Goal: Task Accomplishment & Management: Manage account settings

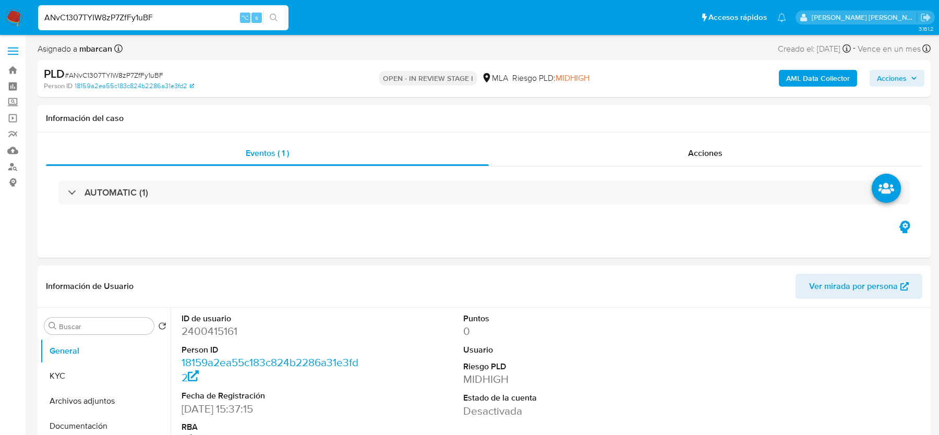
select select "10"
click at [140, 15] on input "ANvC1307TYIW8zP7ZfFy1uBF" at bounding box center [163, 18] width 250 height 14
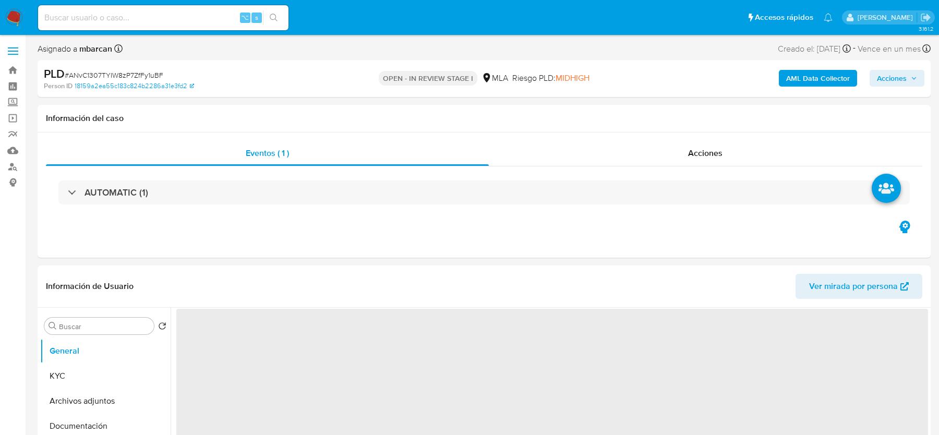
select select "10"
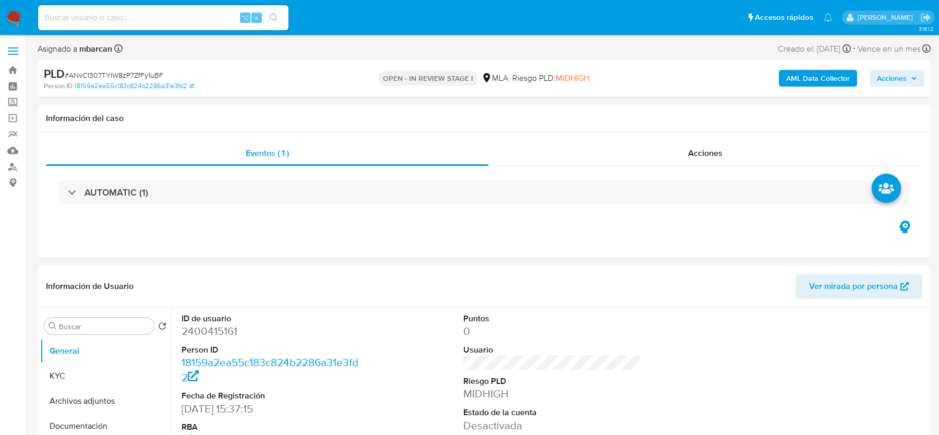
click at [141, 20] on input at bounding box center [163, 18] width 250 height 14
paste input "ANvC1307TYIW8zP7ZfFy1uBF"
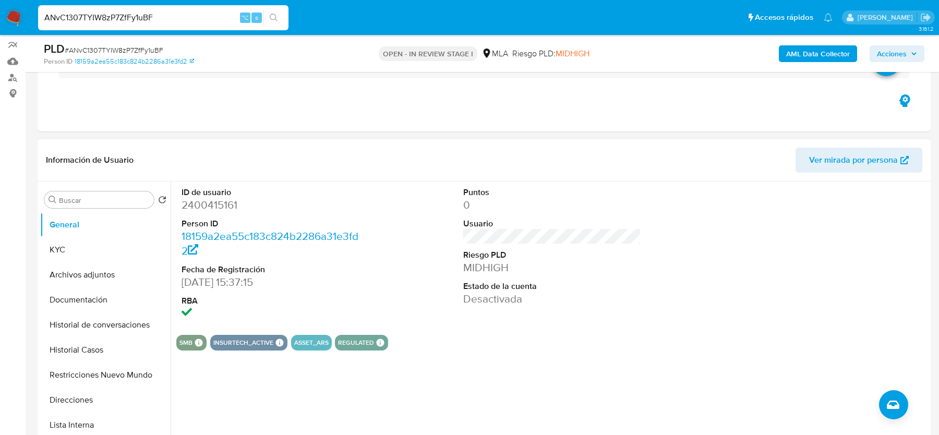
scroll to position [188, 0]
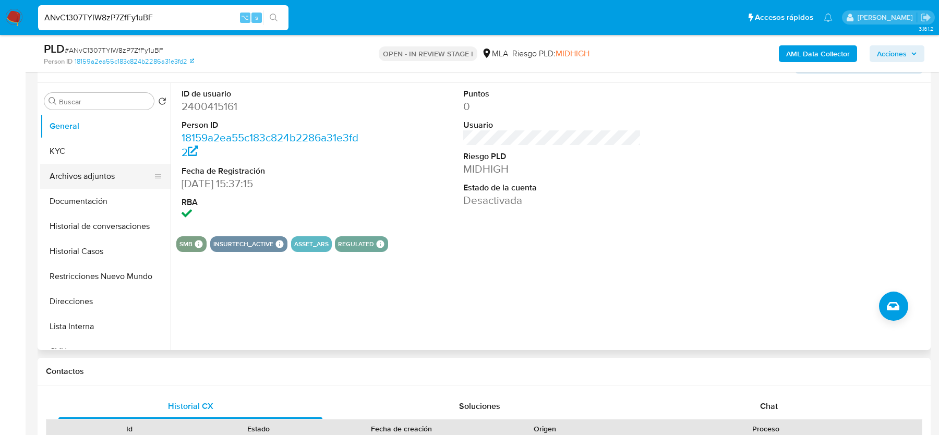
click at [128, 177] on button "Archivos adjuntos" at bounding box center [101, 176] width 122 height 25
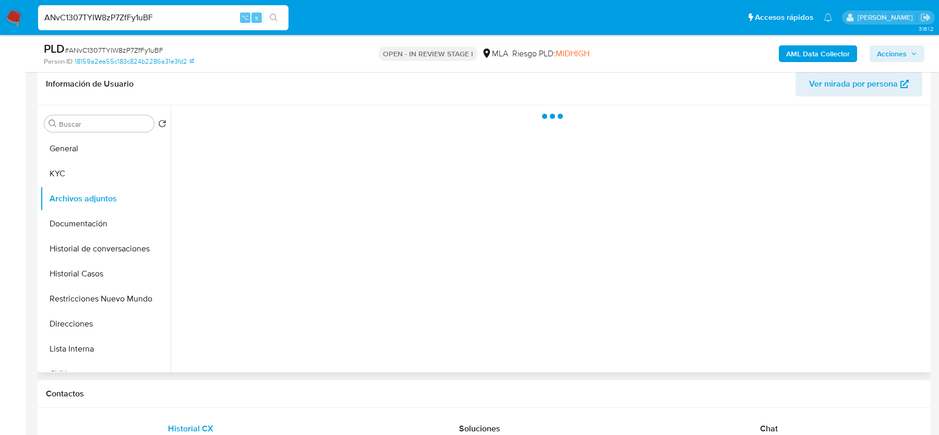
scroll to position [162, 0]
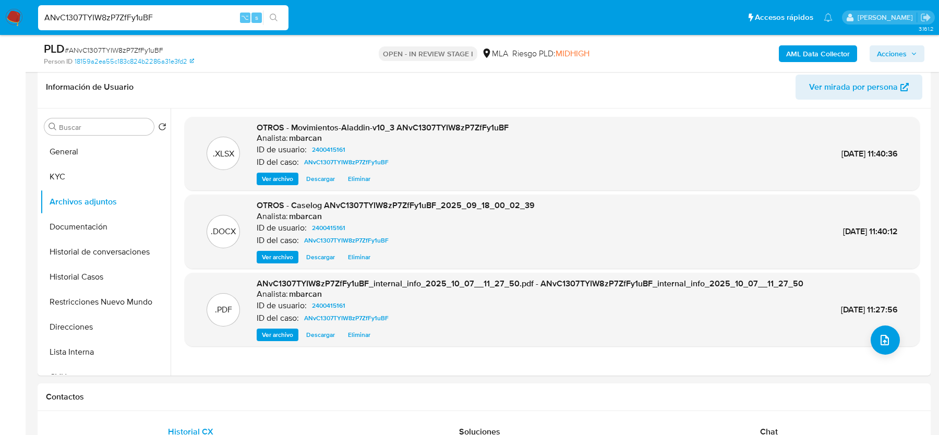
click at [828, 52] on b "AML Data Collector" at bounding box center [818, 53] width 64 height 17
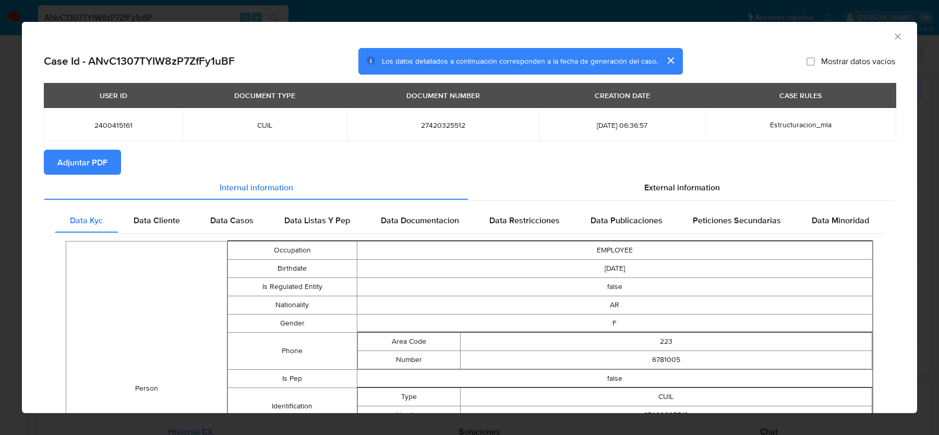
click at [88, 167] on span "Adjuntar PDF" at bounding box center [82, 162] width 50 height 23
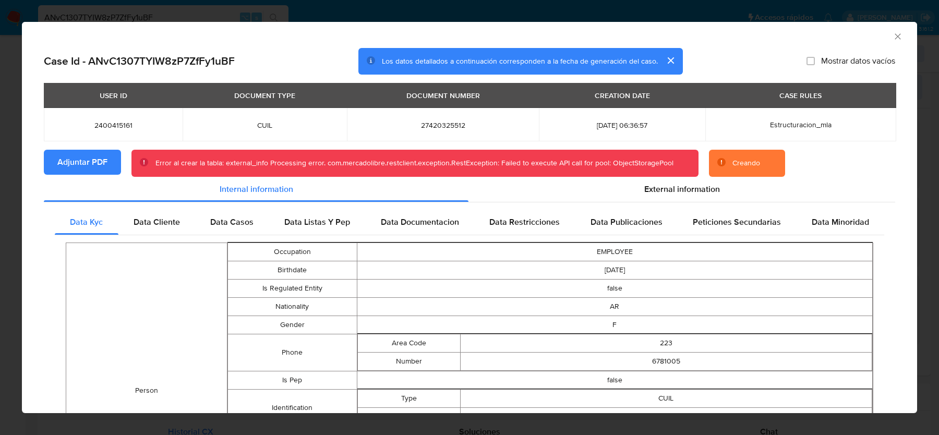
click at [893, 35] on icon "Cerrar ventana" at bounding box center [897, 36] width 10 height 10
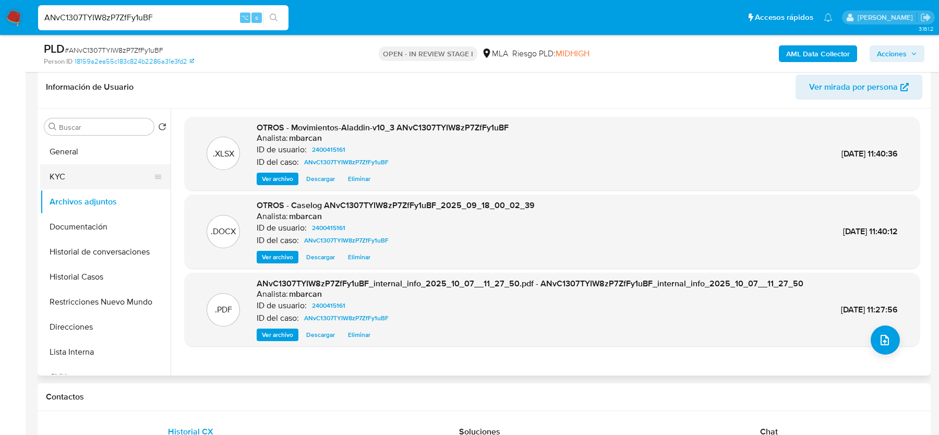
click at [73, 186] on button "KYC" at bounding box center [101, 176] width 122 height 25
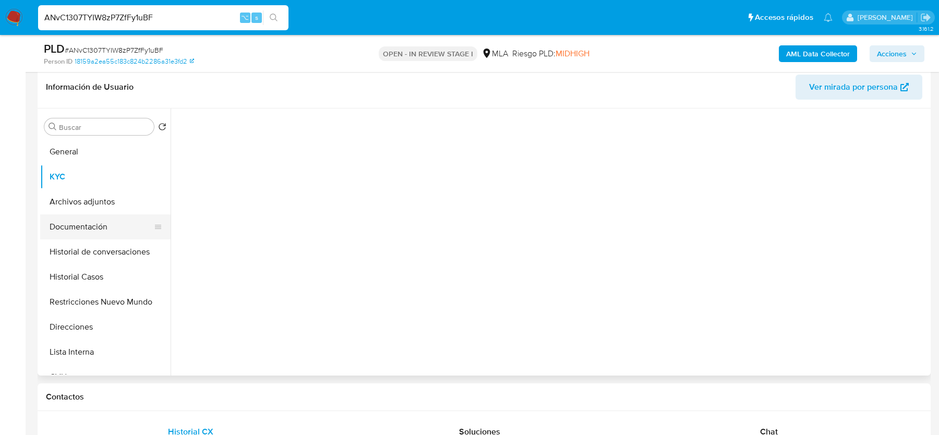
click at [71, 221] on button "Documentación" at bounding box center [101, 226] width 122 height 25
click at [78, 193] on button "Archivos adjuntos" at bounding box center [101, 201] width 122 height 25
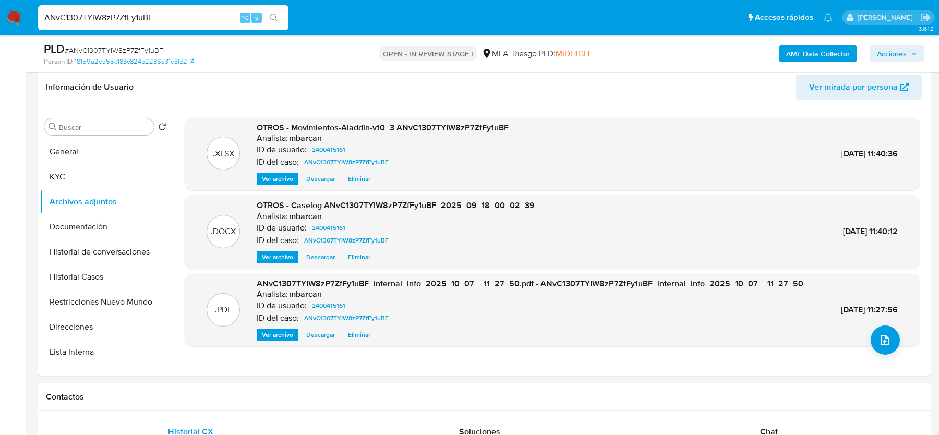
click at [77, 21] on input "ANvC1307TYIW8zP7ZfFy1uBF" at bounding box center [163, 18] width 250 height 14
paste input "fNWrfocTd0hNAGPU4WtPfohz"
type input "fNWrfocTd0hNAGPU4WtPfohz"
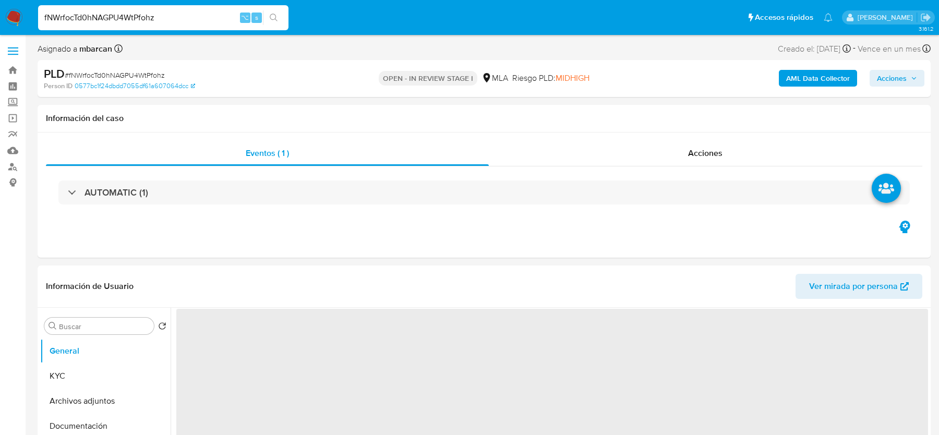
select select "10"
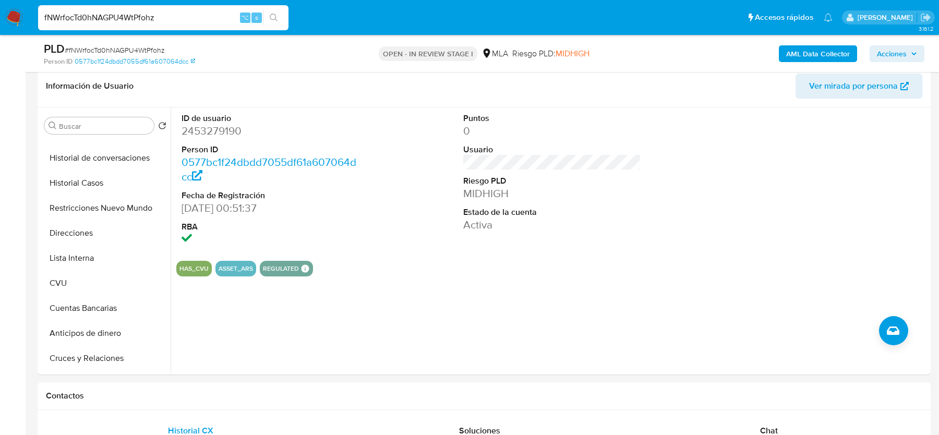
scroll to position [94, 0]
click at [92, 251] on button "Lista Interna" at bounding box center [101, 256] width 122 height 25
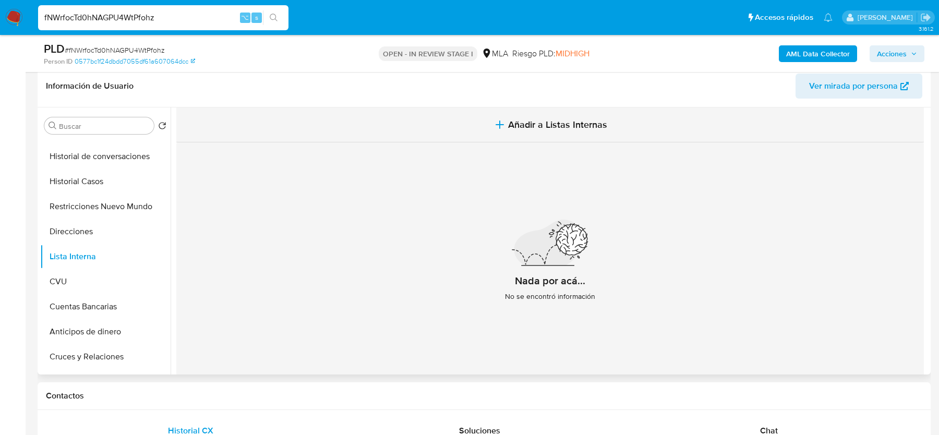
click at [576, 132] on button "Añadir a Listas Internas" at bounding box center [549, 124] width 747 height 35
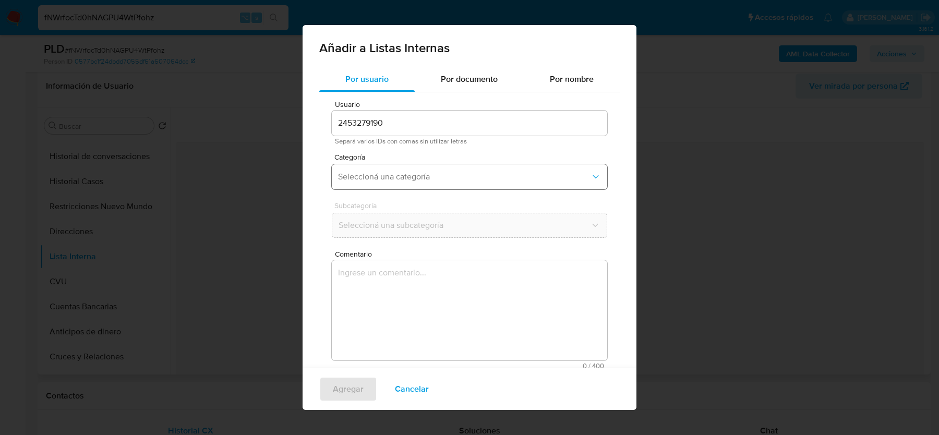
click at [386, 183] on button "Seleccioná una categoría" at bounding box center [469, 176] width 275 height 25
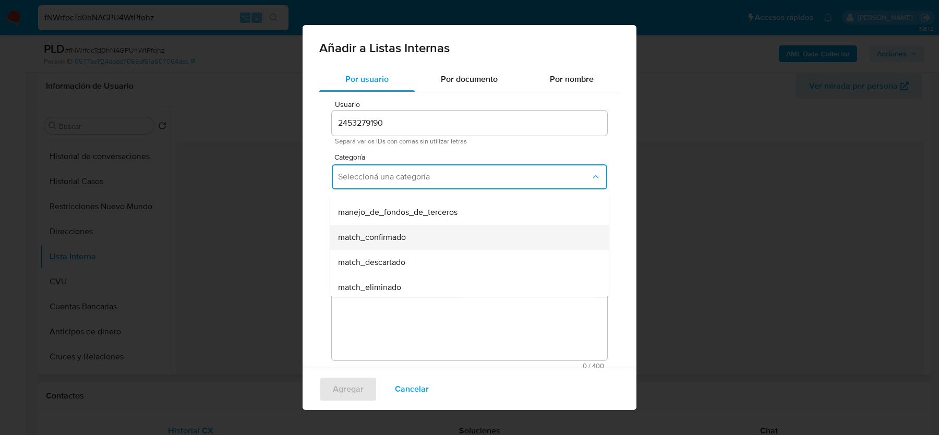
scroll to position [50, 0]
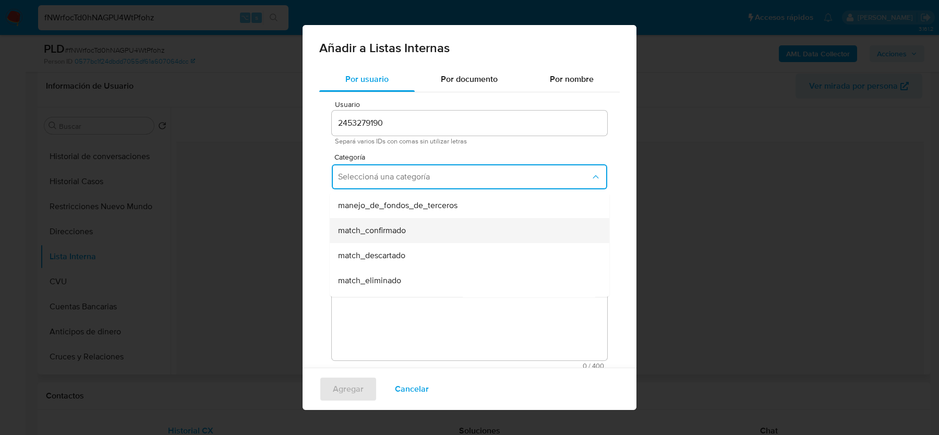
click at [405, 268] on div "match_eliminado" at bounding box center [466, 280] width 257 height 25
click at [394, 180] on span "match_eliminado" at bounding box center [464, 177] width 252 height 10
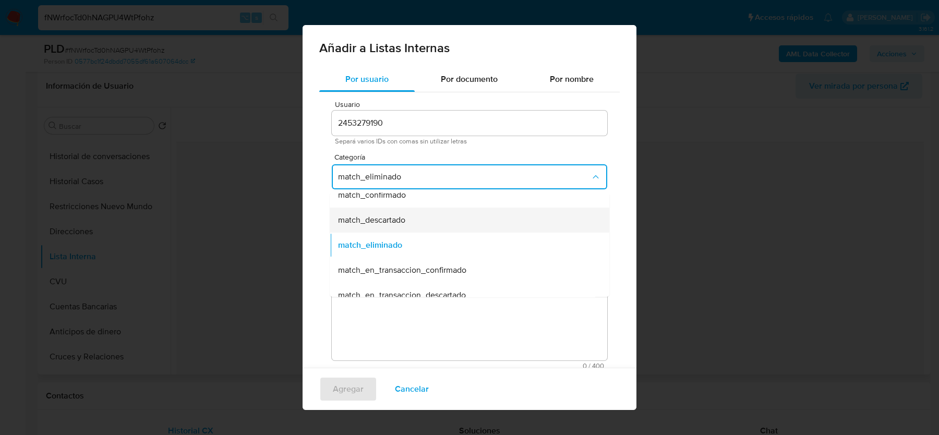
click at [390, 222] on span "match_descartado" at bounding box center [371, 220] width 67 height 10
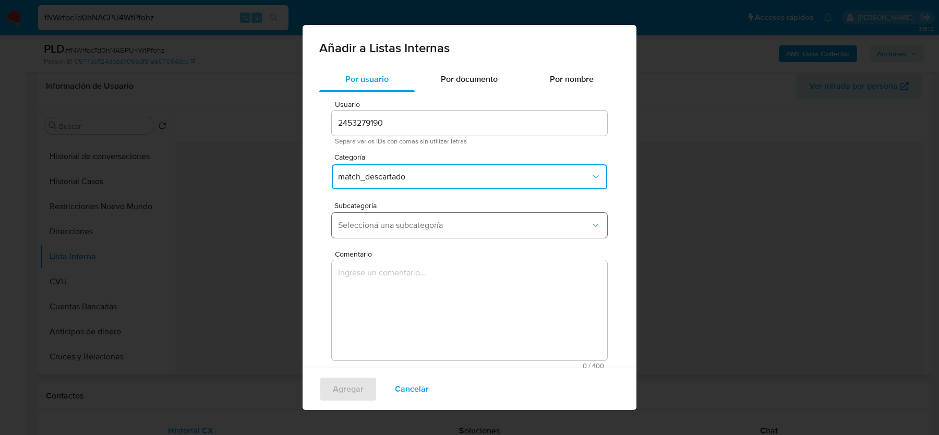
click at [387, 216] on button "Seleccioná una subcategoría" at bounding box center [469, 225] width 275 height 25
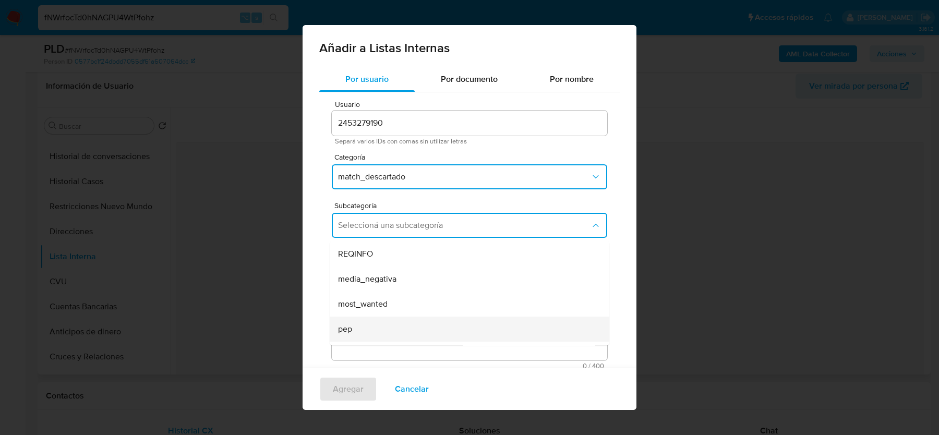
scroll to position [11, 0]
click at [394, 289] on span "media_negativa" at bounding box center [367, 292] width 58 height 10
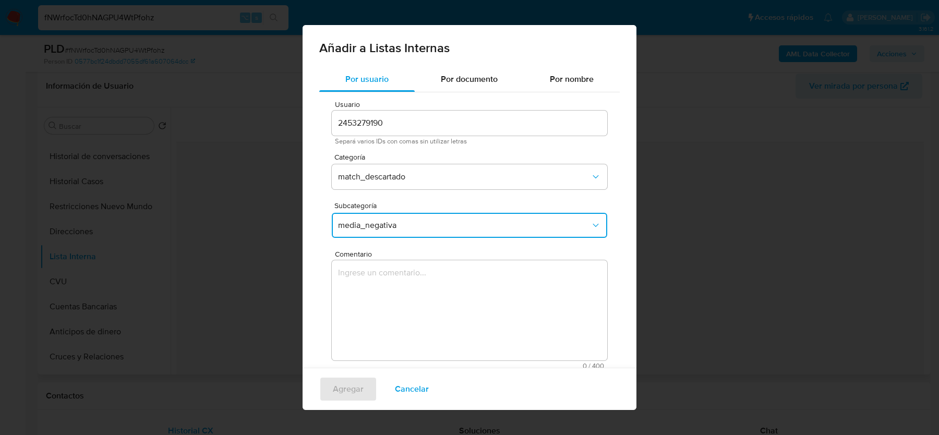
click at [384, 252] on span "Comentario" at bounding box center [472, 254] width 275 height 8
click at [384, 260] on textarea "Comentario" at bounding box center [469, 310] width 275 height 100
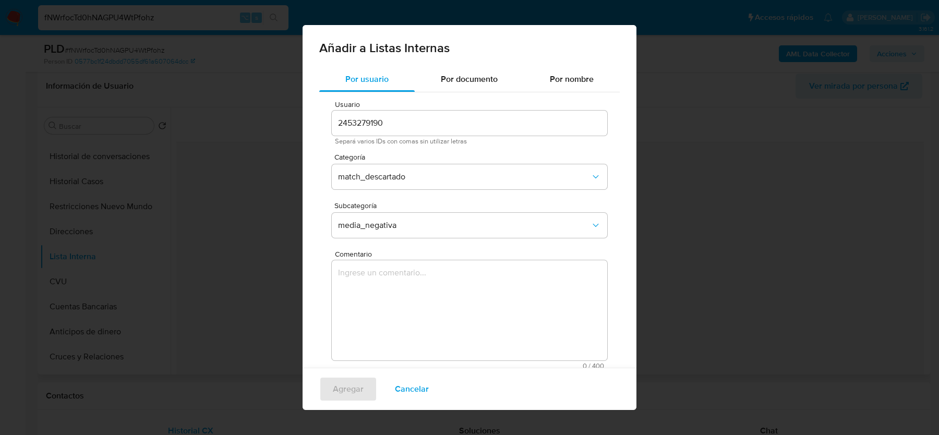
click at [382, 301] on textarea "Comentario" at bounding box center [469, 310] width 275 height 100
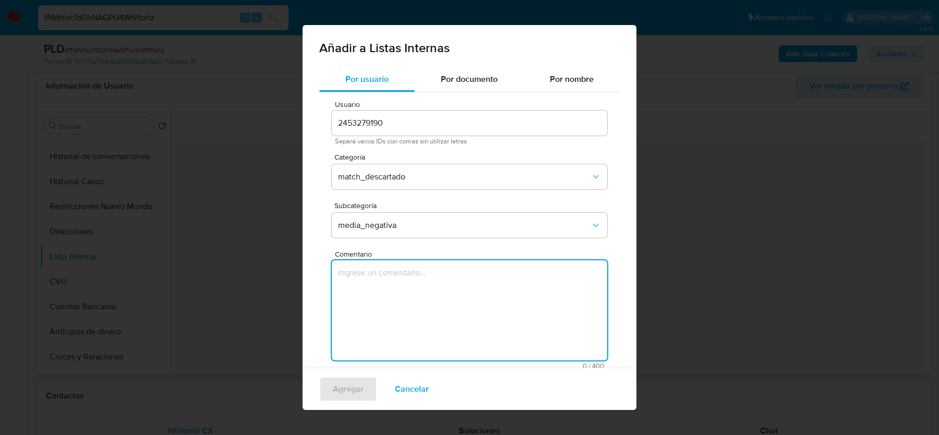
paste textarea "https://www.lanacion.com.ar/seguridad/sexo-mentiras-extorsion-madre-condenada-a…"
type textarea "https://www.lanacion.com.ar/seguridad/sexo-mentiras-extorsion-madre-condenada-a…"
paste textarea "https://www.lanacion.com.ar/seguridad/sexo-mentiras-extorsion-madre-condenada-a…"
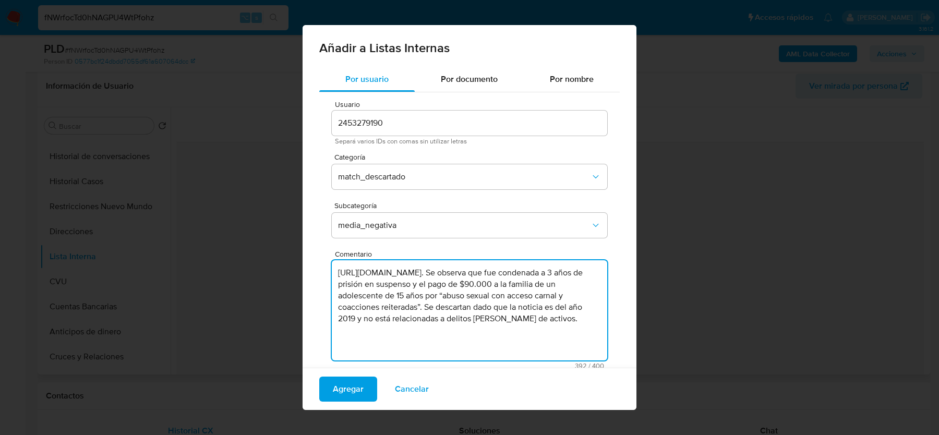
click at [471, 319] on textarea "https://www.lanacion.com.ar/seguridad/sexo-mentiras-extorsion-madre-condenada-a…" at bounding box center [469, 310] width 275 height 100
click at [420, 332] on textarea "https://www.lanacion.com.ar/seguridad/sexo-mentiras-extorsion-madre-condenada-a…" at bounding box center [469, 310] width 275 height 100
type textarea "https://www.lanacion.com.ar/seguridad/sexo-mentiras-extorsion-madre-condenada-a…"
click at [346, 392] on span "Agregar" at bounding box center [348, 389] width 31 height 23
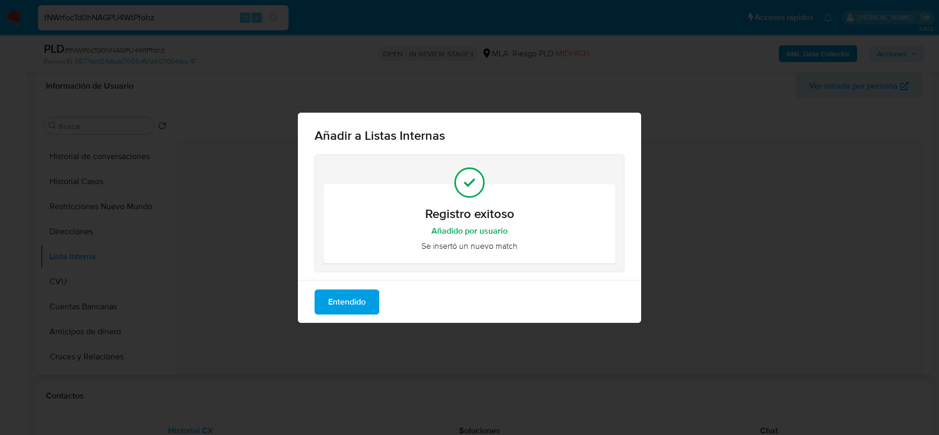
click at [348, 293] on span "Entendido" at bounding box center [347, 301] width 38 height 23
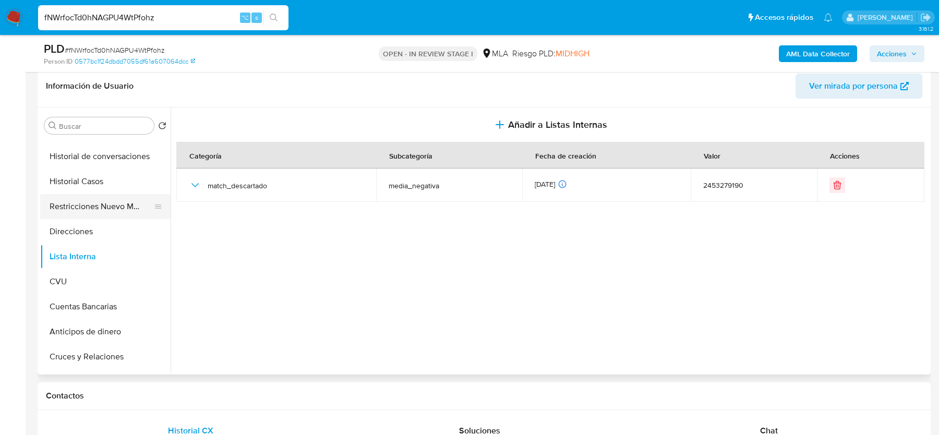
scroll to position [0, 0]
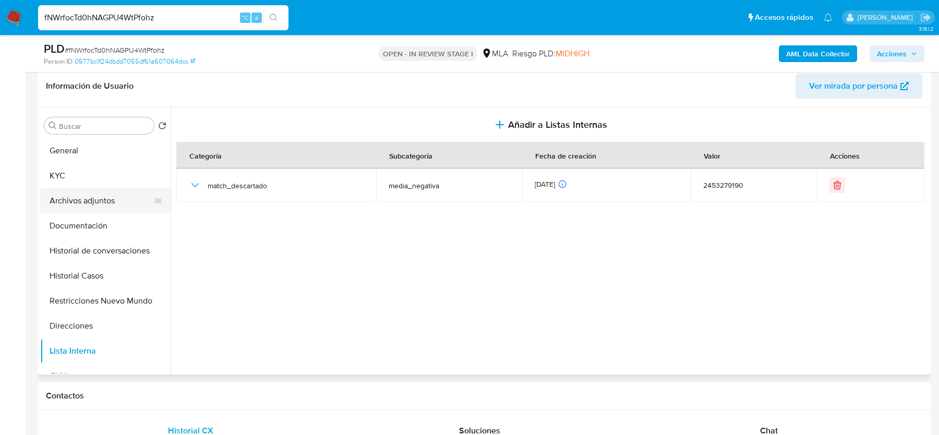
click at [82, 201] on button "Archivos adjuntos" at bounding box center [101, 200] width 122 height 25
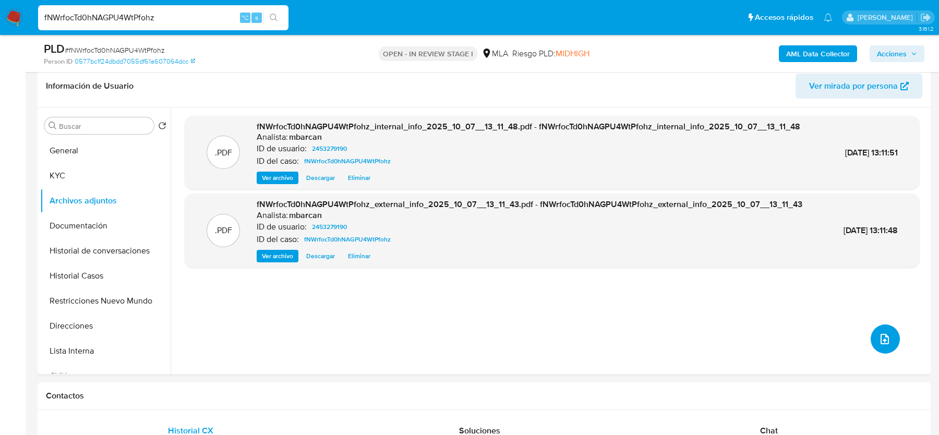
click at [883, 334] on icon "upload-file" at bounding box center [884, 339] width 8 height 10
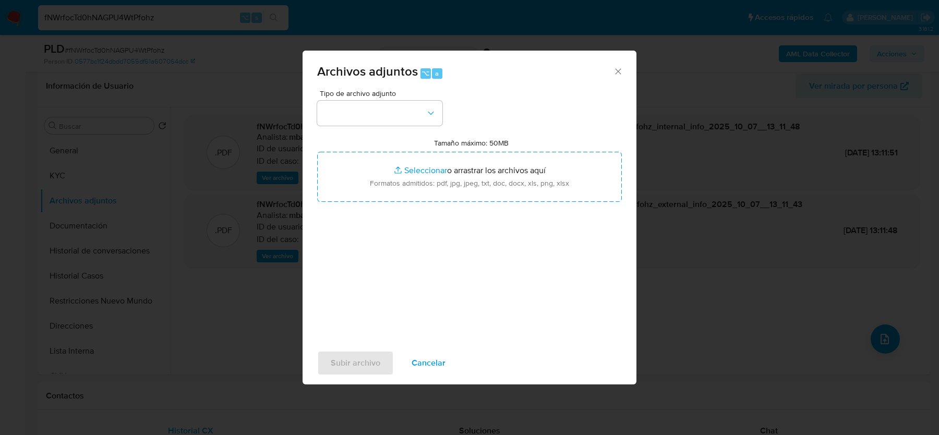
click at [379, 95] on span "Tipo de archivo adjunto" at bounding box center [382, 93] width 125 height 7
click at [379, 107] on button "button" at bounding box center [379, 113] width 125 height 25
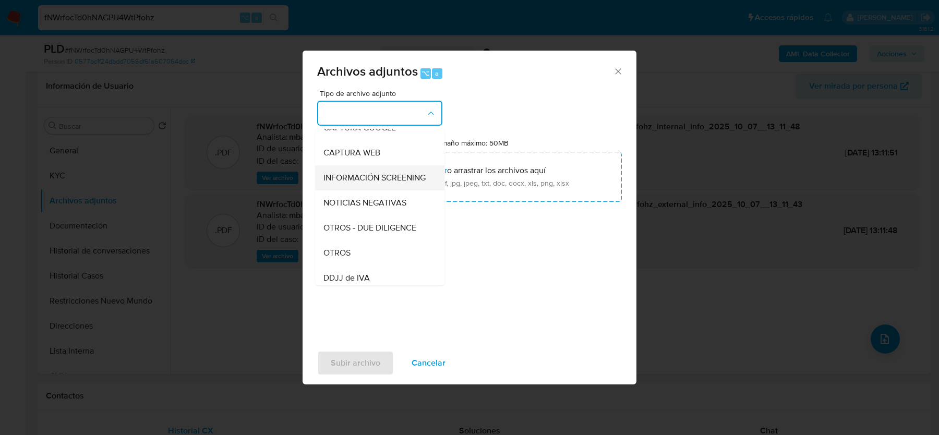
scroll to position [107, 0]
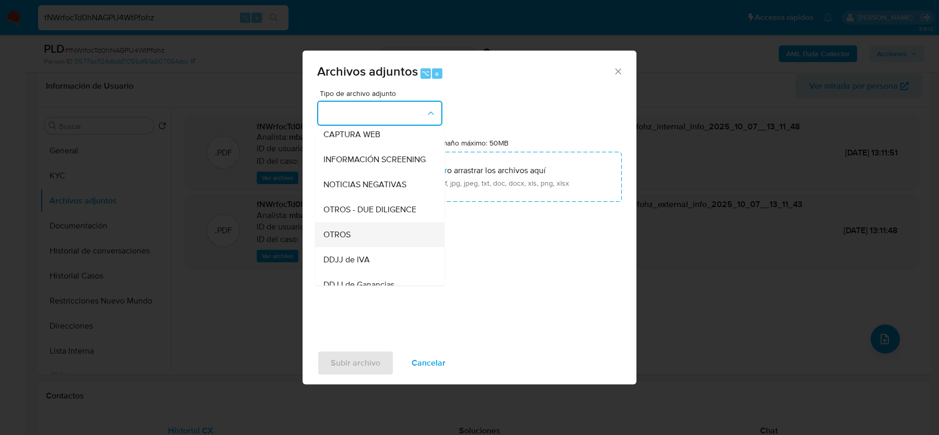
click at [369, 229] on div "OTROS" at bounding box center [376, 234] width 106 height 25
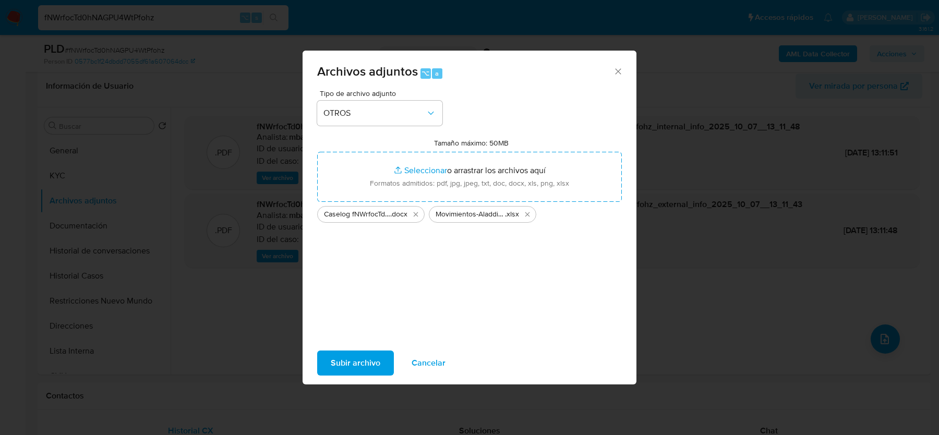
click at [349, 358] on span "Subir archivo" at bounding box center [356, 362] width 50 height 23
click at [616, 67] on icon "Cerrar" at bounding box center [618, 71] width 10 height 10
click at [616, 67] on div "Archivos adjuntos ⌥ a Tipo de archivo adjunto OTROS Tamaño máximo: 50MB Selecci…" at bounding box center [469, 217] width 939 height 435
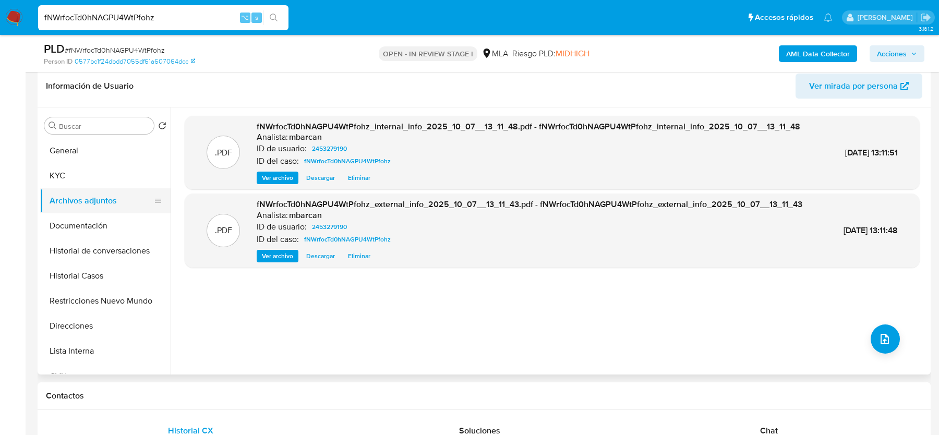
drag, startPoint x: 62, startPoint y: 172, endPoint x: 62, endPoint y: 188, distance: 16.7
click at [62, 172] on button "KYC" at bounding box center [105, 175] width 130 height 25
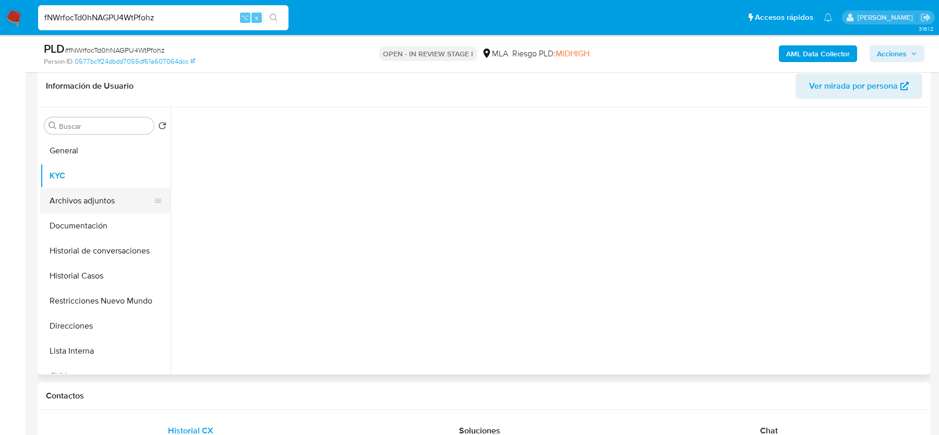
click at [62, 191] on button "Archivos adjuntos" at bounding box center [101, 200] width 122 height 25
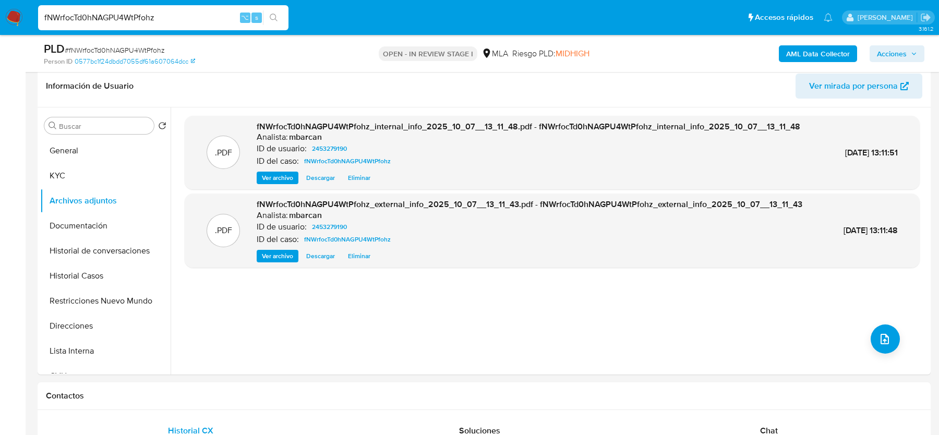
click at [78, 18] on input "fNWrfocTd0hNAGPU4WtPfohz" at bounding box center [163, 18] width 250 height 14
click at [77, 18] on input "fNWrfocTd0hNAGPU4WtPfohz" at bounding box center [163, 18] width 250 height 14
paste input "jhXv5YanHHYGiGhU6Kfz3uN"
type input "fjhXv5YanHHYGiGhU6Kfz3uN"
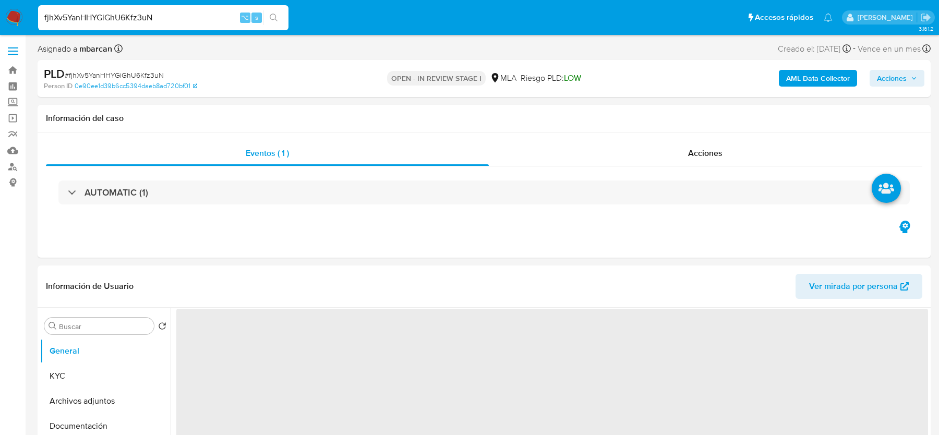
select select "10"
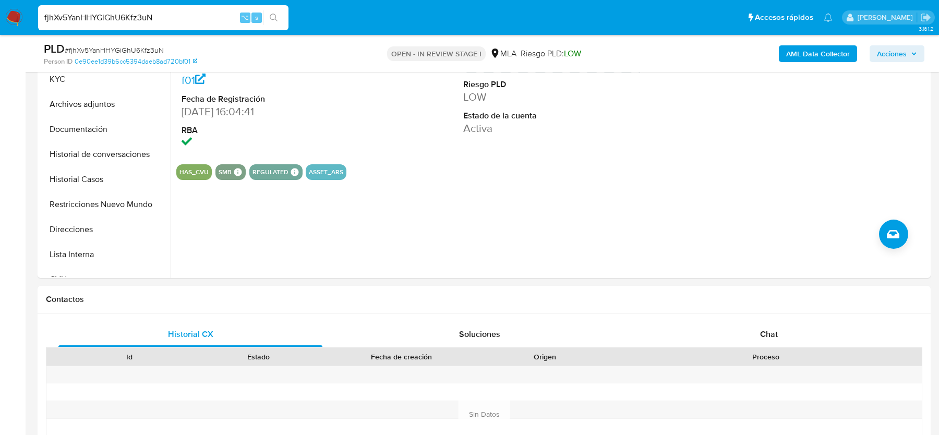
scroll to position [270, 0]
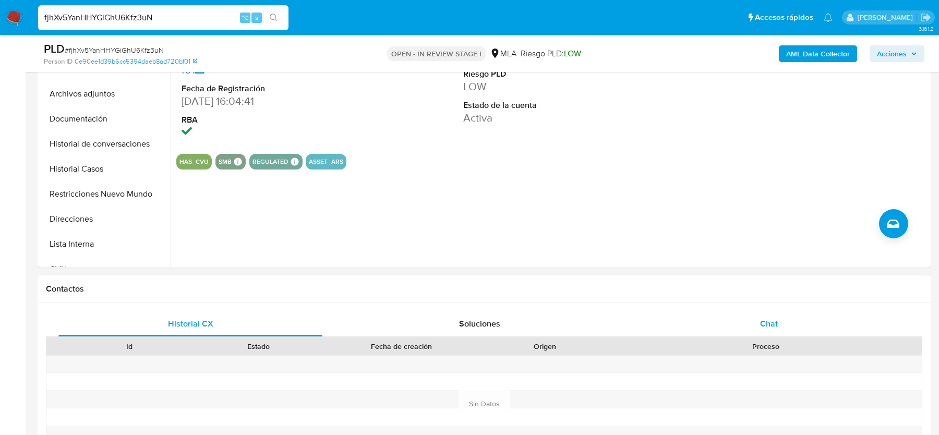
click at [768, 320] on span "Chat" at bounding box center [769, 324] width 18 height 12
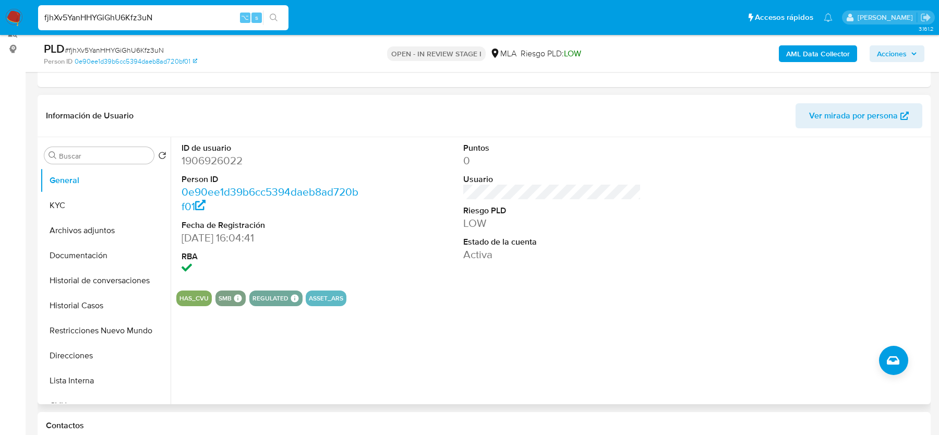
scroll to position [62, 0]
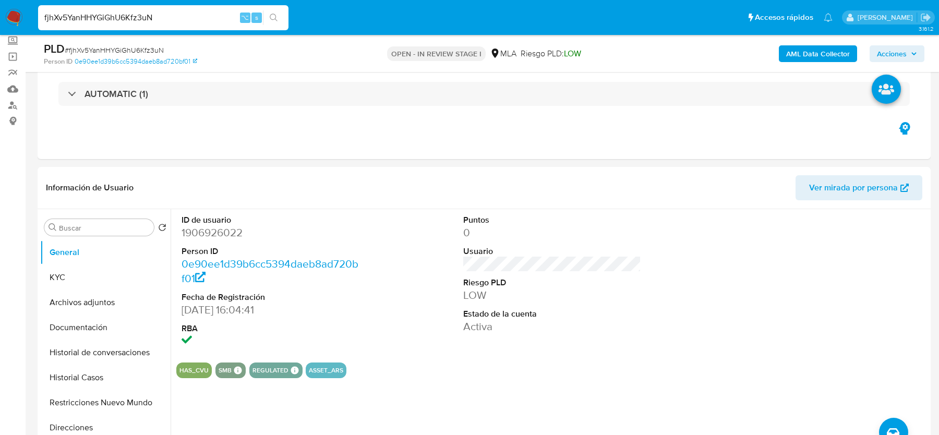
click at [107, 48] on span "# fjhXv5YanHHYGiGhU6Kfz3uN" at bounding box center [114, 50] width 99 height 10
click at [199, 237] on dd "1906926022" at bounding box center [269, 232] width 177 height 15
click at [60, 275] on button "KYC" at bounding box center [101, 277] width 122 height 25
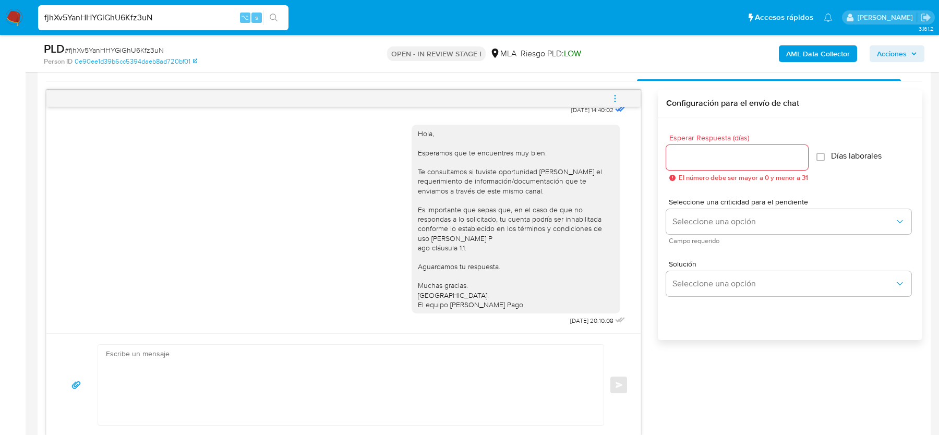
scroll to position [555, 0]
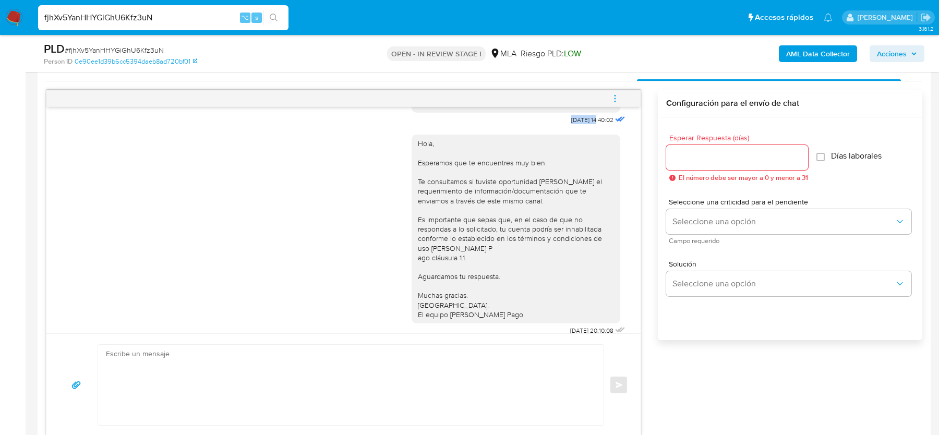
drag, startPoint x: 555, startPoint y: 139, endPoint x: 587, endPoint y: 139, distance: 31.8
copy span "17/09/202"
copy span "17/09/2025"
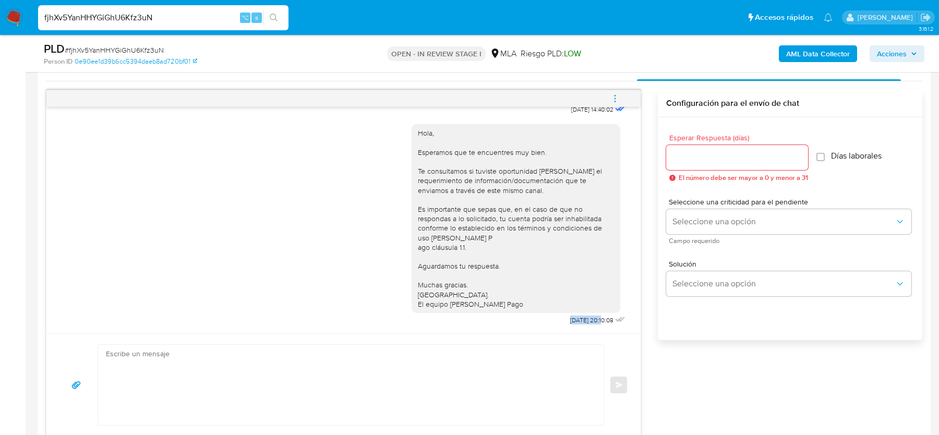
drag, startPoint x: 555, startPoint y: 319, endPoint x: 590, endPoint y: 319, distance: 35.5
click at [590, 319] on div "Hola, Esperamos que te encuentres muy bien. Te consultamos si tuviste oportunid…" at bounding box center [519, 222] width 216 height 211
copy span "22/09/2025"
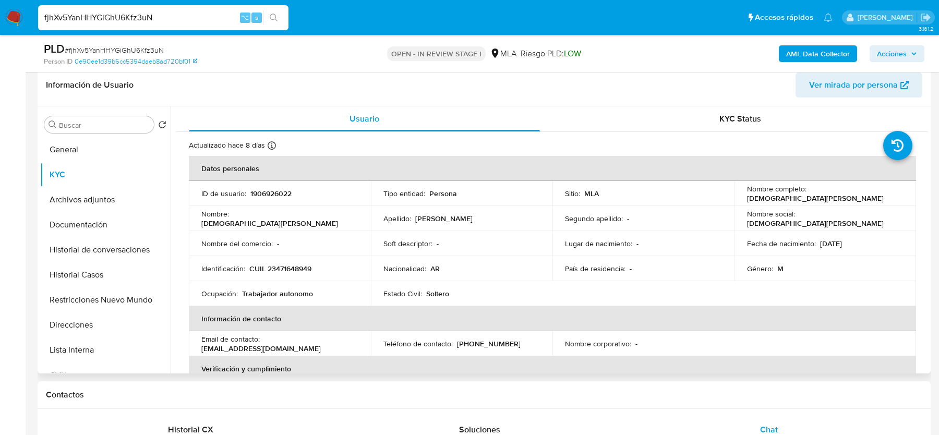
scroll to position [135, 0]
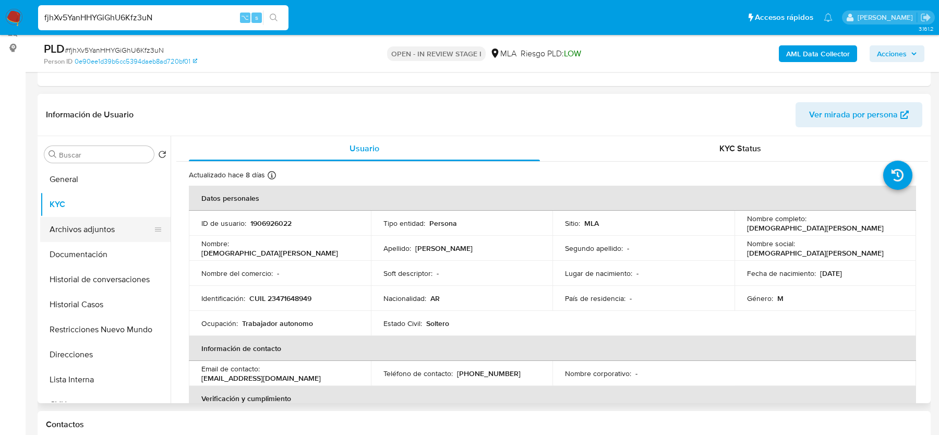
click at [102, 231] on button "Archivos adjuntos" at bounding box center [101, 229] width 122 height 25
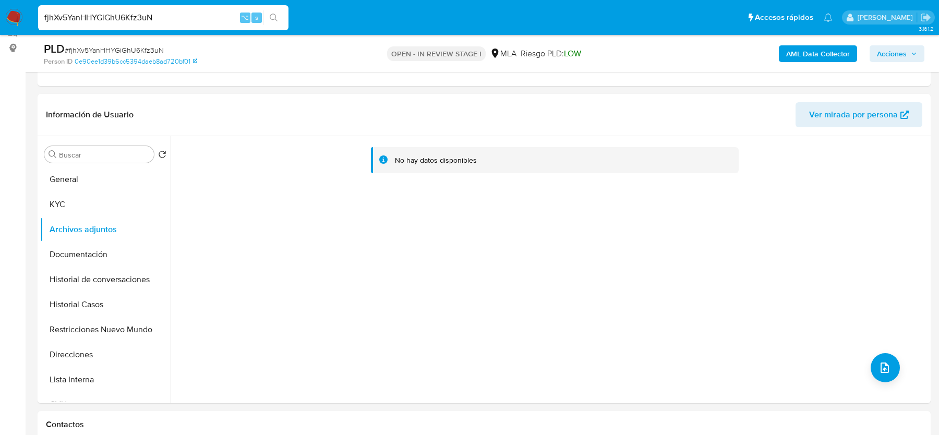
click at [788, 55] on b "AML Data Collector" at bounding box center [818, 53] width 64 height 17
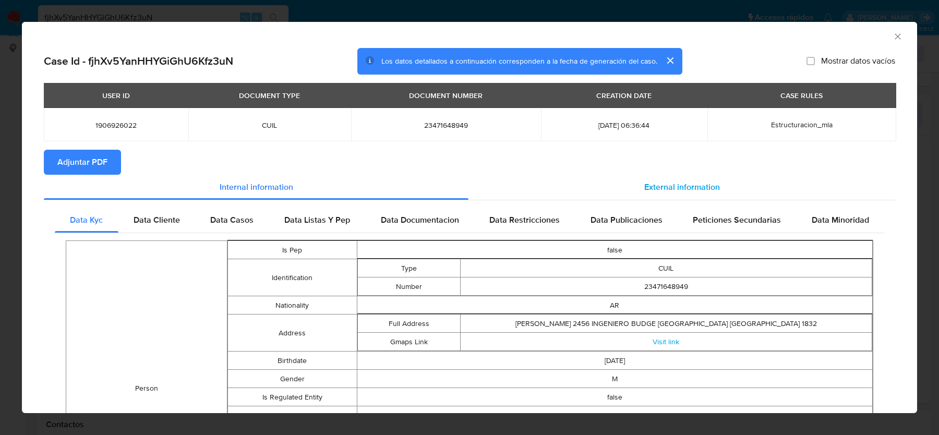
click at [735, 191] on div "External information" at bounding box center [681, 187] width 427 height 25
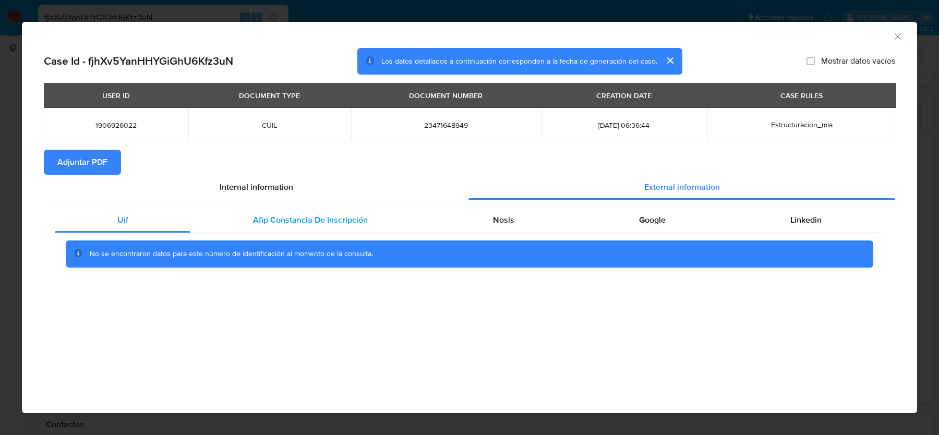
click at [314, 227] on div "Afip Constancia De Inscripción" at bounding box center [309, 220] width 239 height 25
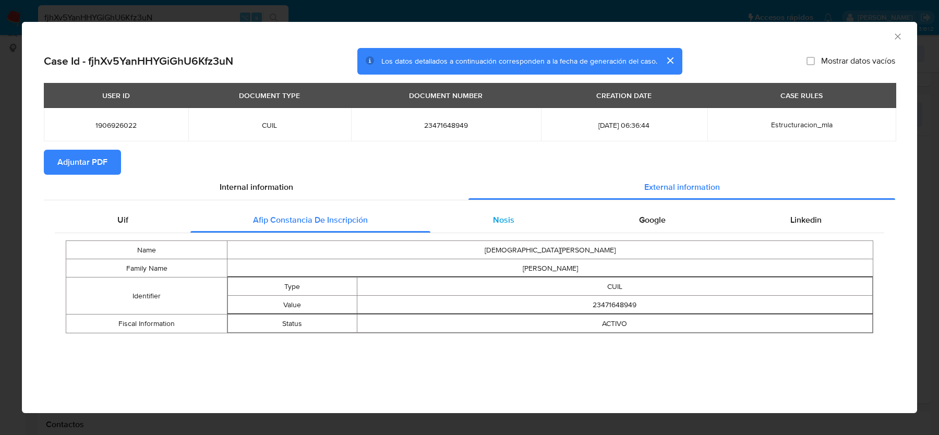
click at [520, 221] on div "Nosis" at bounding box center [503, 220] width 146 height 25
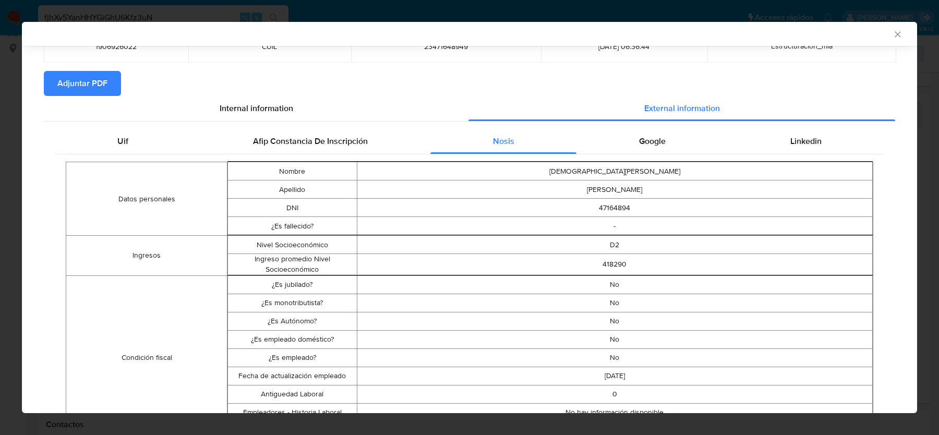
scroll to position [100, 0]
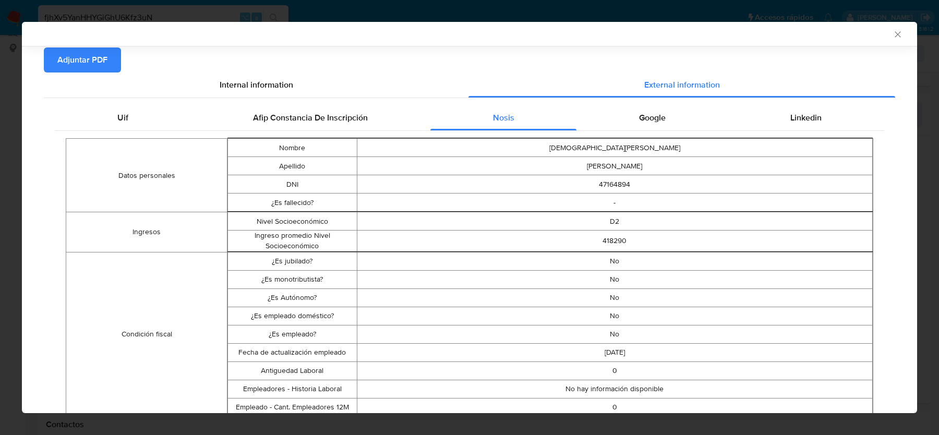
click at [645, 112] on span "Google" at bounding box center [652, 118] width 27 height 12
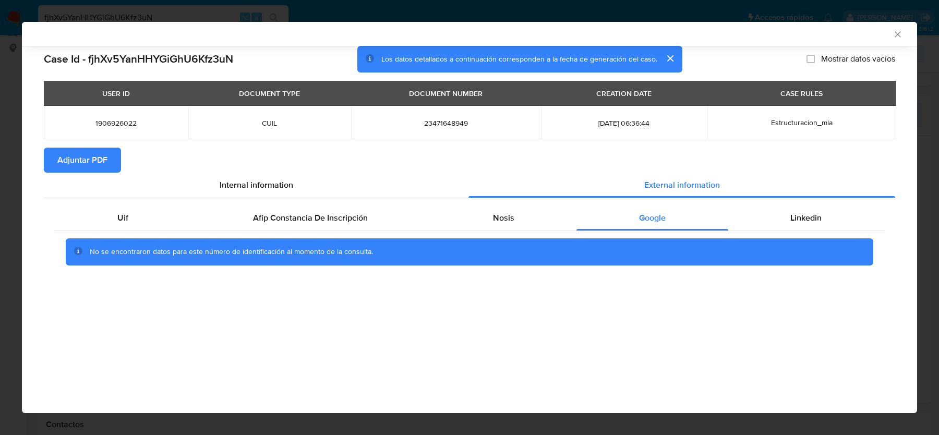
click at [894, 26] on div "AML Data Collector" at bounding box center [469, 34] width 895 height 24
click at [894, 32] on icon "Cerrar ventana" at bounding box center [897, 34] width 6 height 6
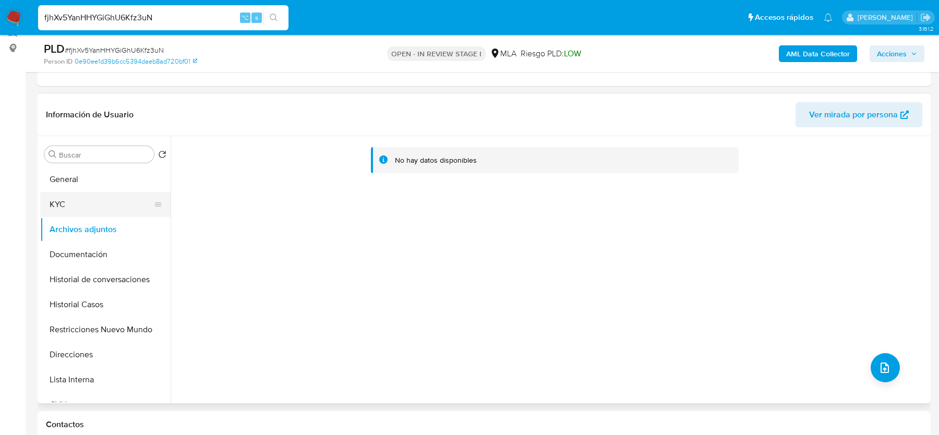
click at [69, 204] on button "KYC" at bounding box center [101, 204] width 122 height 25
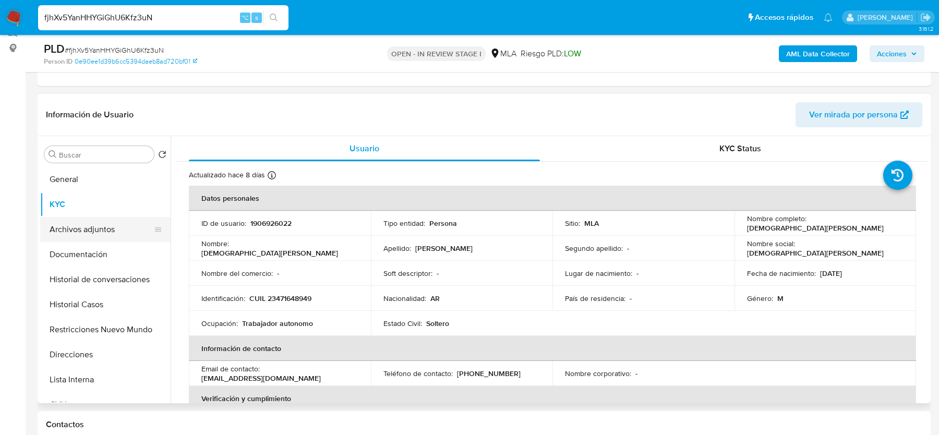
click at [120, 225] on button "Archivos adjuntos" at bounding box center [101, 229] width 122 height 25
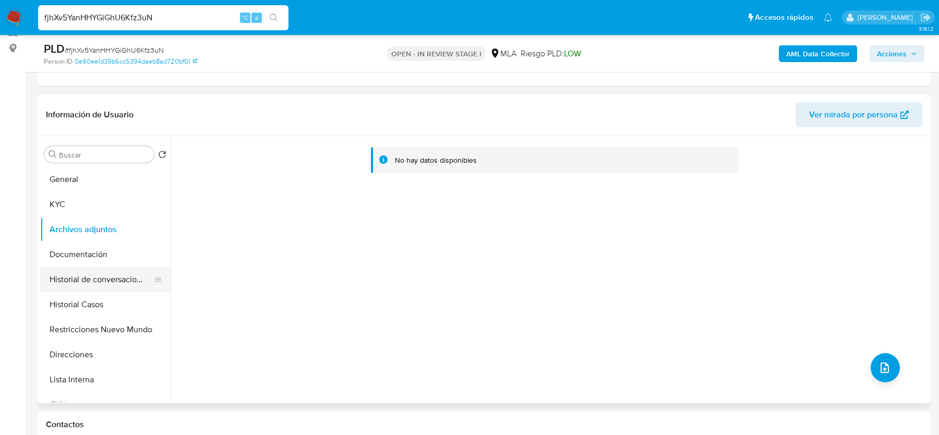
click at [110, 290] on button "Historial de conversaciones" at bounding box center [101, 279] width 122 height 25
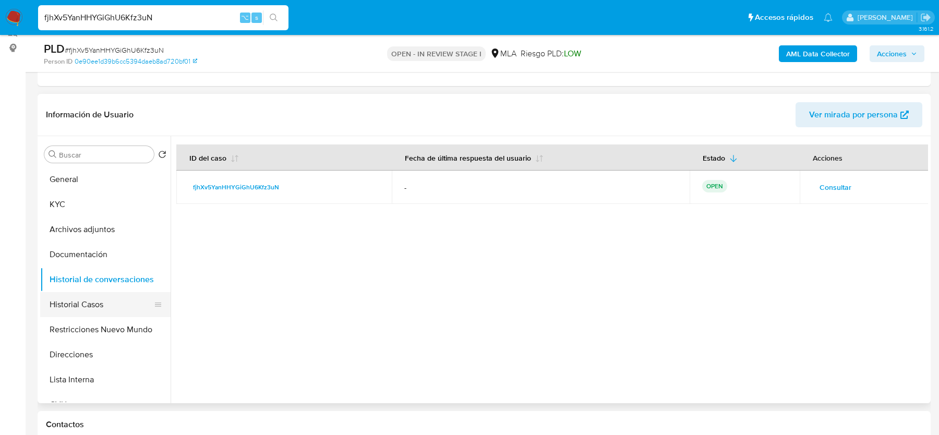
click at [80, 302] on button "Historial Casos" at bounding box center [101, 304] width 122 height 25
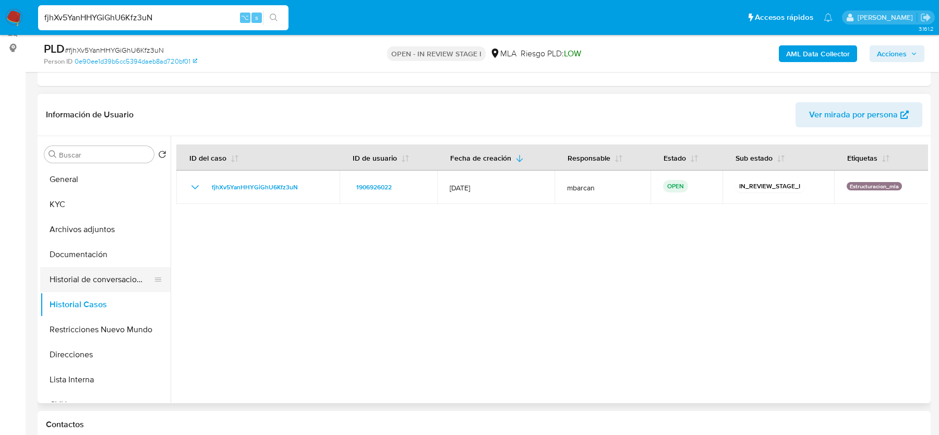
click at [93, 282] on button "Historial de conversaciones" at bounding box center [101, 279] width 122 height 25
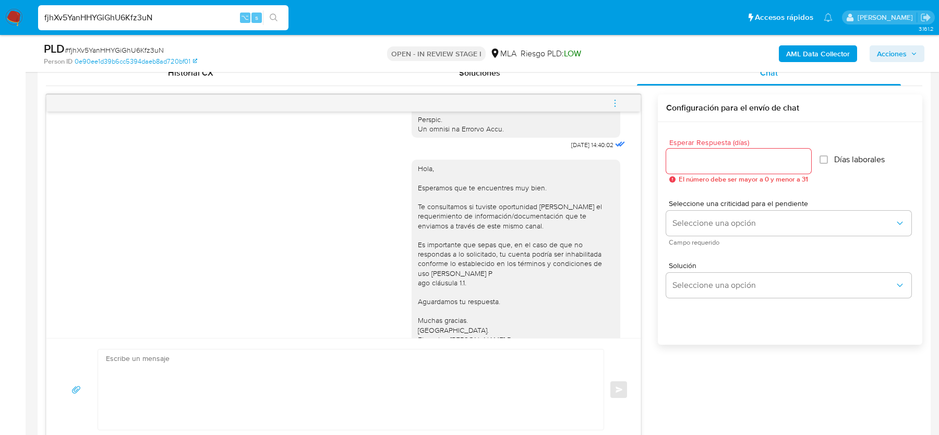
scroll to position [594, 0]
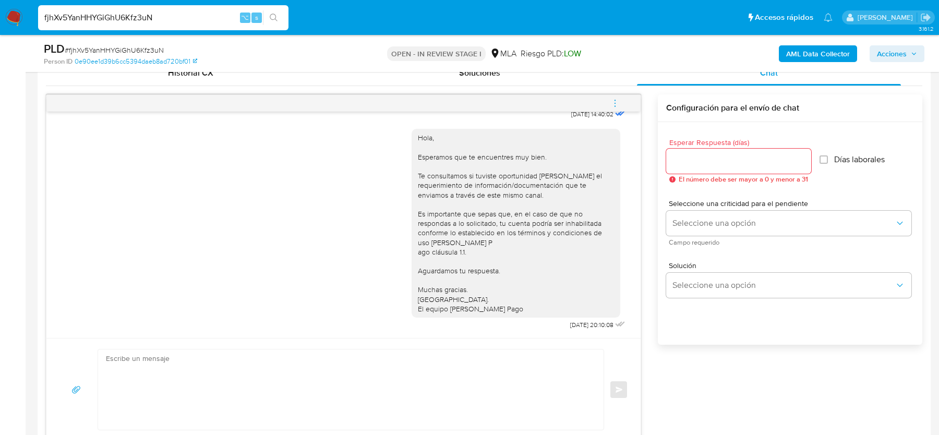
click at [618, 99] on icon "menu-action" at bounding box center [614, 103] width 9 height 9
click at [522, 81] on li "Cerrar conversación" at bounding box center [544, 81] width 107 height 19
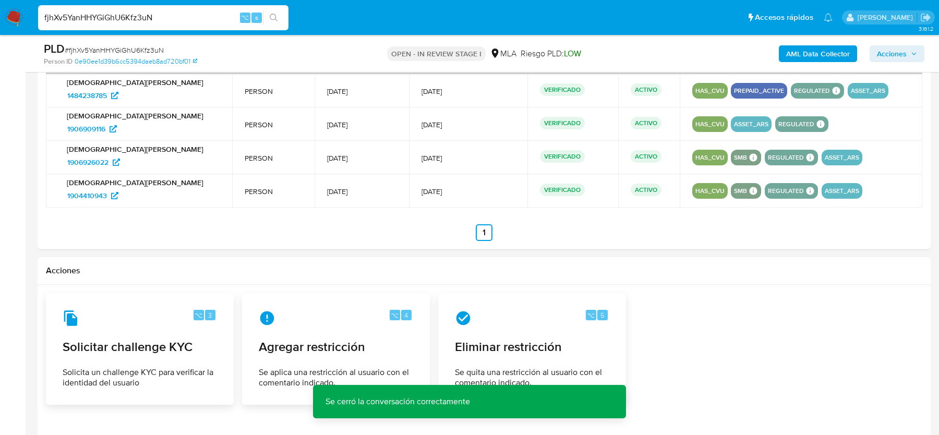
scroll to position [1689, 0]
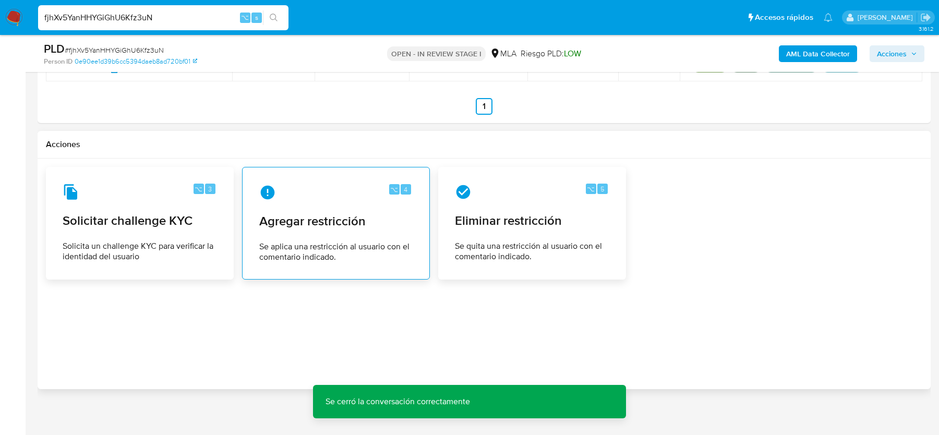
click at [319, 200] on div "⌥ 4 Agregar restricción Se aplica una restricción al usuario con el comentario …" at bounding box center [336, 223] width 170 height 95
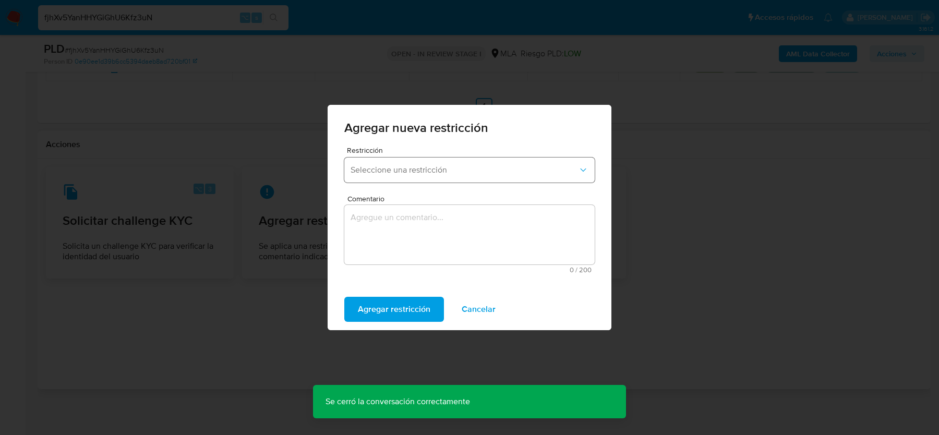
click at [406, 163] on button "Seleccione una restricción" at bounding box center [469, 169] width 250 height 25
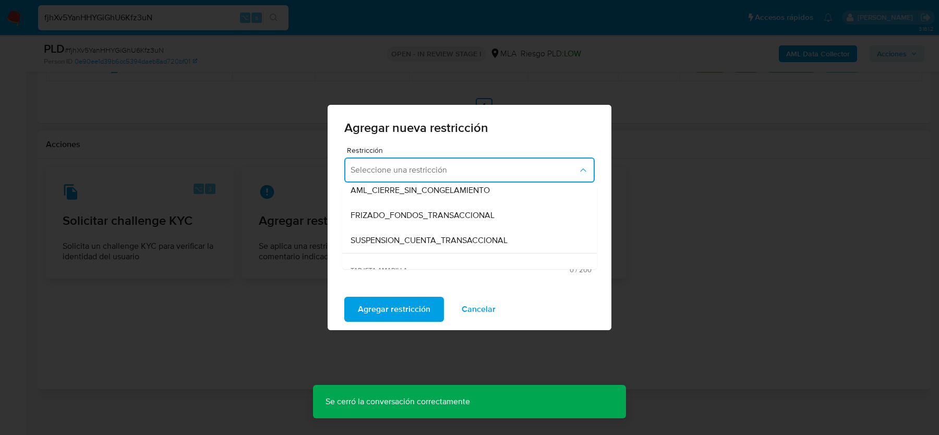
scroll to position [114, 0]
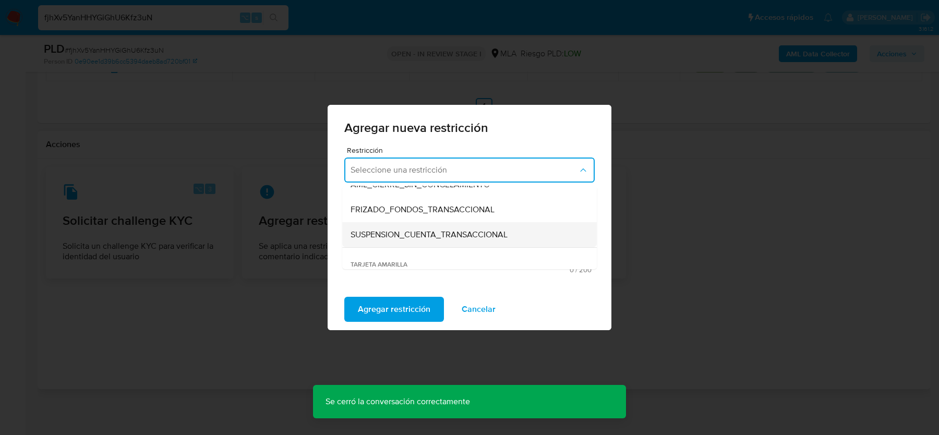
click at [395, 234] on span "SUSPENSION_CUENTA_TRANSACCIONAL" at bounding box center [428, 234] width 157 height 10
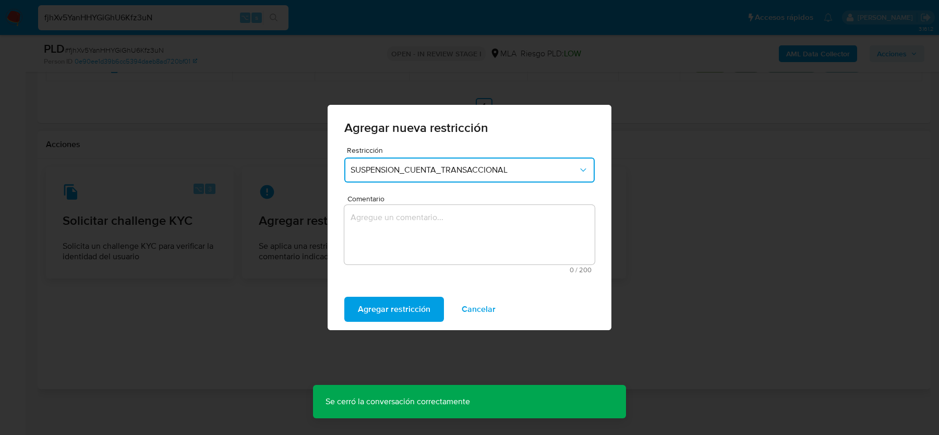
click at [395, 234] on textarea "Comentario" at bounding box center [469, 234] width 250 height 59
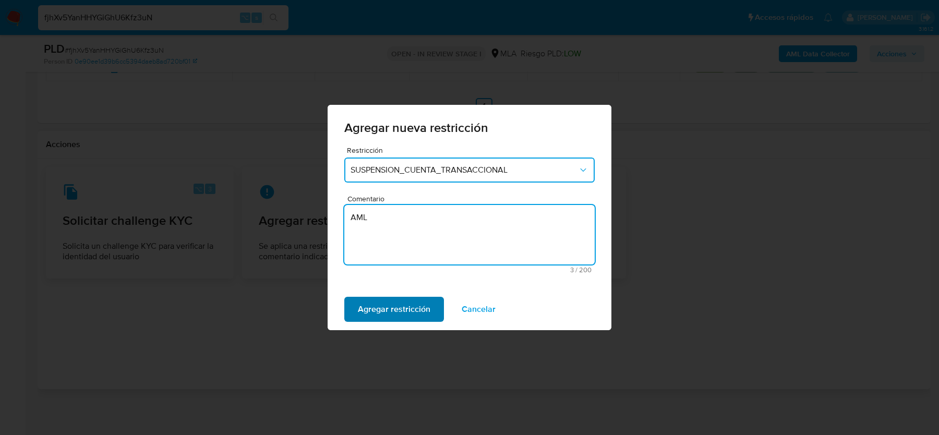
type textarea "AML"
click at [371, 298] on span "Agregar restricción" at bounding box center [394, 309] width 72 height 23
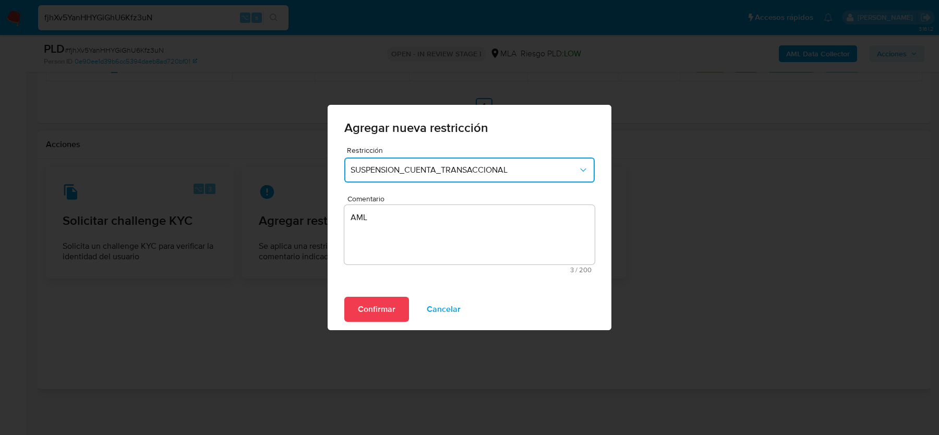
click at [340, 303] on div "Confirmar Cancelar" at bounding box center [469, 309] width 284 height 42
click at [361, 303] on span "Confirmar" at bounding box center [377, 309] width 38 height 23
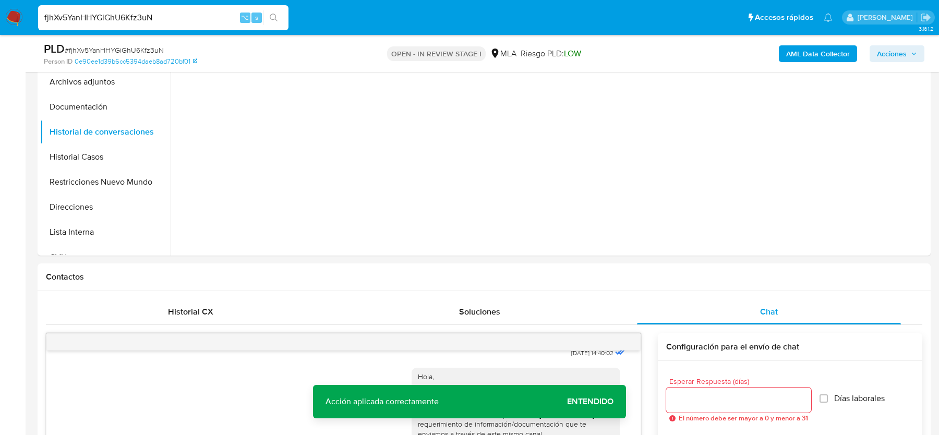
scroll to position [216, 0]
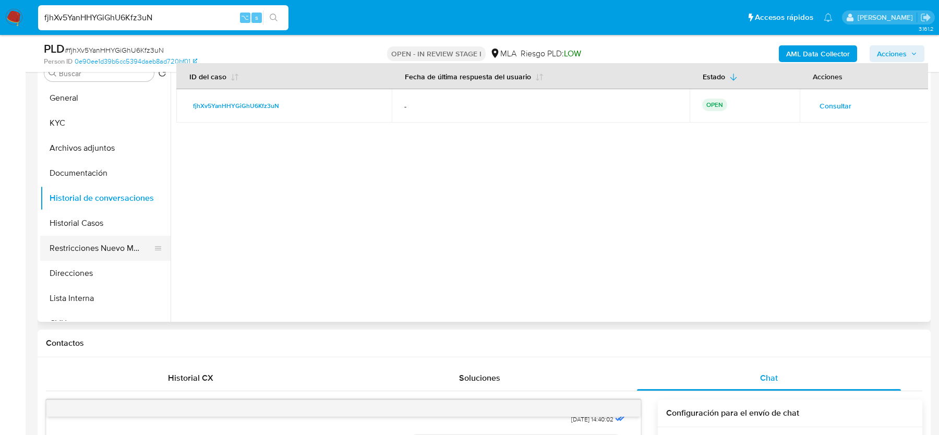
click at [99, 245] on button "Restricciones Nuevo Mundo" at bounding box center [101, 248] width 122 height 25
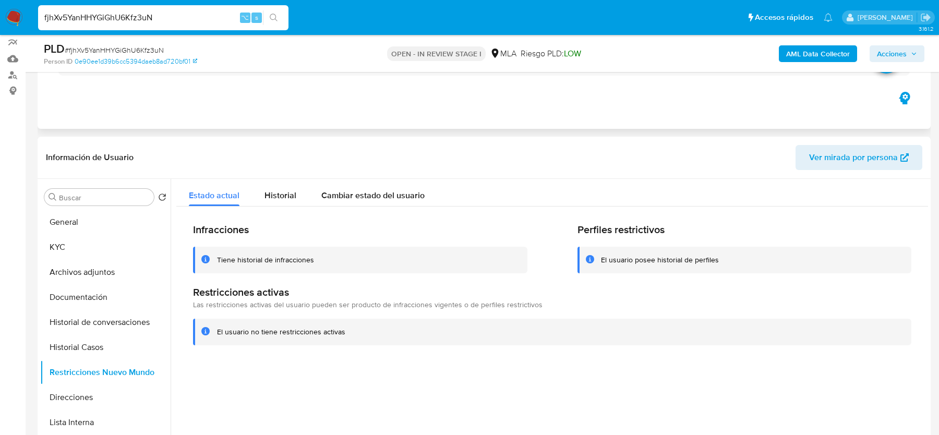
scroll to position [93, 0]
click at [115, 13] on input "fjhXv5YanHHYGiGhU6Kfz3uN" at bounding box center [163, 18] width 250 height 14
paste input "NWrfocTd0hNAGPU4WtPfohz"
type input "fNWrfocTd0hNAGPU4WtPfohz"
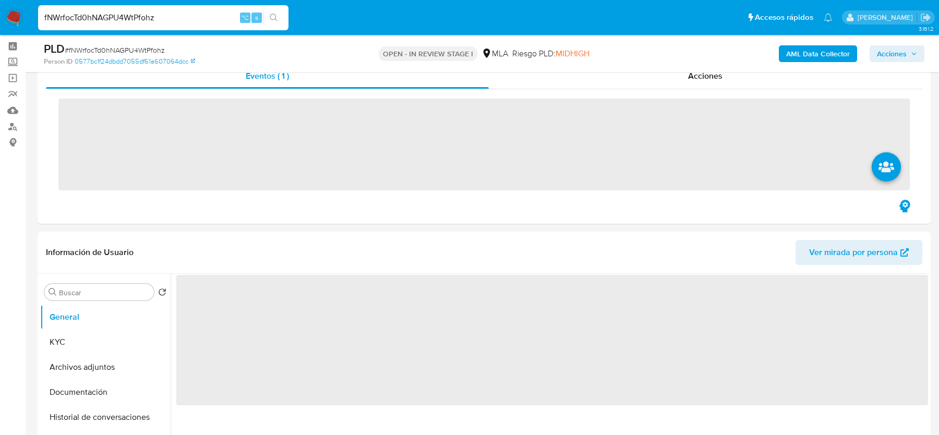
scroll to position [100, 0]
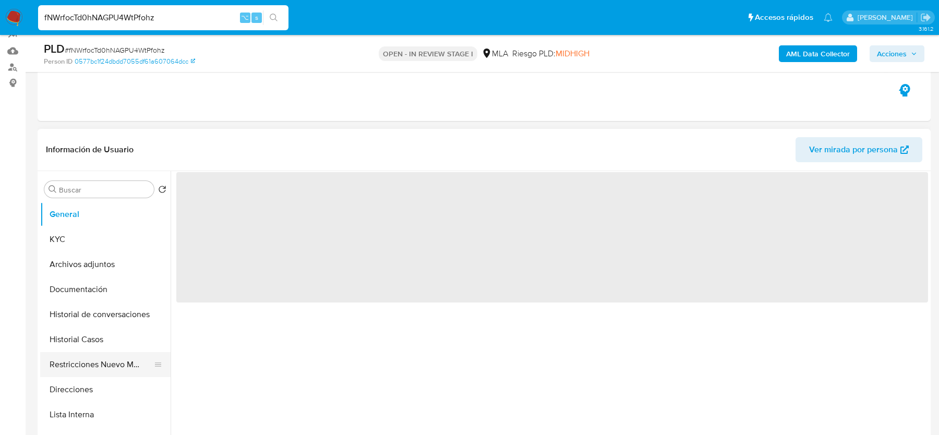
select select "10"
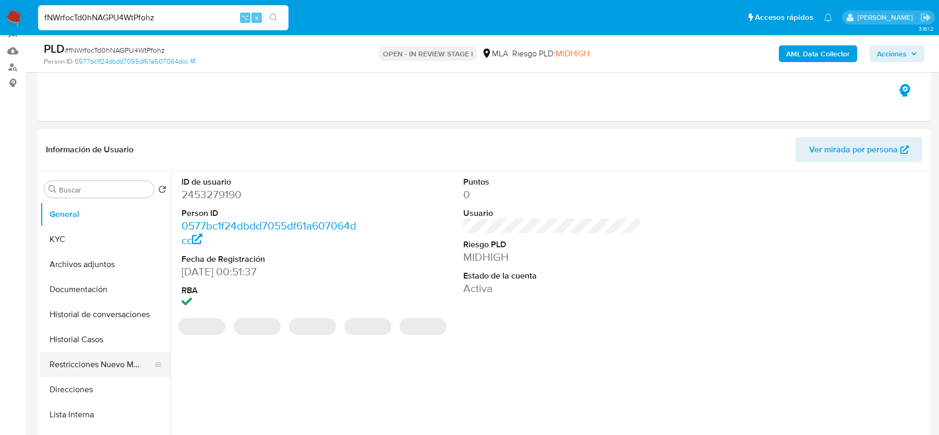
click at [78, 353] on button "Restricciones Nuevo Mundo" at bounding box center [101, 364] width 122 height 25
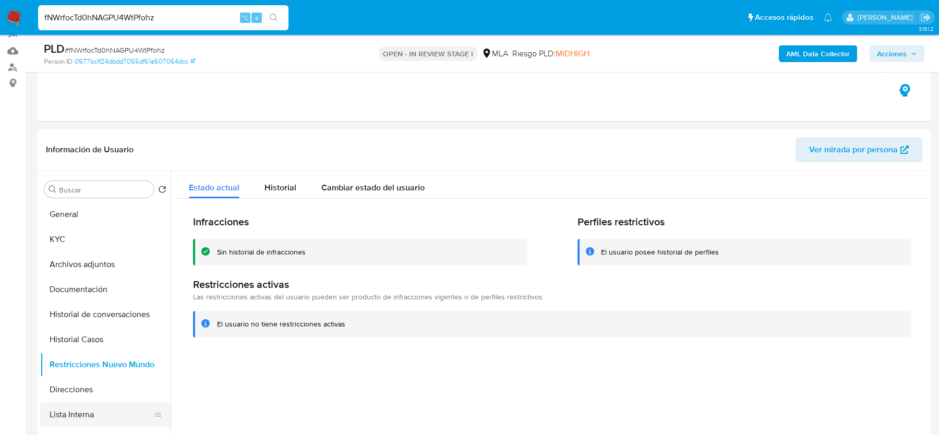
click at [69, 408] on button "Lista Interna" at bounding box center [101, 414] width 122 height 25
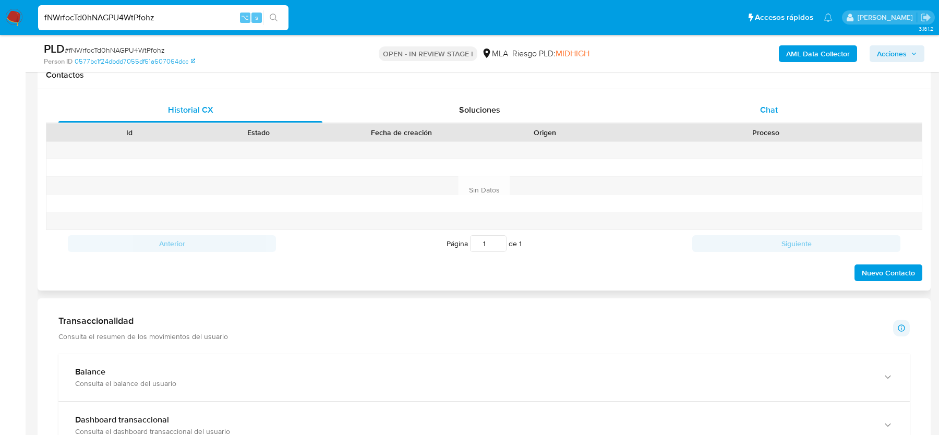
click at [763, 119] on div "Chat" at bounding box center [769, 110] width 264 height 25
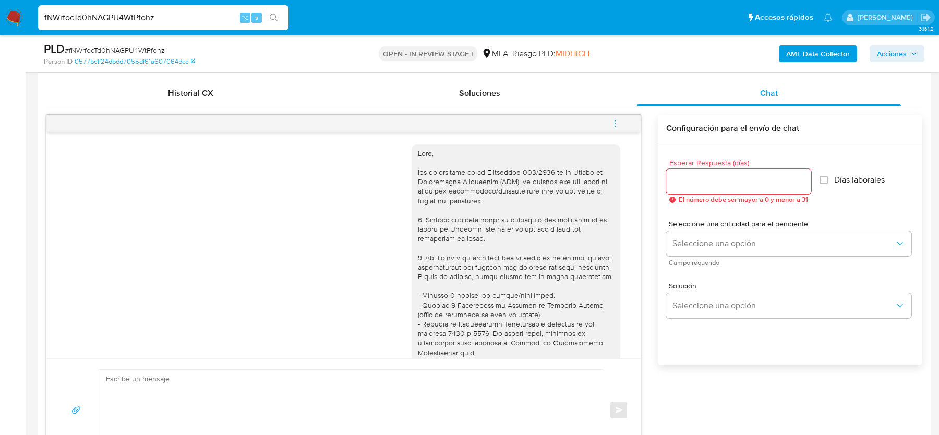
scroll to position [406, 0]
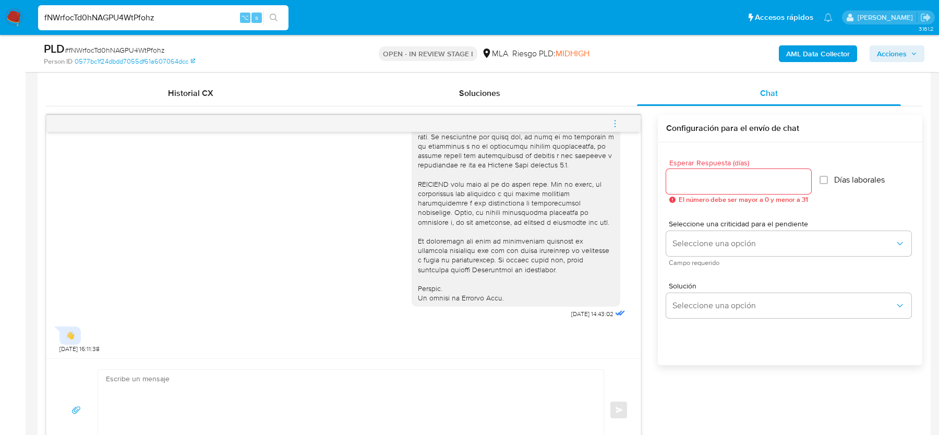
click at [615, 120] on icon "menu-action" at bounding box center [614, 120] width 1 height 1
click at [453, 125] on li "Cerrar conversación" at bounding box center [470, 124] width 77 height 13
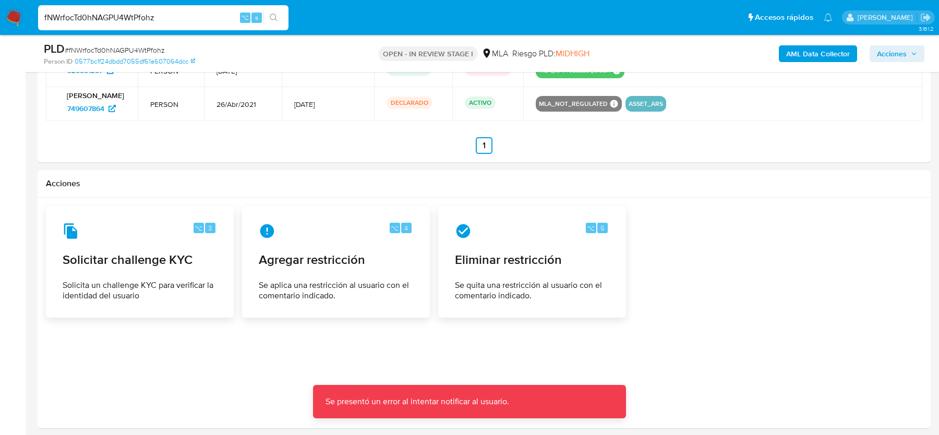
scroll to position [1715, 0]
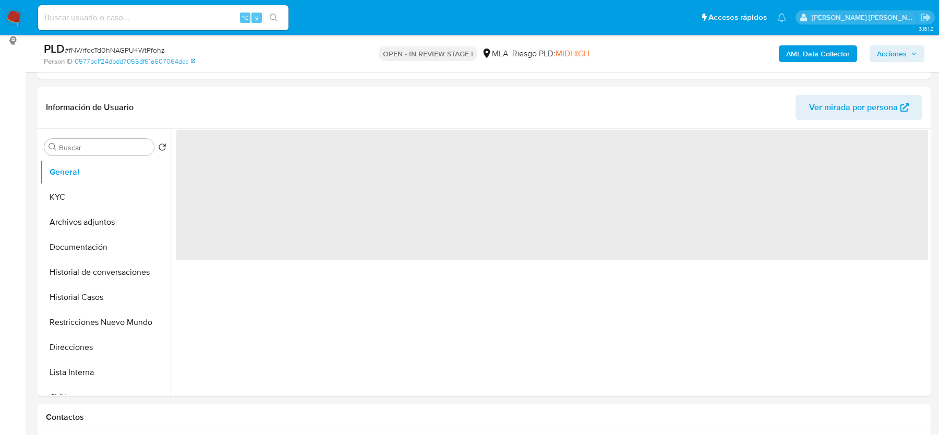
scroll to position [413, 0]
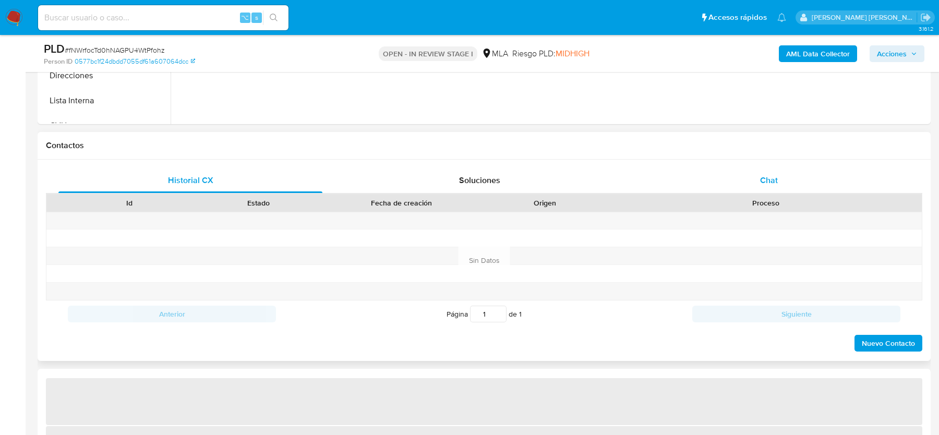
click at [775, 176] on span "Chat" at bounding box center [769, 180] width 18 height 12
select select "10"
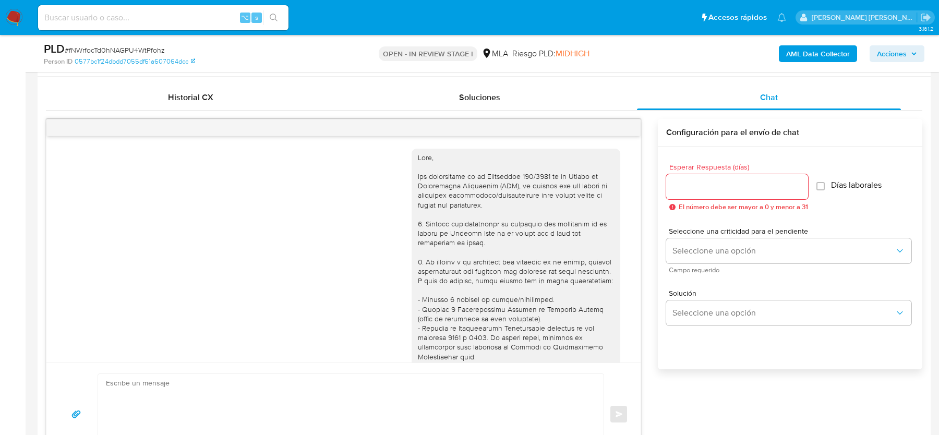
scroll to position [406, 0]
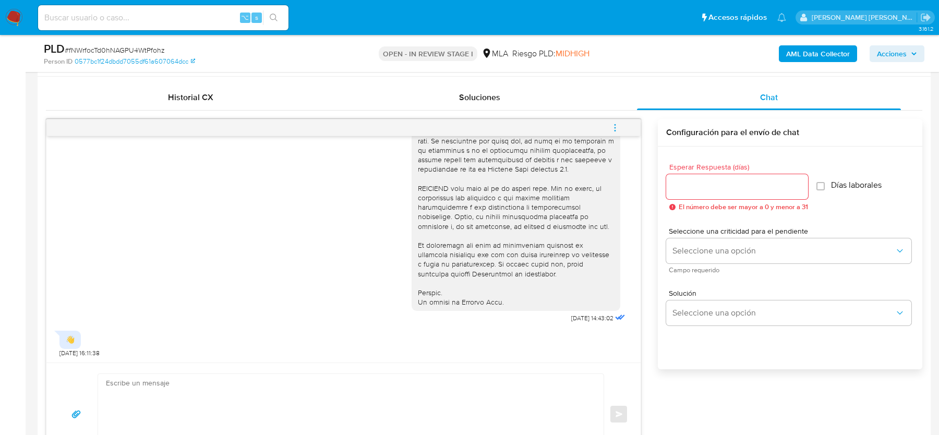
click at [613, 128] on icon "menu-action" at bounding box center [614, 127] width 9 height 9
click at [509, 105] on li "Cerrar conversación" at bounding box center [544, 106] width 107 height 19
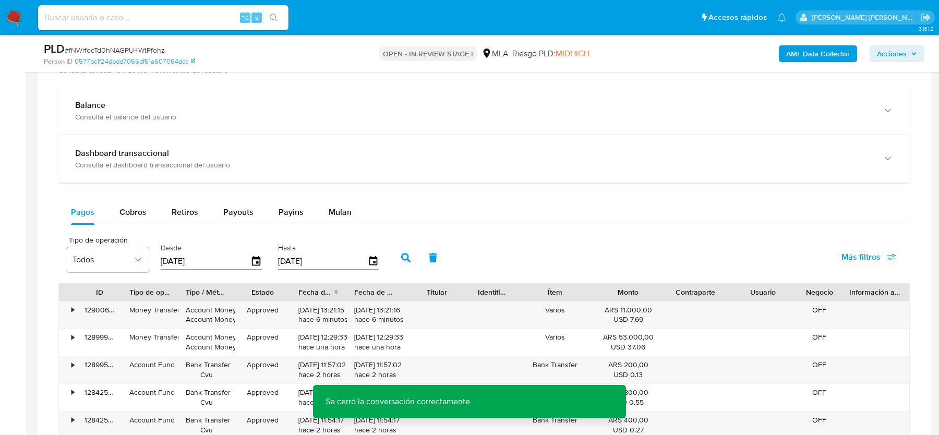
scroll to position [1715, 0]
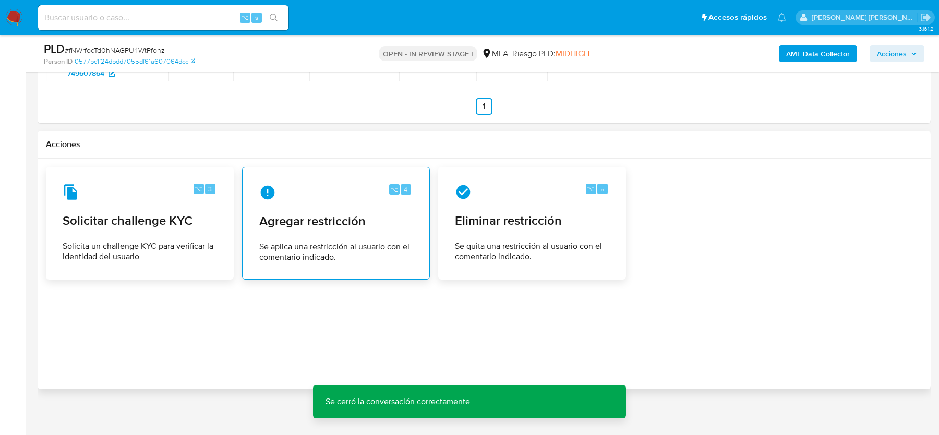
click at [299, 204] on div "⌥ 4 Agregar restricción Se aplica una restricción al usuario con el comentario …" at bounding box center [336, 223] width 170 height 95
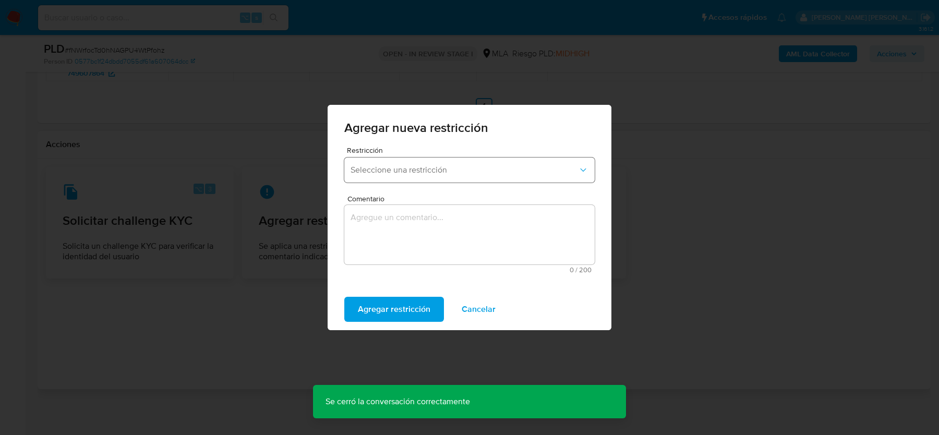
click at [383, 174] on span "Seleccione una restricción" at bounding box center [463, 170] width 227 height 10
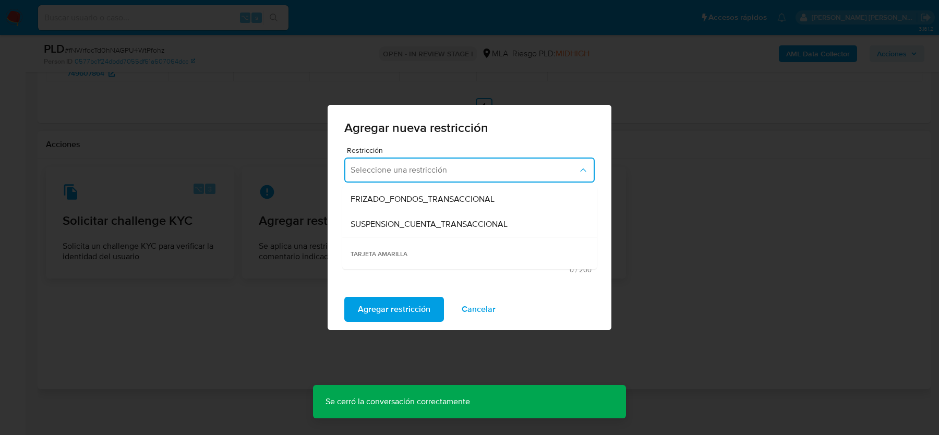
scroll to position [126, 0]
click at [386, 217] on span "SUSPENSION_CUENTA_TRANSACCIONAL" at bounding box center [428, 222] width 157 height 10
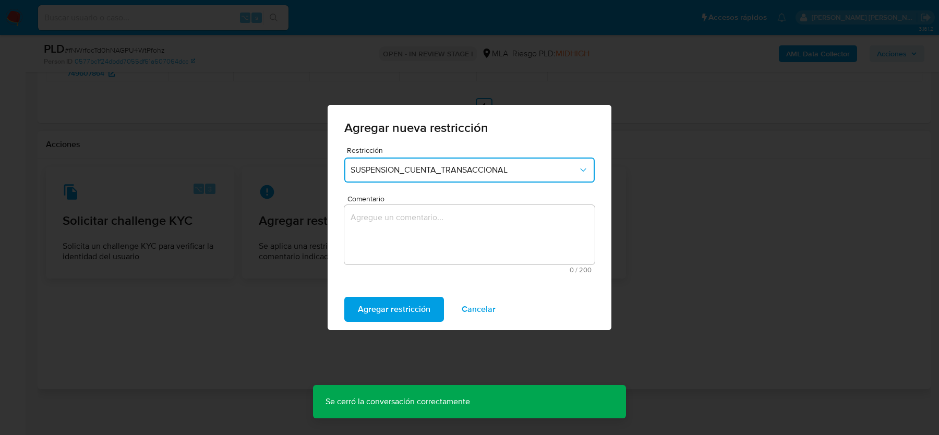
click at [386, 216] on textarea "Comentario" at bounding box center [469, 234] width 250 height 59
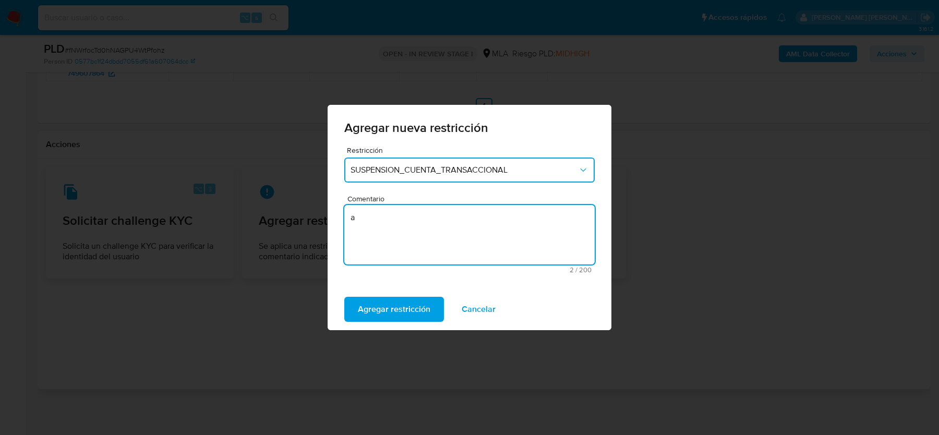
type textarea "a"
type textarea "AML"
click at [364, 301] on span "Agregar restricción" at bounding box center [394, 309] width 72 height 23
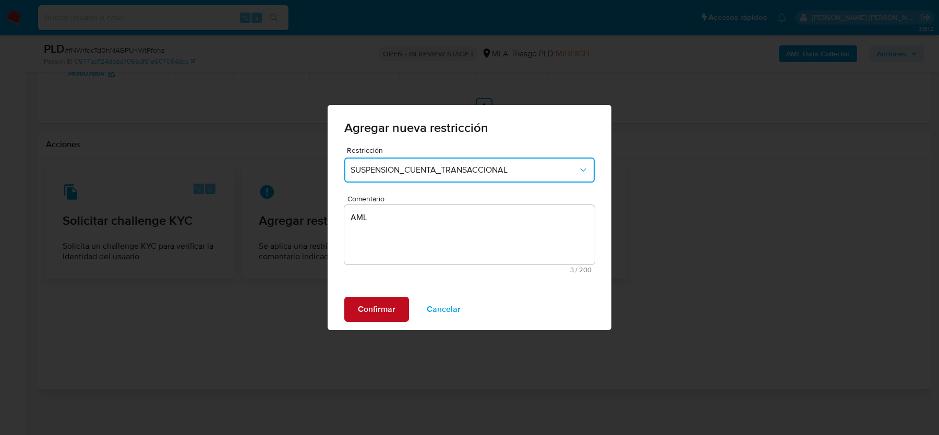
click at [376, 314] on span "Confirmar" at bounding box center [377, 309] width 38 height 23
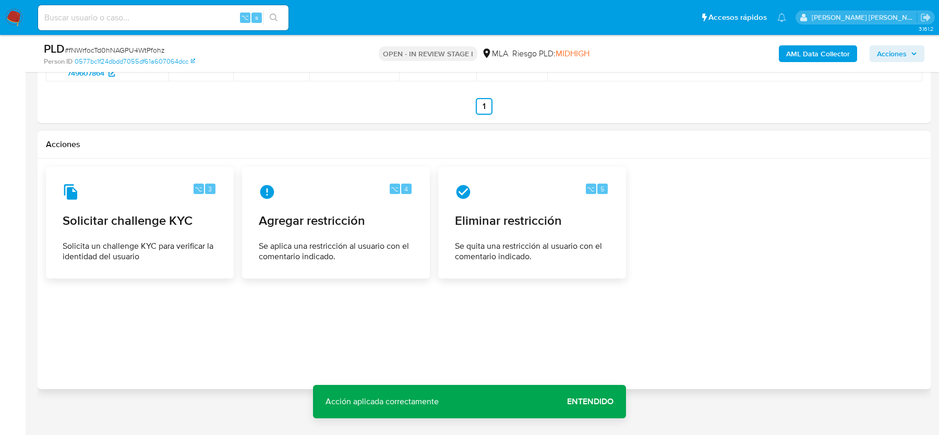
click at [144, 15] on input at bounding box center [163, 18] width 250 height 14
paste input "fjhXv5YanHHYGiGhU6Kfz3uN"
type input "fjhXv5YanHHYGiGhU6Kfz3uN"
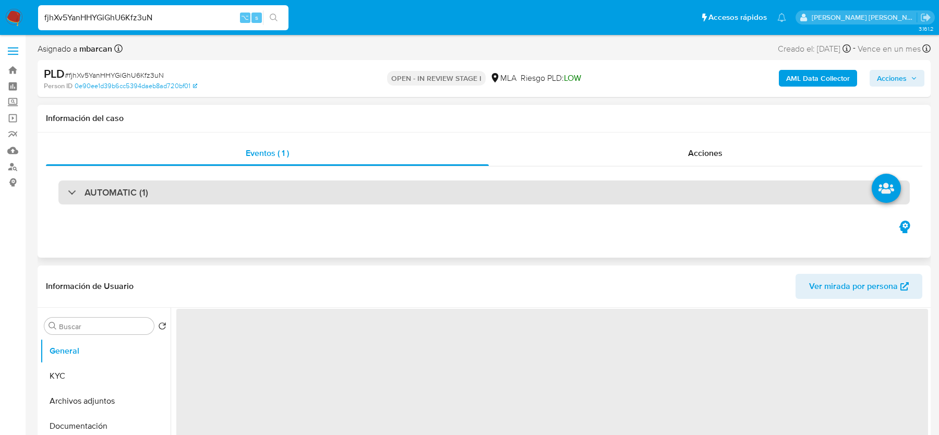
select select "10"
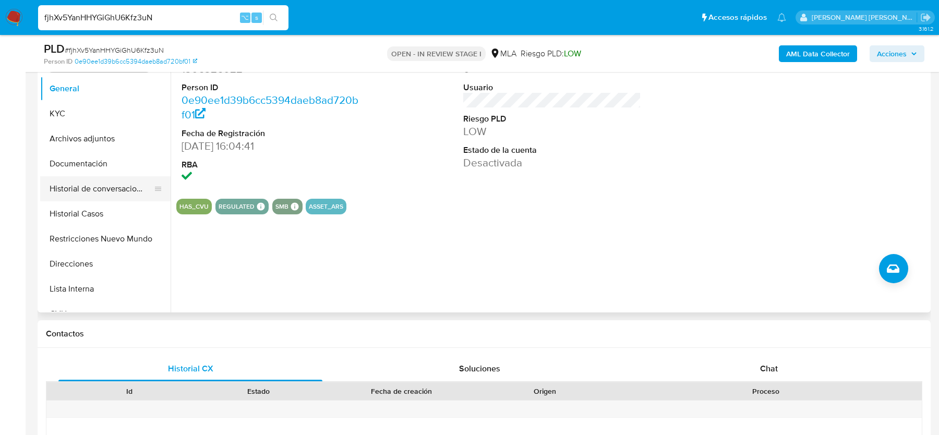
click at [96, 185] on button "Historial de conversaciones" at bounding box center [101, 188] width 122 height 25
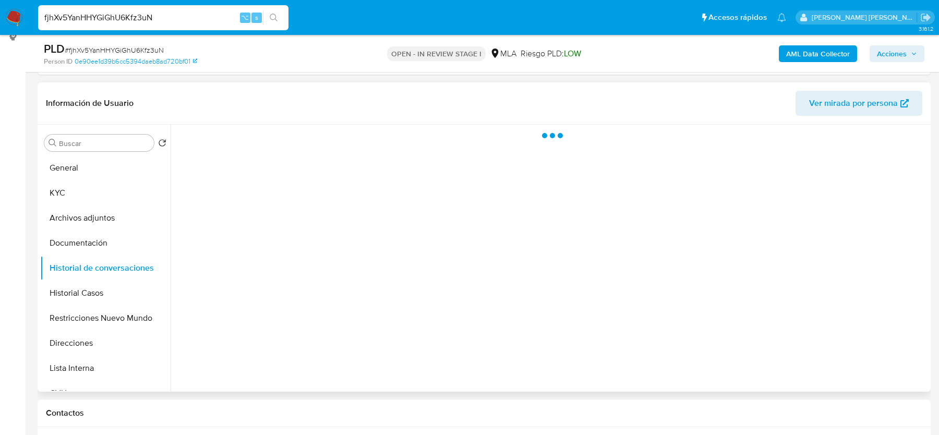
scroll to position [130, 0]
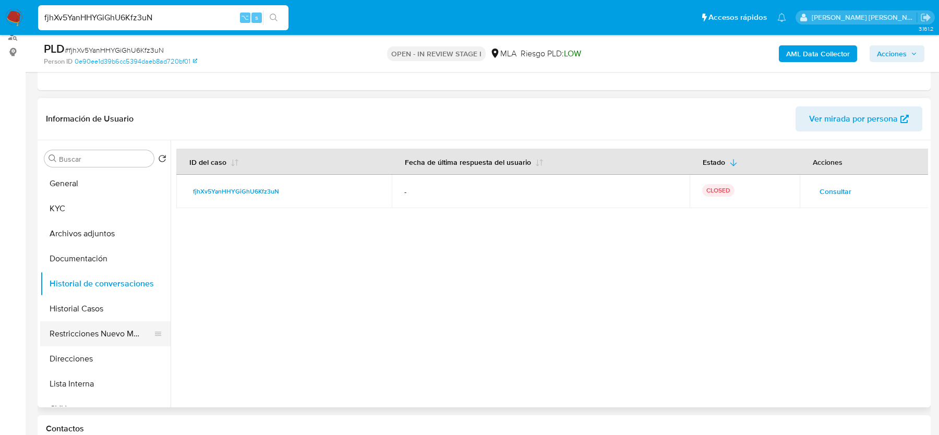
click at [73, 330] on button "Restricciones Nuevo Mundo" at bounding box center [101, 333] width 122 height 25
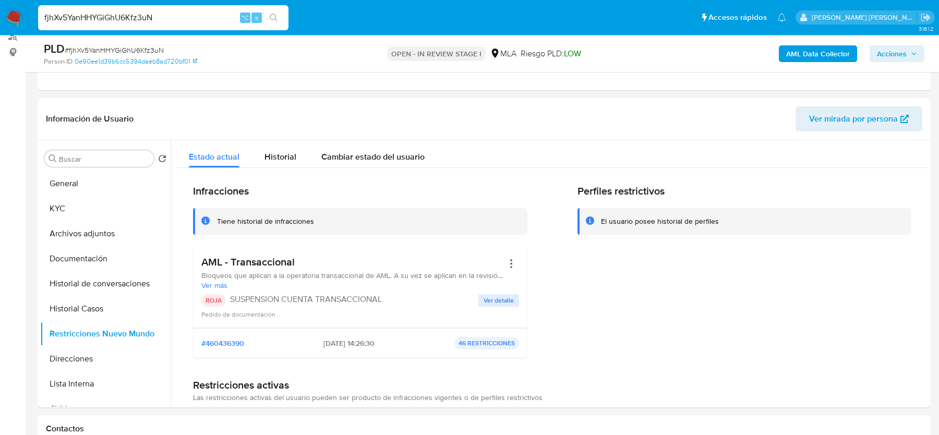
click at [159, 20] on input "fjhXv5YanHHYGiGhU6Kfz3uN" at bounding box center [163, 18] width 250 height 14
paste input "K4mF46bx1XNo0gUqnBrKMbus"
type input "K4mF46bx1XNo0gUqnBrKMbus"
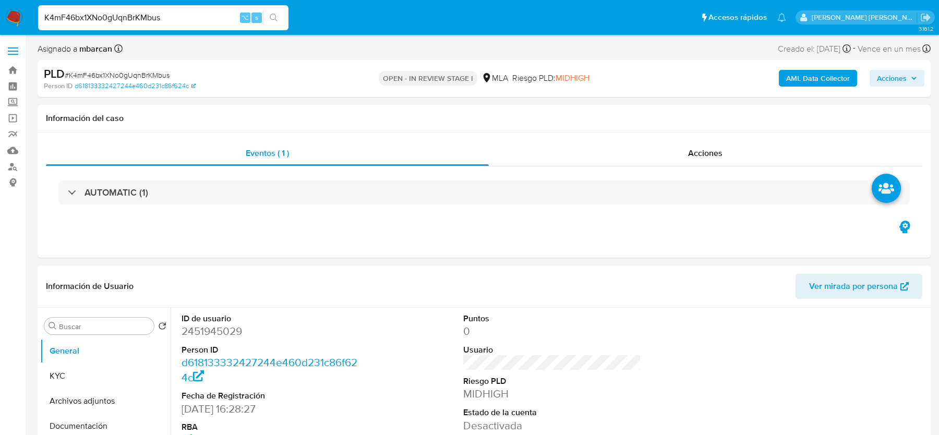
select select "10"
click at [118, 74] on span "# K4mF46bx1XNo0gUqnBrKMbus" at bounding box center [117, 75] width 105 height 10
click at [226, 327] on dd "2451945029" at bounding box center [269, 331] width 177 height 15
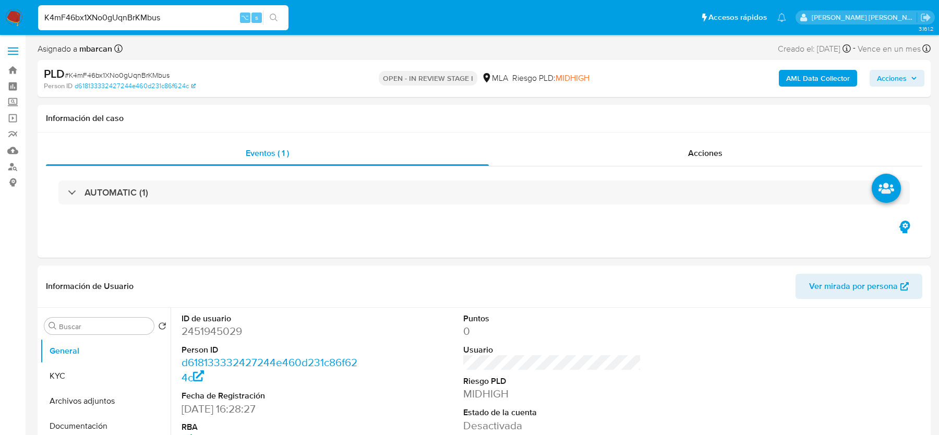
click at [278, 80] on div "PLD # K4mF46bx1XNo0gUqnBrKMbus" at bounding box center [188, 74] width 289 height 16
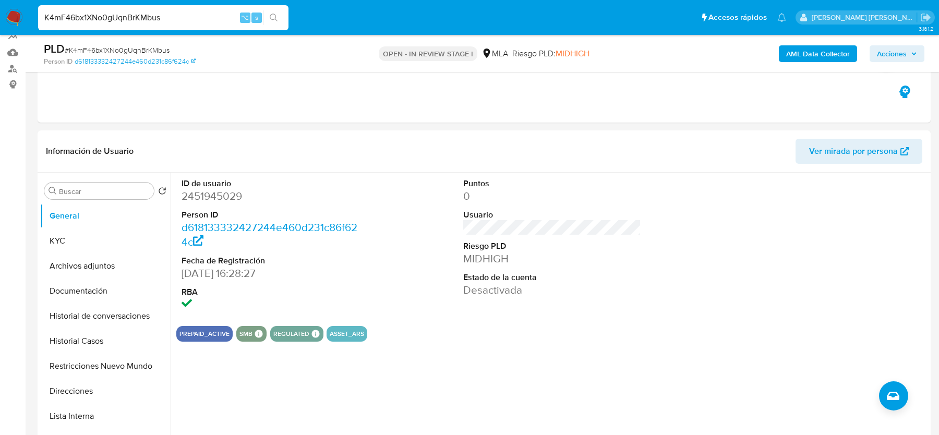
scroll to position [120, 0]
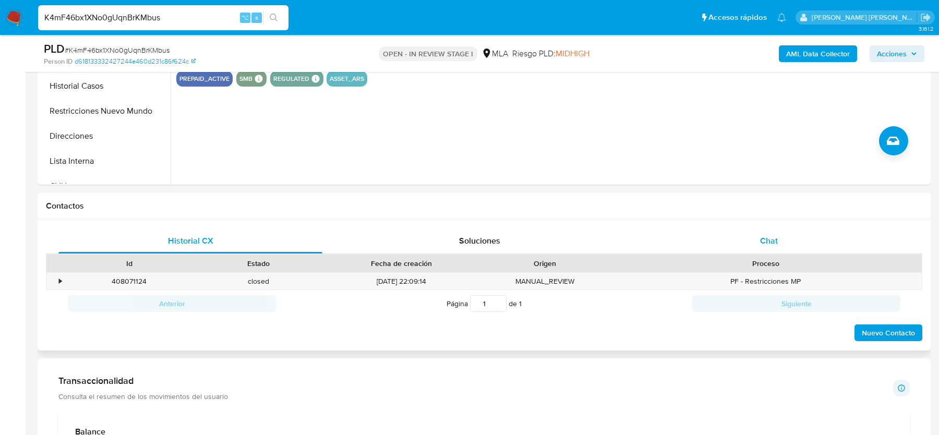
click at [757, 246] on div "Chat" at bounding box center [769, 240] width 264 height 25
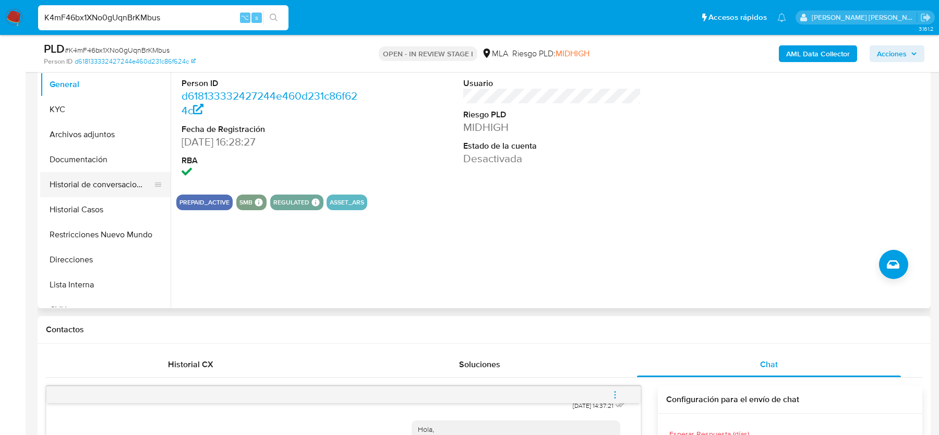
scroll to position [209, 0]
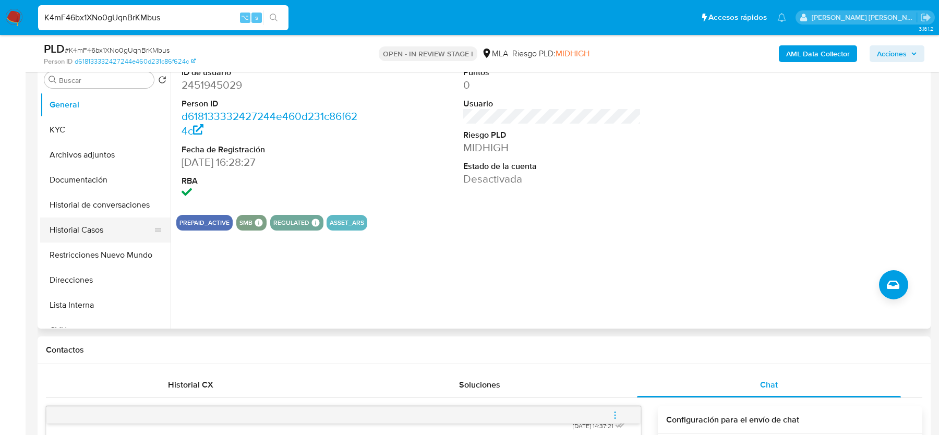
click at [90, 233] on button "Historial Casos" at bounding box center [101, 229] width 122 height 25
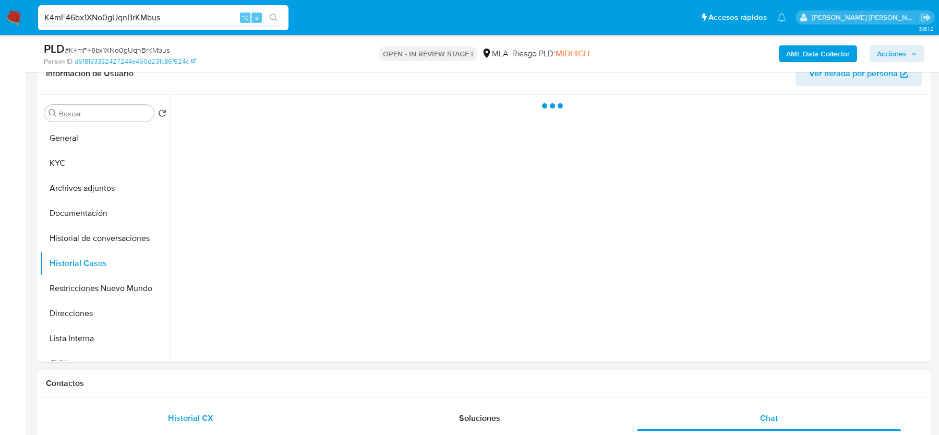
scroll to position [175, 0]
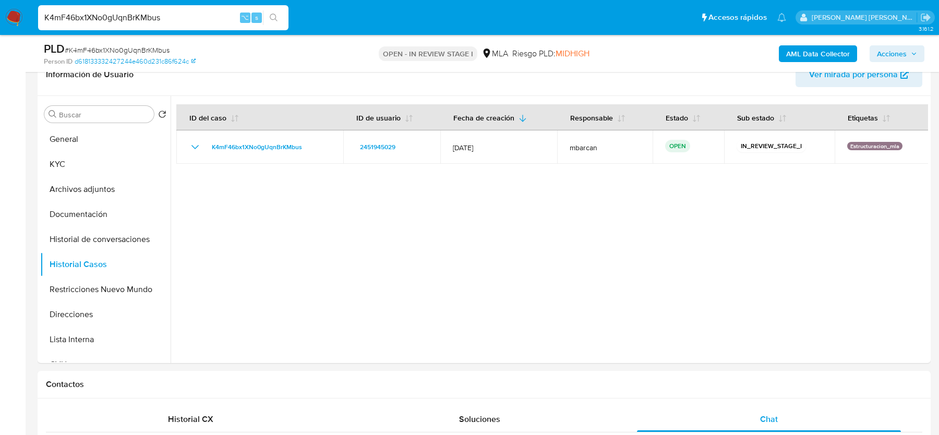
click at [118, 53] on span "# K4mF46bx1XNo0gUqnBrKMbus" at bounding box center [117, 50] width 105 height 10
copy span "K4mF46bx1XNo0gUqnBrKMbus"
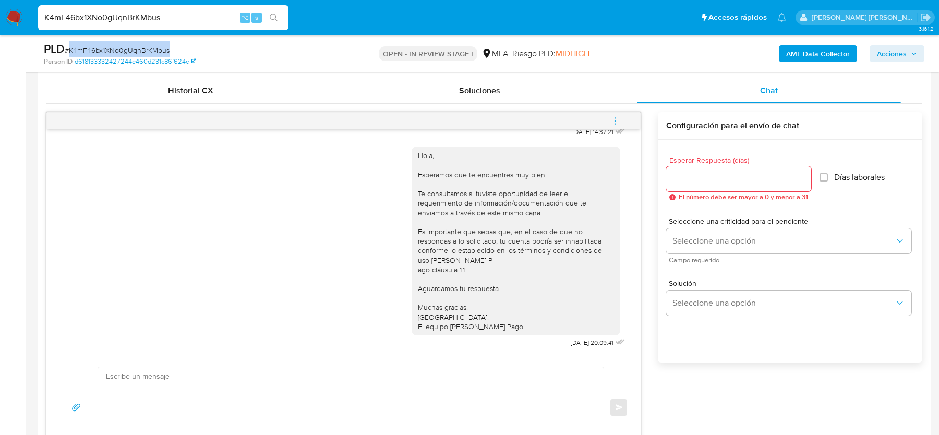
scroll to position [544, 0]
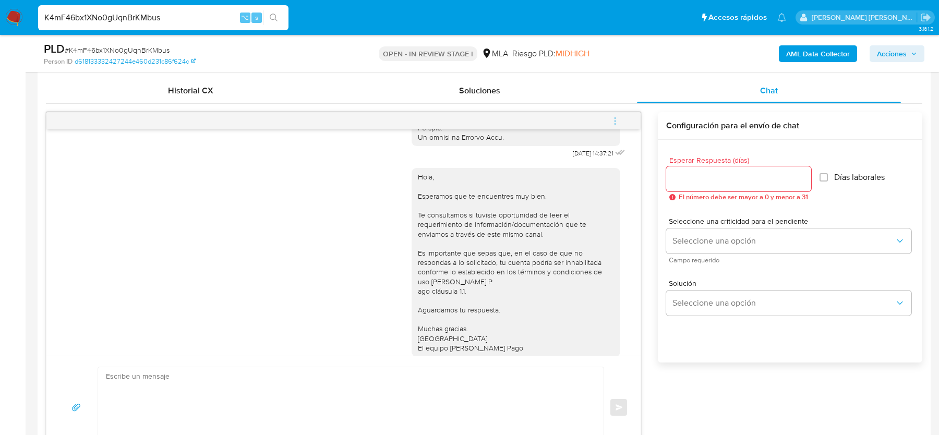
drag, startPoint x: 556, startPoint y: 168, endPoint x: 589, endPoint y: 169, distance: 33.4
drag, startPoint x: 591, startPoint y: 170, endPoint x: 528, endPoint y: 170, distance: 63.6
copy div "17/09/2025"
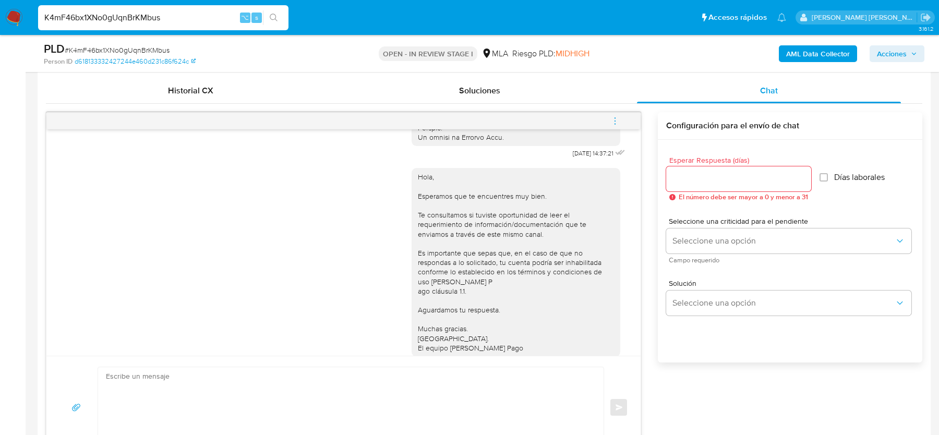
click at [573, 187] on div "Hola, Esperamos que te encuentres muy bien. Te consultamos si tuviste oportunid…" at bounding box center [515, 262] width 209 height 189
drag, startPoint x: 559, startPoint y: 171, endPoint x: 592, endPoint y: 172, distance: 33.4
copy span "17/09/2025"
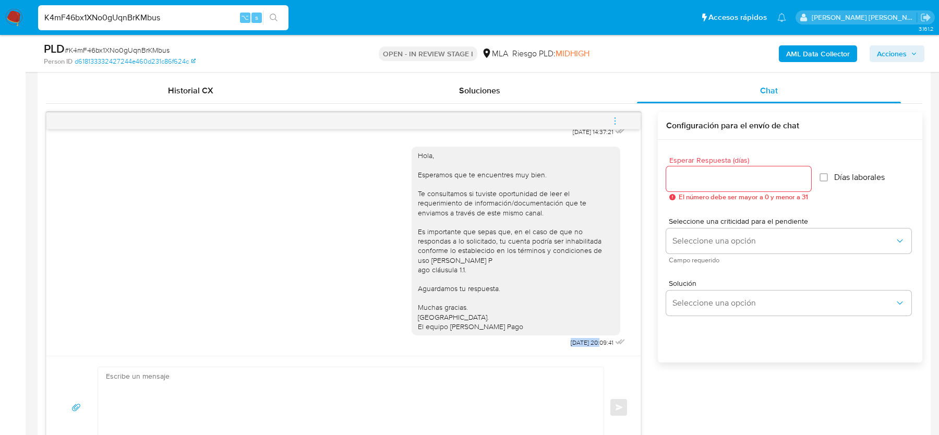
drag, startPoint x: 556, startPoint y: 342, endPoint x: 589, endPoint y: 342, distance: 32.9
click at [589, 342] on span "22/09/2025 20:09:41" at bounding box center [591, 342] width 43 height 8
copy span "22/09/2025"
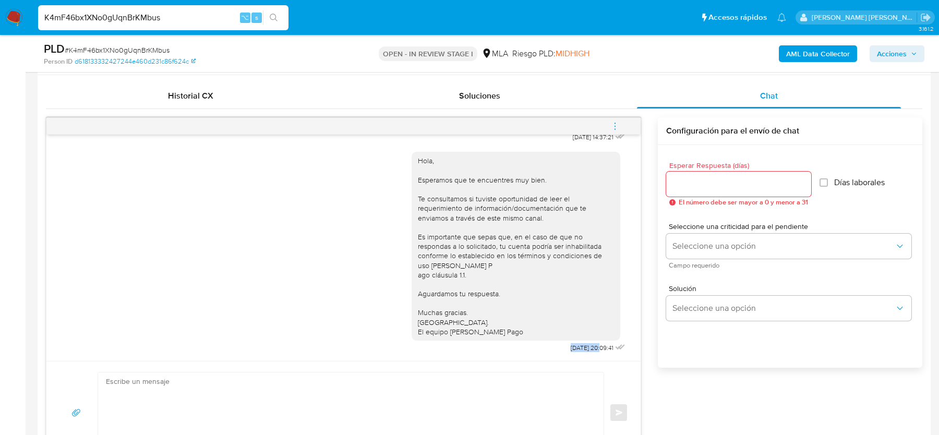
click at [617, 124] on icon "menu-action" at bounding box center [614, 125] width 9 height 9
click at [617, 124] on div at bounding box center [469, 217] width 939 height 435
click at [615, 125] on icon "menu-action" at bounding box center [614, 125] width 1 height 1
click at [461, 125] on li "Cerrar conversación" at bounding box center [470, 127] width 77 height 13
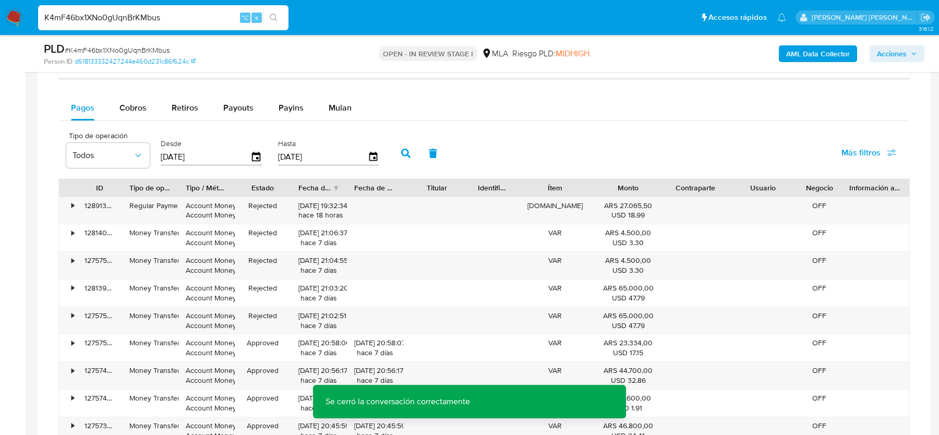
scroll to position [1723, 0]
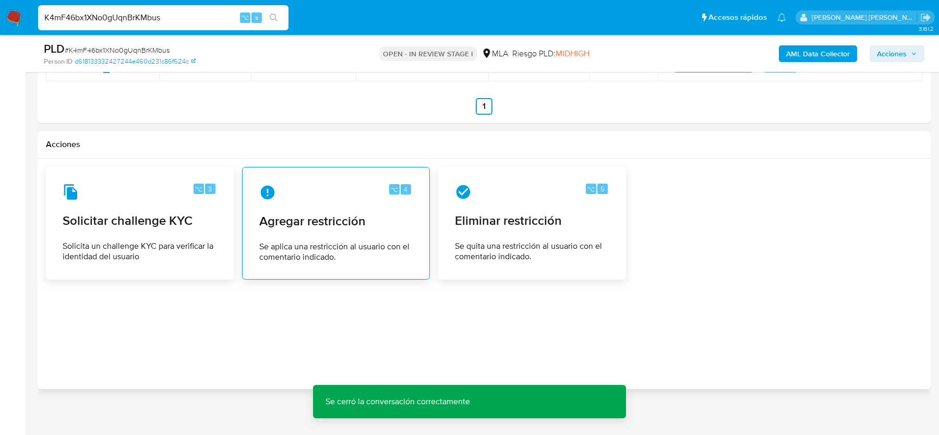
click at [301, 203] on div "⌥ 4 Agregar restricción Se aplica una restricción al usuario con el comentario …" at bounding box center [336, 223] width 170 height 95
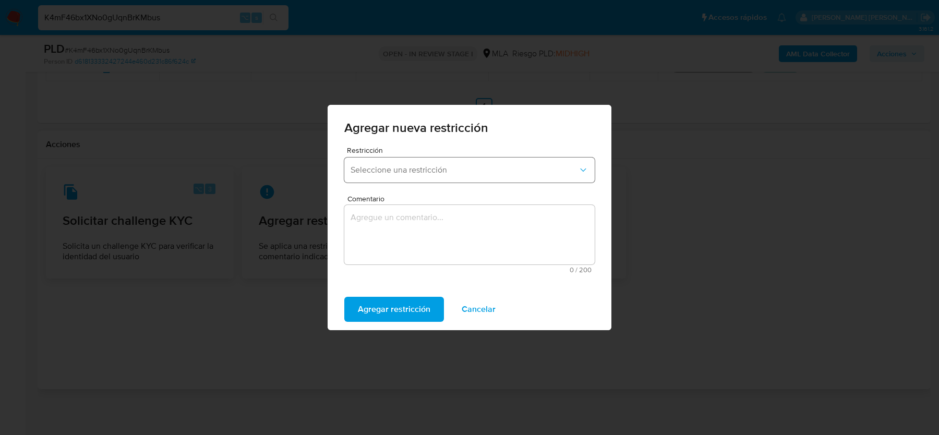
click at [392, 181] on button "Seleccione una restricción" at bounding box center [469, 169] width 250 height 25
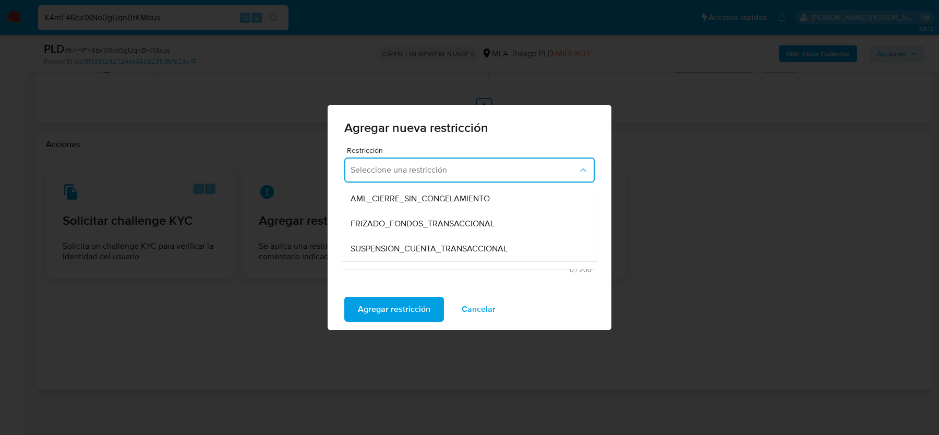
scroll to position [111, 0]
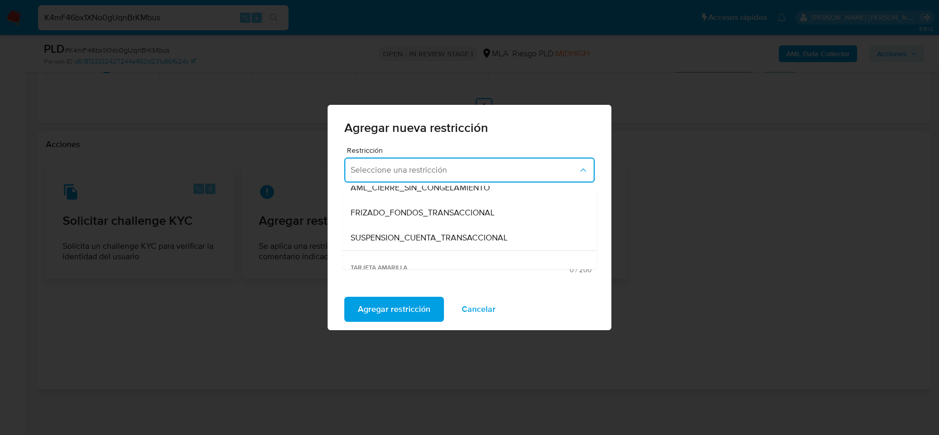
click at [425, 238] on span "SUSPENSION_CUENTA_TRANSACCIONAL" at bounding box center [428, 238] width 157 height 10
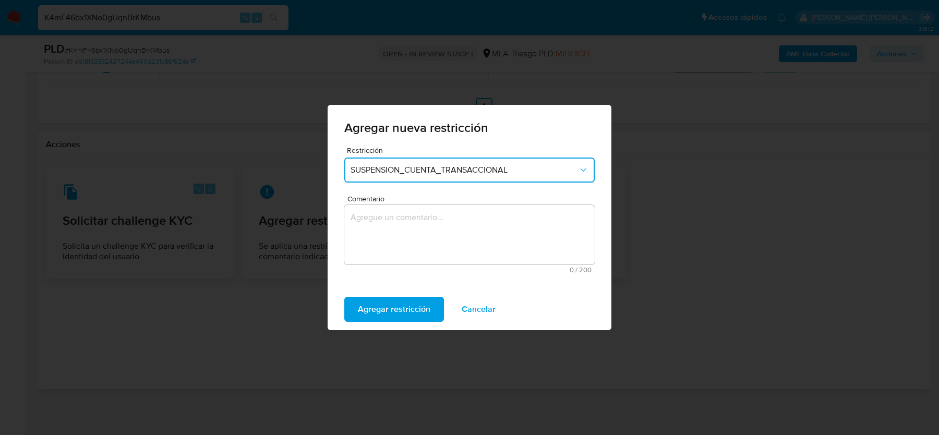
click at [425, 238] on textarea "Comentario" at bounding box center [469, 234] width 250 height 59
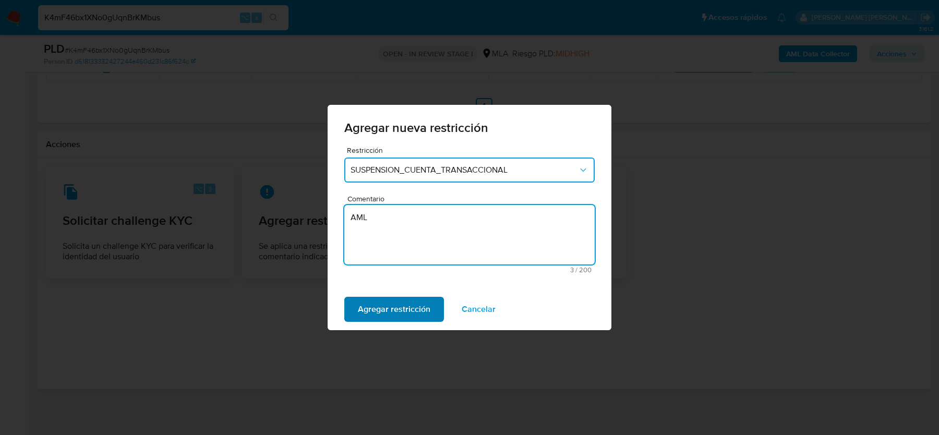
type textarea "AML"
click at [379, 308] on span "Agregar restricción" at bounding box center [394, 309] width 72 height 23
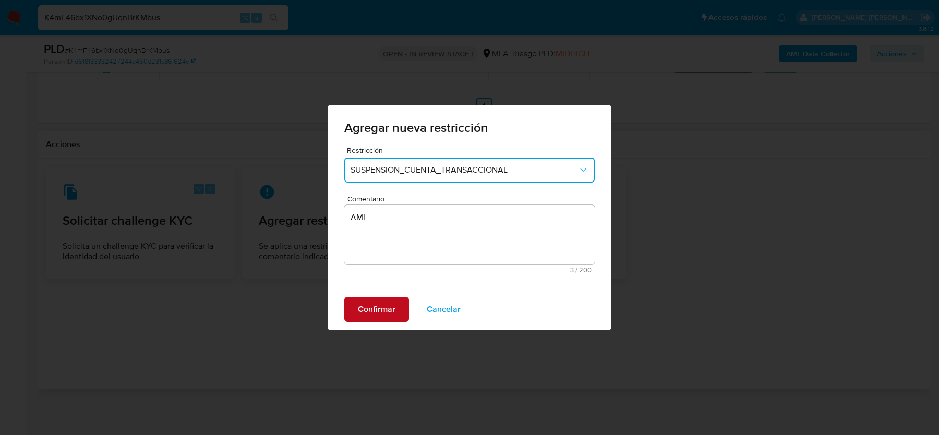
click at [381, 308] on span "Confirmar" at bounding box center [377, 309] width 38 height 23
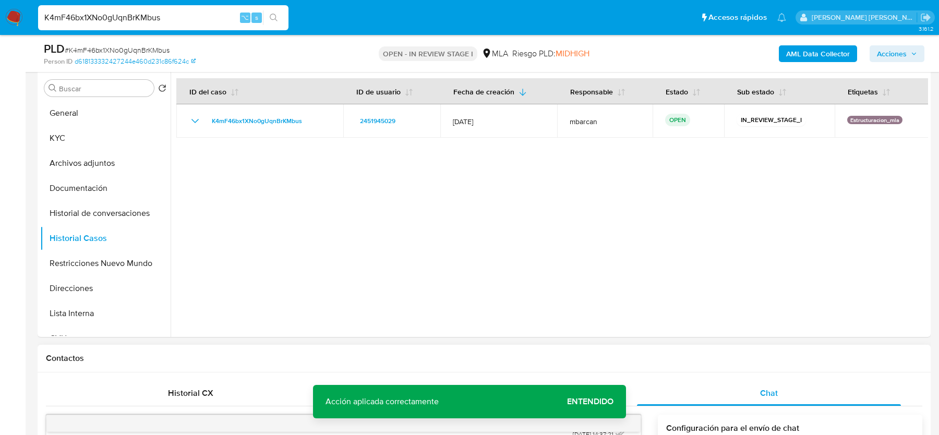
scroll to position [154, 0]
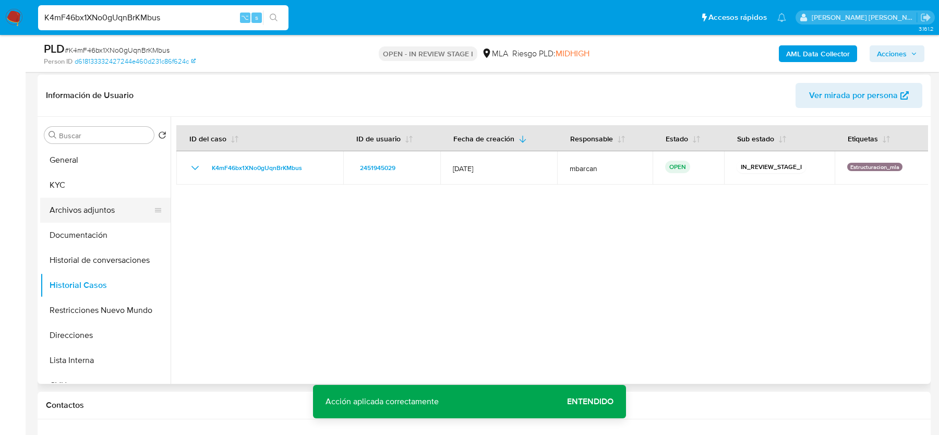
click at [72, 210] on button "Archivos adjuntos" at bounding box center [101, 210] width 122 height 25
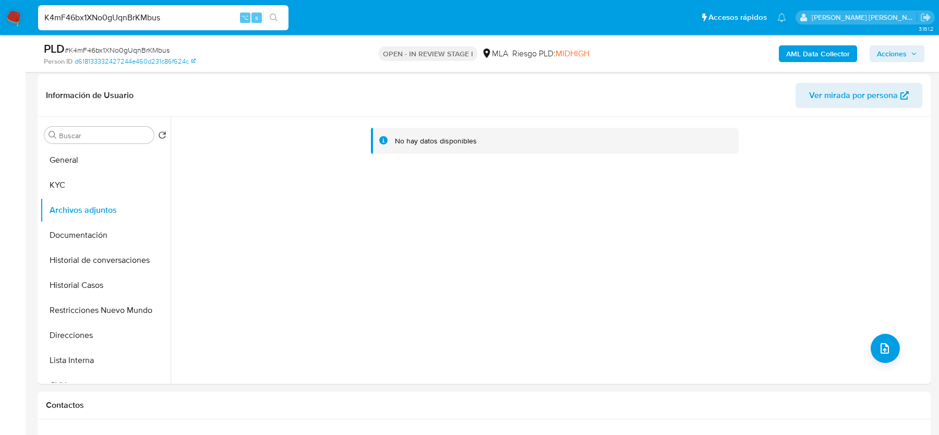
click at [792, 57] on b "AML Data Collector" at bounding box center [818, 53] width 64 height 17
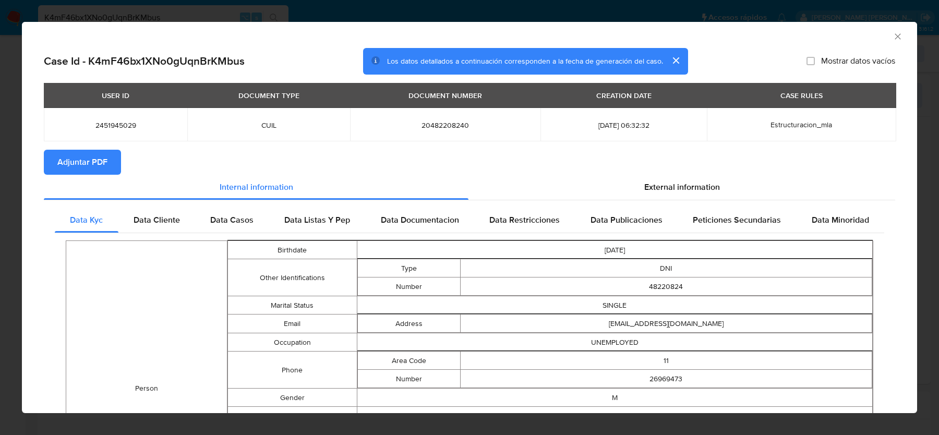
click at [896, 38] on icon "Cerrar ventana" at bounding box center [897, 36] width 6 height 6
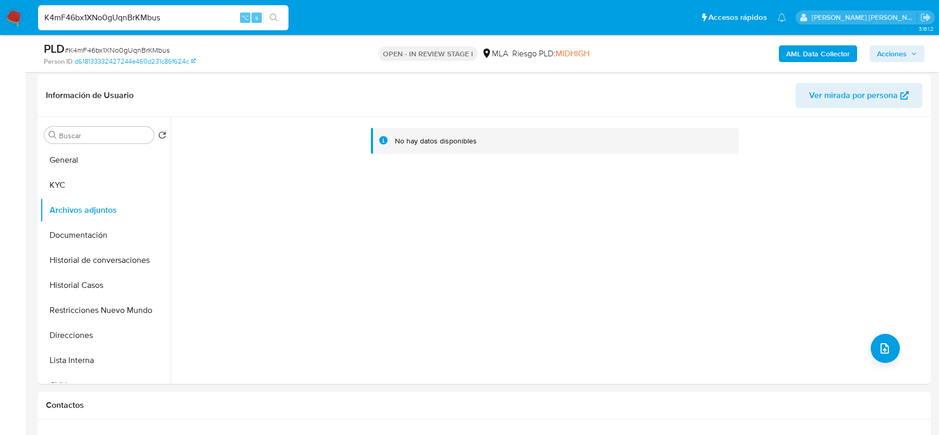
click at [175, 13] on input "K4mF46bx1XNo0gUqnBrKMbus" at bounding box center [163, 18] width 250 height 14
paste input "ZE2PxkZ1vev6Xox4iNwCt7Fi"
type input "ZE2PxkZ1vev6Xox4iNwCt7Fi"
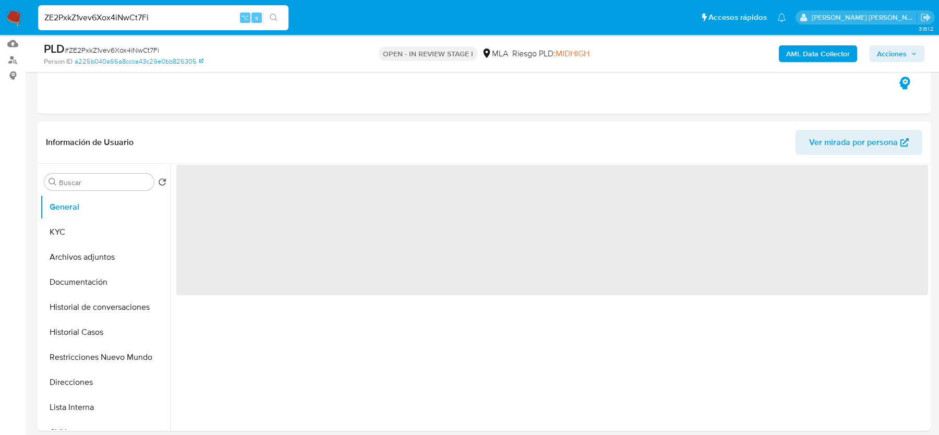
scroll to position [302, 0]
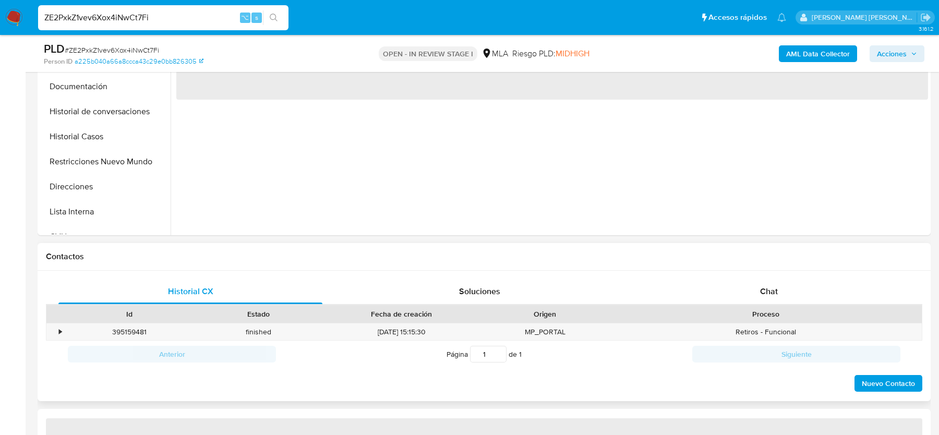
click at [741, 309] on div "Proceso" at bounding box center [765, 314] width 298 height 10
click at [741, 294] on div "Chat" at bounding box center [769, 291] width 264 height 25
select select "10"
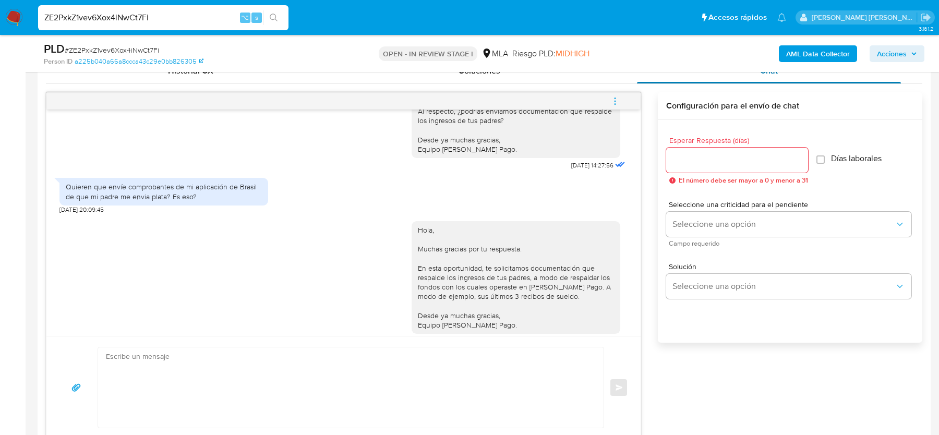
scroll to position [514, 0]
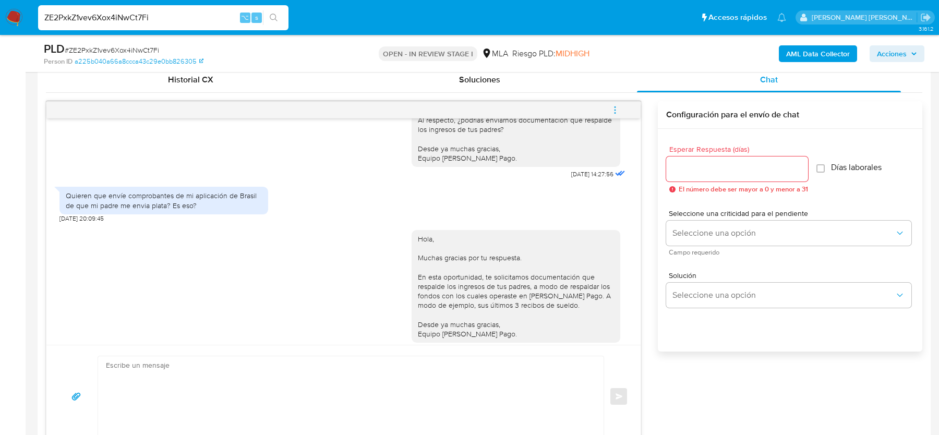
click at [184, 16] on input "ZE2PxkZ1vev6Xox4iNwCt7Fi" at bounding box center [163, 18] width 250 height 14
click at [291, 48] on div "PLD # ZE2PxkZ1vev6Xox4iNwCt7Fi" at bounding box center [188, 49] width 289 height 16
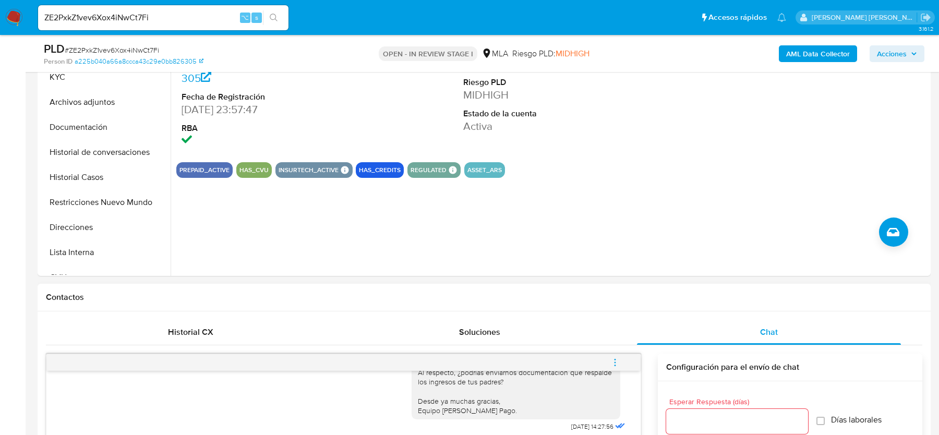
scroll to position [194, 0]
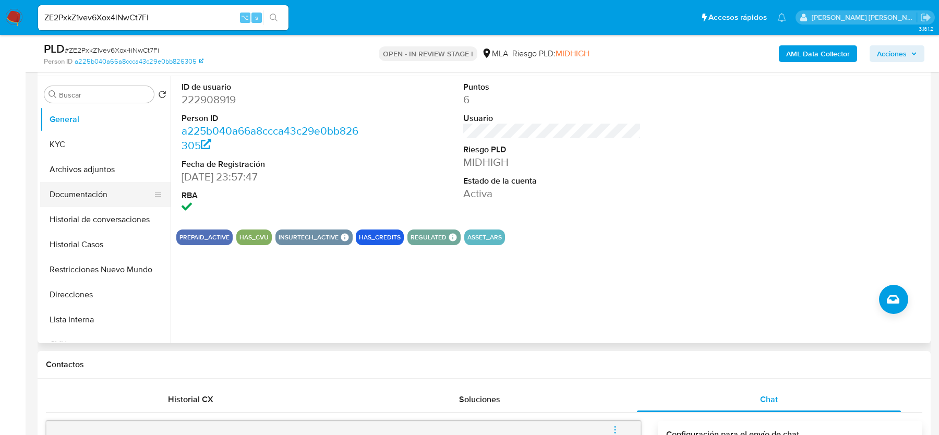
click at [73, 198] on button "Documentación" at bounding box center [101, 194] width 122 height 25
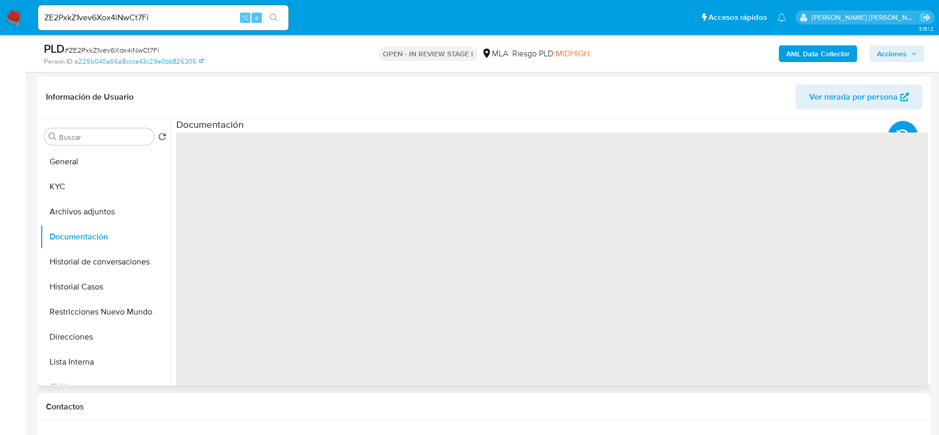
scroll to position [142, 0]
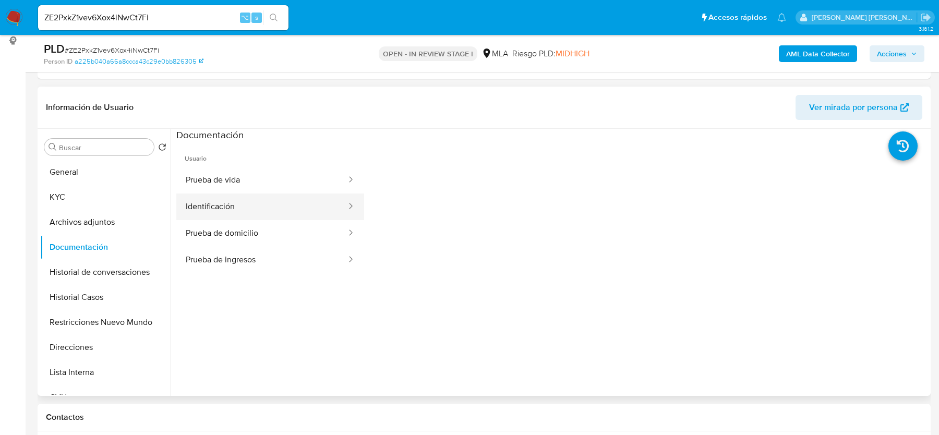
click at [246, 203] on button "Identificación" at bounding box center [261, 206] width 171 height 27
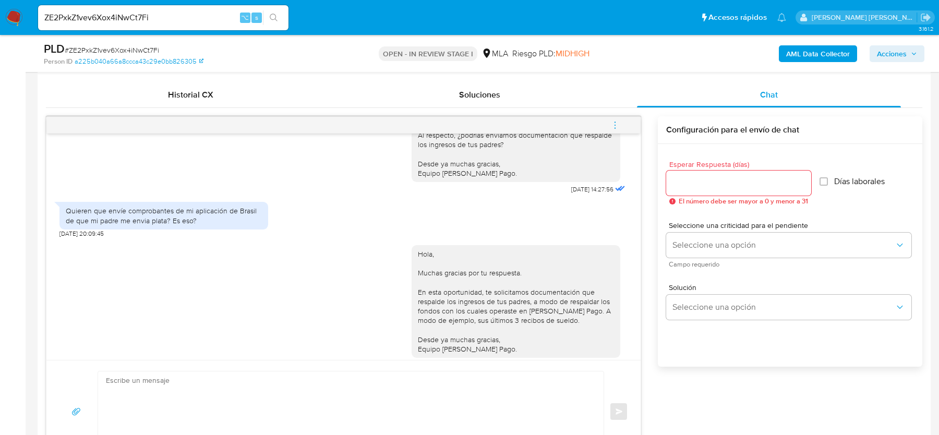
scroll to position [536, 0]
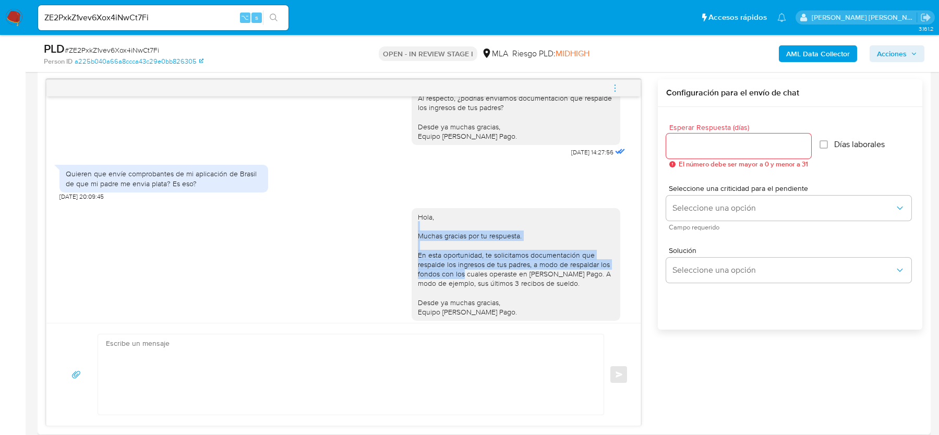
drag, startPoint x: 429, startPoint y: 205, endPoint x: 464, endPoint y: 256, distance: 61.8
click at [464, 256] on div "Hola, Muchas gracias por tu respuesta. En esta oportunidad, te solicitamos docu…" at bounding box center [516, 264] width 196 height 104
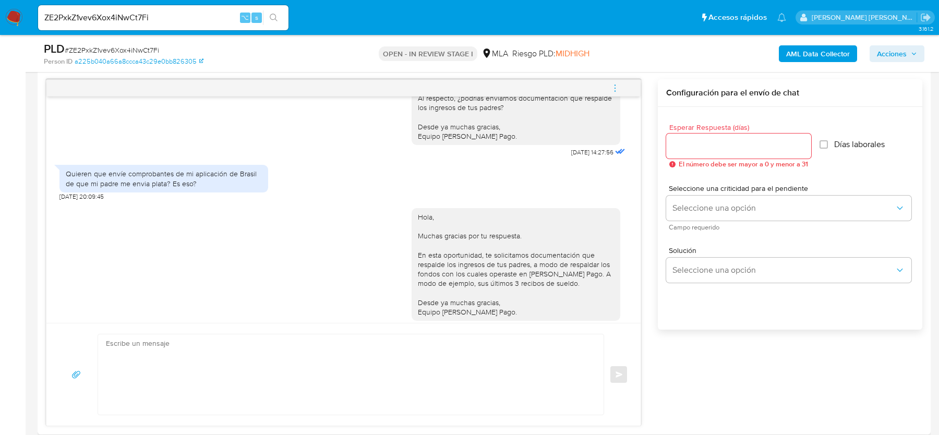
click at [501, 258] on div "Hola, Muchas gracias por tu respuesta. En esta oportunidad, te solicitamos docu…" at bounding box center [516, 264] width 196 height 104
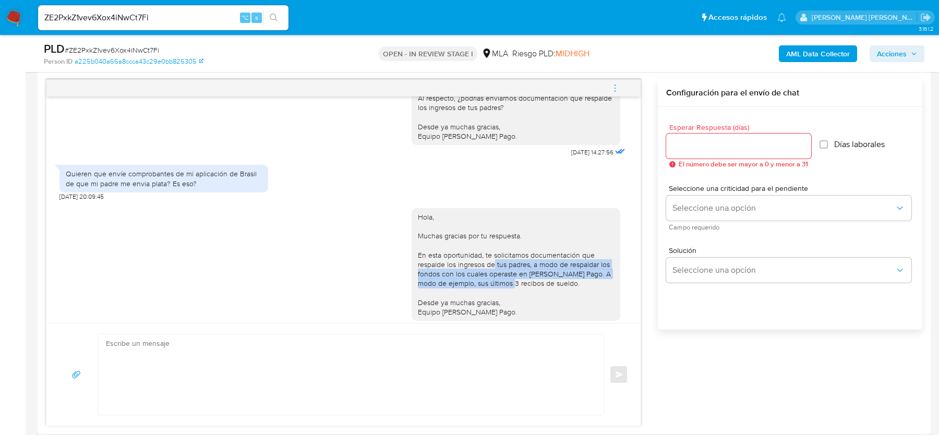
drag, startPoint x: 494, startPoint y: 245, endPoint x: 502, endPoint y: 263, distance: 19.9
click at [502, 263] on div "Hola, Muchas gracias por tu respuesta. En esta oportunidad, te solicitamos docu…" at bounding box center [516, 264] width 196 height 104
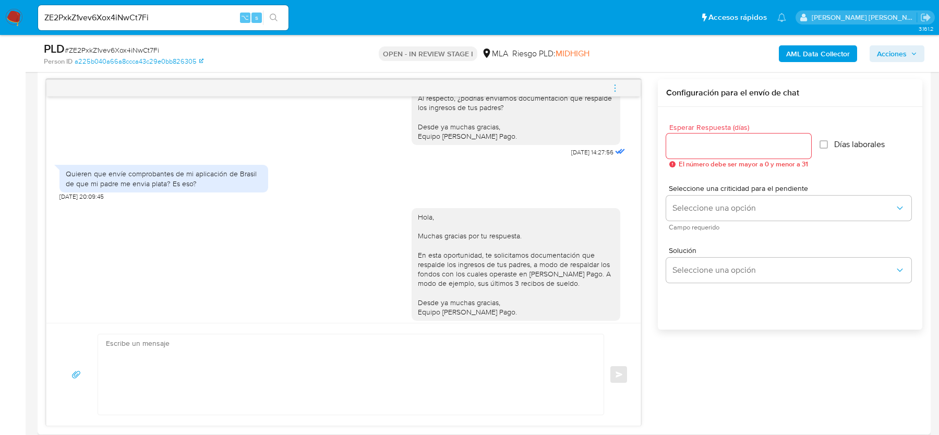
click at [546, 262] on div "Hola, Muchas gracias por tu respuesta. En esta oportunidad, te solicitamos docu…" at bounding box center [516, 264] width 196 height 104
drag, startPoint x: 564, startPoint y: 262, endPoint x: 400, endPoint y: 264, distance: 164.3
click at [400, 264] on div "Hola, Muchas gracias por tu respuesta. En esta oportunidad, te solicitamos docu…" at bounding box center [343, 268] width 568 height 135
click at [514, 215] on div "Hola, Muchas gracias por tu respuesta. En esta oportunidad, te solicitamos docu…" at bounding box center [516, 264] width 196 height 104
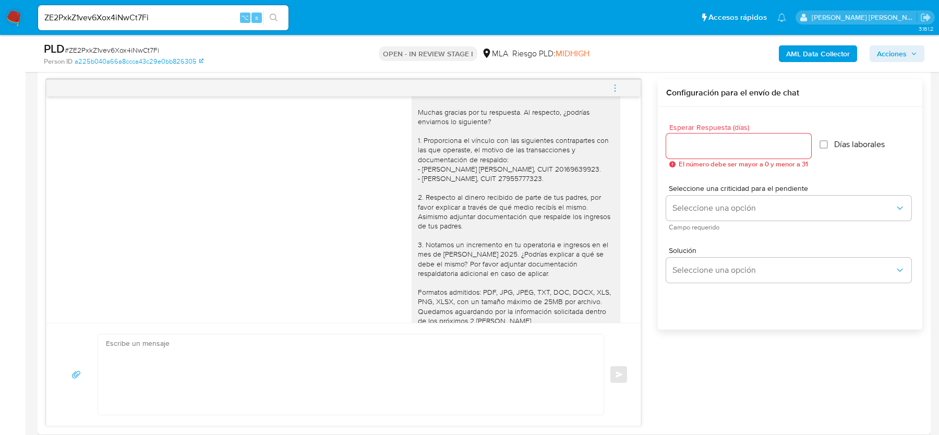
click at [526, 213] on div "Hola, Muchas gracias por tu respuesta. Al respecto, ¿podrías enviarnos lo sigui…" at bounding box center [516, 225] width 196 height 275
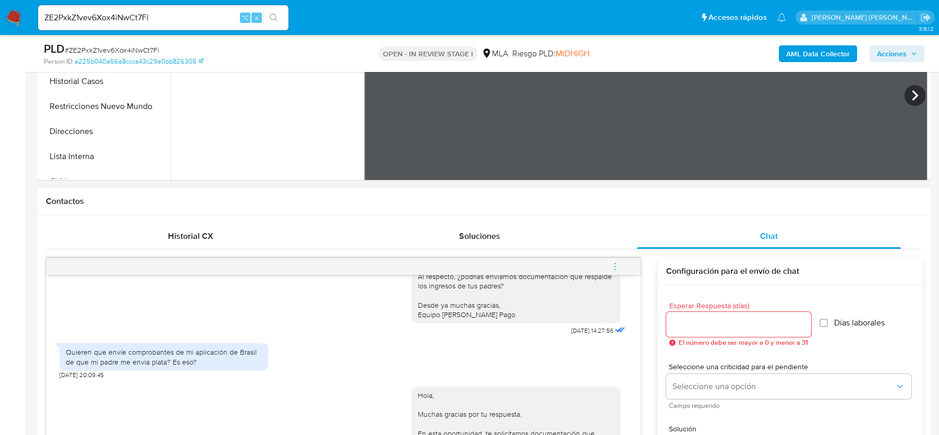
scroll to position [130, 0]
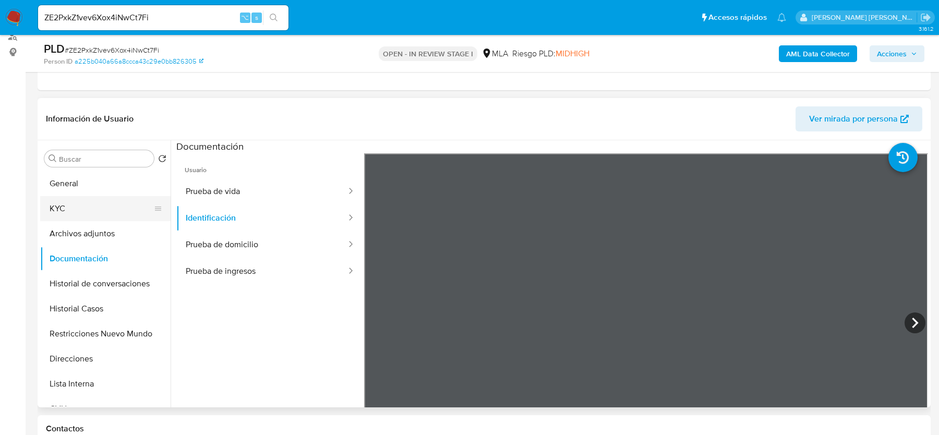
click at [75, 209] on button "KYC" at bounding box center [101, 208] width 122 height 25
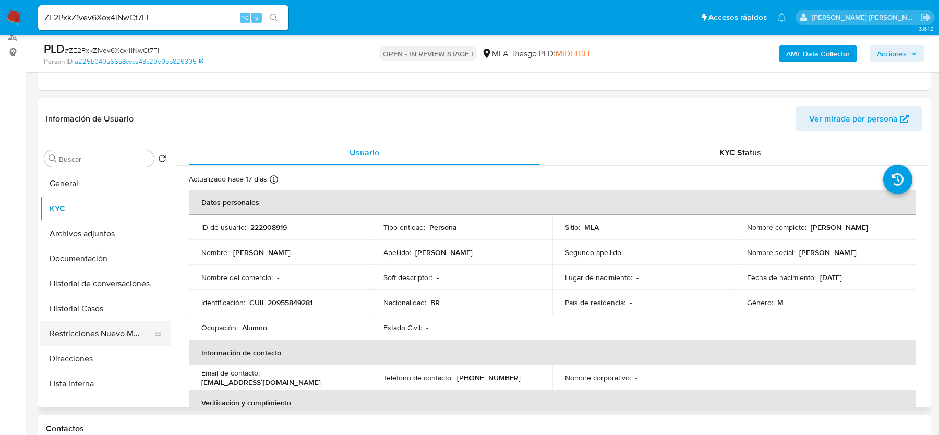
click at [74, 321] on button "Restricciones Nuevo Mundo" at bounding box center [101, 333] width 122 height 25
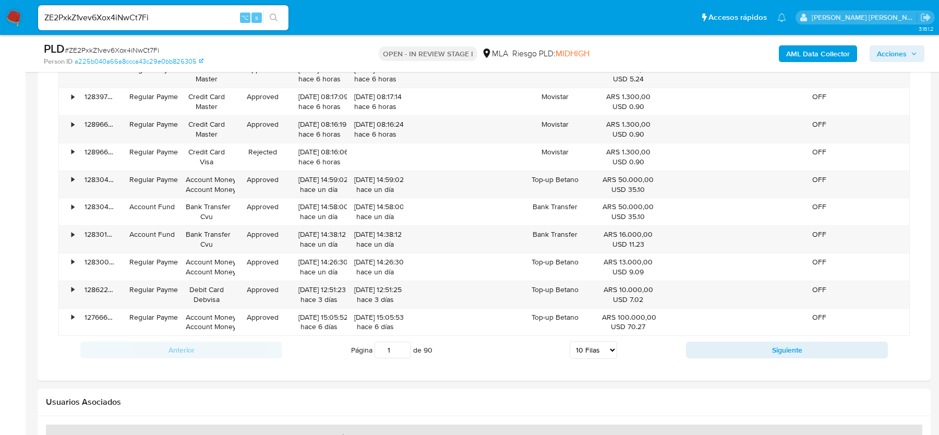
scroll to position [1611, 0]
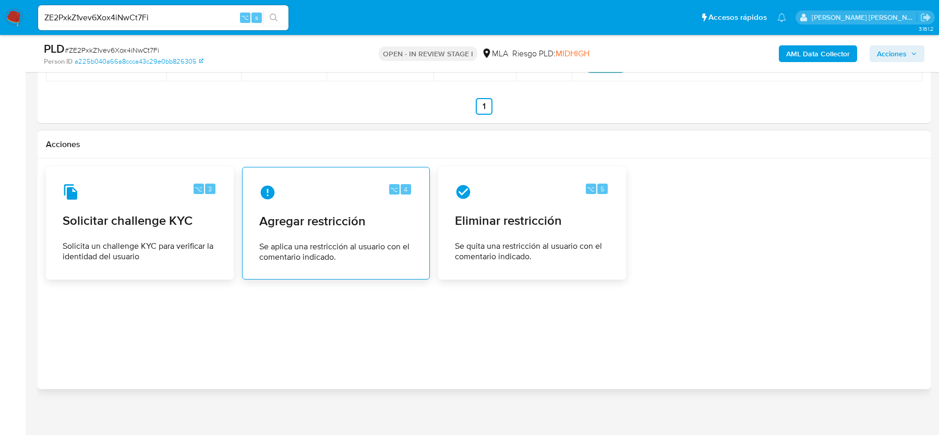
click at [315, 226] on div "⌥ 4 Agregar restricción Se aplica una restricción al usuario con el comentario …" at bounding box center [336, 223] width 170 height 95
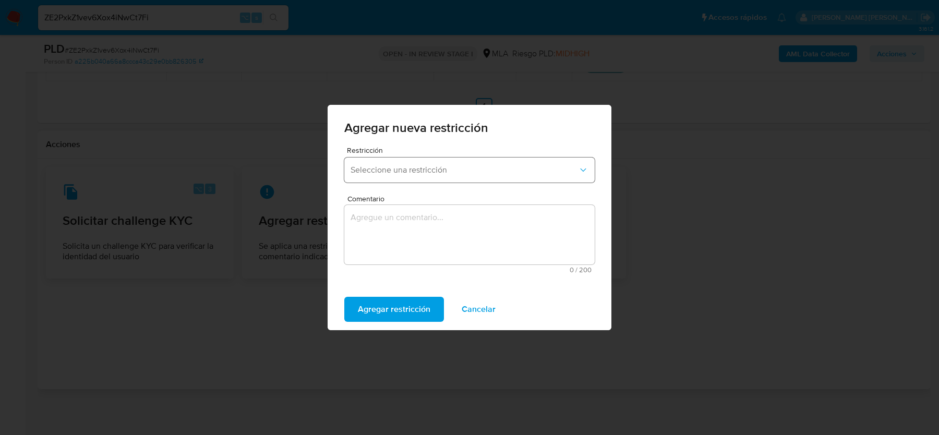
click at [389, 177] on button "Seleccione una restricción" at bounding box center [469, 169] width 250 height 25
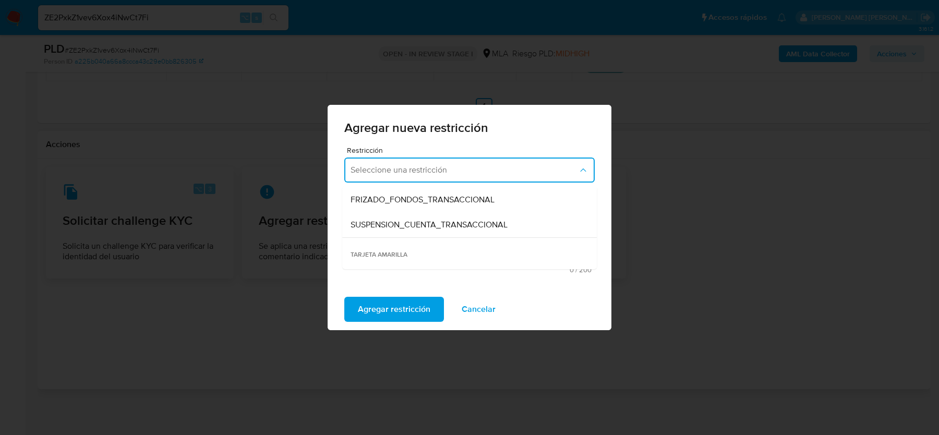
scroll to position [125, 0]
click at [410, 231] on div "SUSPENSION_CUENTA_TRANSACCIONAL" at bounding box center [466, 223] width 232 height 25
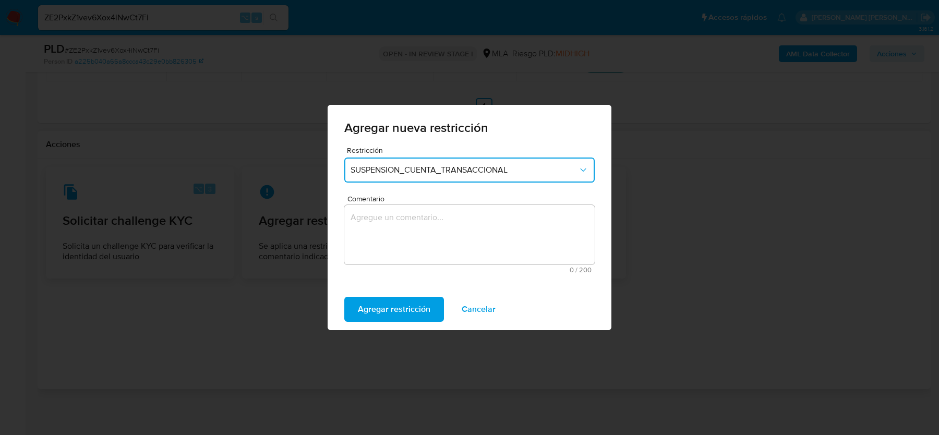
click at [410, 231] on textarea "Comentario" at bounding box center [469, 234] width 250 height 59
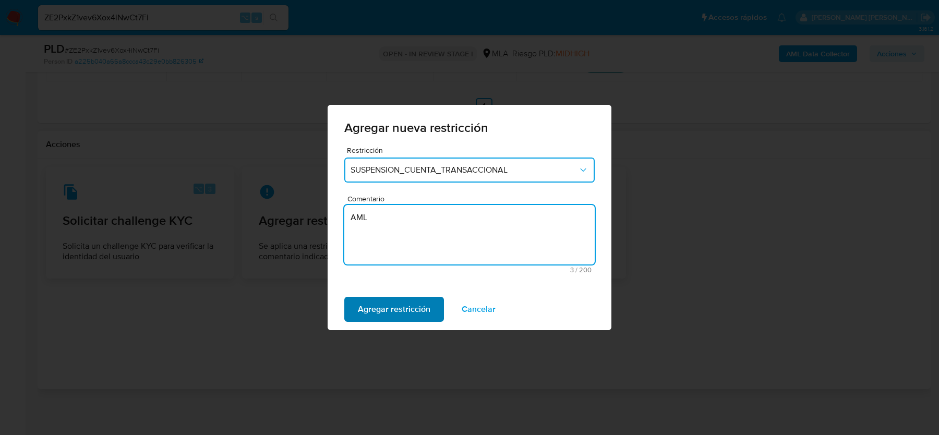
type textarea "AML"
click at [369, 305] on span "Agregar restricción" at bounding box center [394, 309] width 72 height 23
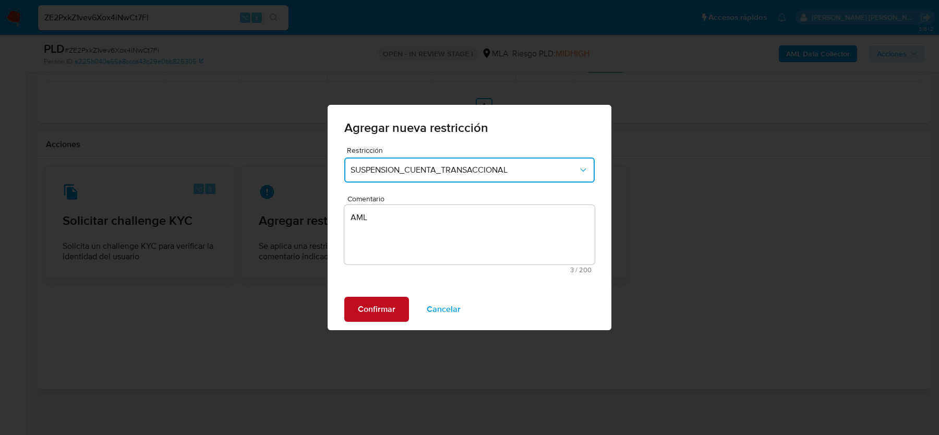
click at [371, 312] on span "Confirmar" at bounding box center [377, 309] width 38 height 23
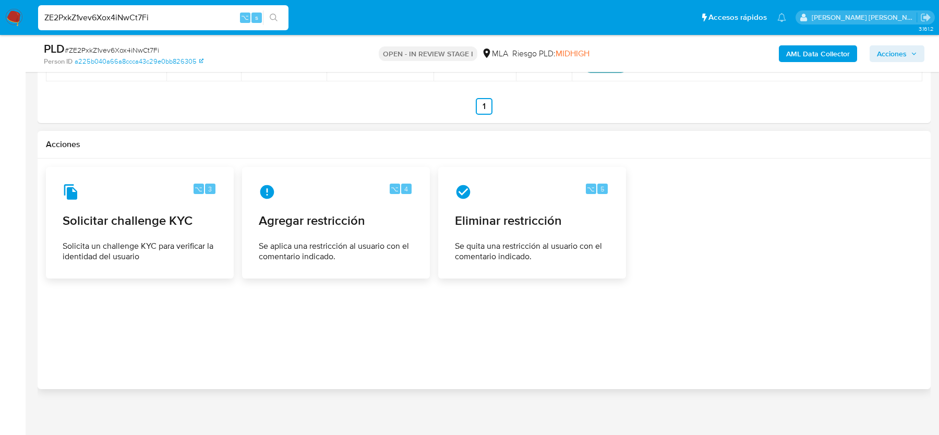
click at [113, 19] on input "ZE2PxkZ1vev6Xox4iNwCt7Fi" at bounding box center [163, 18] width 250 height 14
paste input "0WkA9kCGptZ8BvCocHyA6Kzq"
type input "0WkA9kCGptZ8BvCocHyA6Kzq"
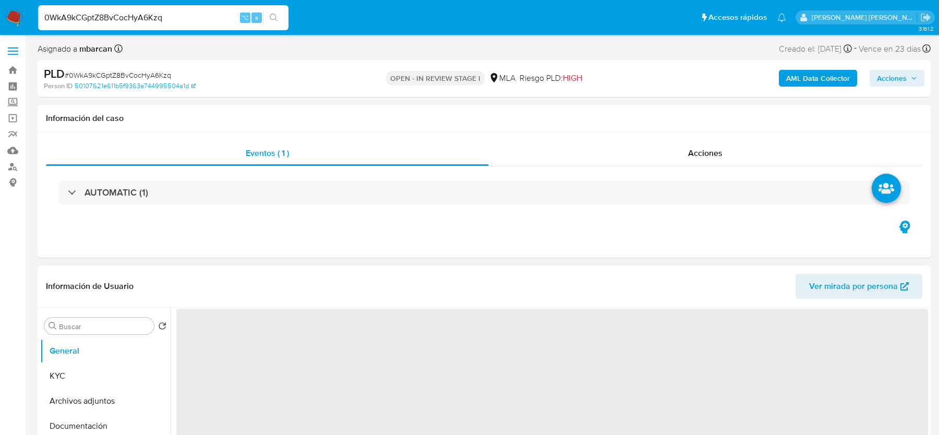
select select "10"
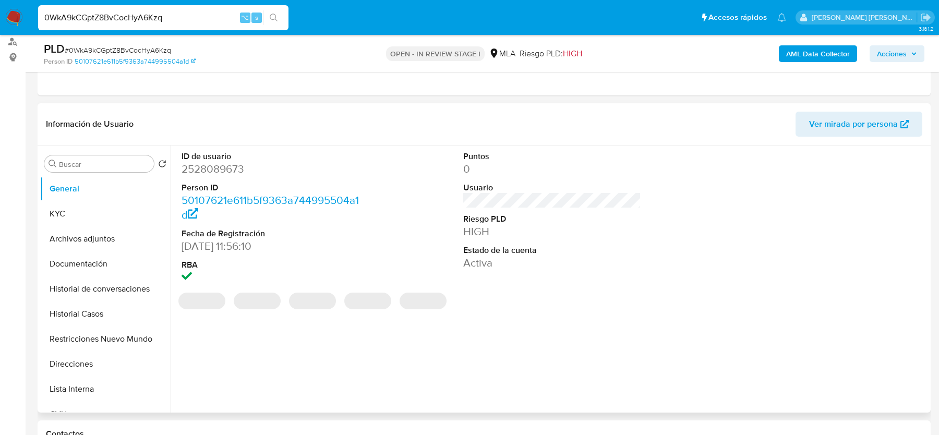
scroll to position [217, 0]
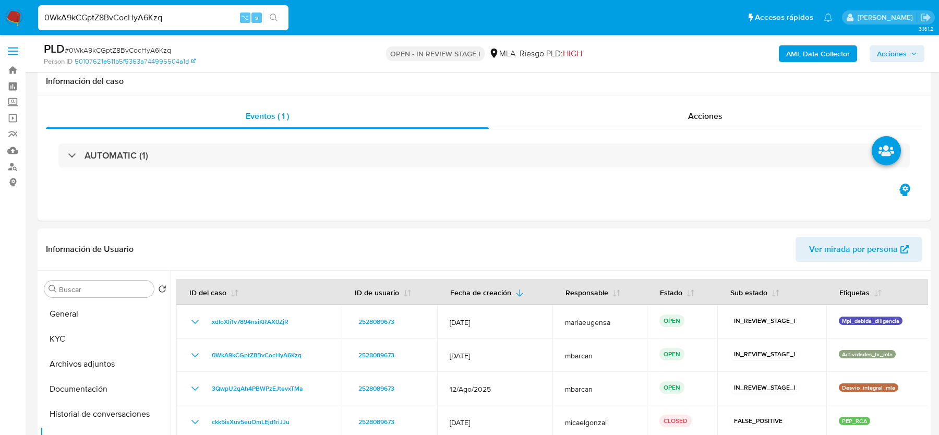
select select "10"
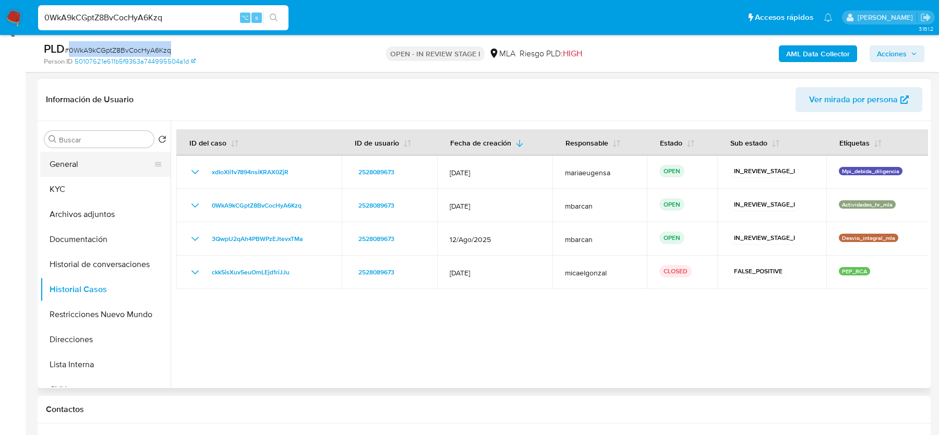
click at [127, 174] on button "General" at bounding box center [101, 164] width 122 height 25
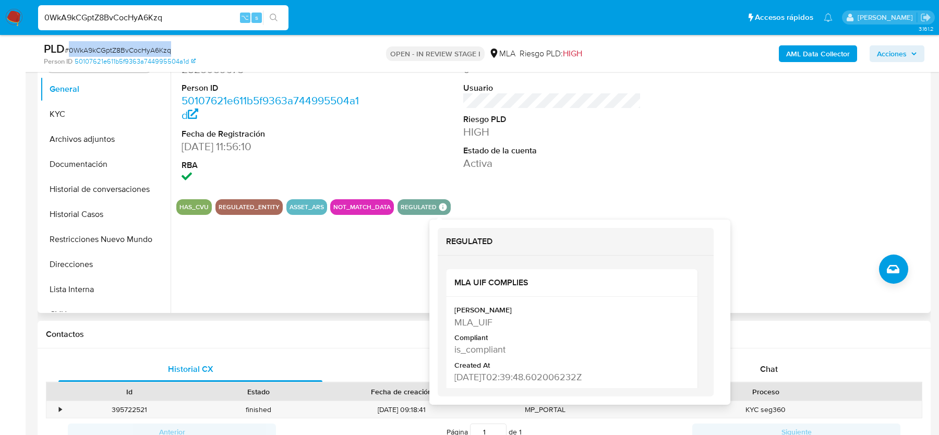
scroll to position [225, 0]
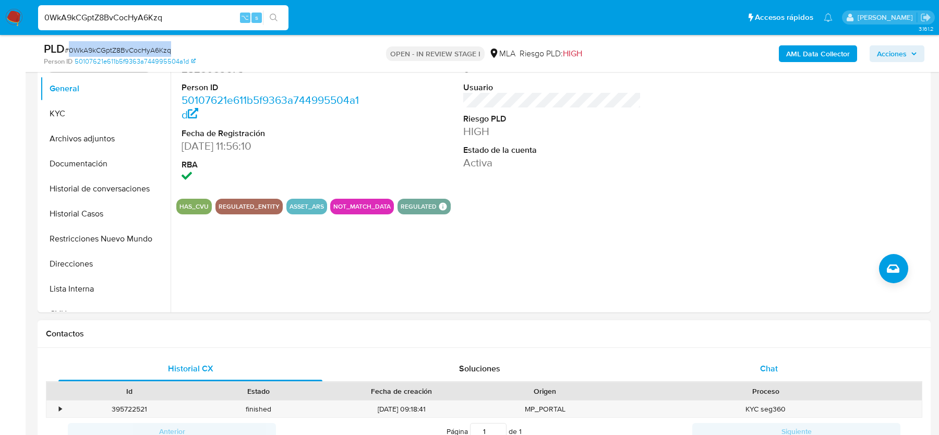
click at [777, 362] on div "Chat" at bounding box center [769, 368] width 264 height 25
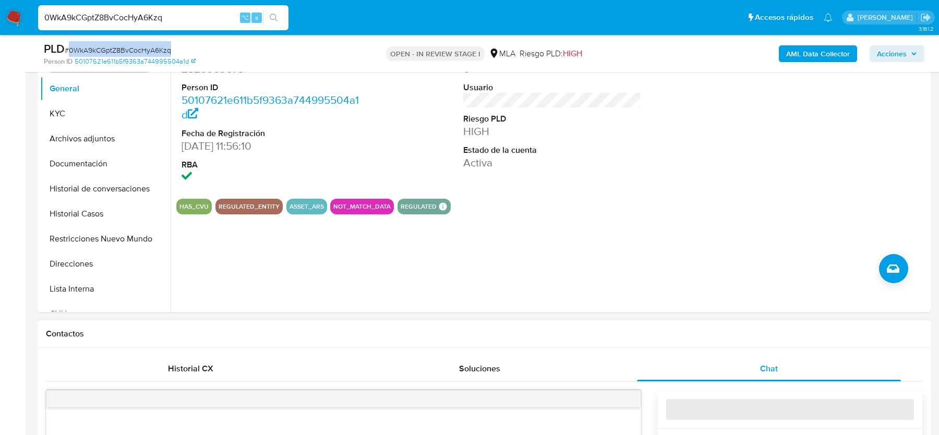
drag, startPoint x: 777, startPoint y: 362, endPoint x: 777, endPoint y: 335, distance: 27.1
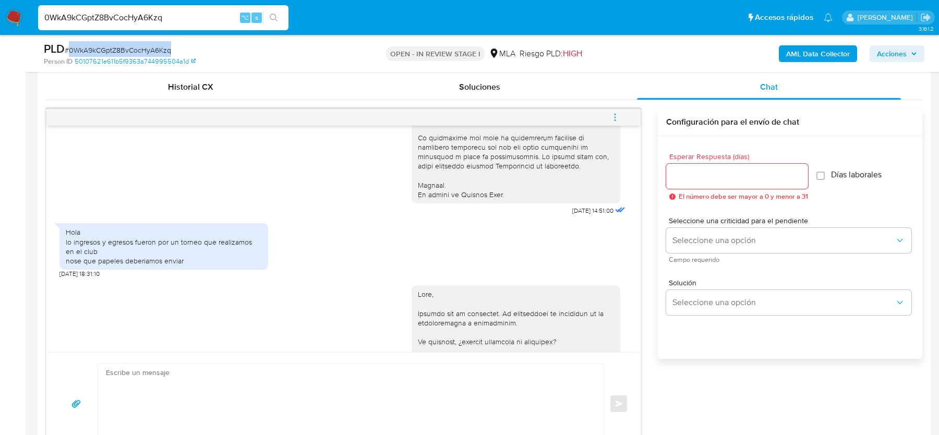
scroll to position [433, 0]
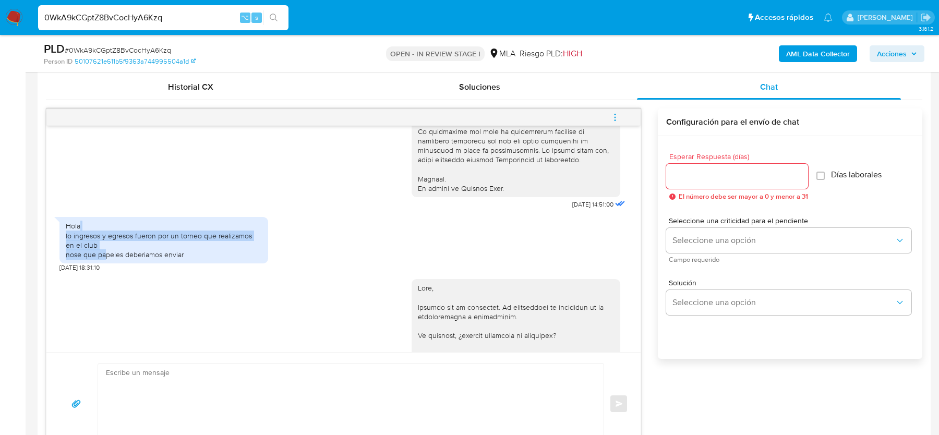
drag, startPoint x: 93, startPoint y: 246, endPoint x: 103, endPoint y: 267, distance: 24.0
click at [103, 259] on div "Hola lo ingresos y egresos fueron por un torneo que realizamos en el club nose …" at bounding box center [164, 240] width 196 height 38
click at [177, 259] on div "Hola lo ingresos y egresos fueron por un torneo que realizamos en el club nose …" at bounding box center [164, 240] width 196 height 38
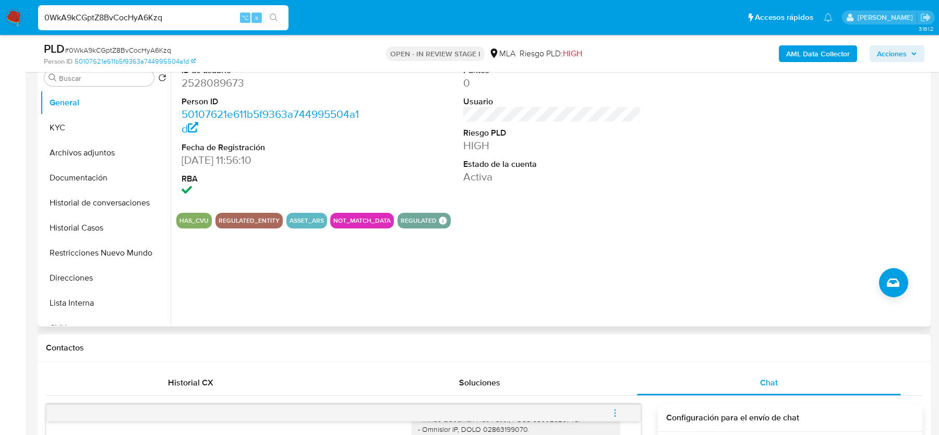
scroll to position [184, 0]
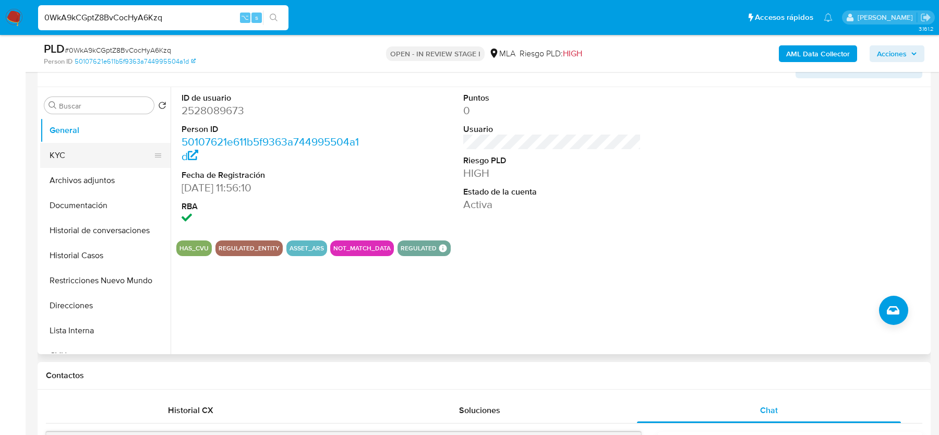
click at [40, 149] on button "KYC" at bounding box center [101, 155] width 122 height 25
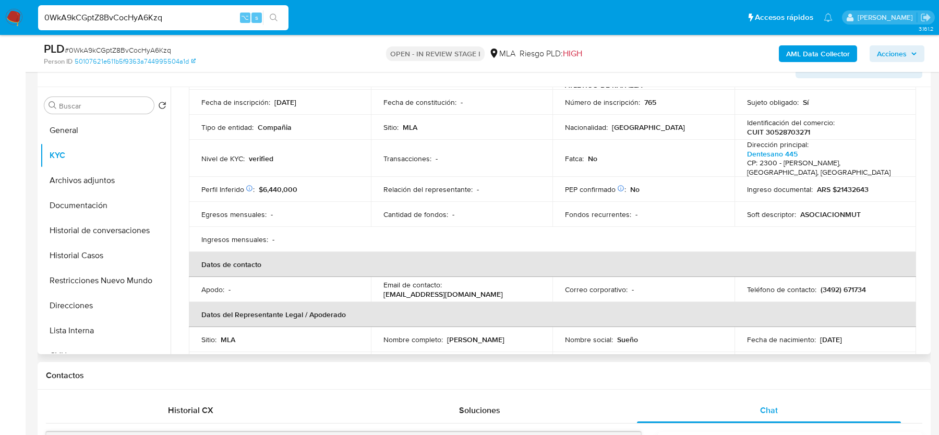
scroll to position [101, 0]
drag, startPoint x: 380, startPoint y: 284, endPoint x: 518, endPoint y: 283, distance: 138.2
click at [518, 283] on td "Email de contacto : tesoreriasuenoceleste@gmail.com" at bounding box center [462, 288] width 182 height 25
copy p "tesoreriasuenoceleste@gmail.com"
click at [316, 303] on th "Datos del Representante Legal / Apoderado" at bounding box center [552, 313] width 727 height 25
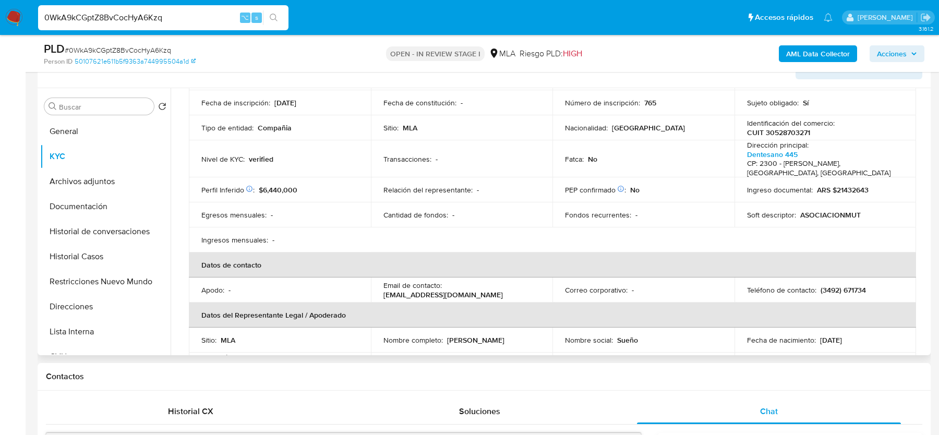
scroll to position [13, 0]
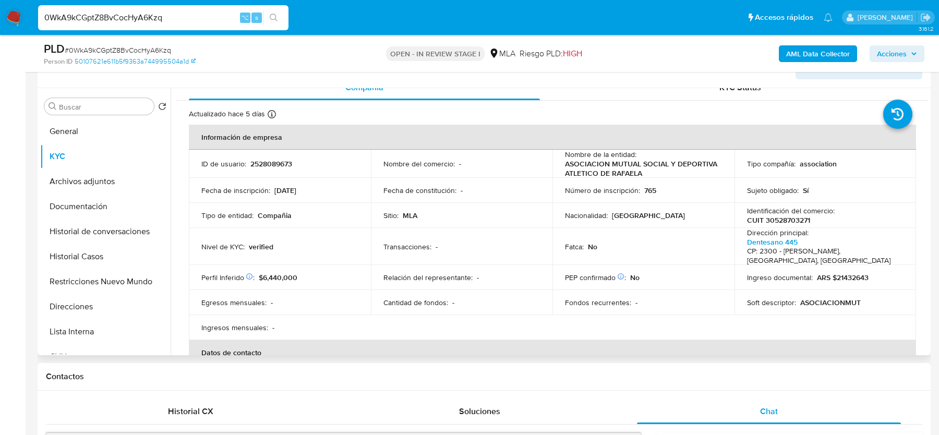
click at [561, 157] on td "Nombre de la entidad : ASOCIACION MUTUAL SOCIAL Y DEPORTIVA ATLETICO DE RAFAELA" at bounding box center [643, 164] width 182 height 28
drag, startPoint x: 565, startPoint y: 161, endPoint x: 658, endPoint y: 173, distance: 93.5
click at [658, 173] on p "ASOCIACION MUTUAL SOCIAL Y DEPORTIVA ATLETICO DE RAFAELA" at bounding box center [641, 168] width 153 height 19
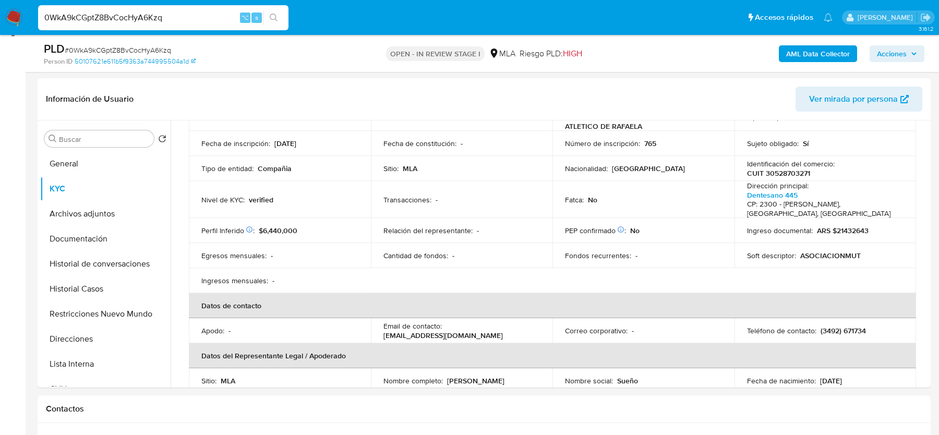
scroll to position [145, 0]
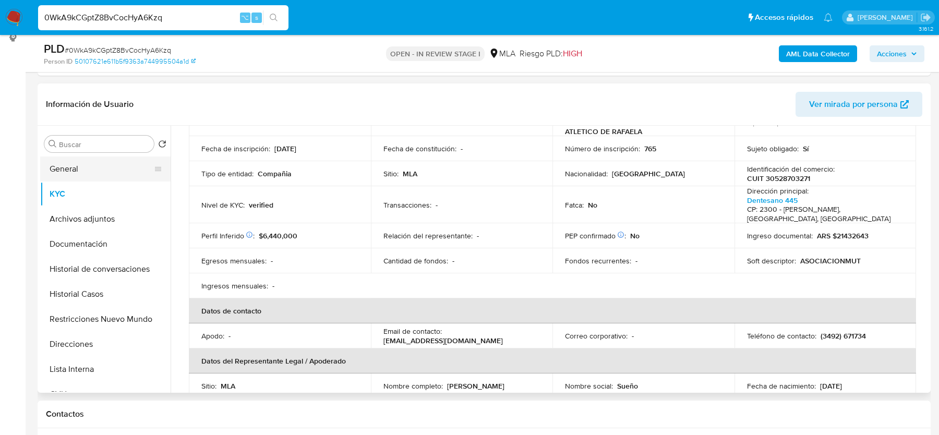
click at [87, 167] on button "General" at bounding box center [101, 168] width 122 height 25
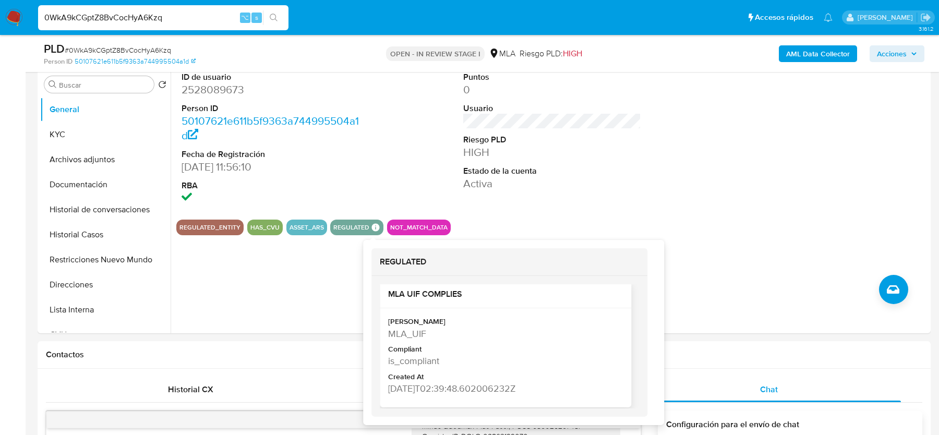
scroll to position [13, 0]
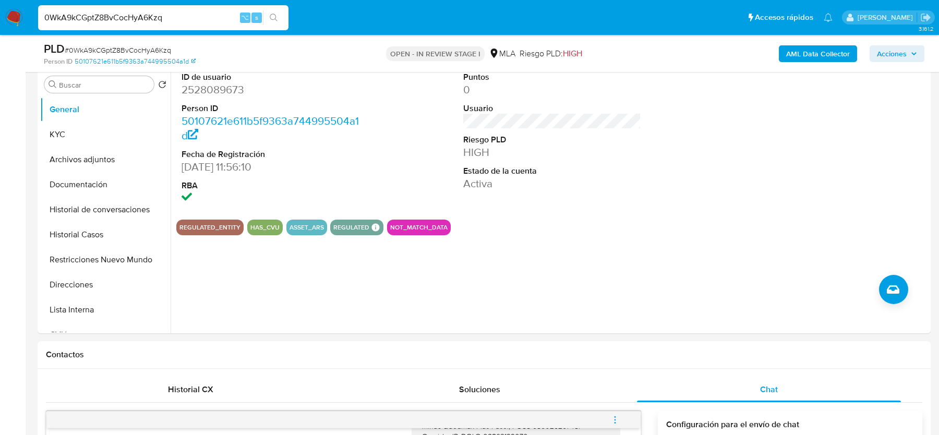
click at [141, 19] on input "0WkA9kCGptZ8BvCocHyA6Kzq" at bounding box center [163, 18] width 250 height 14
paste input "uOqgh0G2HsNMtzzosaFkXxCw"
type input "uOqgh0G2HsNMtzzosaFkXxCw"
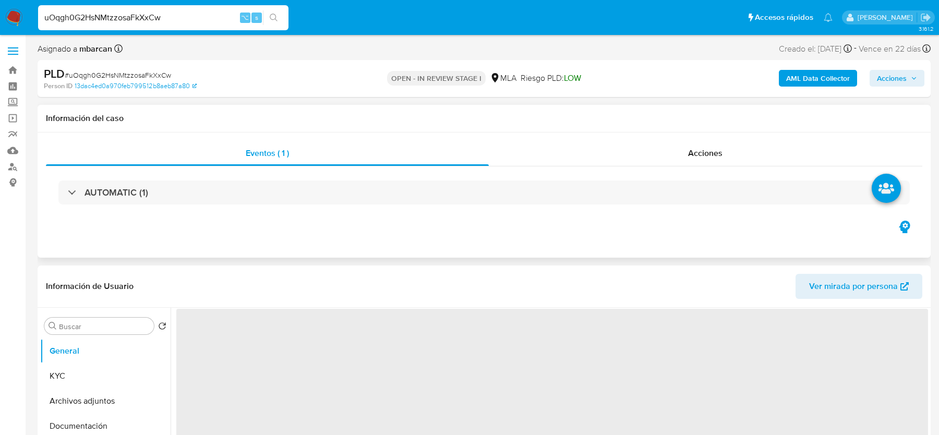
select select "10"
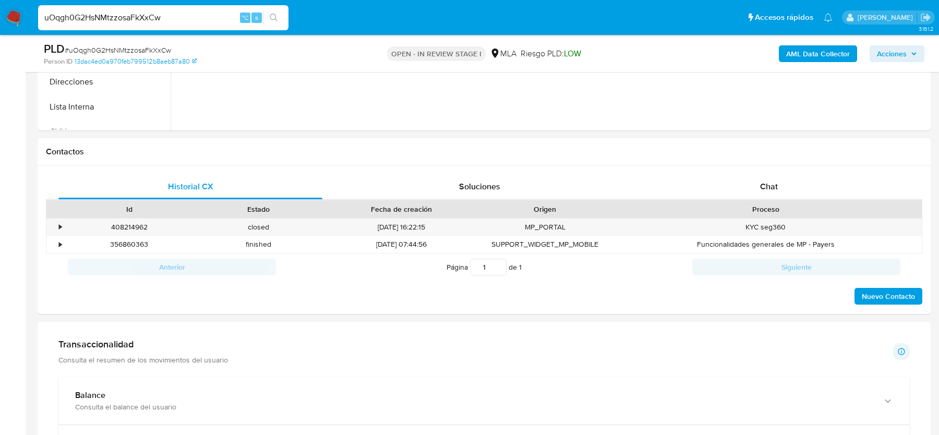
scroll to position [409, 0]
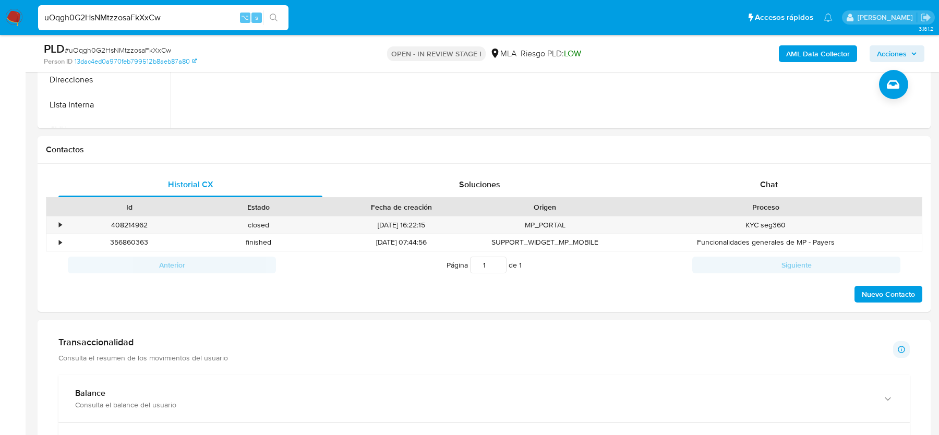
click at [91, 47] on span "# uOqgh0G2HsNMtzzosaFkXxCw" at bounding box center [118, 50] width 106 height 10
click at [152, 15] on input "uOqgh0G2HsNMtzzosaFkXxCw" at bounding box center [163, 18] width 250 height 14
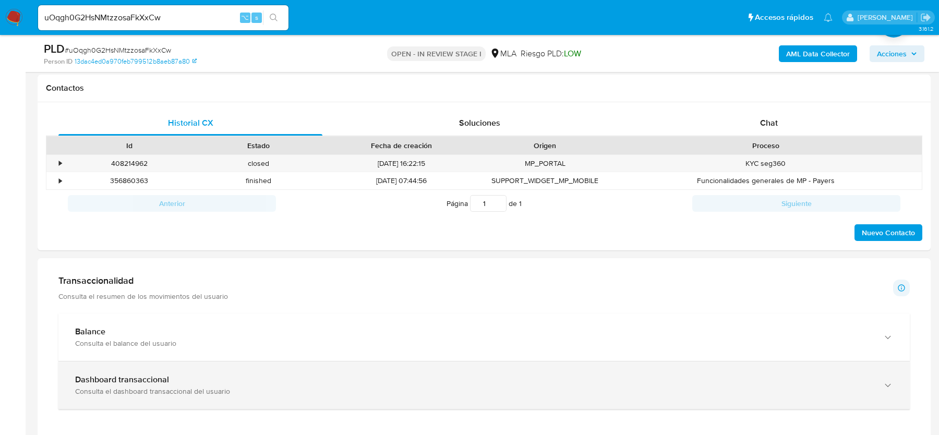
scroll to position [385, 0]
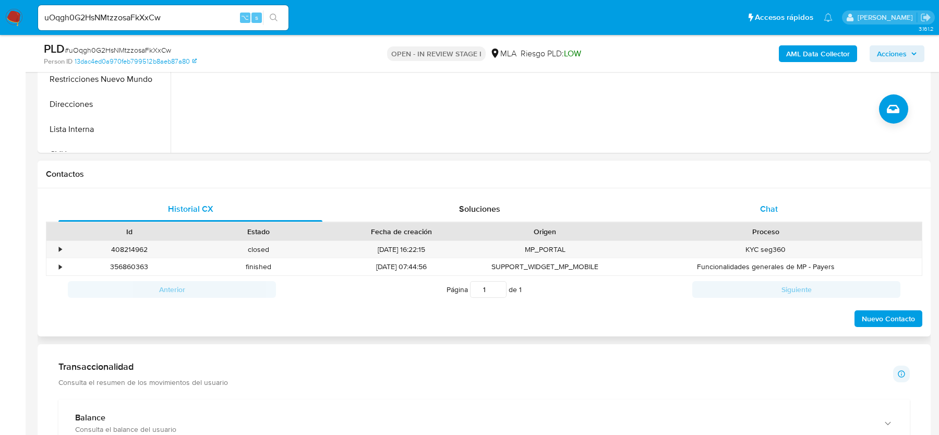
click at [755, 203] on div "Chat" at bounding box center [769, 209] width 264 height 25
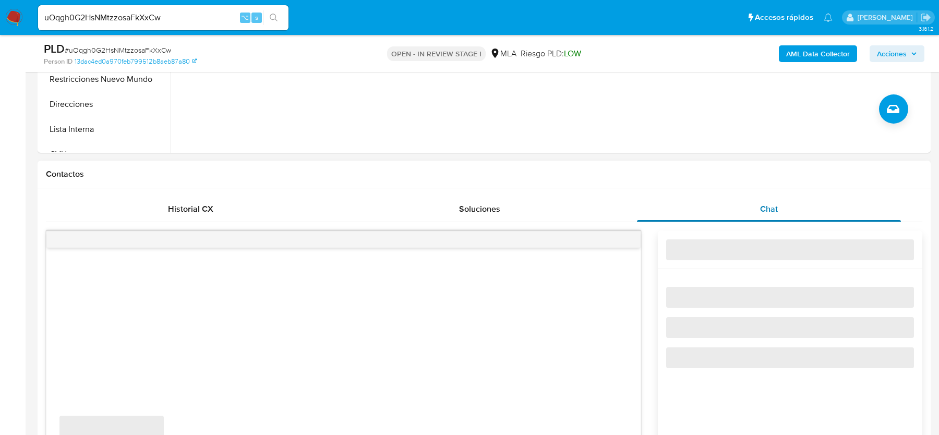
click at [755, 203] on div "Chat" at bounding box center [769, 209] width 264 height 25
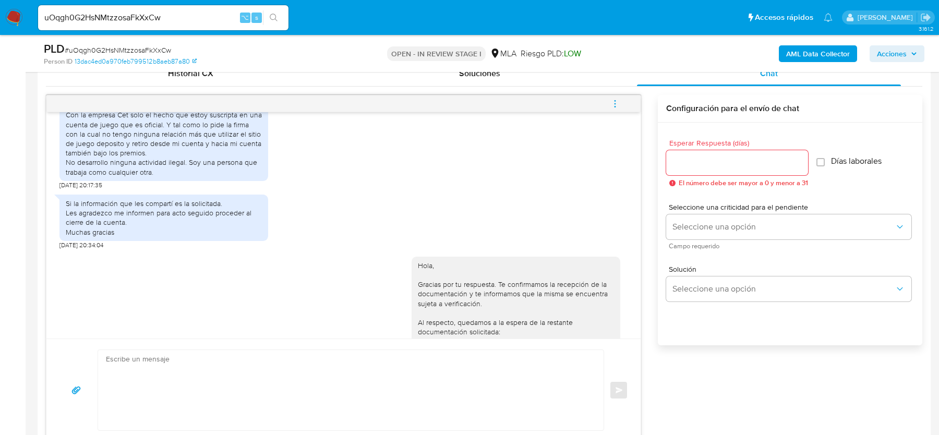
scroll to position [1420, 0]
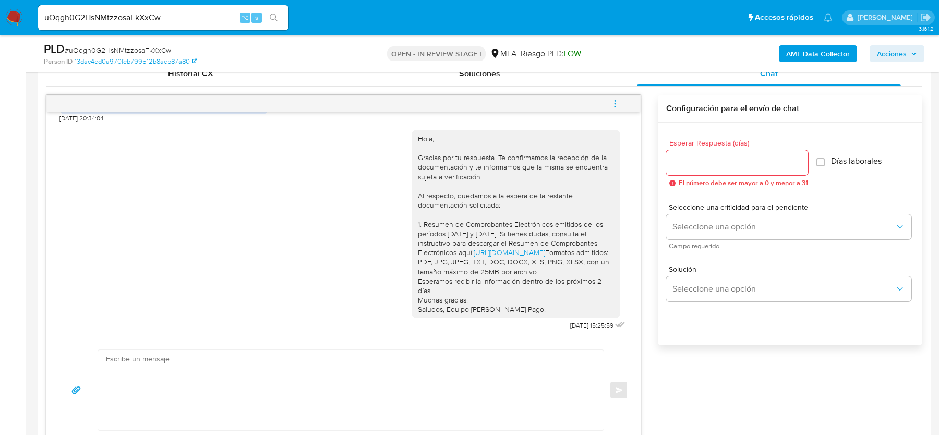
click at [120, 19] on input "uOqgh0G2HsNMtzzosaFkXxCw" at bounding box center [163, 18] width 250 height 14
paste input "3S2g3E1jsiQEQtgCuU4tfjH3"
type input "3S2g3E1jsiQEQtgCuU4tfjH3"
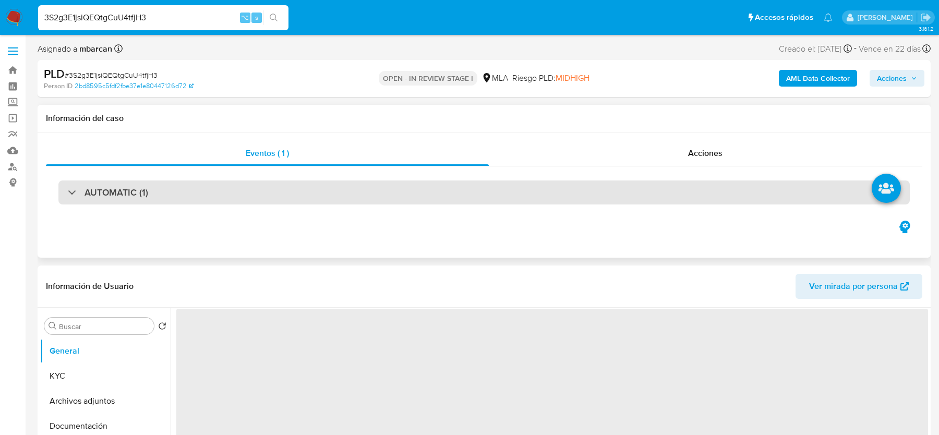
select select "10"
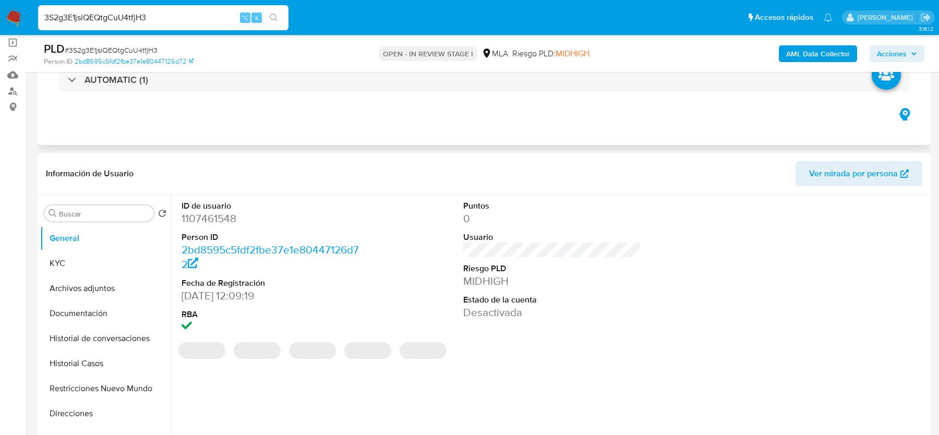
scroll to position [196, 0]
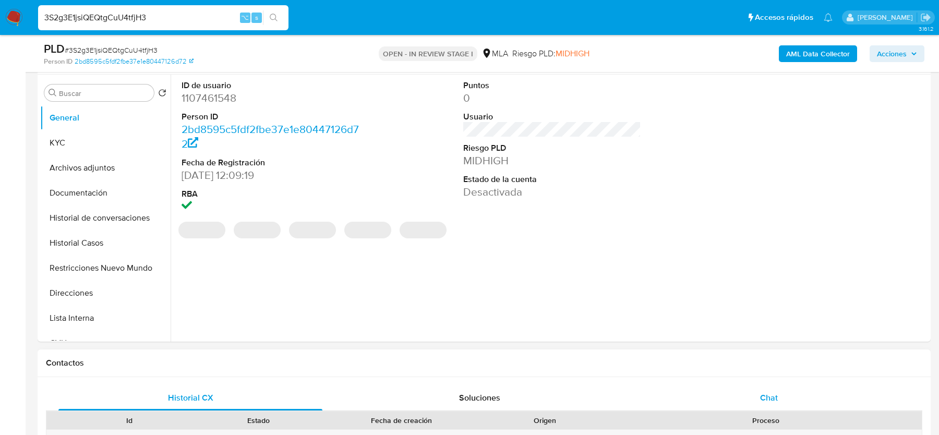
click at [731, 402] on div "Chat" at bounding box center [769, 397] width 264 height 25
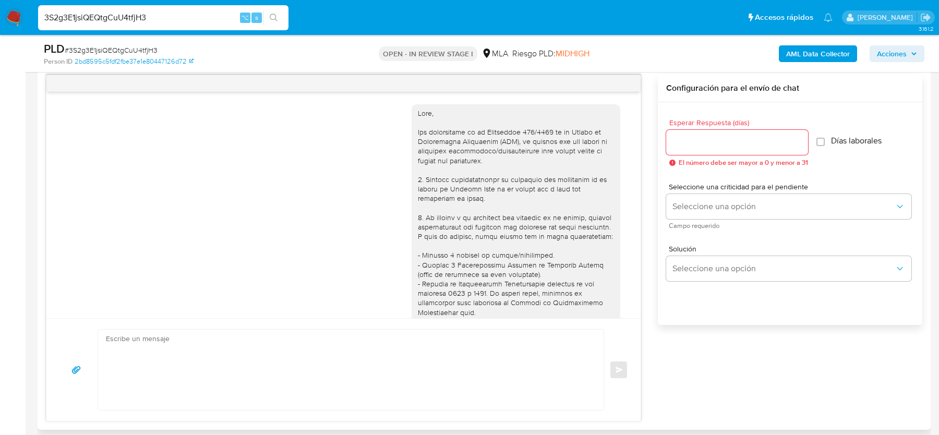
scroll to position [1790, 0]
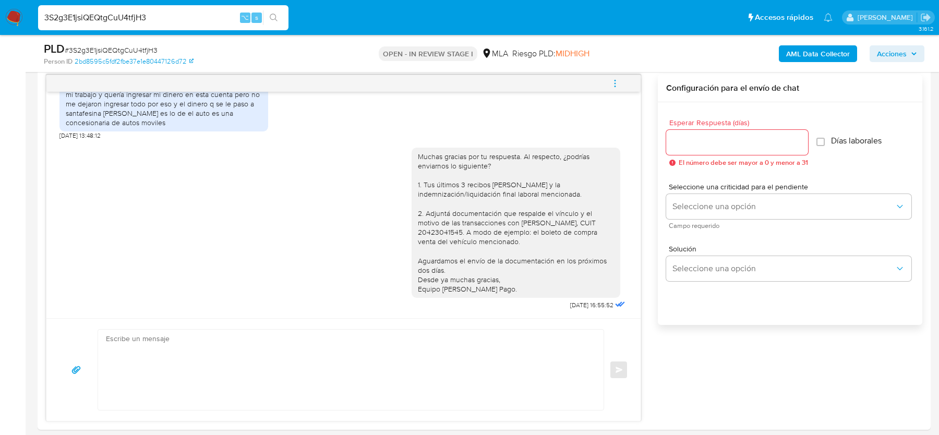
click at [91, 16] on input "3S2g3E1jsiQEQtgCuU4tfjH3" at bounding box center [163, 18] width 250 height 14
paste input "iE3MATsMxTmvGkwVYRmtbT40"
type input "iE3MATsMxTmvGkwVYRmtbT40"
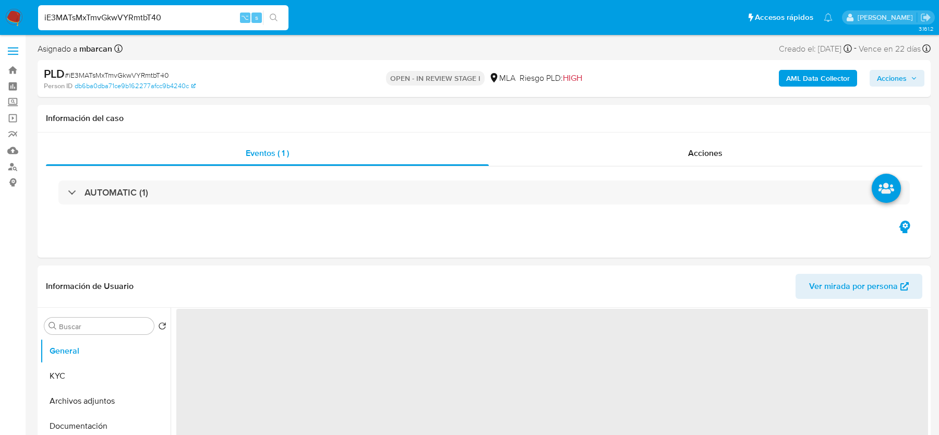
select select "10"
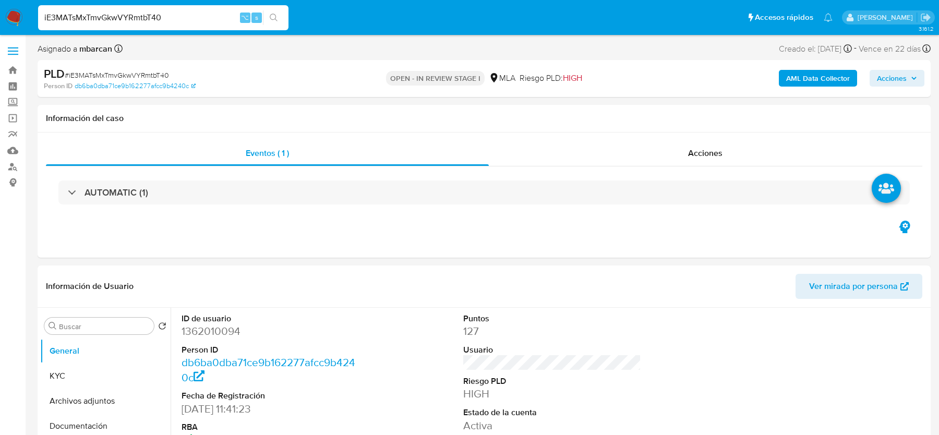
click at [137, 69] on div "PLD # iE3MATsMxTmvGkwVYRmtbT40" at bounding box center [188, 74] width 289 height 16
copy span "iE3MATsMxTmvGkwVYRmtbT40"
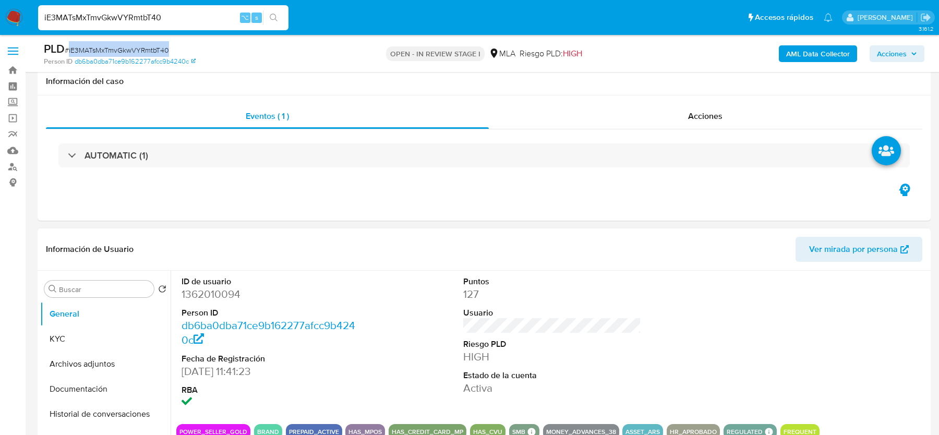
scroll to position [197, 0]
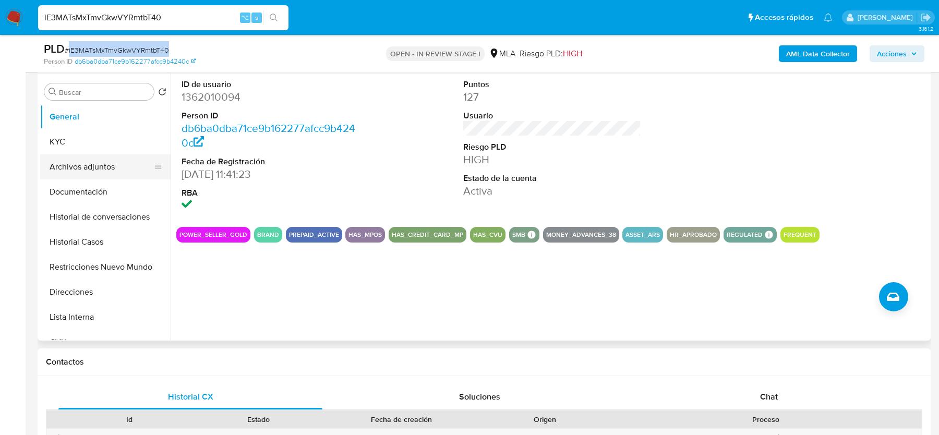
click at [126, 161] on button "Archivos adjuntos" at bounding box center [101, 166] width 122 height 25
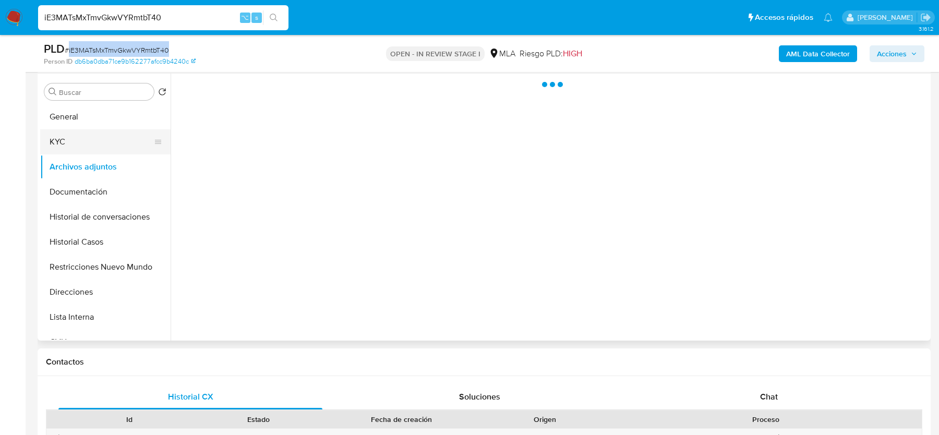
click at [126, 151] on button "KYC" at bounding box center [101, 141] width 122 height 25
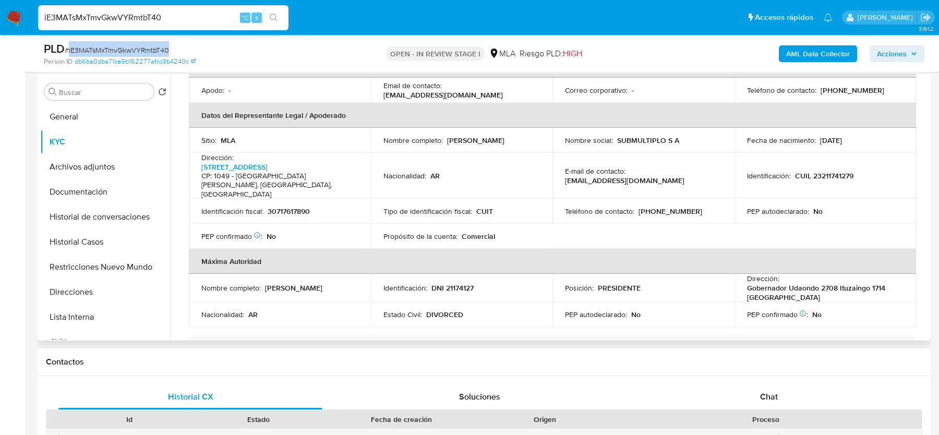
scroll to position [309, 0]
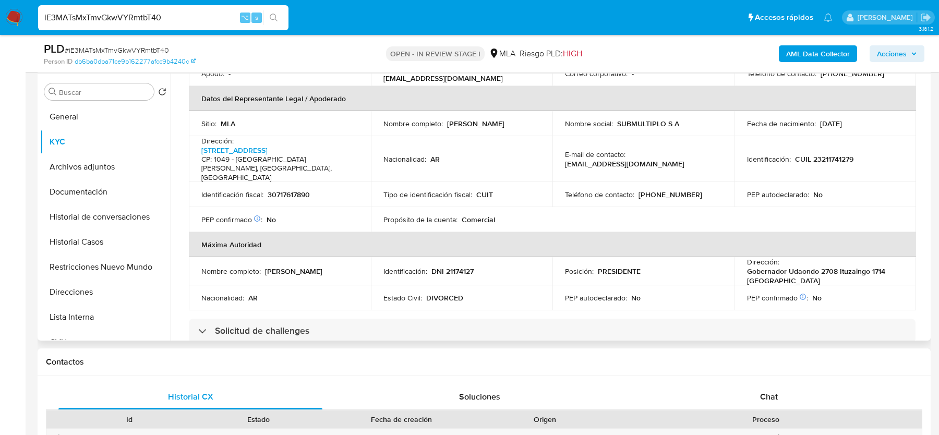
click at [451, 119] on p "Esteban Mario Gianotti" at bounding box center [475, 123] width 57 height 9
drag, startPoint x: 447, startPoint y: 113, endPoint x: 530, endPoint y: 118, distance: 83.1
click at [530, 118] on td "Nombre completo : Esteban Mario Gianotti" at bounding box center [462, 123] width 182 height 25
copy p "Esteban Mario Gianotti"
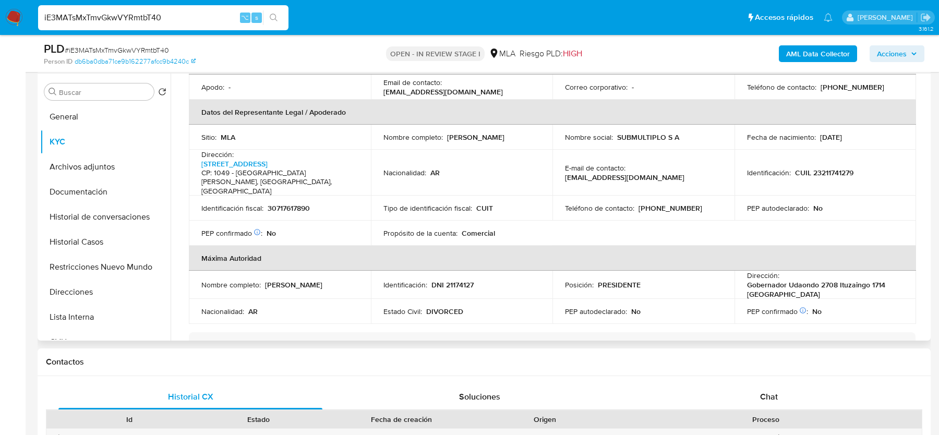
scroll to position [295, 0]
click at [84, 186] on button "Documentación" at bounding box center [101, 191] width 122 height 25
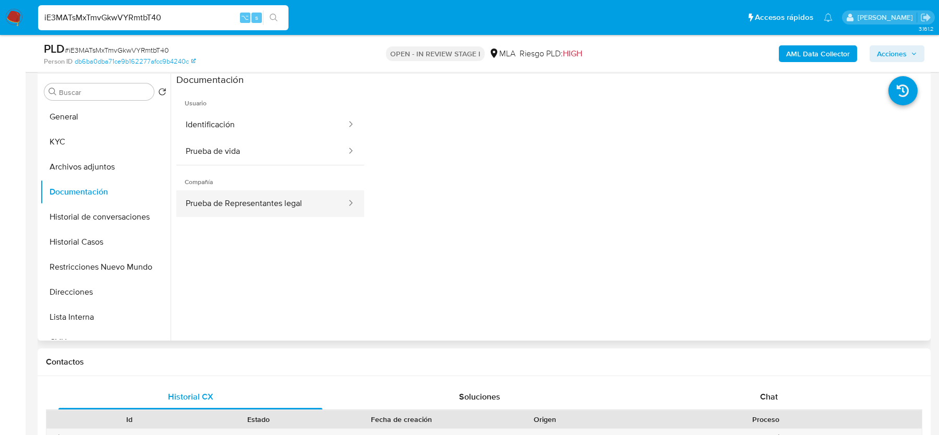
click at [229, 204] on button "Prueba de Representantes legal" at bounding box center [261, 203] width 171 height 27
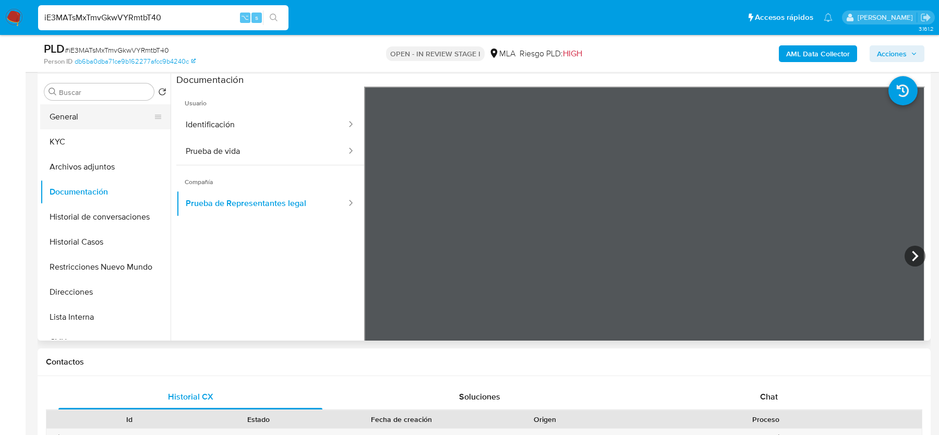
click at [74, 126] on button "General" at bounding box center [101, 116] width 122 height 25
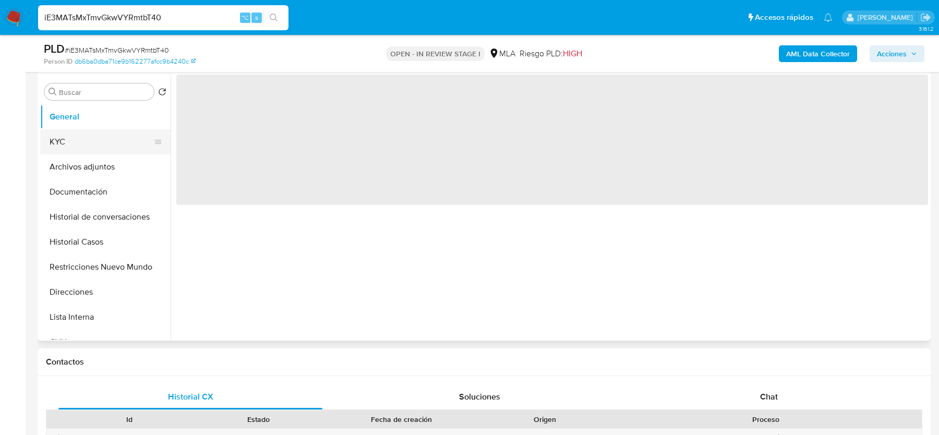
click at [74, 140] on button "KYC" at bounding box center [101, 141] width 122 height 25
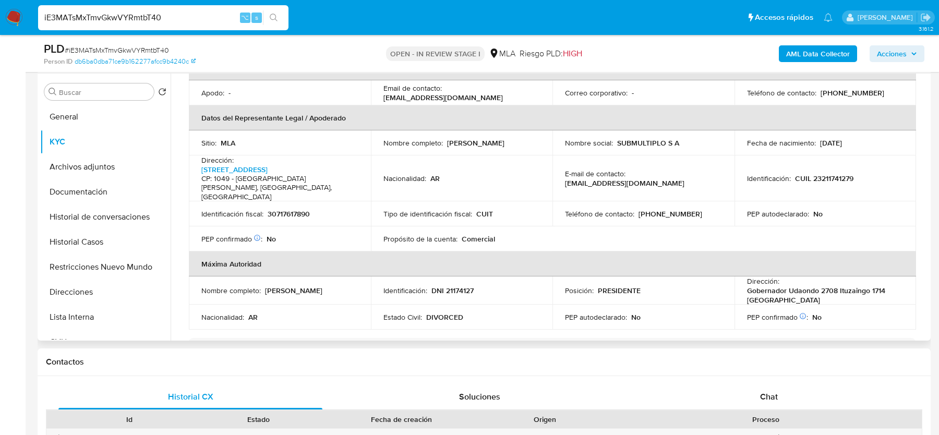
scroll to position [287, 0]
click at [455, 288] on p "DNI 21174127" at bounding box center [452, 292] width 42 height 9
copy p "21174127"
click at [837, 176] on p "CUIL 23211741279" at bounding box center [824, 180] width 58 height 9
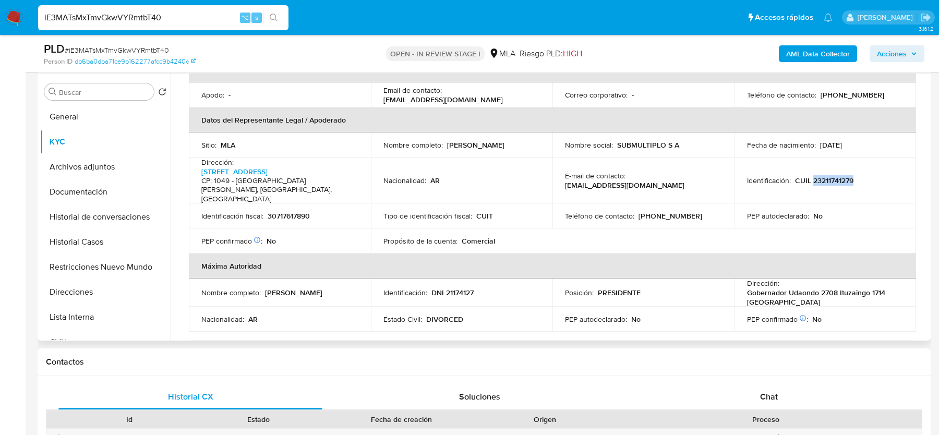
click at [837, 176] on p "CUIL 23211741279" at bounding box center [824, 180] width 58 height 9
copy p "23211741279"
click at [834, 176] on p "CUIL 23211741279" at bounding box center [824, 180] width 58 height 9
copy p "23211741279"
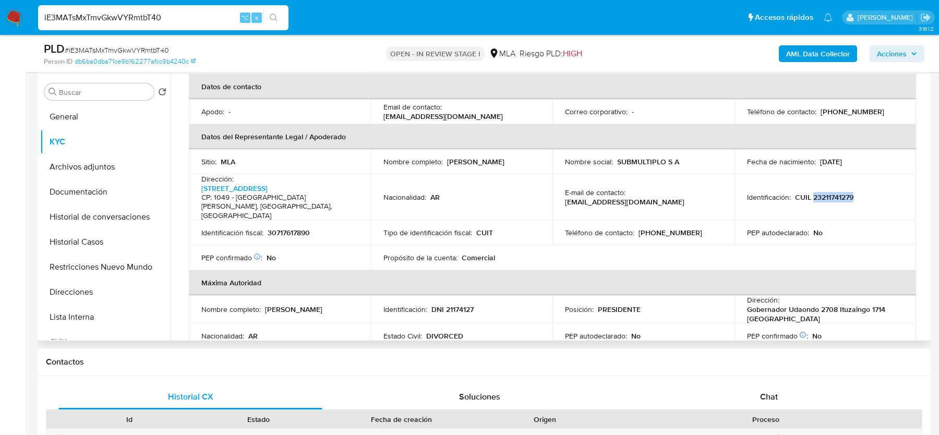
scroll to position [270, 0]
click at [615, 157] on div "Nombre social : SUBMULTIPLO S A" at bounding box center [643, 161] width 157 height 9
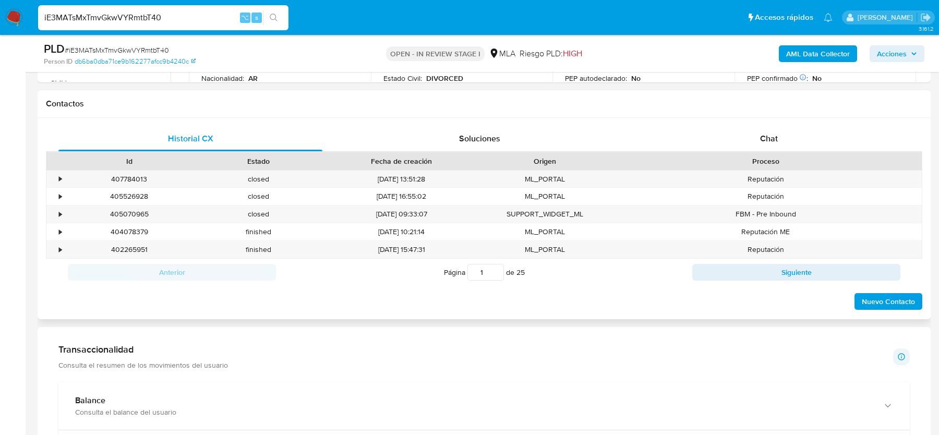
scroll to position [509, 0]
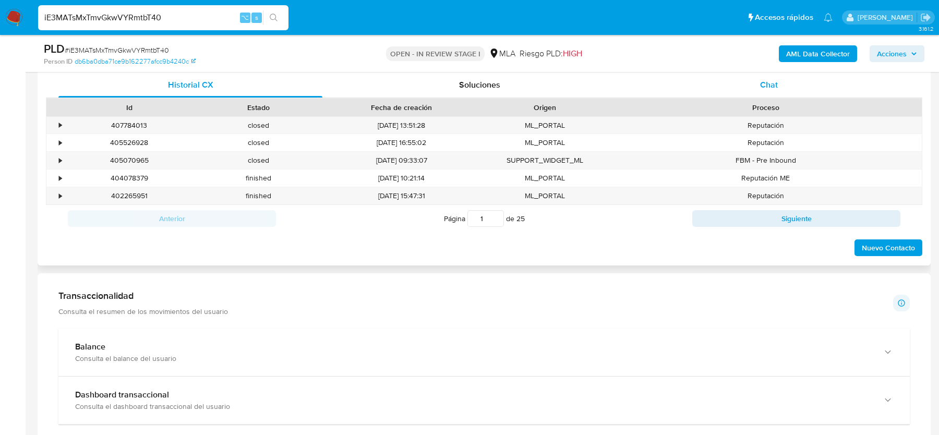
click at [761, 82] on span "Chat" at bounding box center [769, 85] width 18 height 12
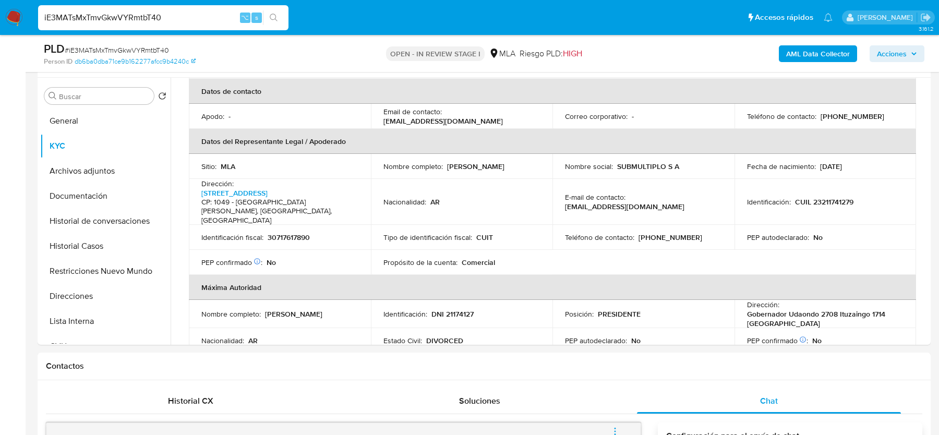
scroll to position [156, 0]
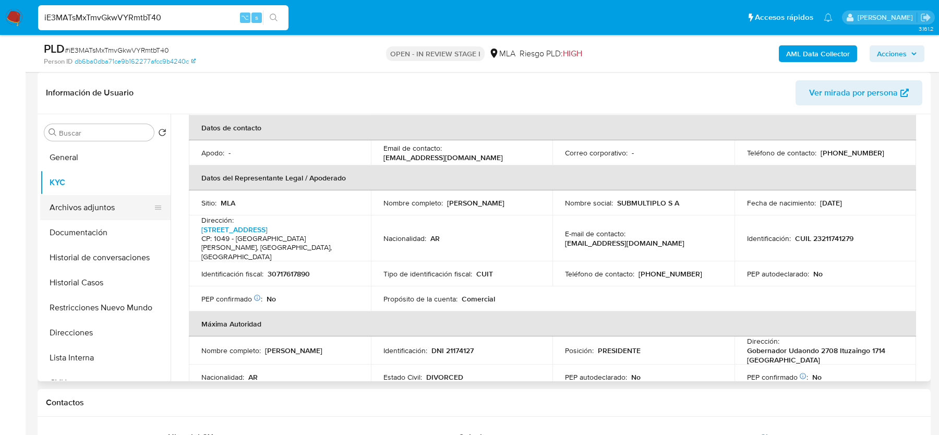
click at [86, 196] on button "Archivos adjuntos" at bounding box center [101, 207] width 122 height 25
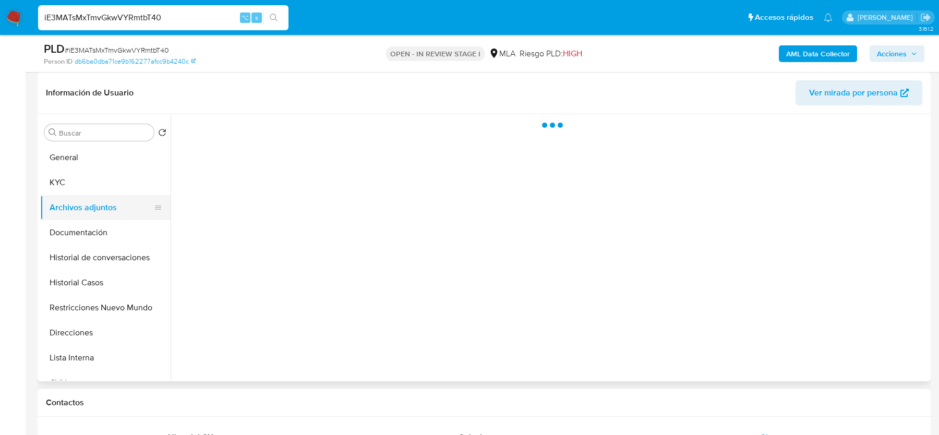
scroll to position [0, 0]
click at [86, 183] on button "KYC" at bounding box center [101, 182] width 122 height 25
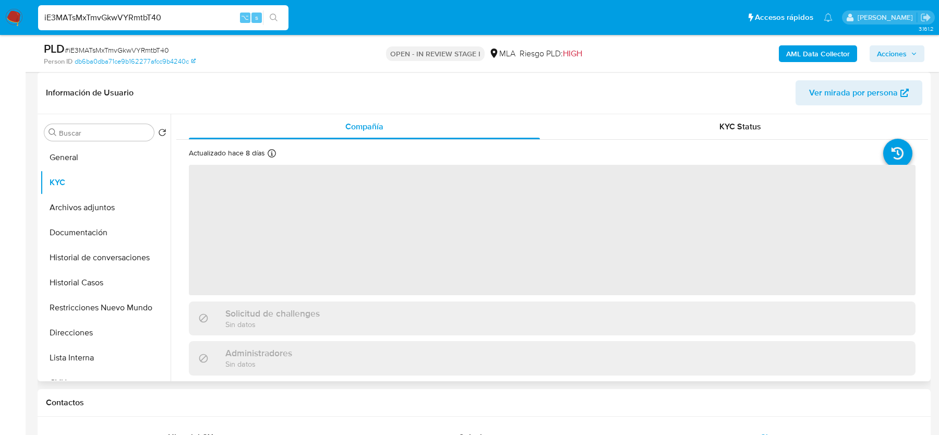
scroll to position [69, 0]
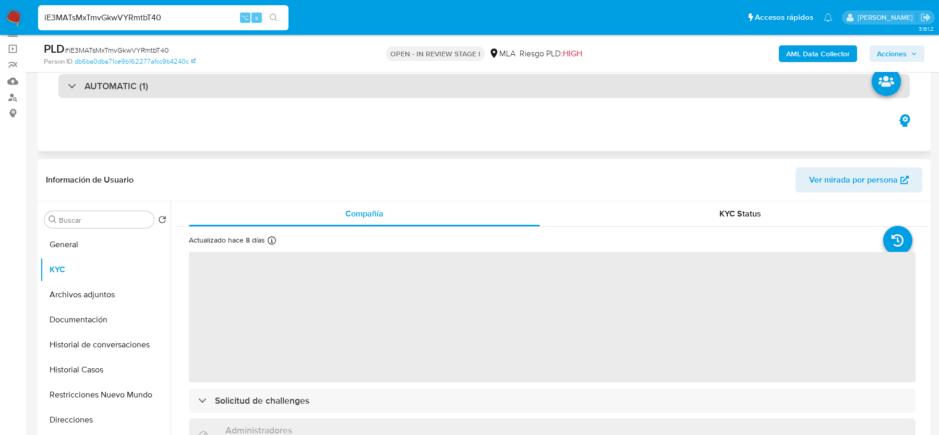
click at [116, 93] on div "AUTOMATIC (1)" at bounding box center [483, 86] width 851 height 24
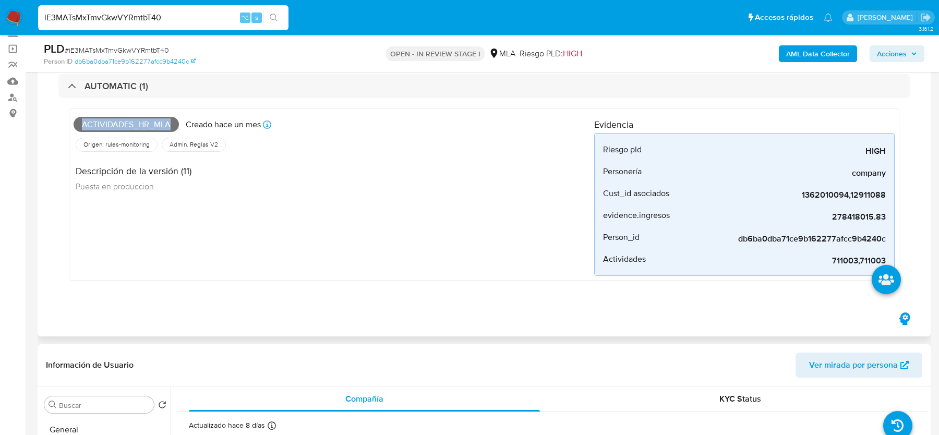
drag, startPoint x: 82, startPoint y: 124, endPoint x: 175, endPoint y: 124, distance: 92.3
click at [175, 124] on span "Actividades_hr_mla" at bounding box center [126, 125] width 105 height 16
copy span "Actividades_hr_mla"
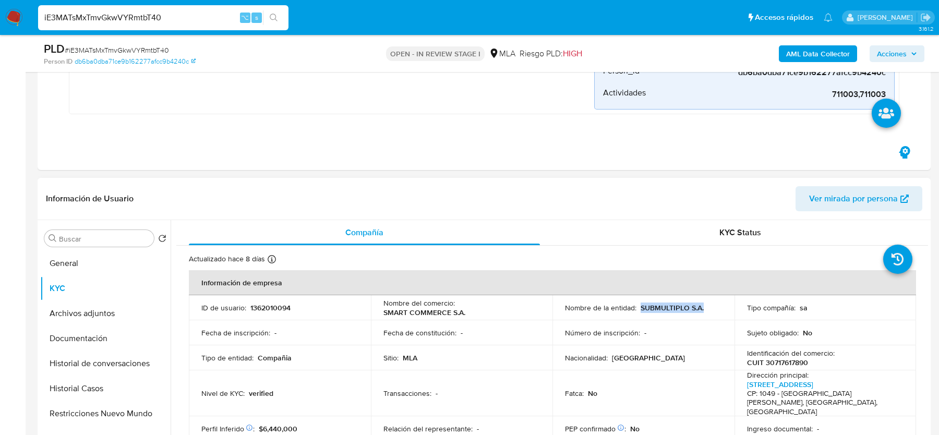
drag, startPoint x: 637, startPoint y: 307, endPoint x: 708, endPoint y: 307, distance: 70.4
click at [708, 307] on div "Nombre de la entidad : SUBMULTIPLO S.A." at bounding box center [643, 307] width 157 height 9
copy p "SUBMULTIPLO S.A."
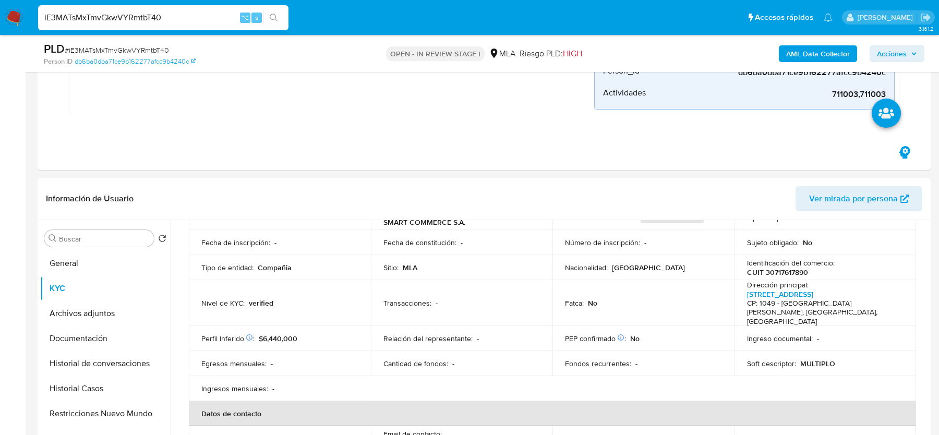
scroll to position [61, 0]
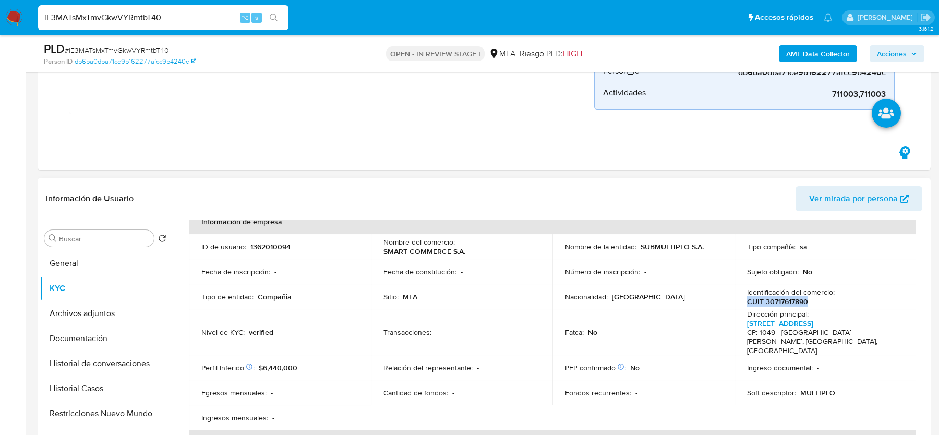
drag, startPoint x: 810, startPoint y: 298, endPoint x: 745, endPoint y: 298, distance: 65.2
click at [747, 298] on div "Identificación del comercio : CUIT 30717617890" at bounding box center [825, 296] width 157 height 19
copy p "CUIT 30717617890"
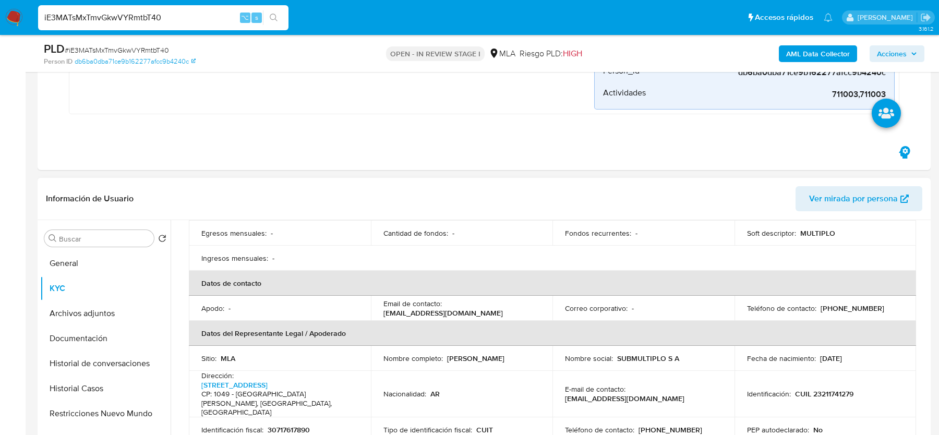
scroll to position [222, 0]
drag, startPoint x: 446, startPoint y: 347, endPoint x: 524, endPoint y: 347, distance: 77.7
click at [524, 352] on div "Nombre completo : Esteban Mario Gianotti" at bounding box center [461, 356] width 157 height 9
copy p "Esteban Mario Gianotti"
drag, startPoint x: 792, startPoint y: 379, endPoint x: 865, endPoint y: 379, distance: 72.5
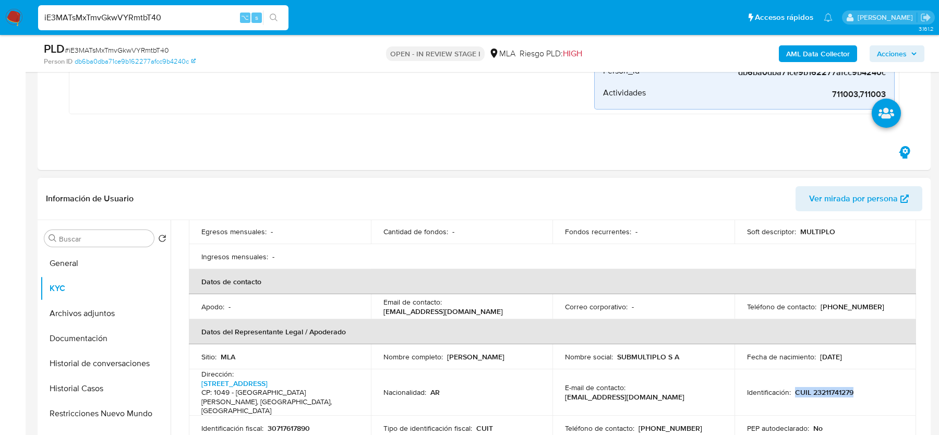
click at [865, 387] on div "Identificación : CUIL 23211741279" at bounding box center [825, 391] width 157 height 9
click at [115, 50] on span "# iE3MATsMxTmvGkwVYRmtbT40" at bounding box center [117, 50] width 104 height 10
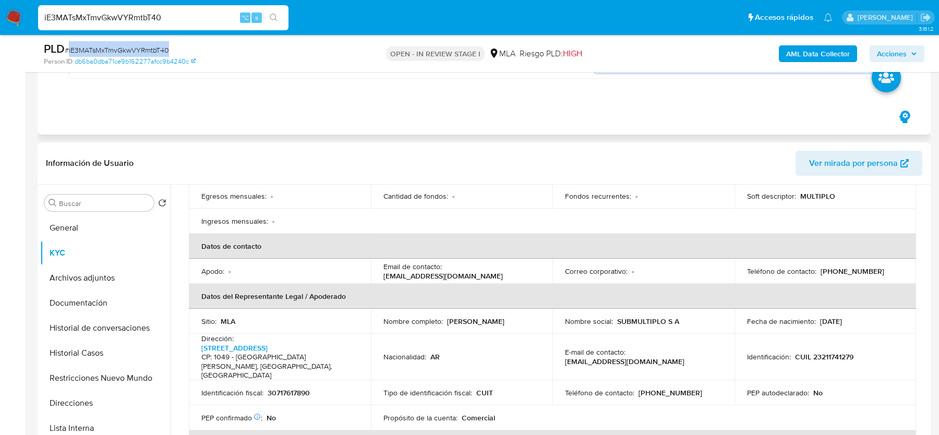
scroll to position [312, 0]
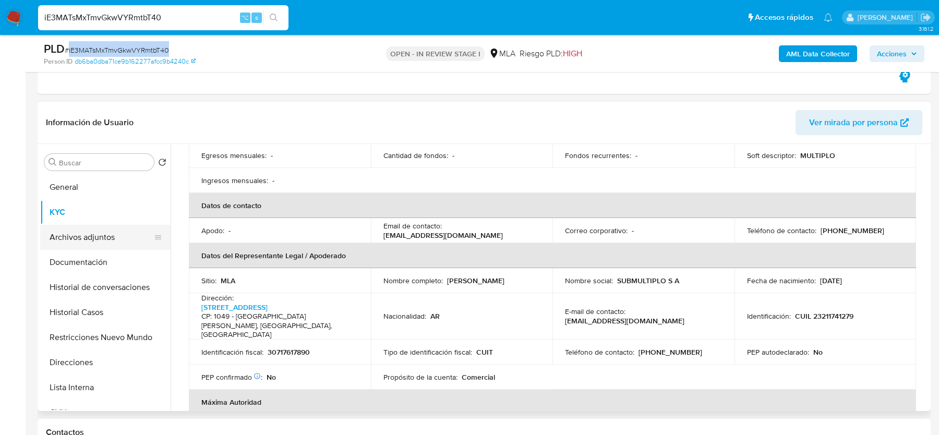
click at [70, 225] on button "Archivos adjuntos" at bounding box center [101, 237] width 122 height 25
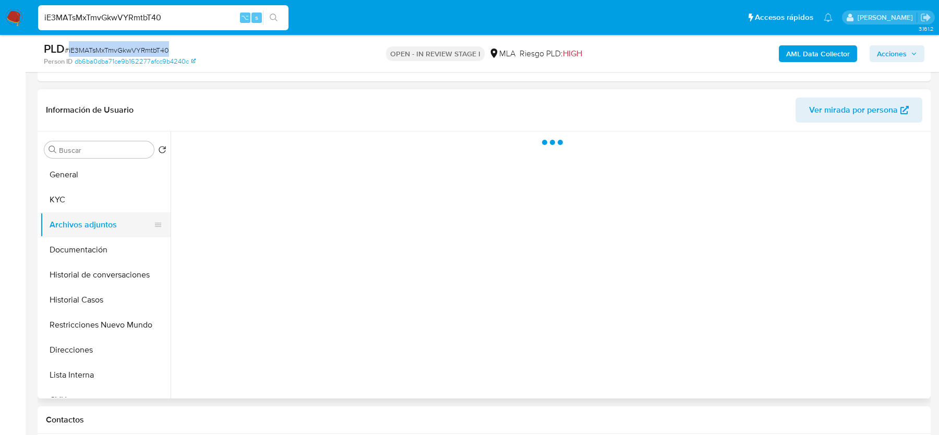
click at [70, 232] on button "Archivos adjuntos" at bounding box center [101, 224] width 122 height 25
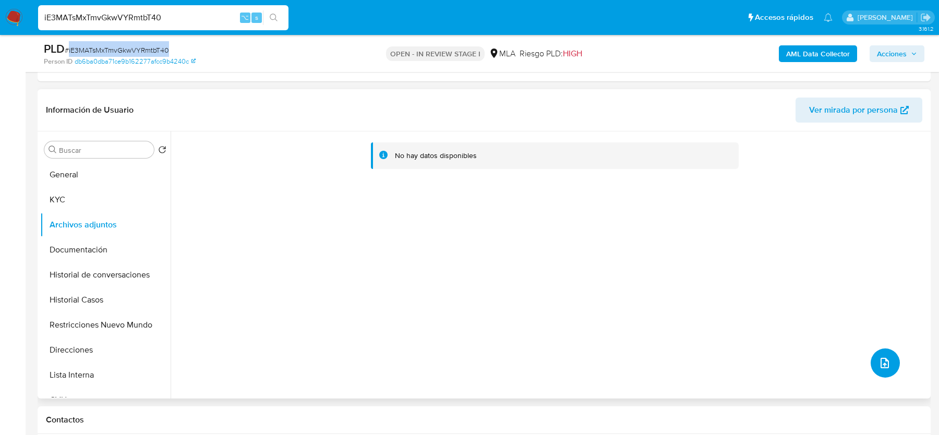
click at [881, 364] on icon "upload-file" at bounding box center [884, 363] width 13 height 13
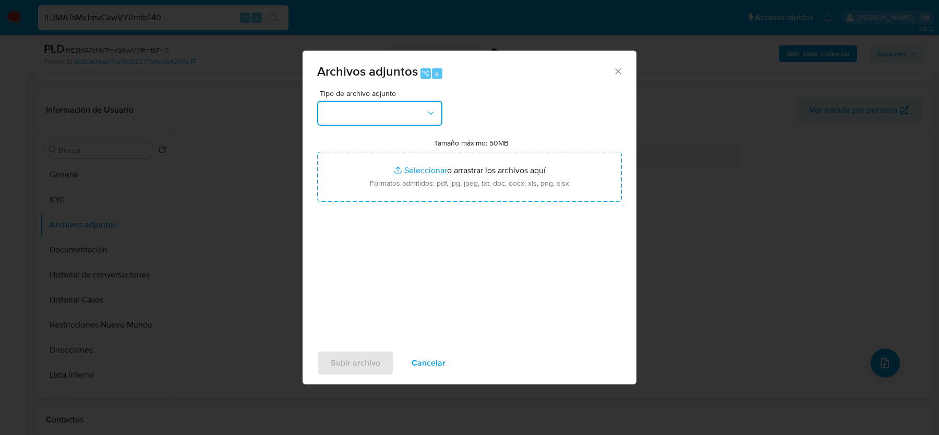
click at [411, 118] on button "button" at bounding box center [379, 113] width 125 height 25
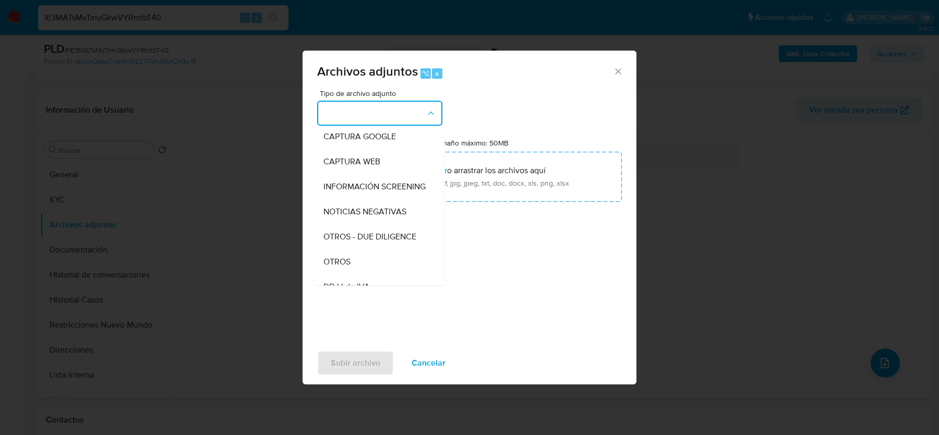
scroll to position [103, 0]
click at [356, 245] on div "OTROS" at bounding box center [376, 238] width 106 height 25
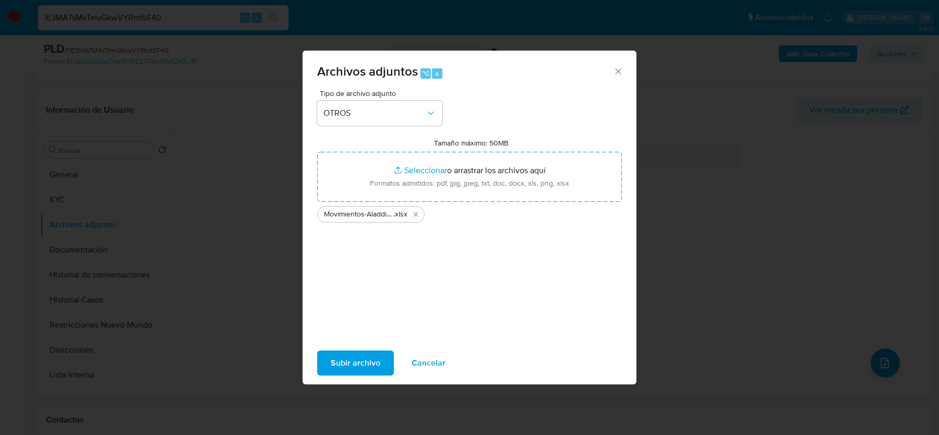
click at [336, 358] on span "Subir archivo" at bounding box center [356, 362] width 50 height 23
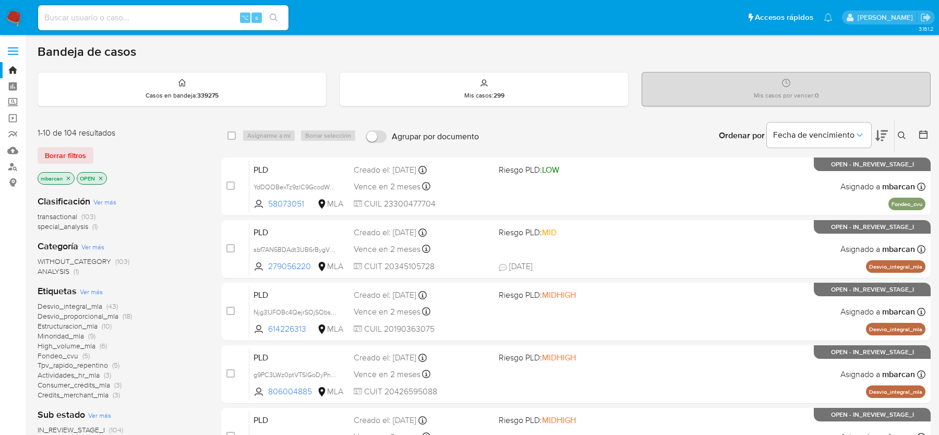
click at [70, 176] on icon "close-filter" at bounding box center [68, 178] width 6 height 6
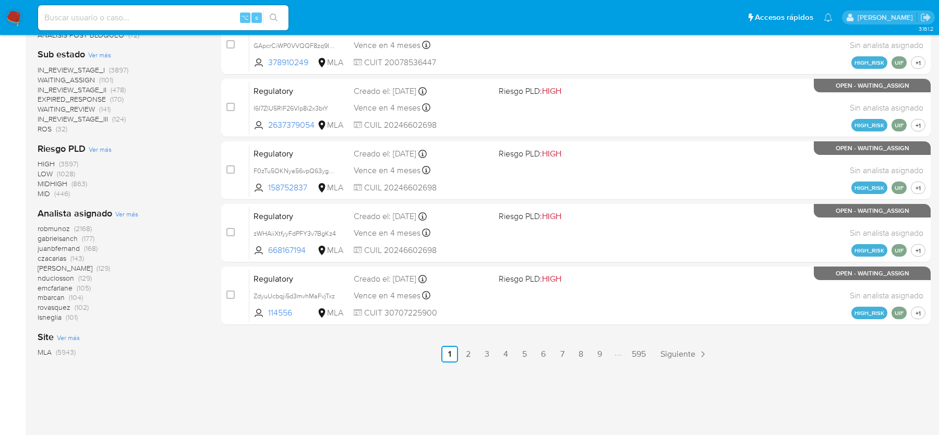
scroll to position [459, 0]
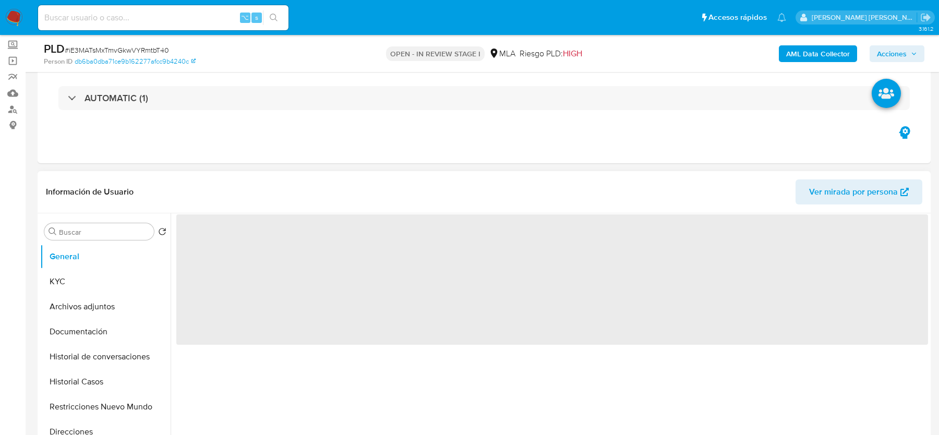
scroll to position [98, 0]
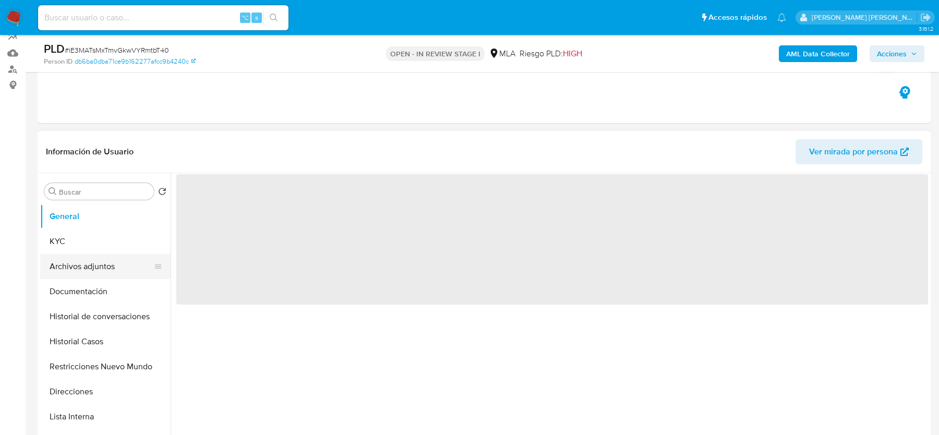
click at [93, 269] on button "Archivos adjuntos" at bounding box center [101, 266] width 122 height 25
select select "10"
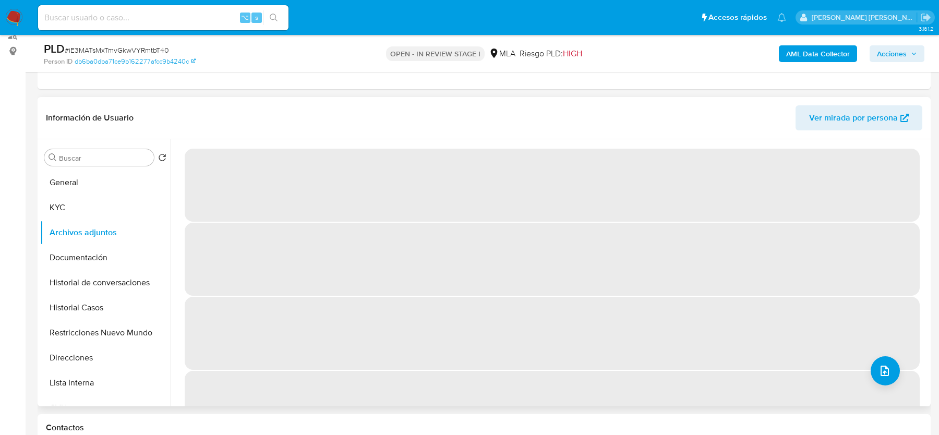
scroll to position [112, 0]
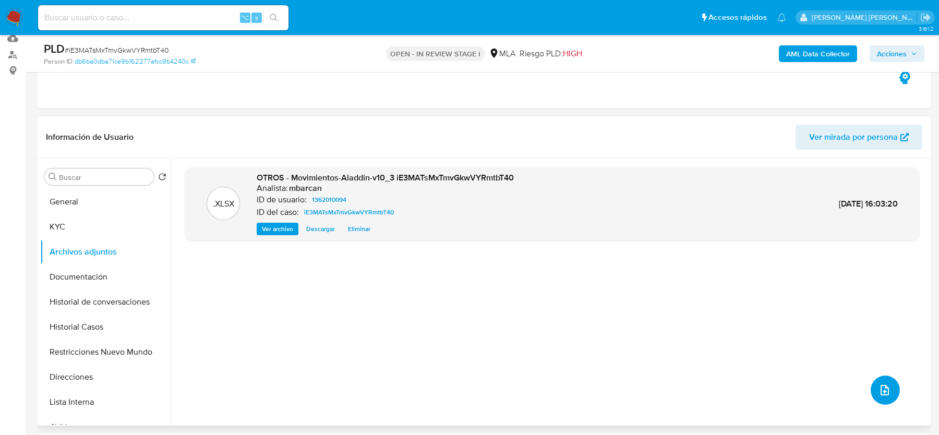
click at [875, 381] on button "upload-file" at bounding box center [884, 389] width 29 height 29
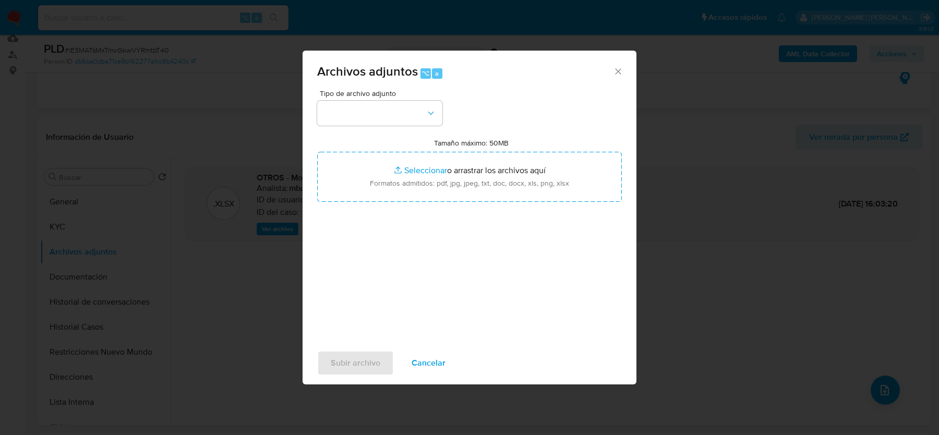
click at [388, 96] on span "Tipo de archivo adjunto" at bounding box center [382, 93] width 125 height 7
click at [388, 110] on button "button" at bounding box center [379, 113] width 125 height 25
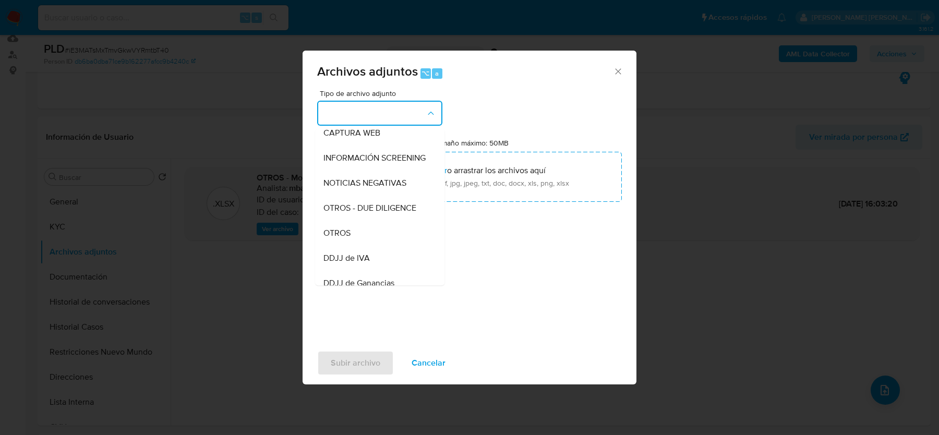
scroll to position [110, 0]
click at [363, 259] on span "DDJJ de IVA" at bounding box center [346, 256] width 46 height 10
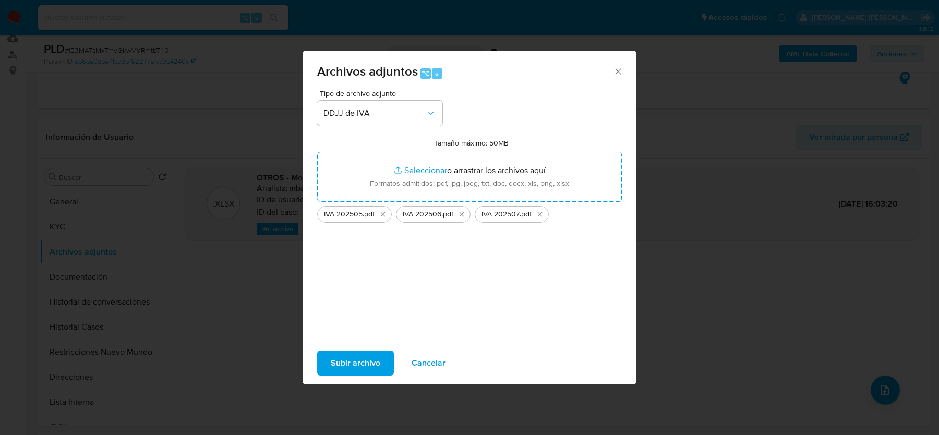
click at [354, 357] on span "Subir archivo" at bounding box center [356, 362] width 50 height 23
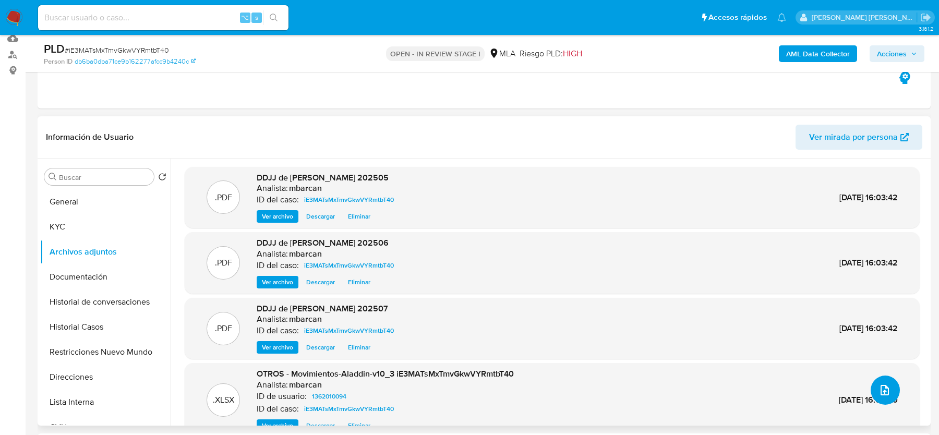
click at [892, 395] on button "upload-file" at bounding box center [884, 389] width 29 height 29
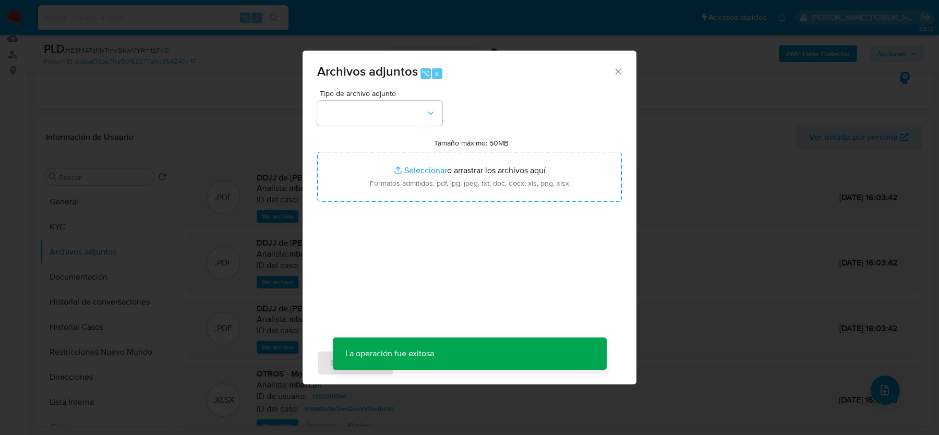
click at [396, 126] on div "Tipo de archivo adjunto Tamaño máximo: 50MB Seleccionar archivos Seleccionar o …" at bounding box center [469, 213] width 305 height 246
click at [396, 117] on button "button" at bounding box center [379, 113] width 125 height 25
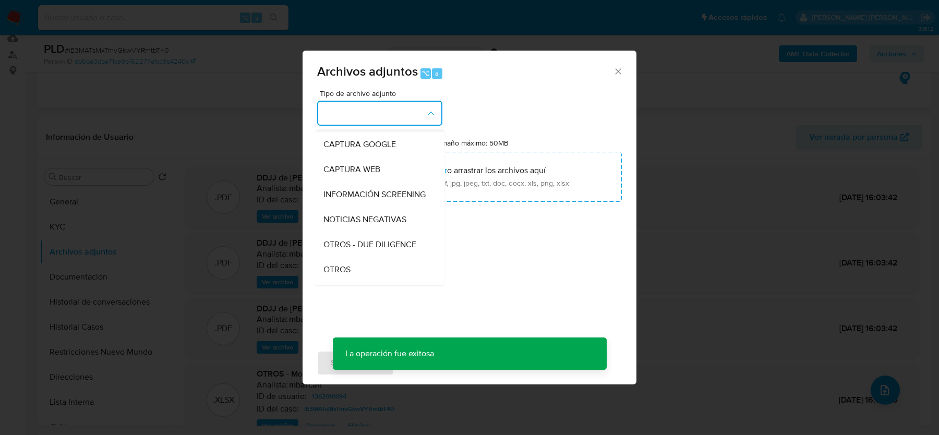
scroll to position [76, 0]
click at [335, 264] on span "OTROS" at bounding box center [336, 266] width 27 height 10
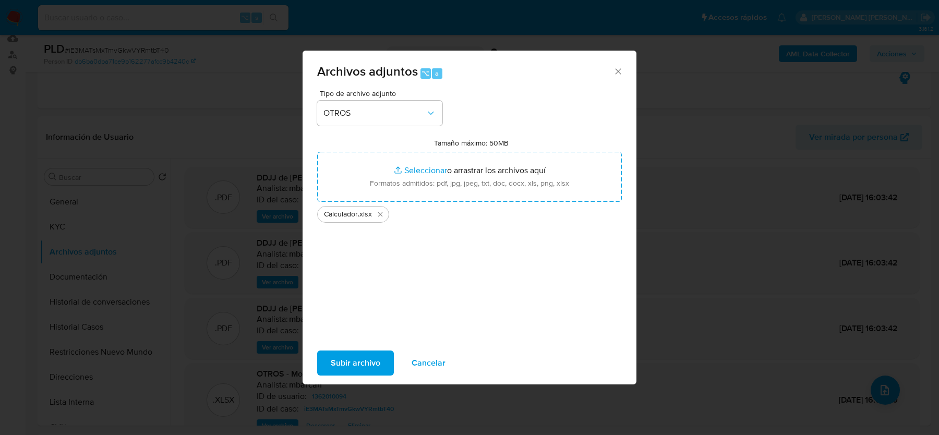
click at [356, 361] on span "Subir archivo" at bounding box center [356, 362] width 50 height 23
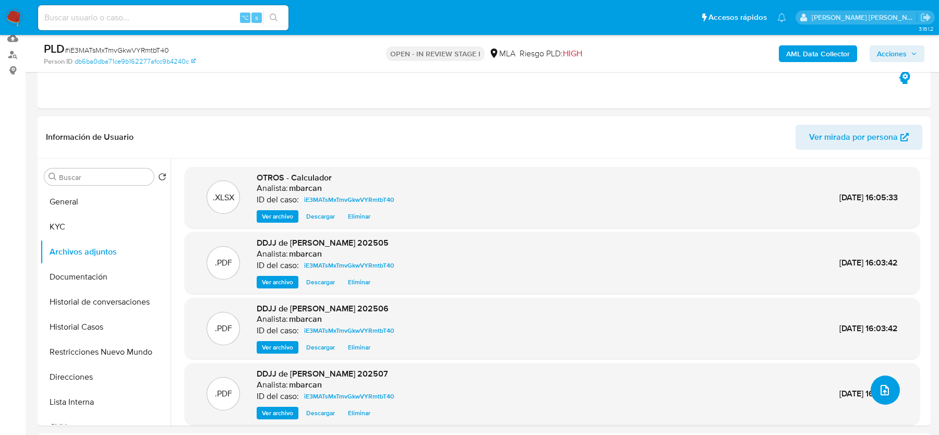
click at [887, 391] on button "upload-file" at bounding box center [884, 389] width 29 height 29
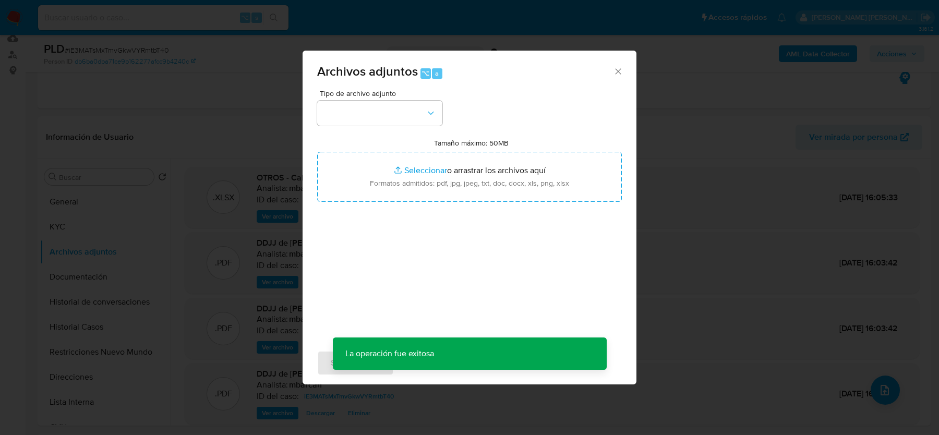
click at [386, 128] on div "Tipo de archivo adjunto Tamaño máximo: 50MB Seleccionar archivos Seleccionar o …" at bounding box center [469, 213] width 305 height 246
click at [386, 119] on button "button" at bounding box center [379, 113] width 125 height 25
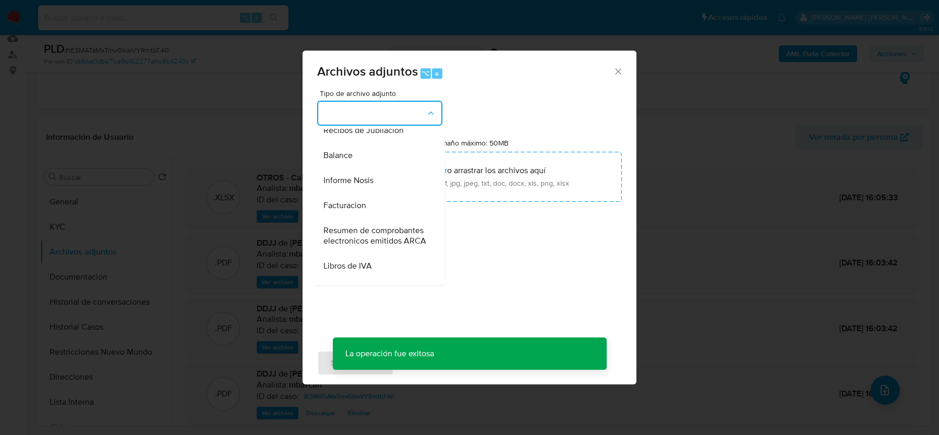
scroll to position [358, 0]
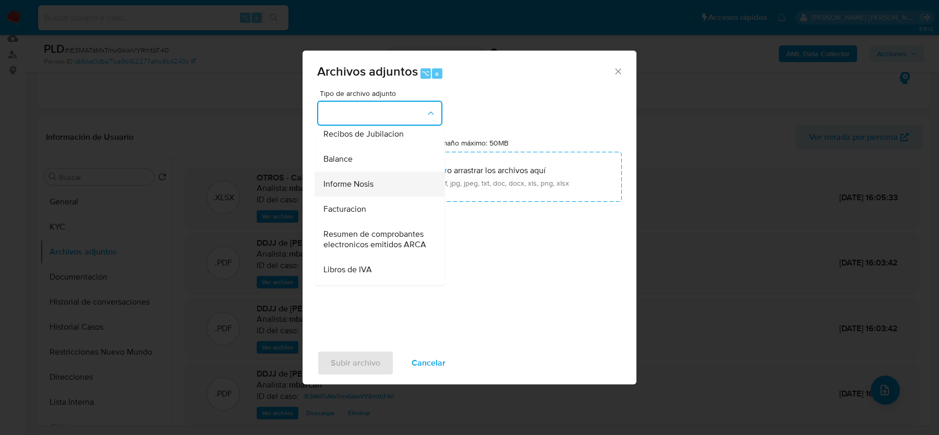
click at [354, 186] on span "Informe Nosis" at bounding box center [348, 184] width 50 height 10
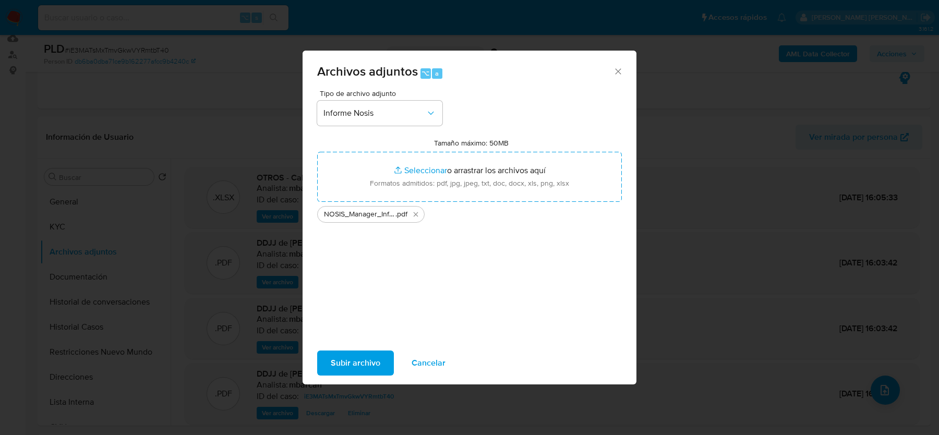
click at [344, 356] on span "Subir archivo" at bounding box center [356, 362] width 50 height 23
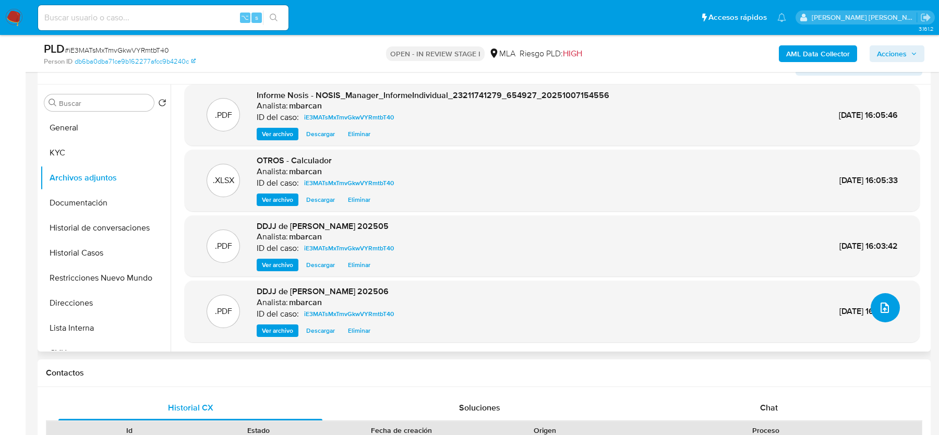
scroll to position [187, 0]
click at [99, 202] on button "Documentación" at bounding box center [101, 202] width 122 height 25
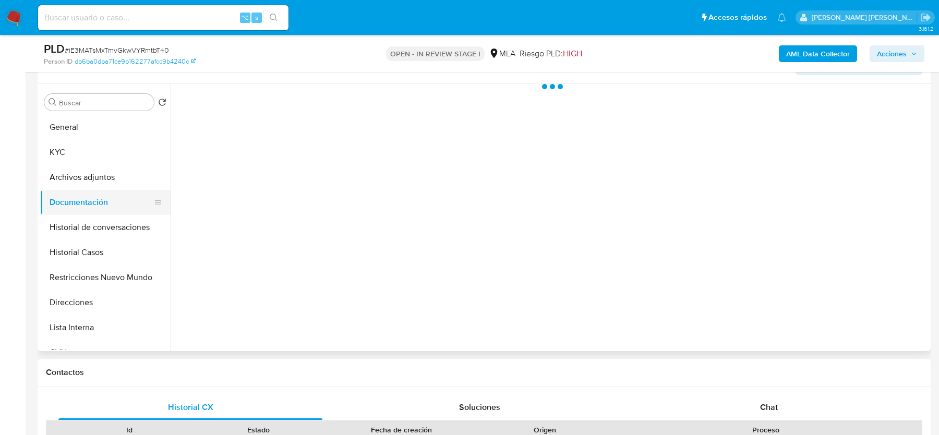
scroll to position [0, 0]
click at [98, 202] on button "Documentación" at bounding box center [101, 202] width 122 height 25
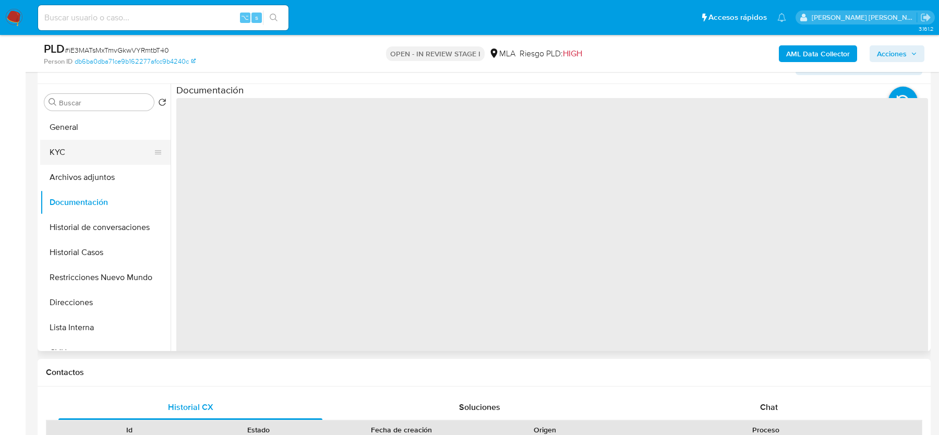
click at [106, 146] on button "KYC" at bounding box center [101, 152] width 122 height 25
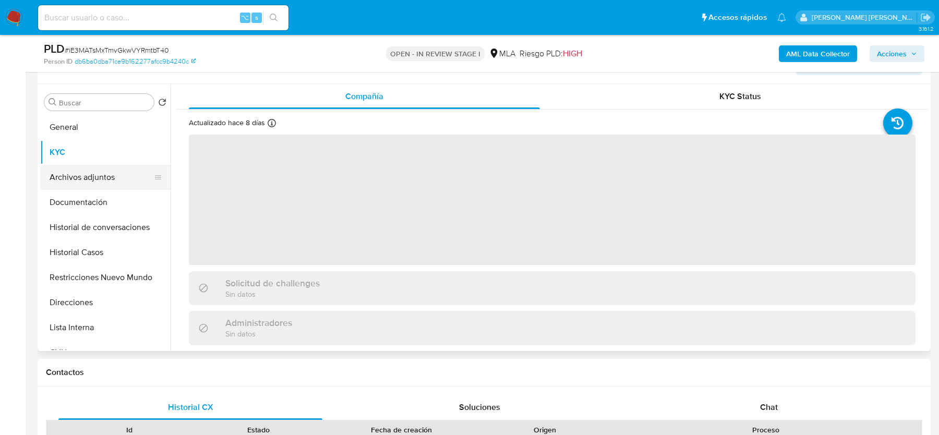
click at [105, 171] on button "Archivos adjuntos" at bounding box center [101, 177] width 122 height 25
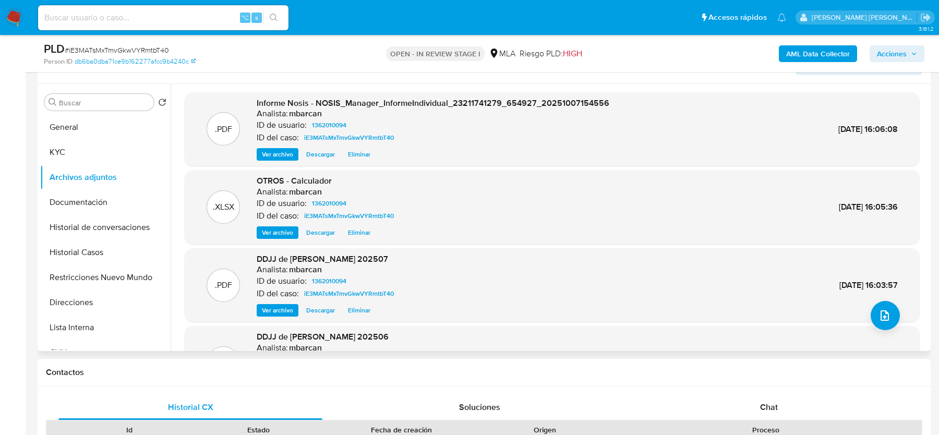
scroll to position [88, 0]
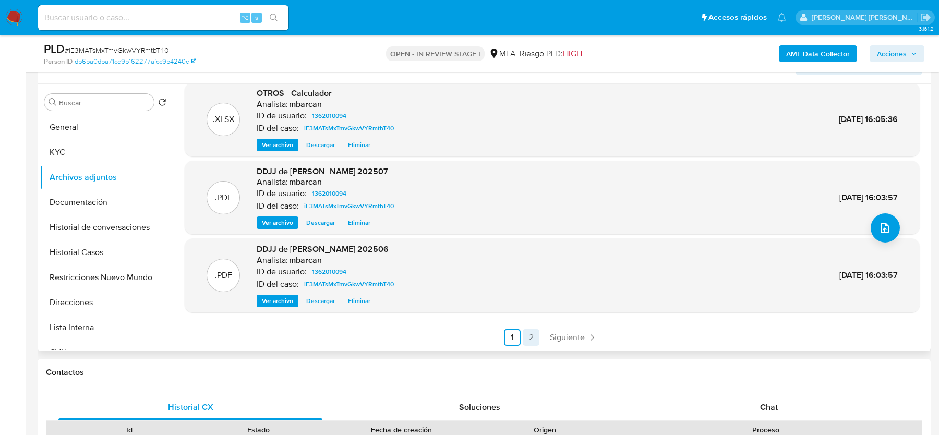
click at [534, 336] on link "2" at bounding box center [530, 337] width 17 height 17
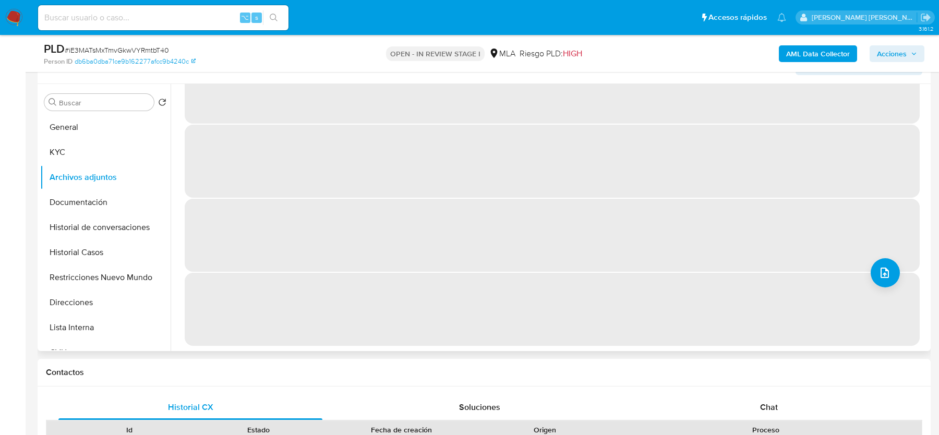
scroll to position [0, 0]
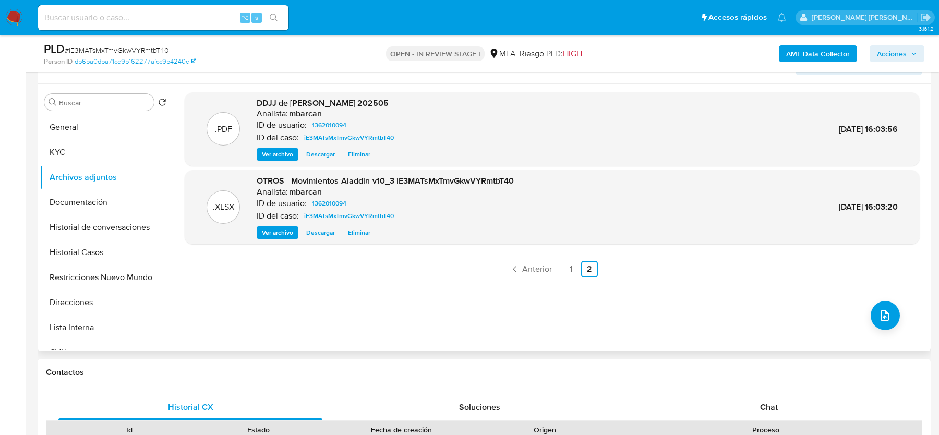
click at [812, 50] on b "AML Data Collector" at bounding box center [818, 53] width 64 height 17
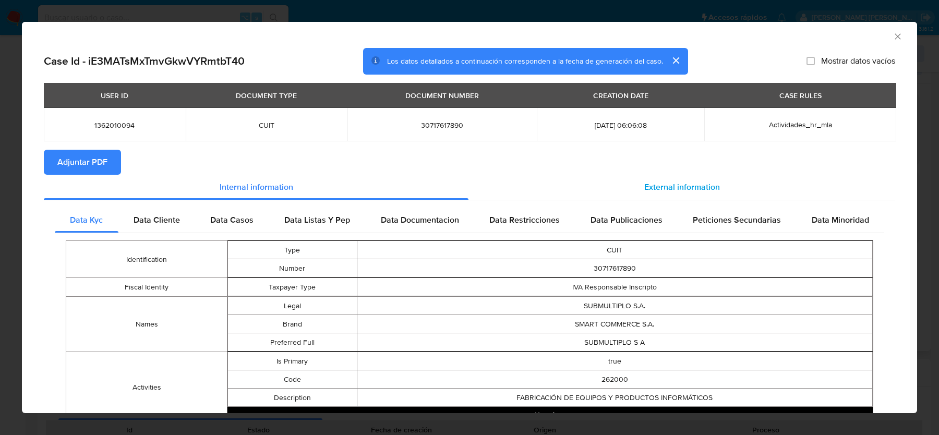
click at [650, 183] on span "External information" at bounding box center [682, 187] width 76 height 12
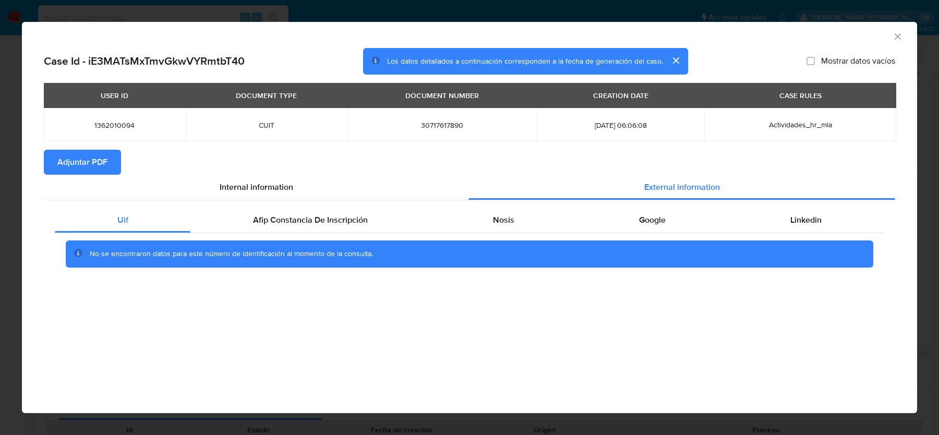
click at [87, 169] on span "Adjuntar PDF" at bounding box center [82, 162] width 50 height 23
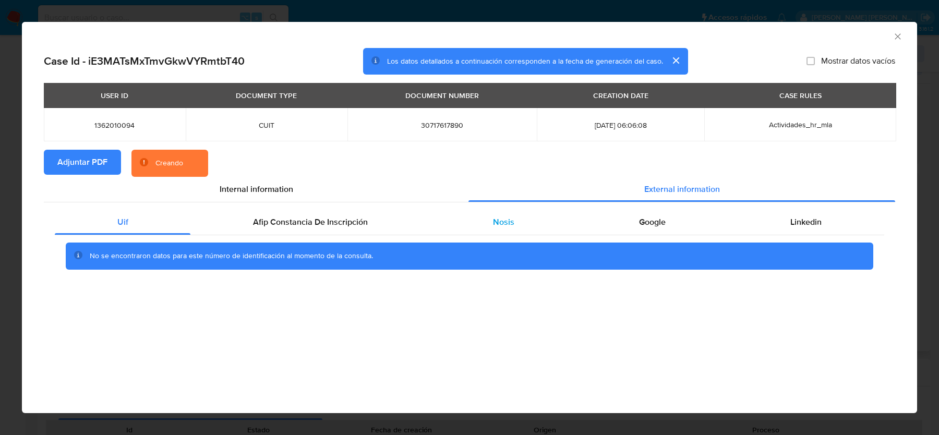
click at [493, 226] on span "Nosis" at bounding box center [503, 222] width 21 height 12
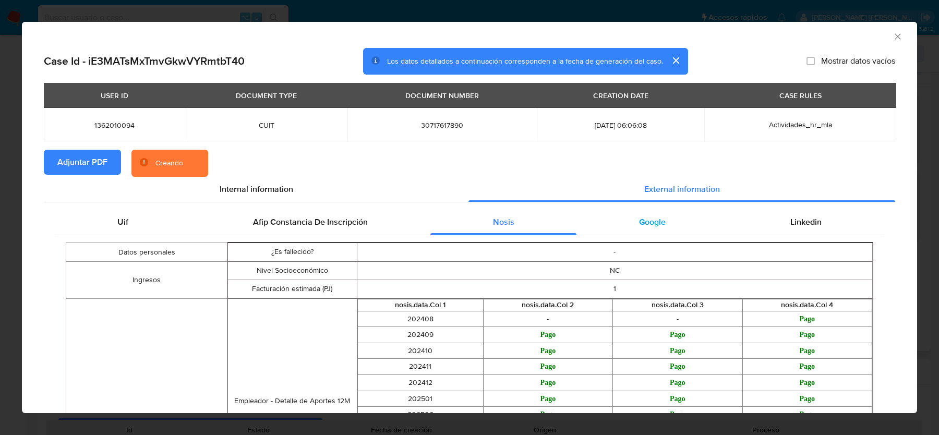
click at [616, 225] on div "Google" at bounding box center [651, 222] width 151 height 25
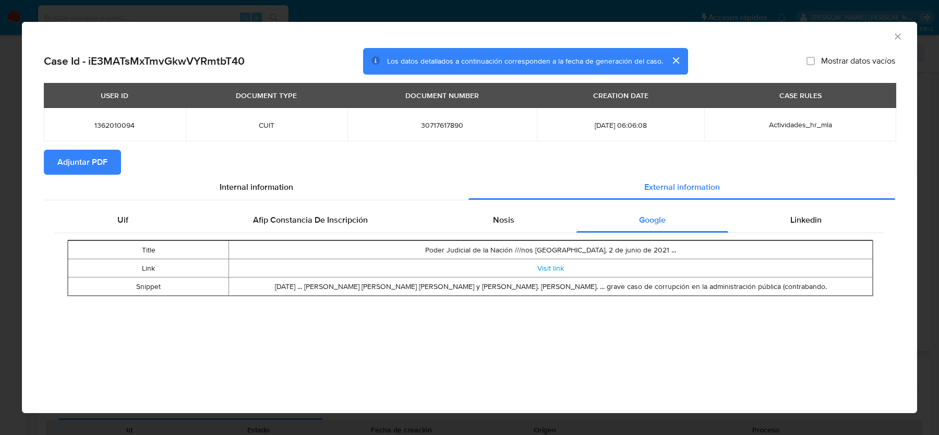
click at [894, 38] on icon "Cerrar ventana" at bounding box center [897, 36] width 10 height 10
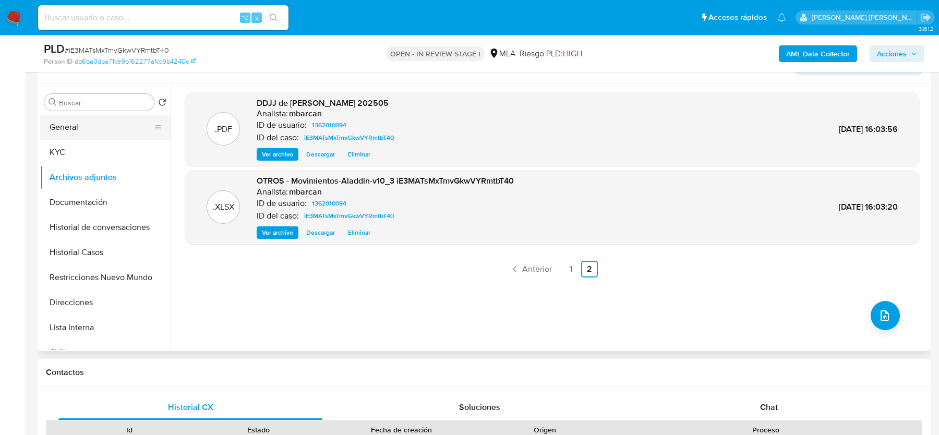
click at [88, 123] on button "General" at bounding box center [101, 127] width 122 height 25
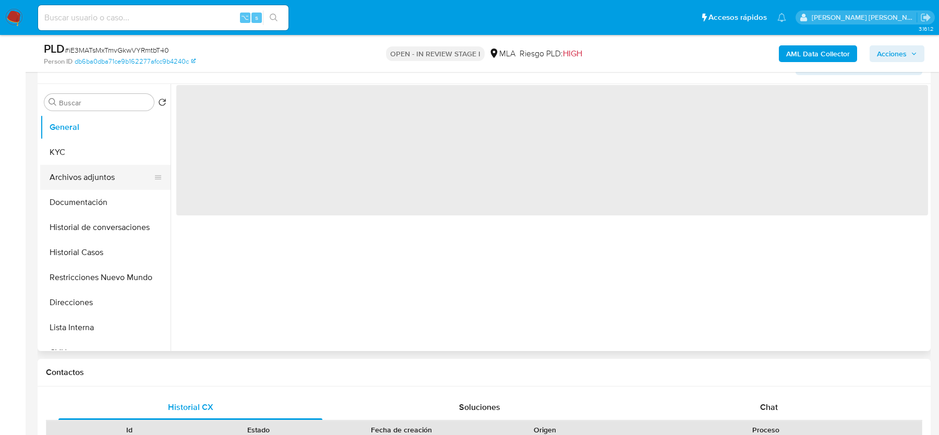
click at [83, 175] on button "Archivos adjuntos" at bounding box center [101, 177] width 122 height 25
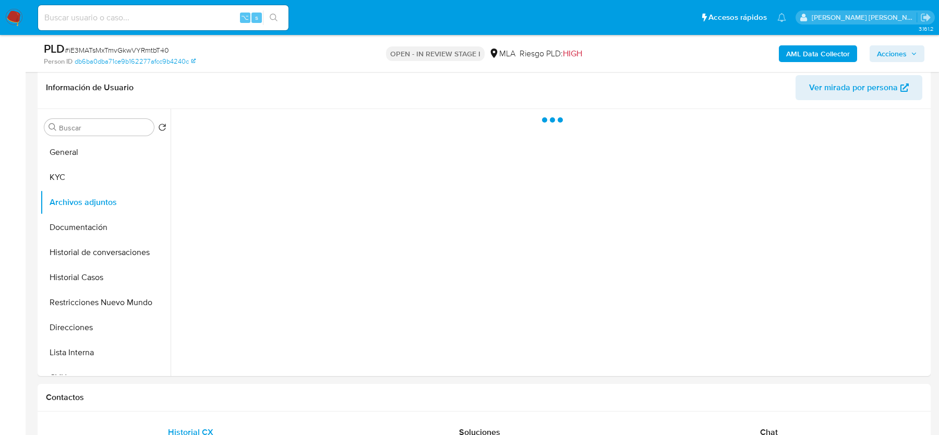
scroll to position [146, 0]
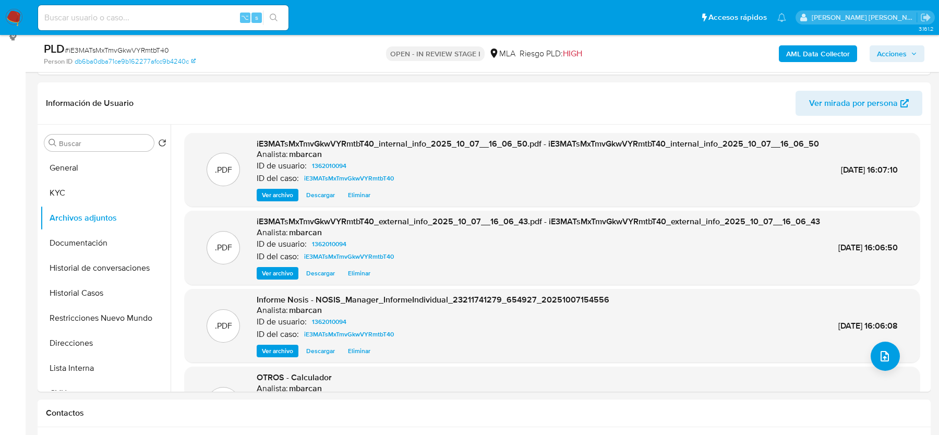
click at [83, 19] on input at bounding box center [163, 18] width 250 height 14
paste input "ANvC1307TYIW8zP7ZfFy1uBF"
type input "ANvC1307TYIW8zP7ZfFy1uBF"
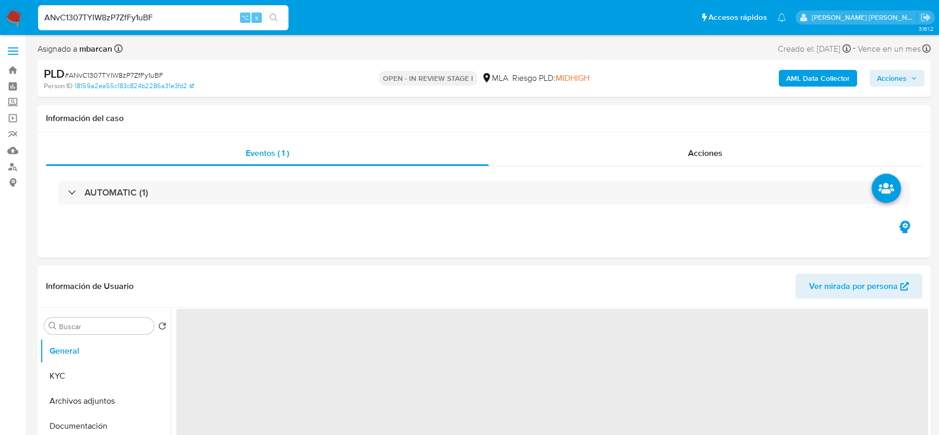
select select "10"
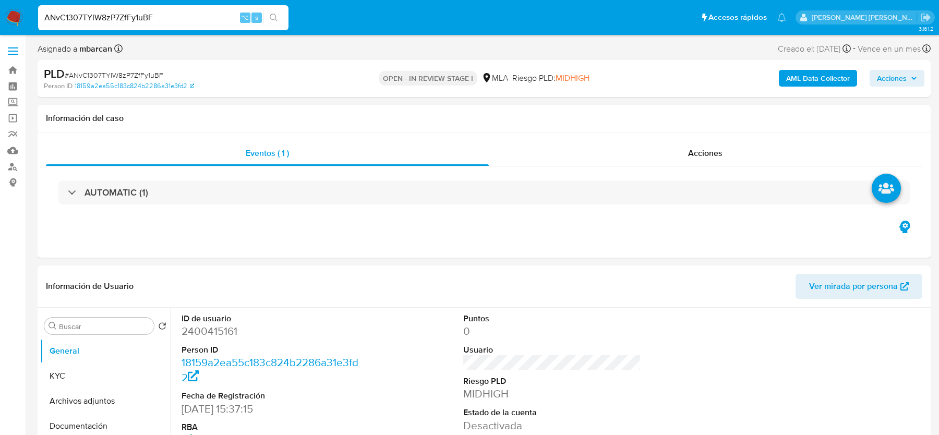
click at [799, 83] on b "AML Data Collector" at bounding box center [818, 78] width 64 height 17
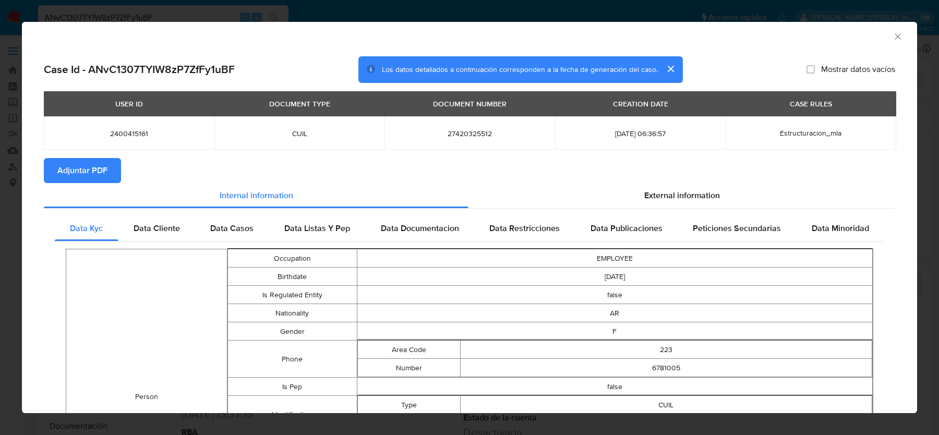
click at [111, 173] on button "Adjuntar PDF" at bounding box center [82, 170] width 77 height 25
click at [898, 30] on div "AML Data Collector" at bounding box center [469, 35] width 895 height 26
click at [902, 34] on div "AML Data Collector" at bounding box center [469, 35] width 895 height 26
click at [893, 35] on icon "Cerrar ventana" at bounding box center [897, 36] width 10 height 10
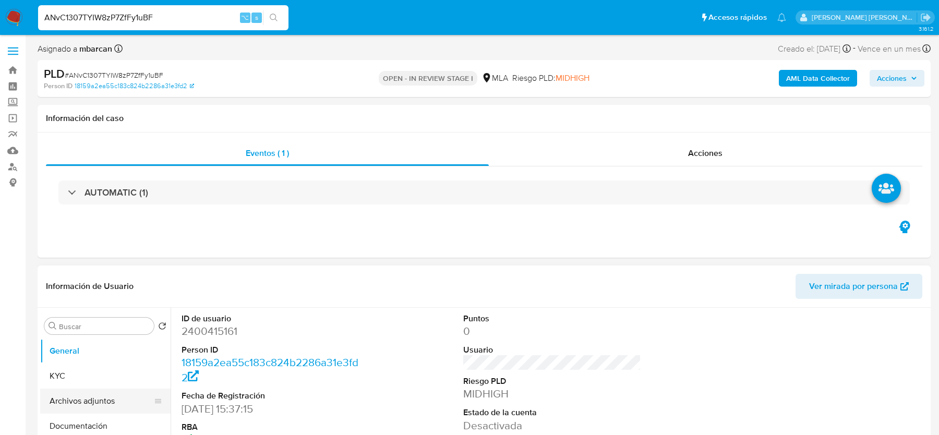
click at [90, 398] on button "Archivos adjuntos" at bounding box center [101, 400] width 122 height 25
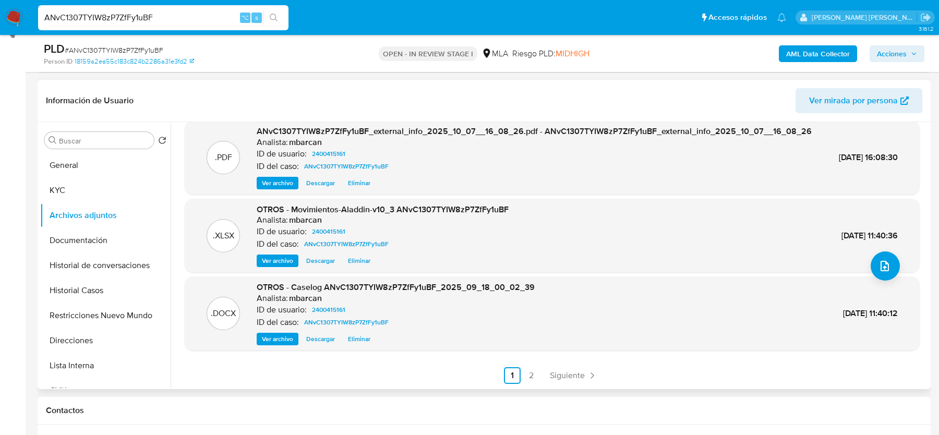
scroll to position [110, 0]
click at [533, 369] on link "2" at bounding box center [530, 375] width 17 height 17
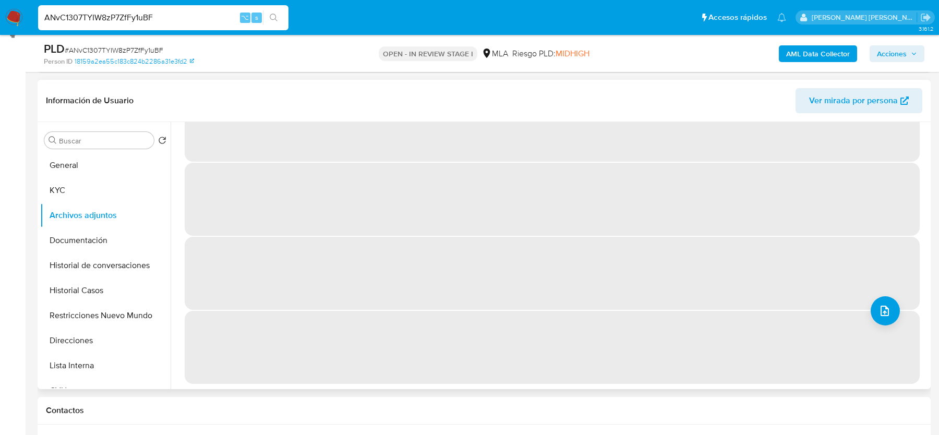
scroll to position [0, 0]
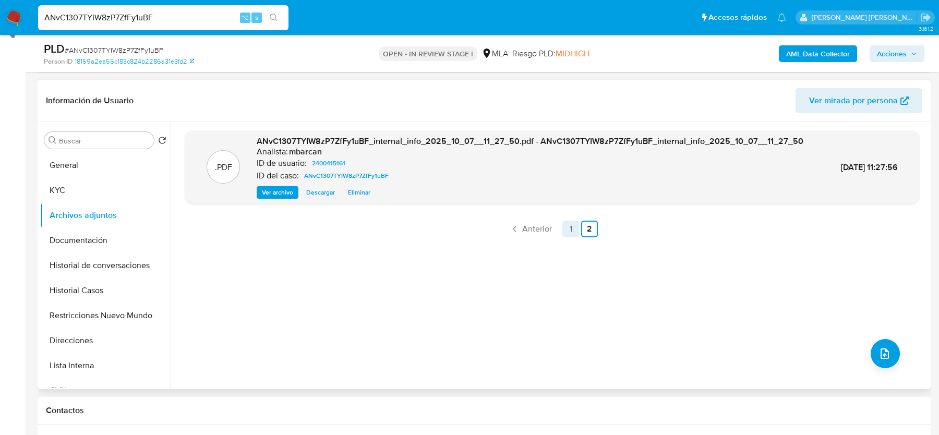
click at [564, 237] on link "1" at bounding box center [570, 229] width 17 height 17
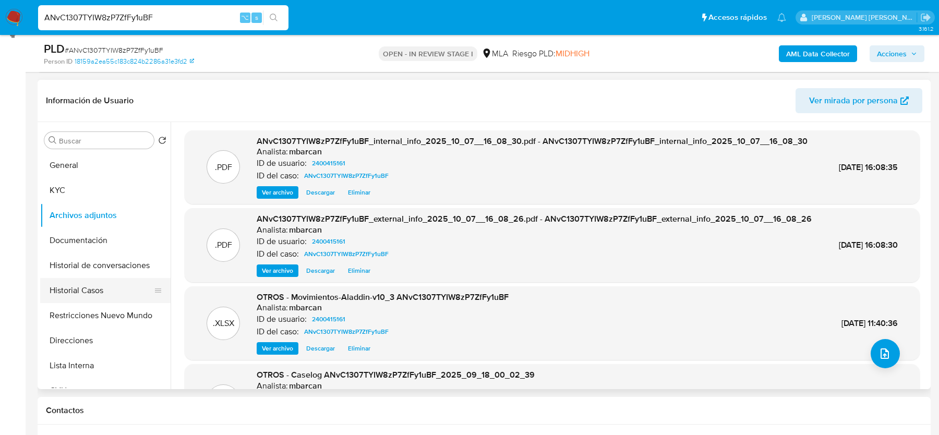
click at [81, 285] on button "Historial Casos" at bounding box center [101, 290] width 122 height 25
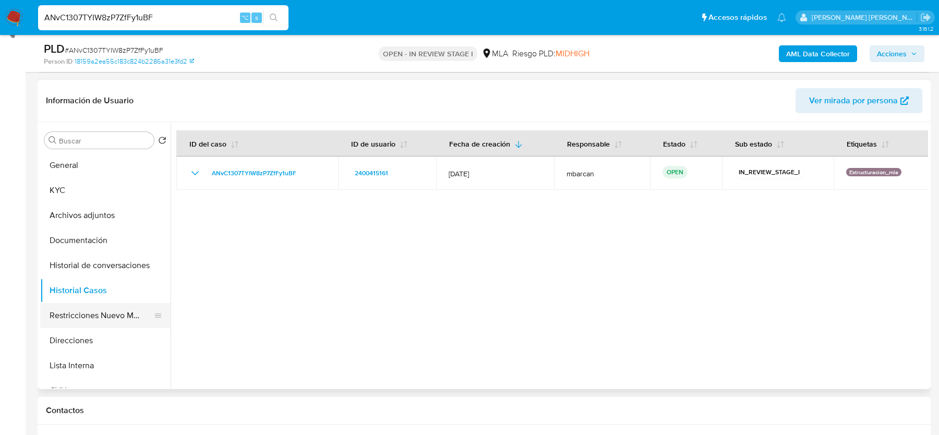
click at [73, 310] on button "Restricciones Nuevo Mundo" at bounding box center [101, 315] width 122 height 25
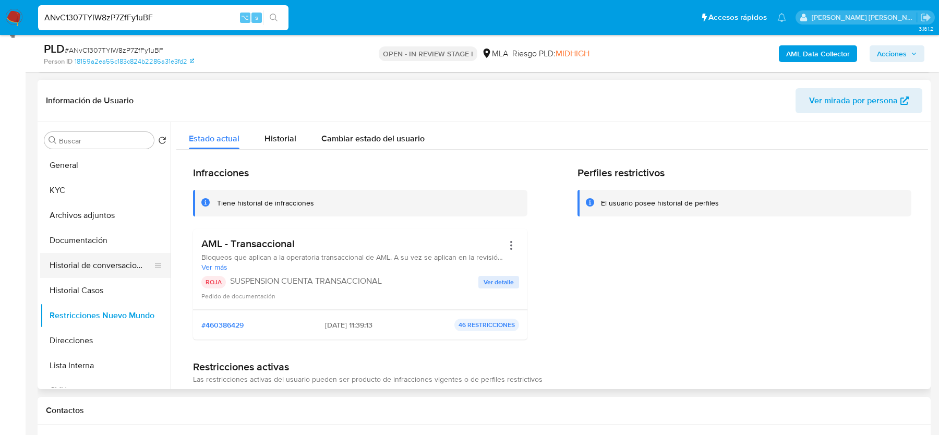
click at [92, 258] on button "Historial de conversaciones" at bounding box center [101, 265] width 122 height 25
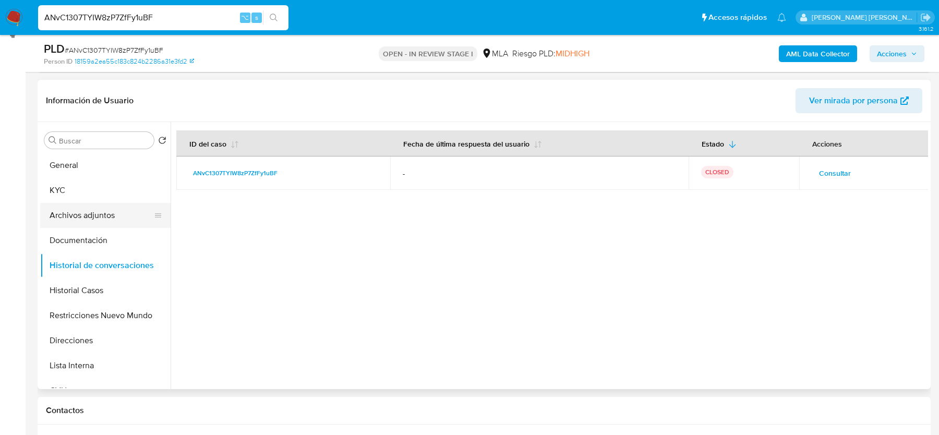
click at [82, 209] on button "Archivos adjuntos" at bounding box center [101, 215] width 122 height 25
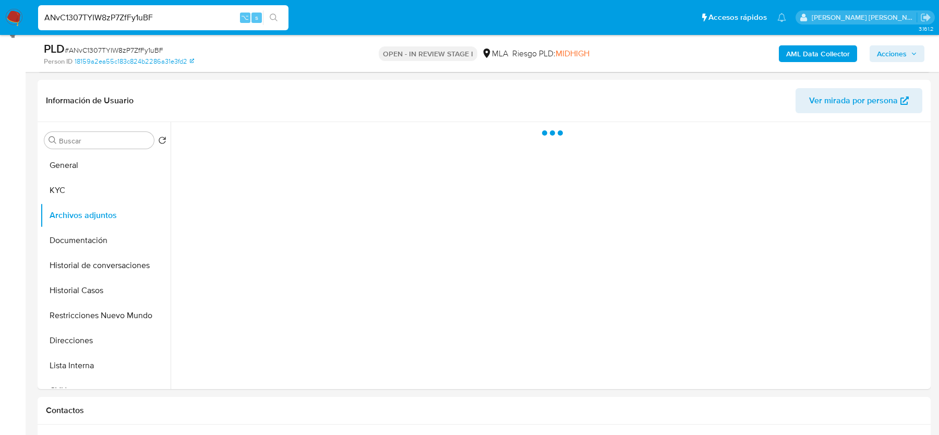
click at [878, 59] on span "Acciones" at bounding box center [892, 53] width 30 height 17
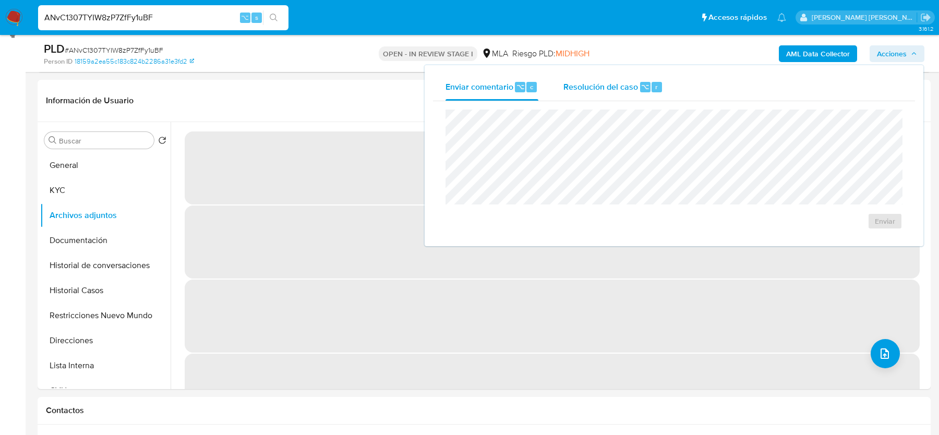
click at [598, 94] on div "Resolución del caso ⌥ r" at bounding box center [613, 87] width 100 height 27
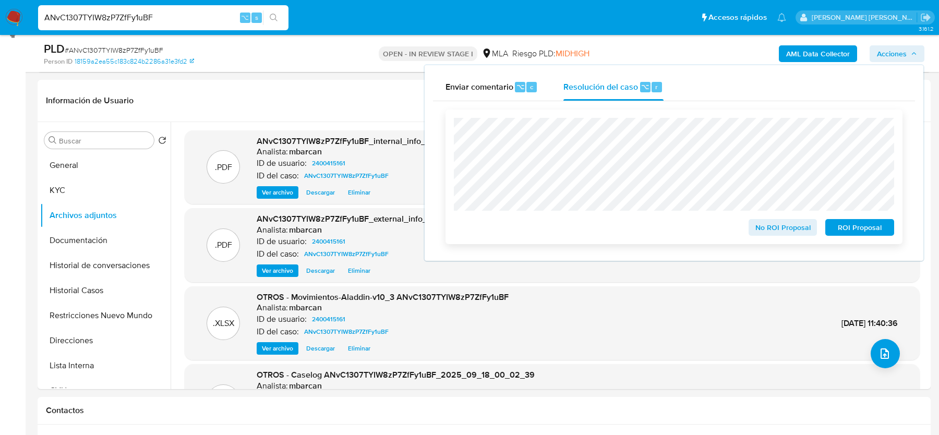
click at [874, 233] on span "ROI Proposal" at bounding box center [859, 227] width 54 height 15
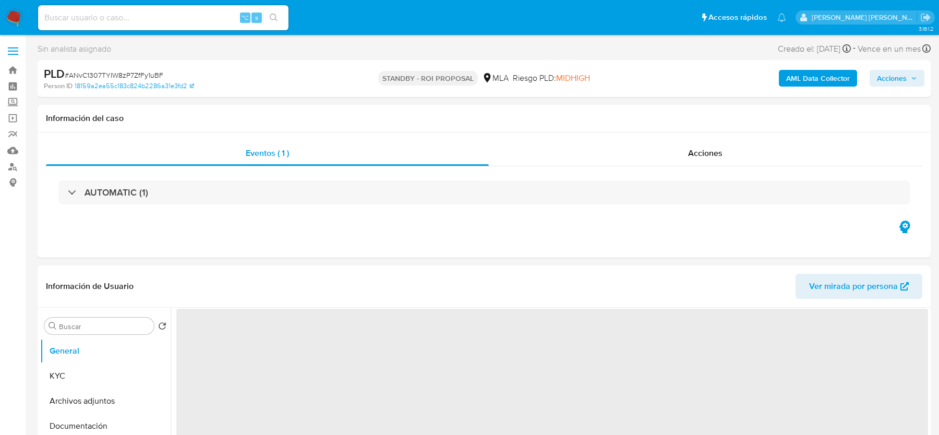
select select "10"
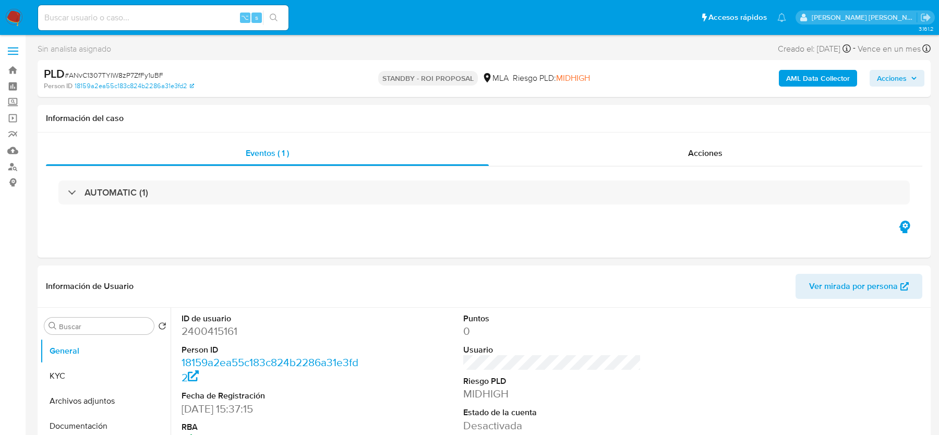
click at [156, 17] on input at bounding box center [163, 18] width 250 height 14
paste input "AdUwjYiy6CC9MOWrsMKnlxtF"
type input "AdUwjYiy6CC9MOWrsMKnlxtF"
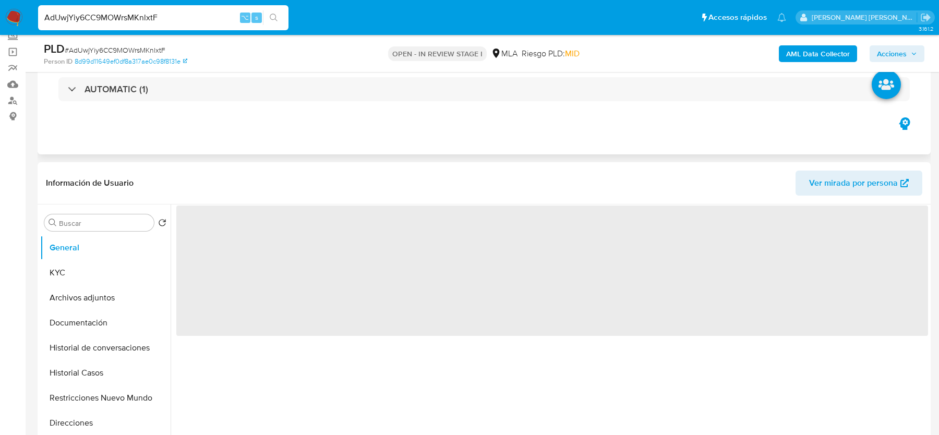
scroll to position [133, 0]
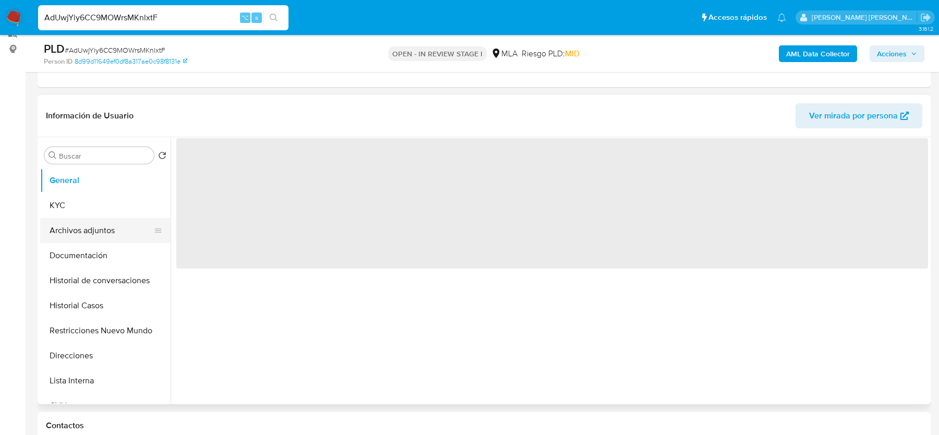
click at [96, 223] on button "Archivos adjuntos" at bounding box center [101, 230] width 122 height 25
select select "10"
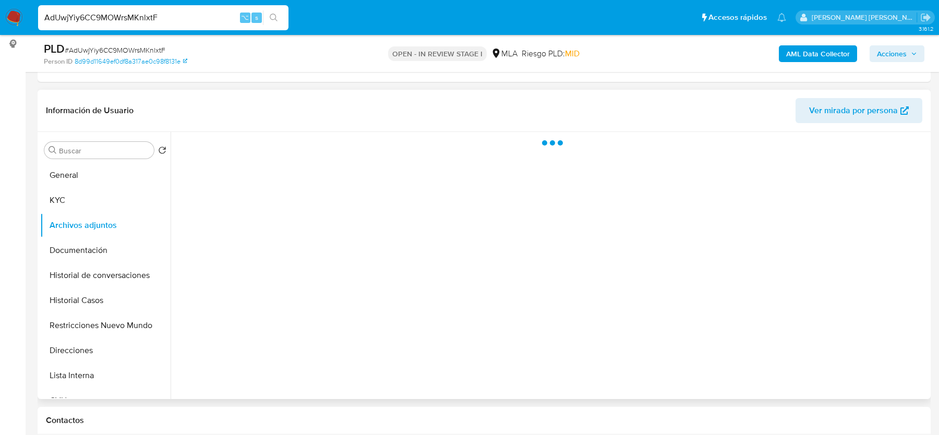
scroll to position [138, 0]
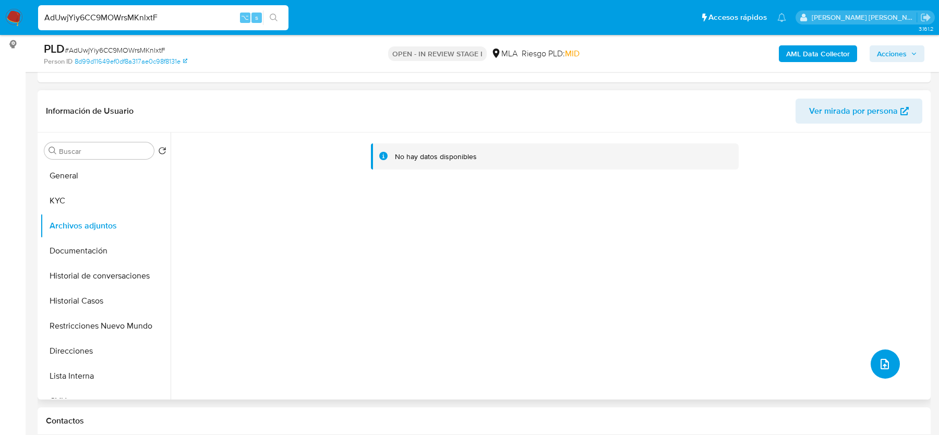
click at [872, 369] on button "upload-file" at bounding box center [884, 363] width 29 height 29
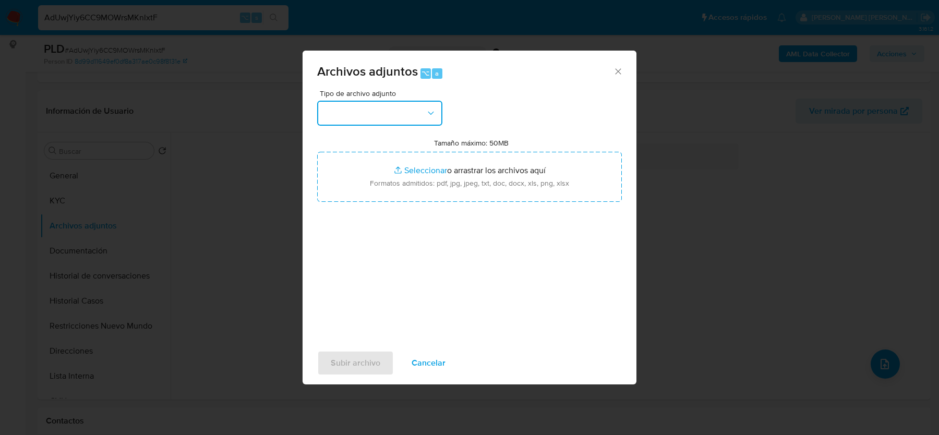
click at [396, 120] on button "button" at bounding box center [379, 113] width 125 height 25
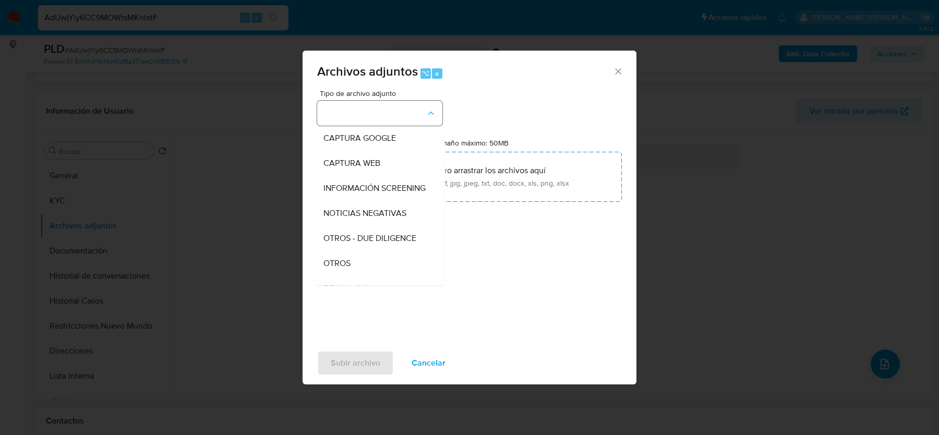
scroll to position [124, 0]
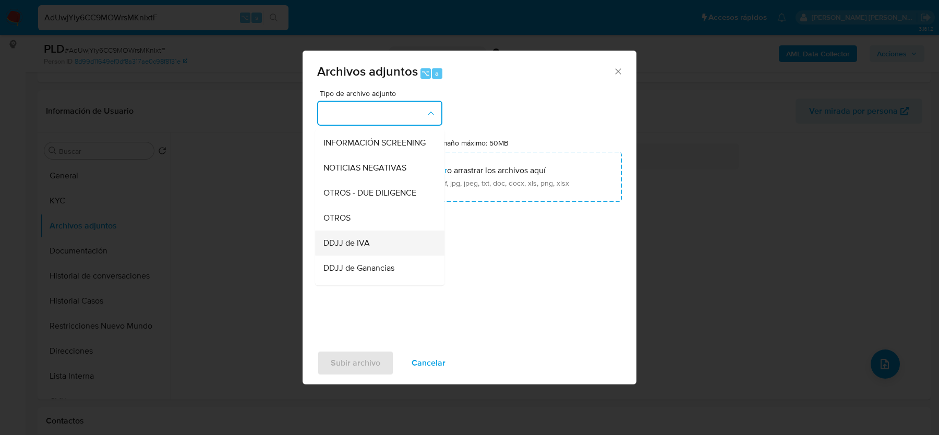
click at [324, 238] on span "DDJJ de IVA" at bounding box center [346, 243] width 46 height 10
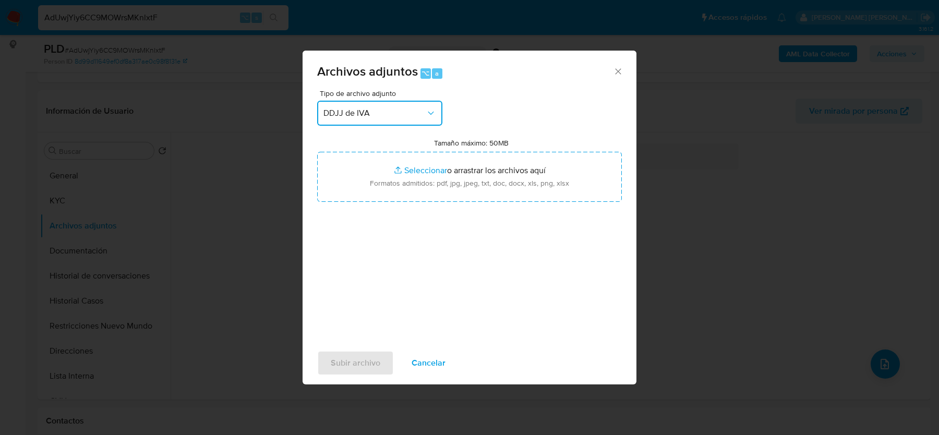
click at [359, 115] on span "DDJJ de IVA" at bounding box center [374, 113] width 102 height 10
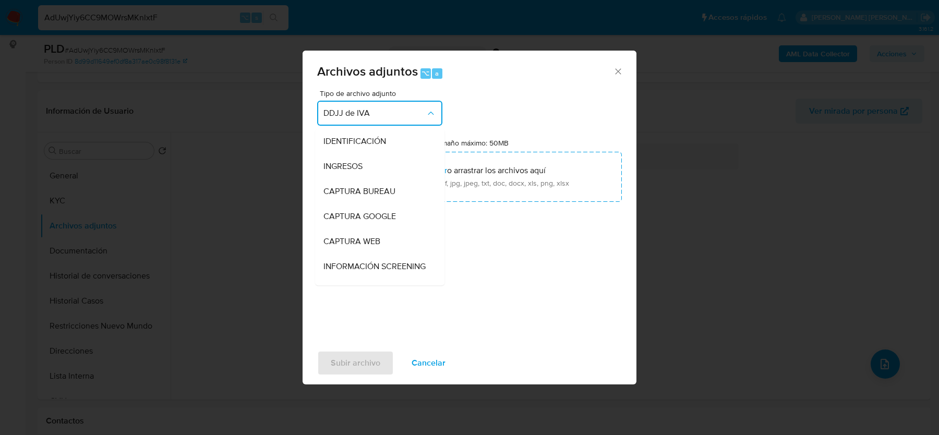
scroll to position [159, 0]
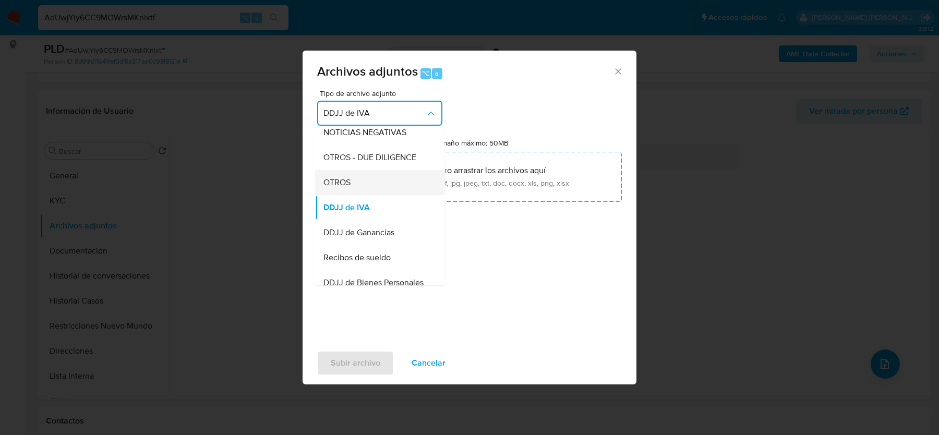
click at [346, 180] on span "OTROS" at bounding box center [336, 182] width 27 height 10
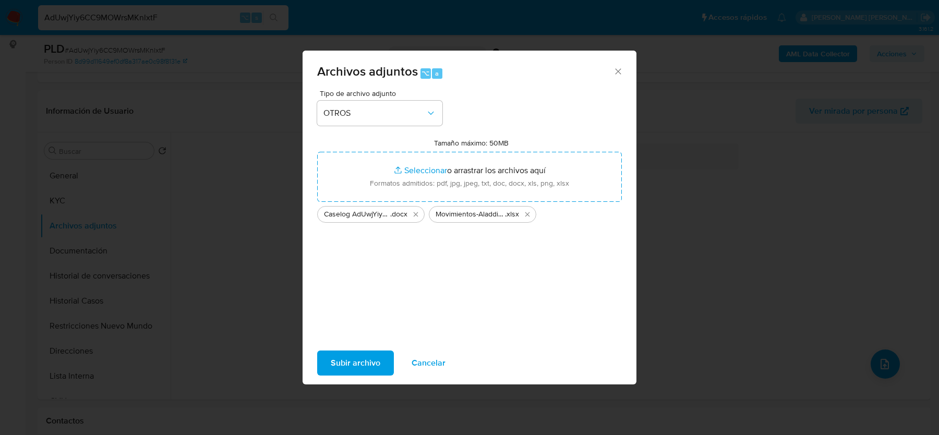
click at [361, 371] on span "Subir archivo" at bounding box center [356, 362] width 50 height 23
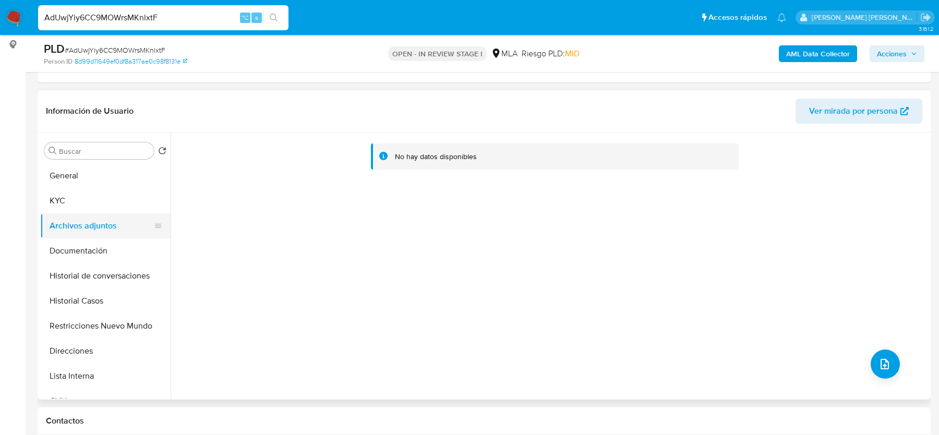
drag, startPoint x: 81, startPoint y: 200, endPoint x: 81, endPoint y: 220, distance: 20.3
click at [81, 220] on ul "General KYC Archivos adjuntos Documentación Historial de conversaciones Histori…" at bounding box center [105, 280] width 130 height 235
click at [81, 220] on button "Archivos adjuntos" at bounding box center [101, 225] width 122 height 25
click at [81, 197] on button "KYC" at bounding box center [101, 200] width 122 height 25
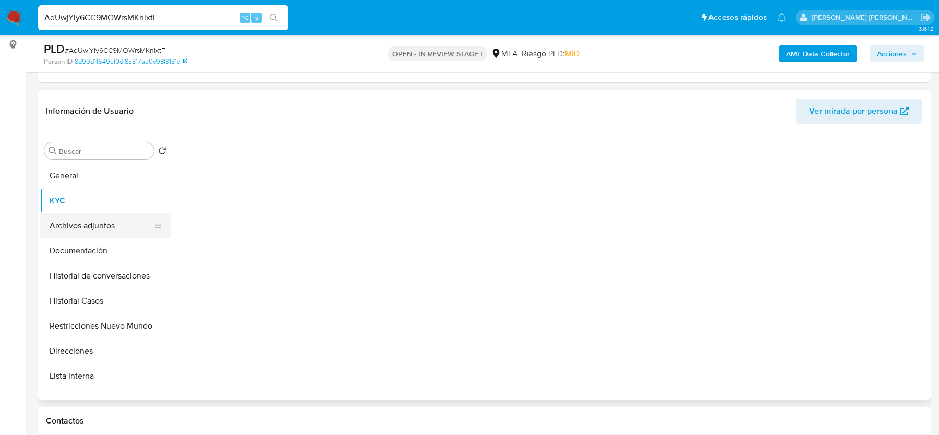
click at [81, 221] on button "Archivos adjuntos" at bounding box center [101, 225] width 122 height 25
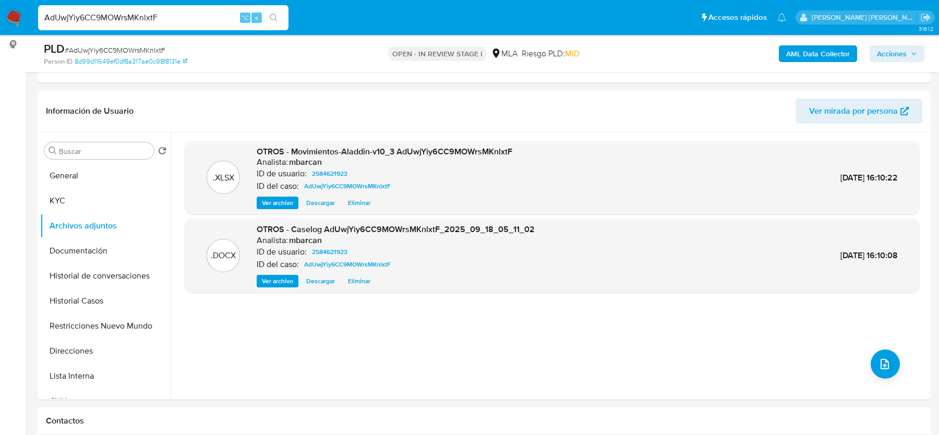
click at [820, 50] on b "AML Data Collector" at bounding box center [818, 53] width 64 height 17
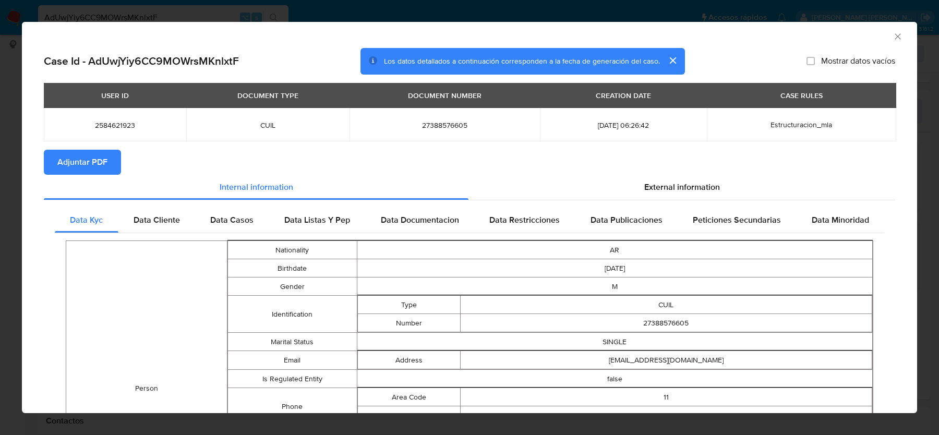
click at [98, 166] on span "Adjuntar PDF" at bounding box center [82, 162] width 50 height 23
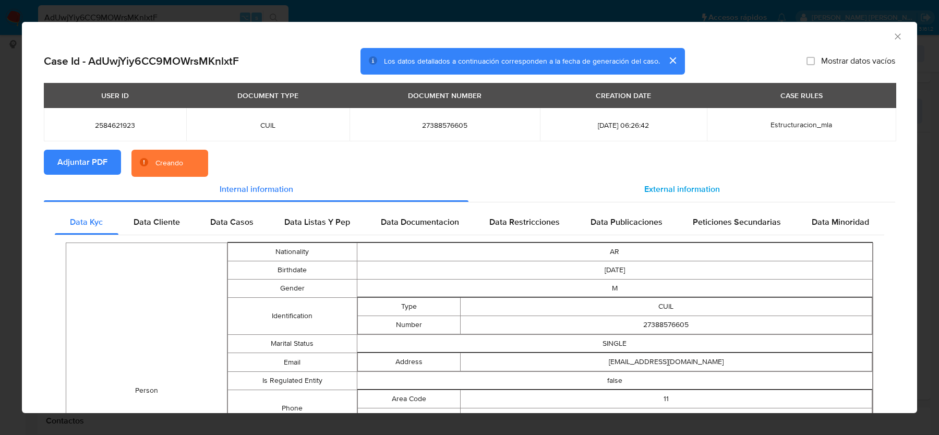
click at [612, 191] on div "External information" at bounding box center [681, 189] width 427 height 25
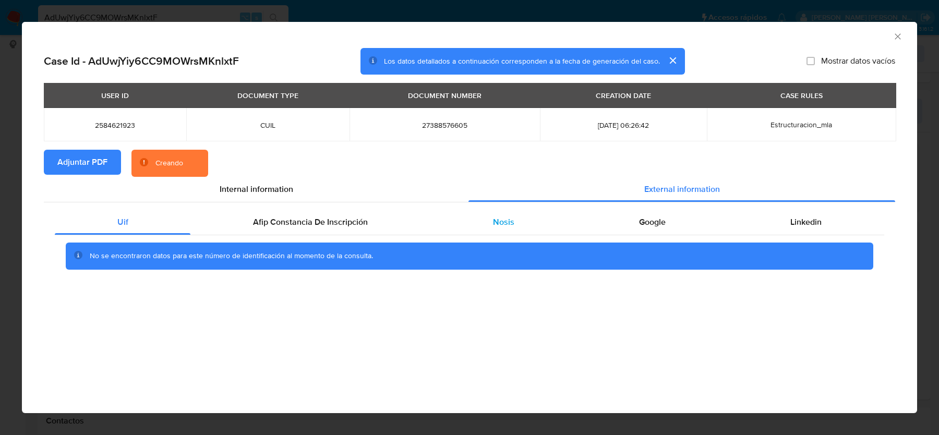
click at [471, 217] on div "Nosis" at bounding box center [503, 222] width 146 height 25
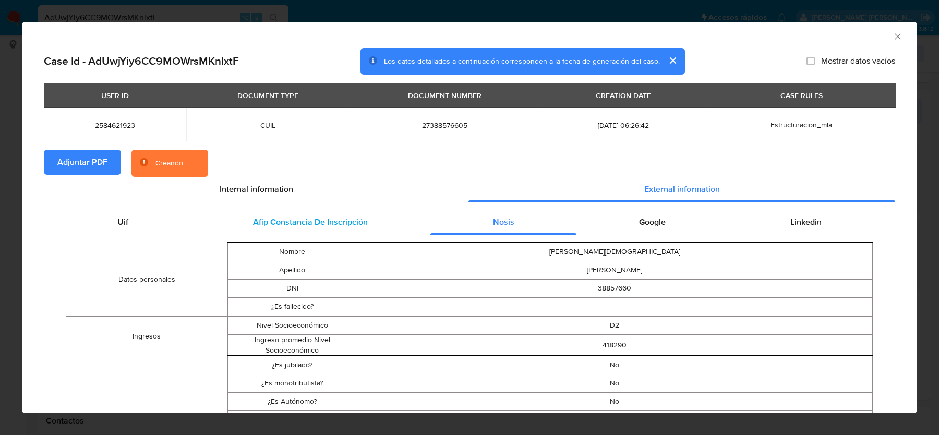
click at [387, 218] on div "Afip Constancia De Inscripción" at bounding box center [309, 222] width 239 height 25
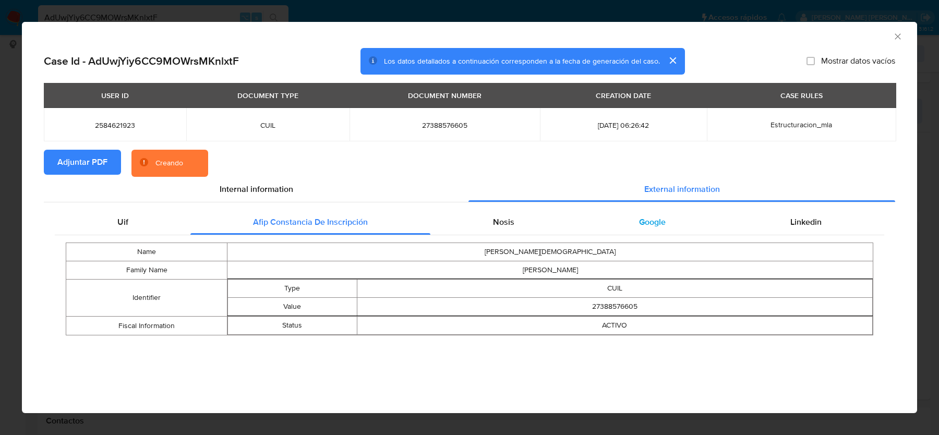
click at [652, 231] on div "Google" at bounding box center [651, 222] width 151 height 25
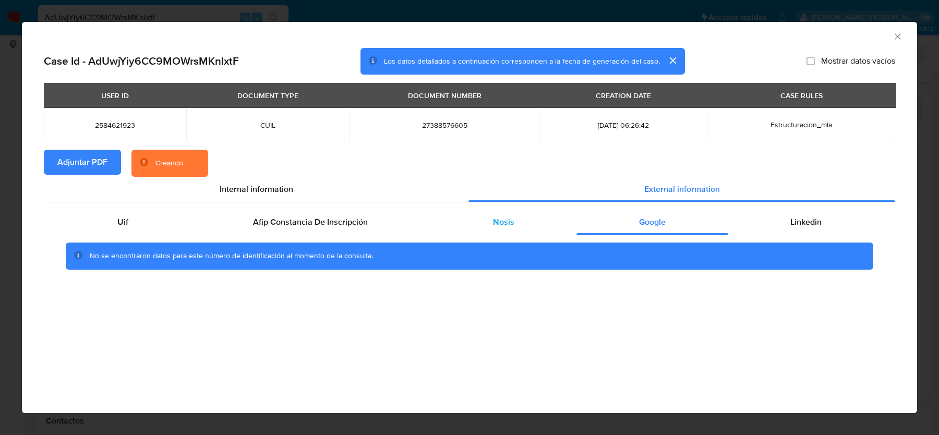
click at [530, 218] on div "Nosis" at bounding box center [503, 222] width 146 height 25
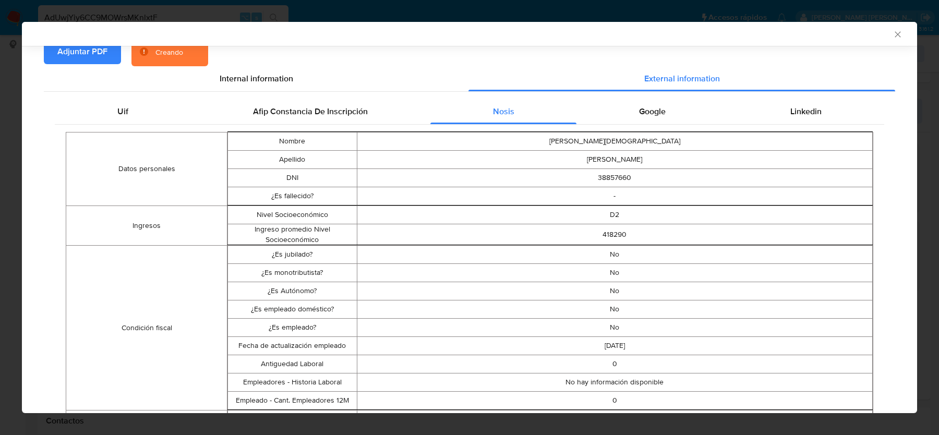
scroll to position [0, 0]
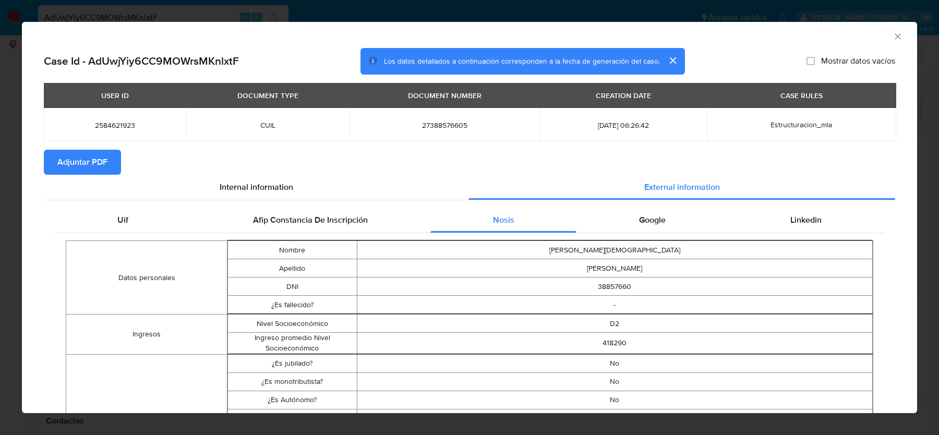
click at [895, 35] on icon "Cerrar ventana" at bounding box center [897, 36] width 10 height 10
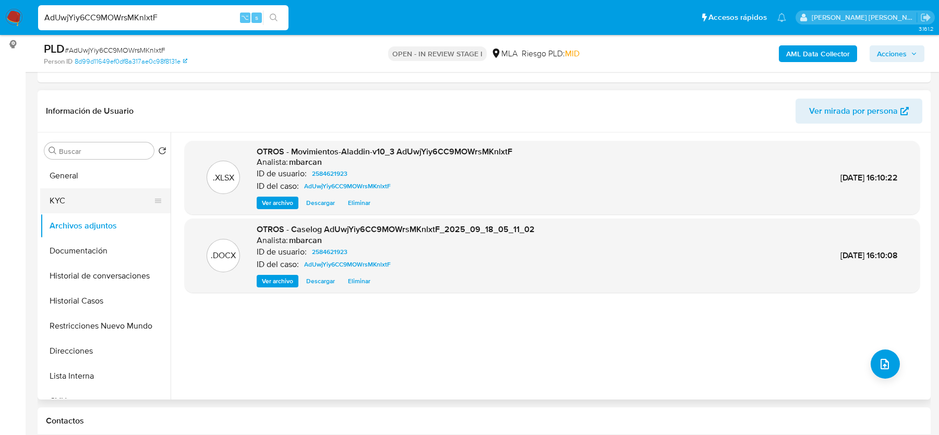
click at [67, 198] on button "KYC" at bounding box center [101, 200] width 122 height 25
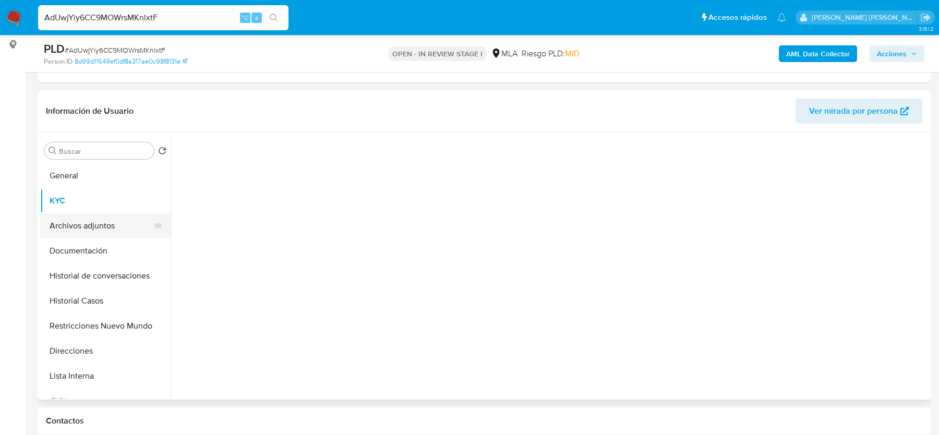
click at [72, 228] on button "Archivos adjuntos" at bounding box center [101, 225] width 122 height 25
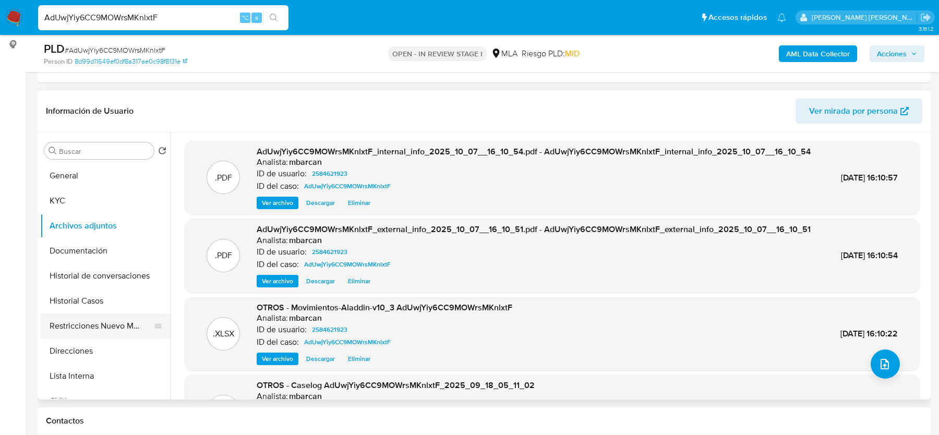
click at [70, 321] on button "Restricciones Nuevo Mundo" at bounding box center [101, 325] width 122 height 25
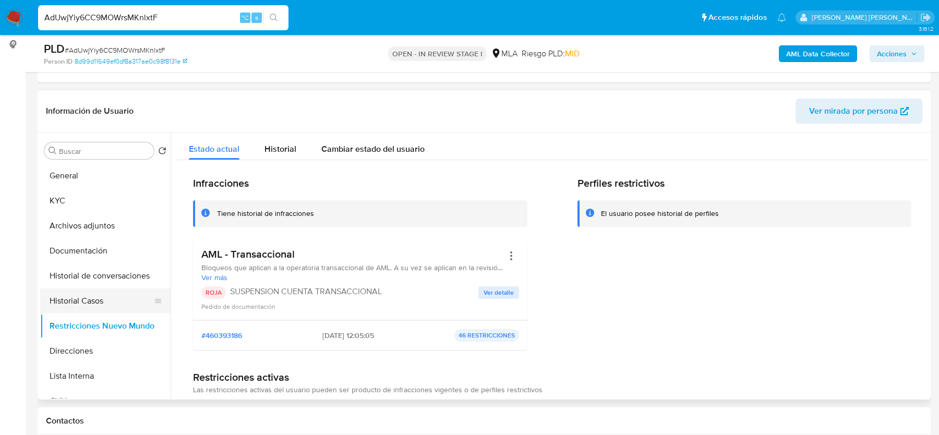
click at [80, 295] on button "Historial Casos" at bounding box center [101, 300] width 122 height 25
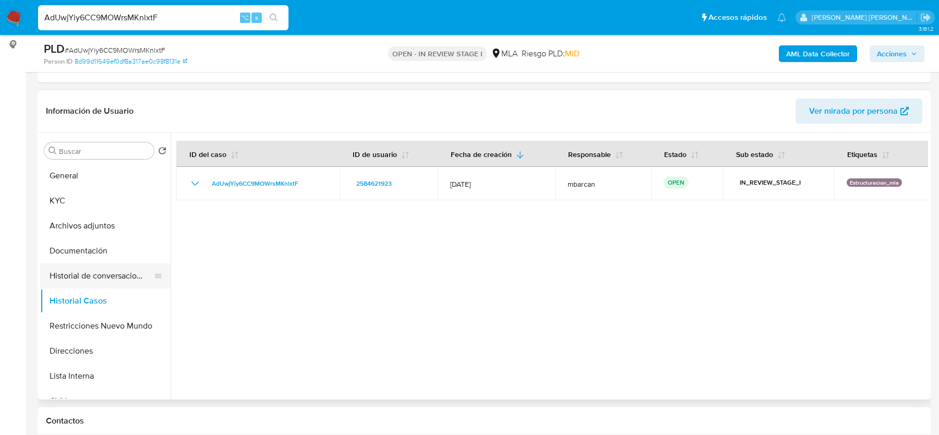
click at [90, 271] on button "Historial de conversaciones" at bounding box center [101, 275] width 122 height 25
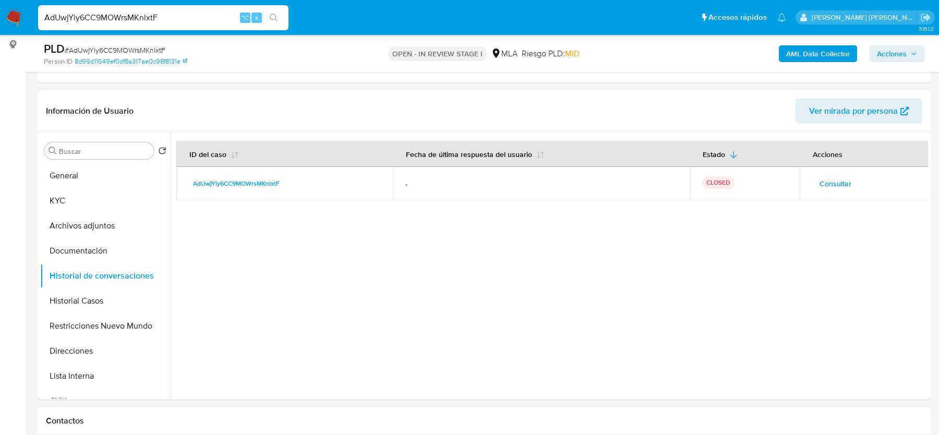
click at [887, 47] on span "Acciones" at bounding box center [892, 53] width 30 height 17
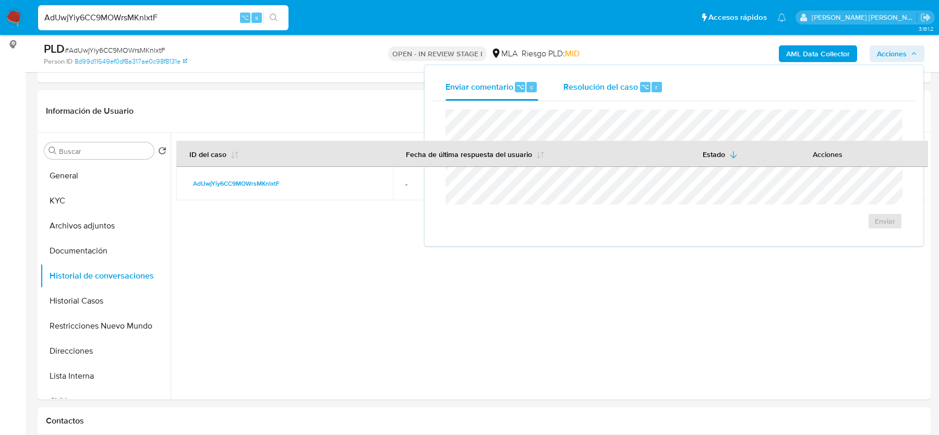
click at [558, 84] on button "Resolución del caso ⌥ r" at bounding box center [613, 87] width 125 height 27
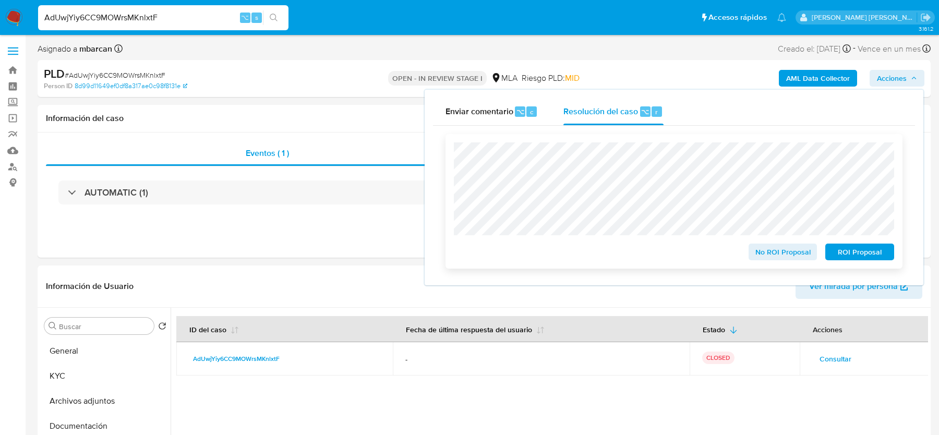
click at [854, 254] on span "ROI Proposal" at bounding box center [859, 252] width 54 height 15
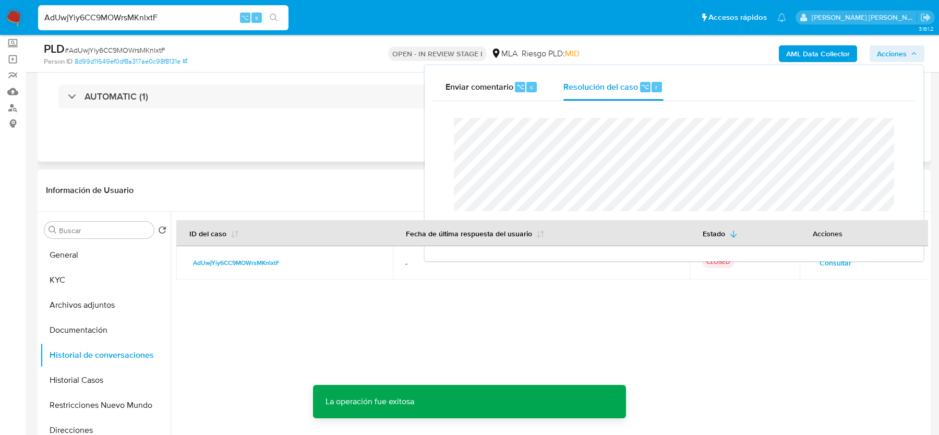
scroll to position [128, 0]
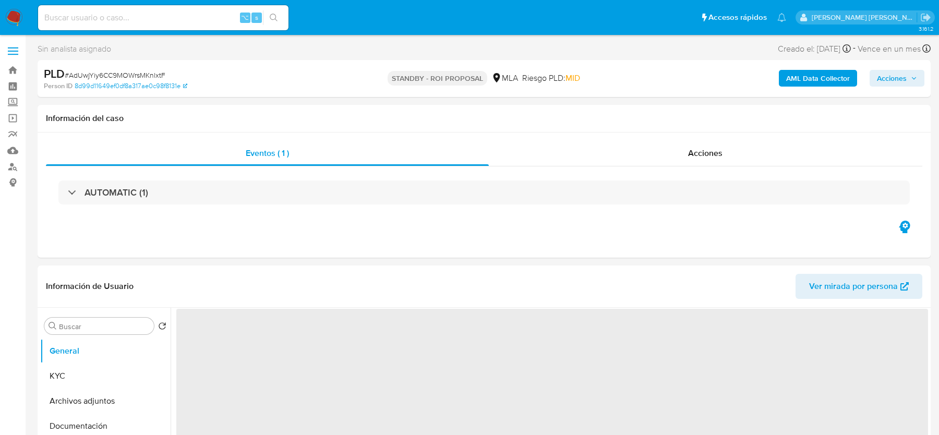
select select "10"
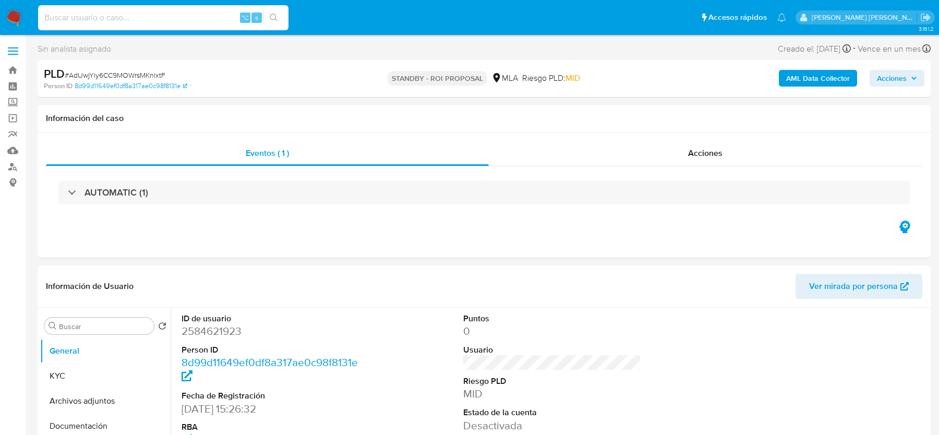
click at [171, 21] on input at bounding box center [163, 18] width 250 height 14
paste input "C29qJ1sTqDfAp3pdvGsccmVs"
type input "C29qJ1sTqDfAp3pdvGsccmVs"
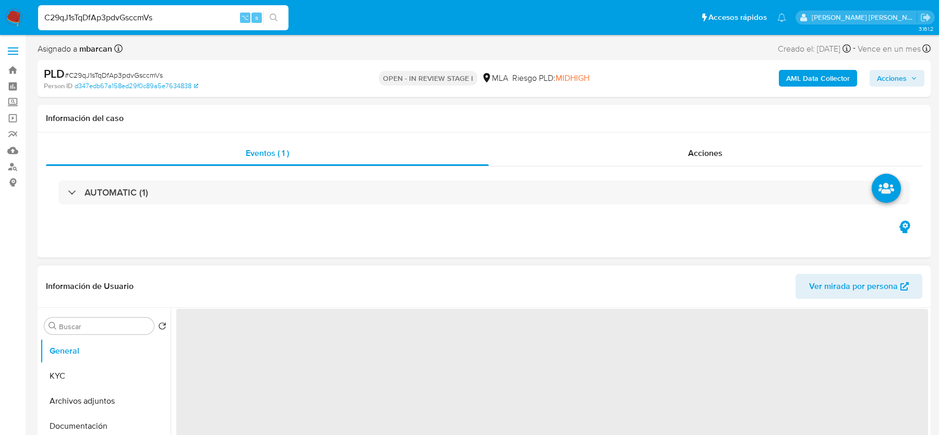
select select "10"
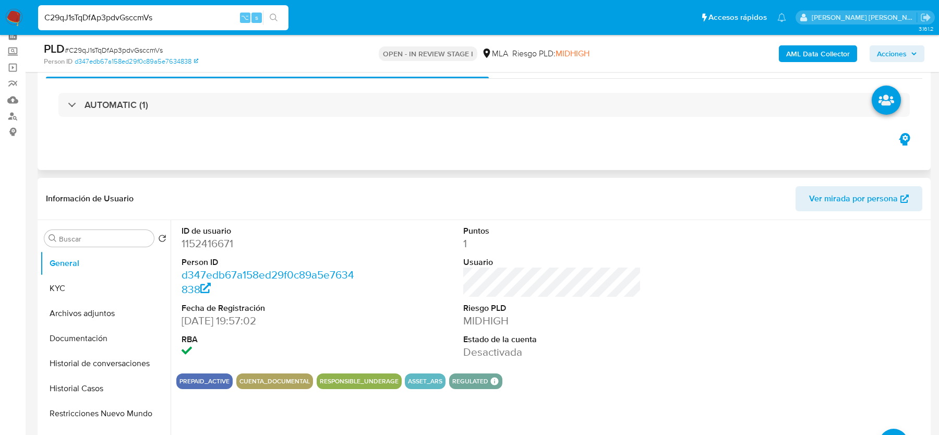
scroll to position [148, 0]
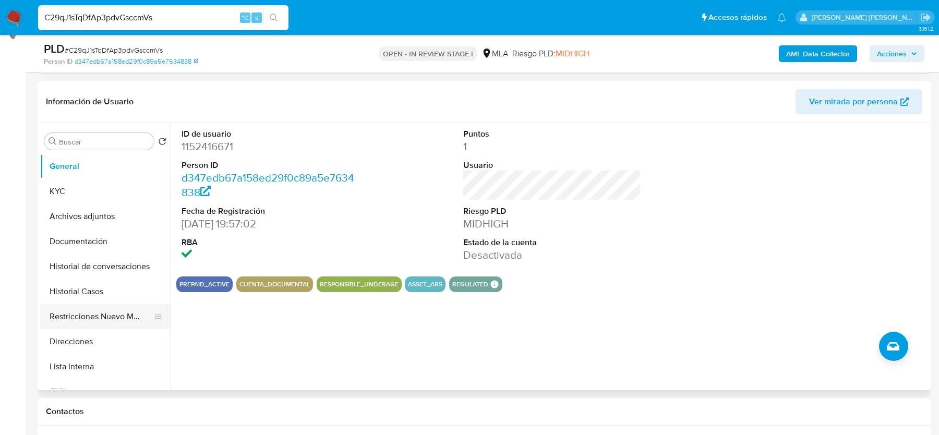
click at [84, 311] on button "Restricciones Nuevo Mundo" at bounding box center [101, 316] width 122 height 25
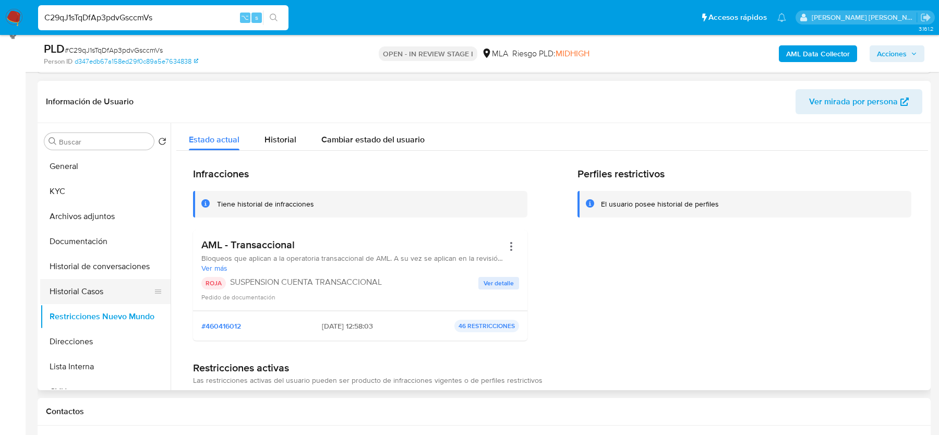
click at [77, 287] on button "Historial Casos" at bounding box center [101, 291] width 122 height 25
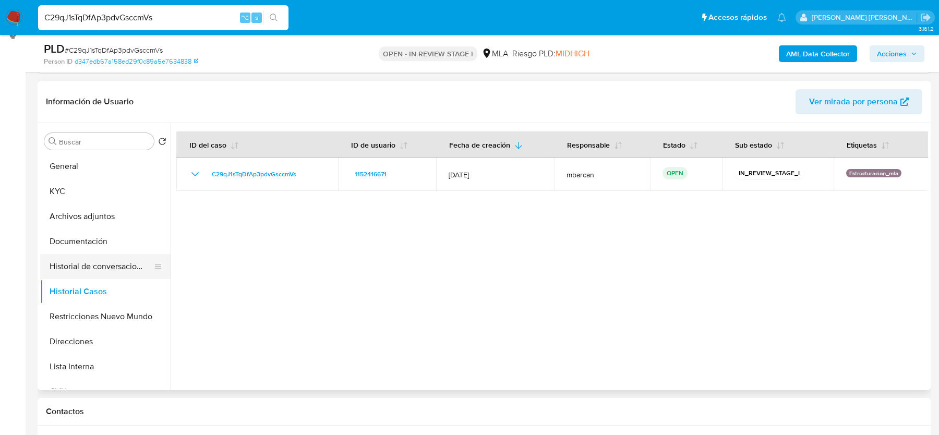
click at [88, 261] on button "Historial de conversaciones" at bounding box center [101, 266] width 122 height 25
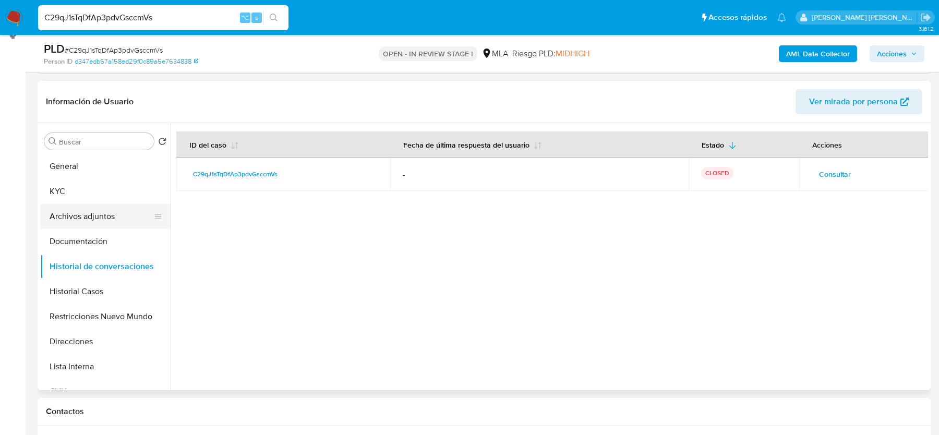
click at [82, 212] on button "Archivos adjuntos" at bounding box center [101, 216] width 122 height 25
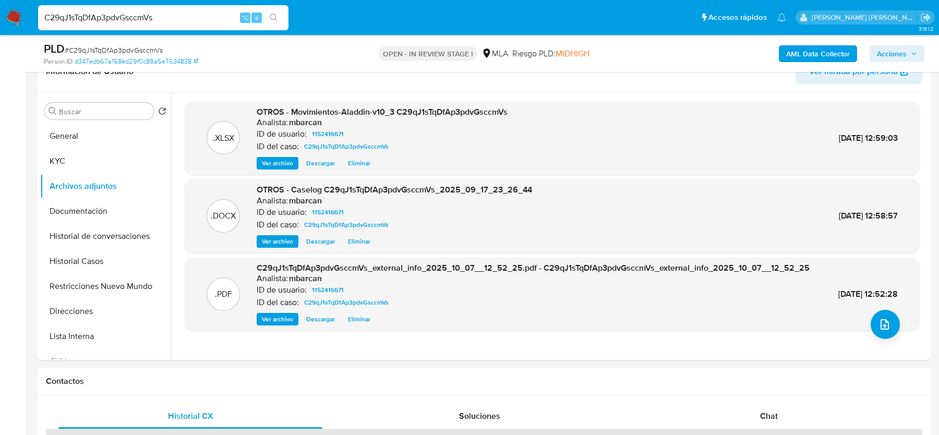
scroll to position [166, 0]
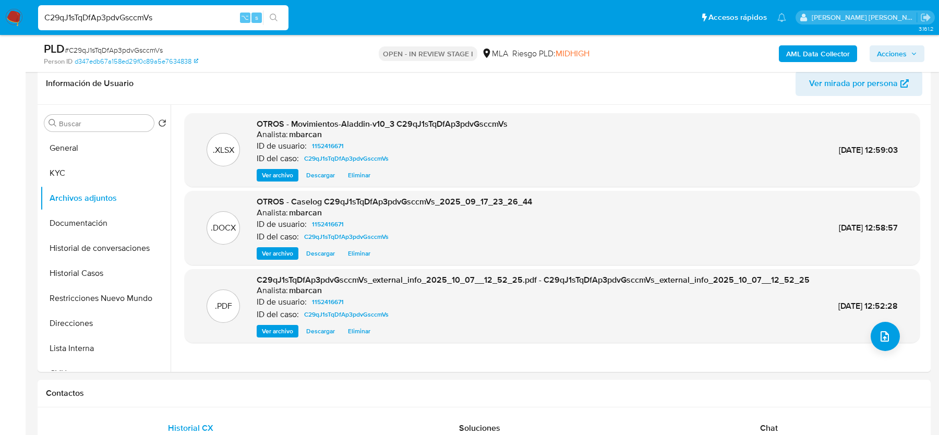
click at [795, 57] on b "AML Data Collector" at bounding box center [818, 53] width 64 height 17
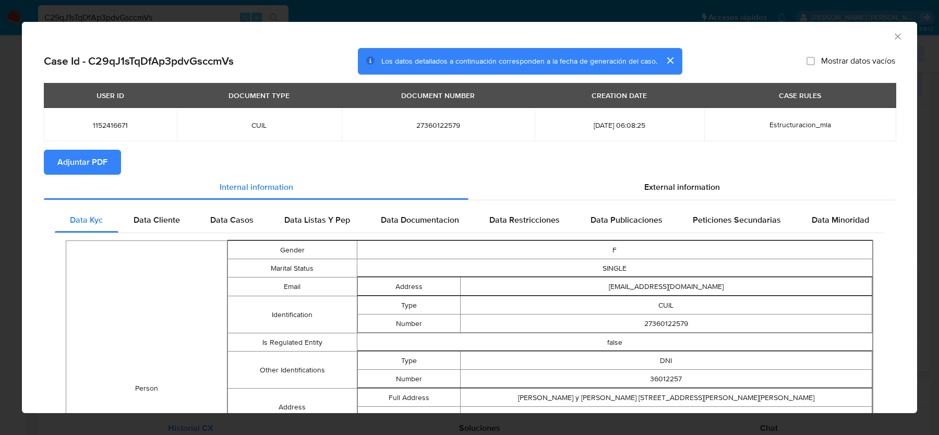
click at [75, 165] on span "Adjuntar PDF" at bounding box center [82, 162] width 50 height 23
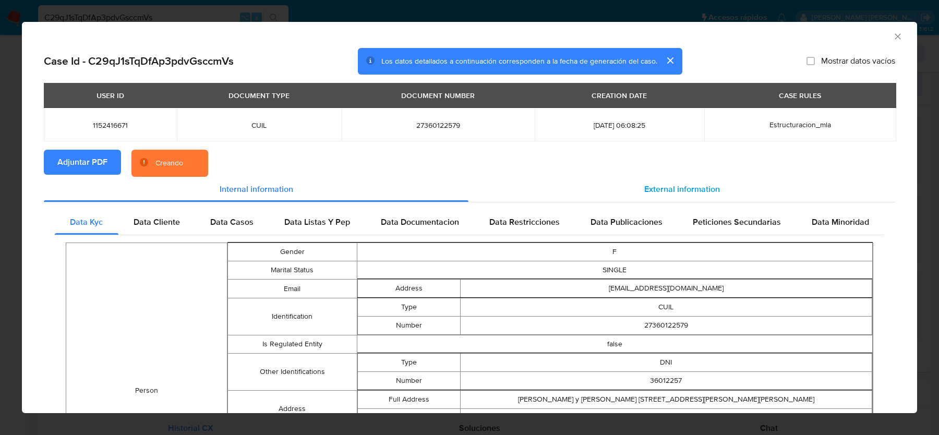
click at [665, 193] on span "External information" at bounding box center [682, 189] width 76 height 12
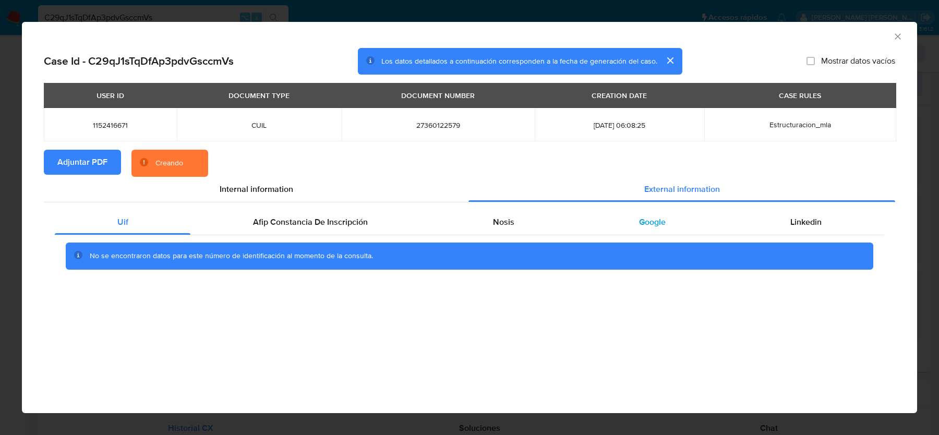
click at [619, 220] on div "Google" at bounding box center [651, 222] width 151 height 25
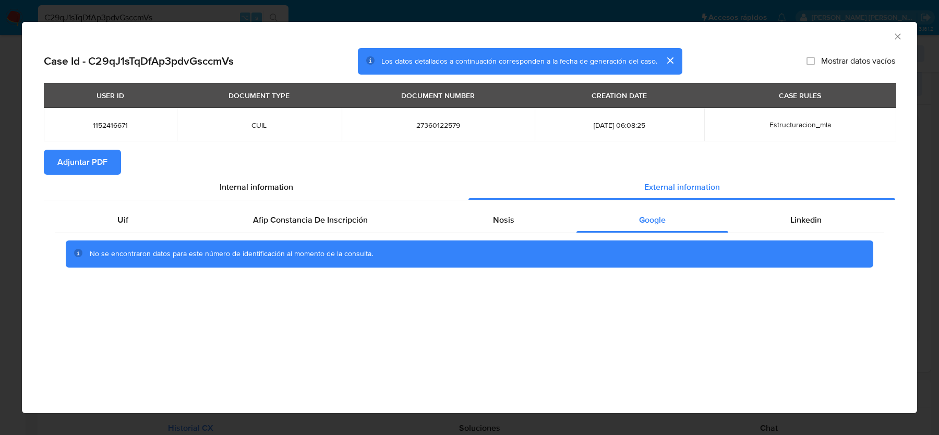
click at [899, 34] on icon "Cerrar ventana" at bounding box center [897, 36] width 10 height 10
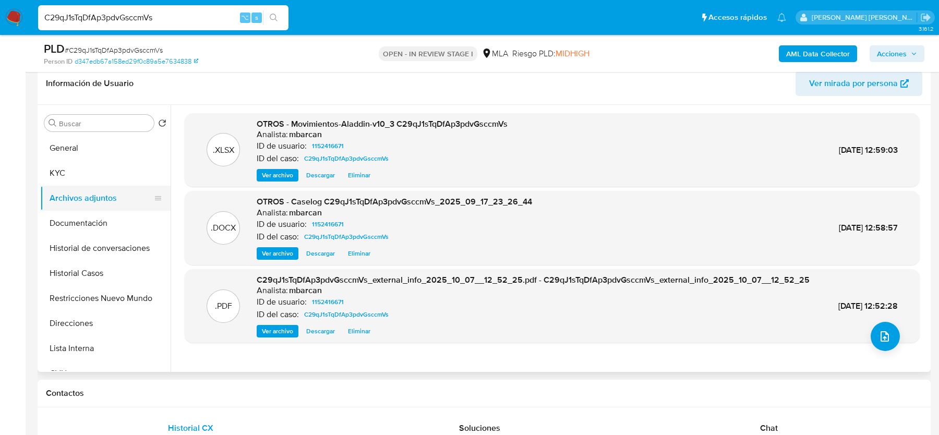
drag, startPoint x: 80, startPoint y: 162, endPoint x: 80, endPoint y: 203, distance: 41.2
click at [80, 162] on button "KYC" at bounding box center [105, 173] width 130 height 25
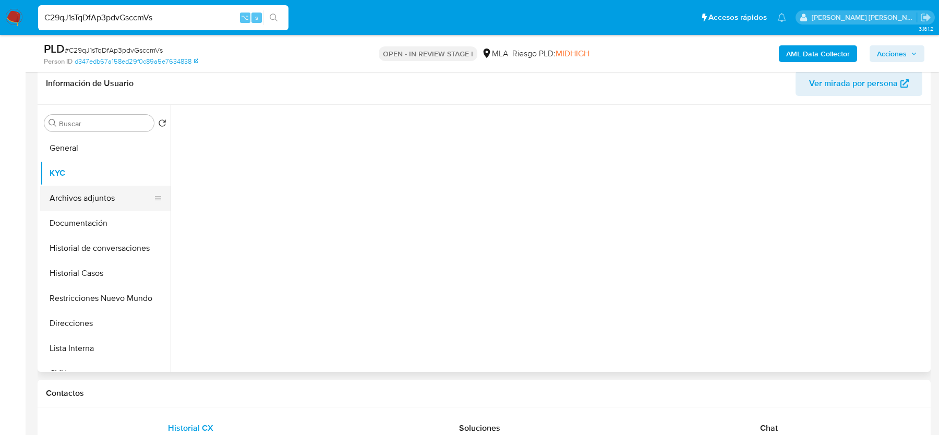
click at [80, 203] on button "Archivos adjuntos" at bounding box center [101, 198] width 122 height 25
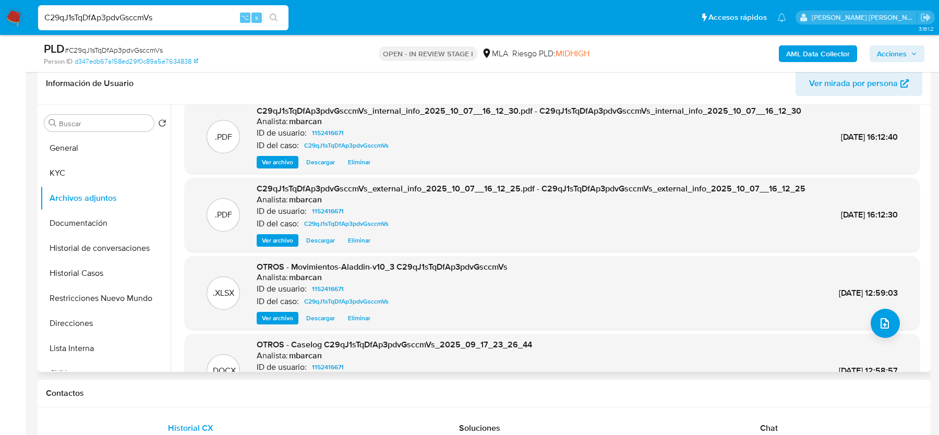
scroll to position [0, 0]
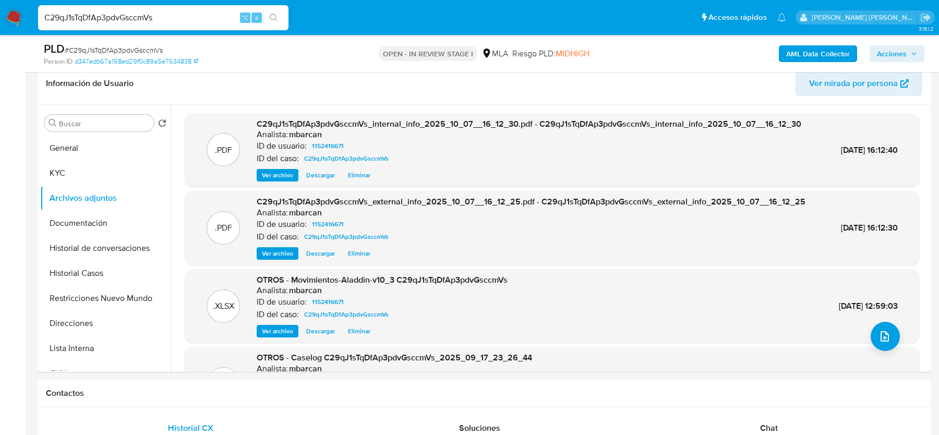
click at [895, 52] on span "Acciones" at bounding box center [892, 53] width 30 height 17
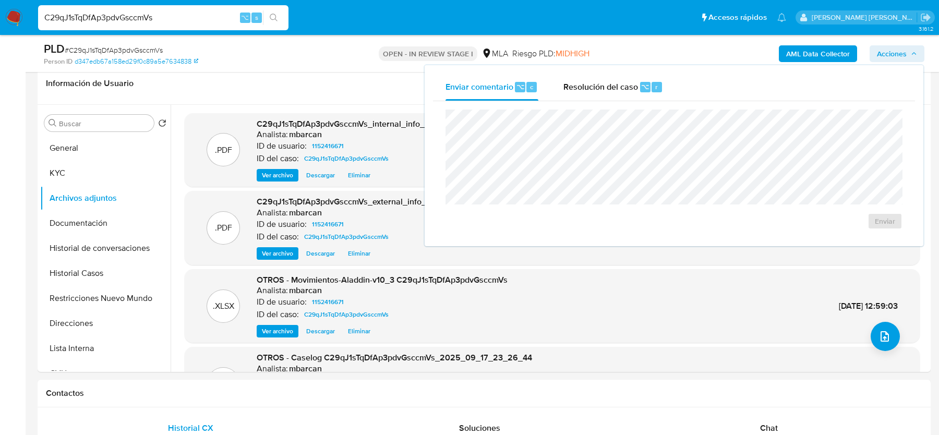
click at [600, 75] on div "Resolución del caso ⌥ r" at bounding box center [613, 87] width 100 height 27
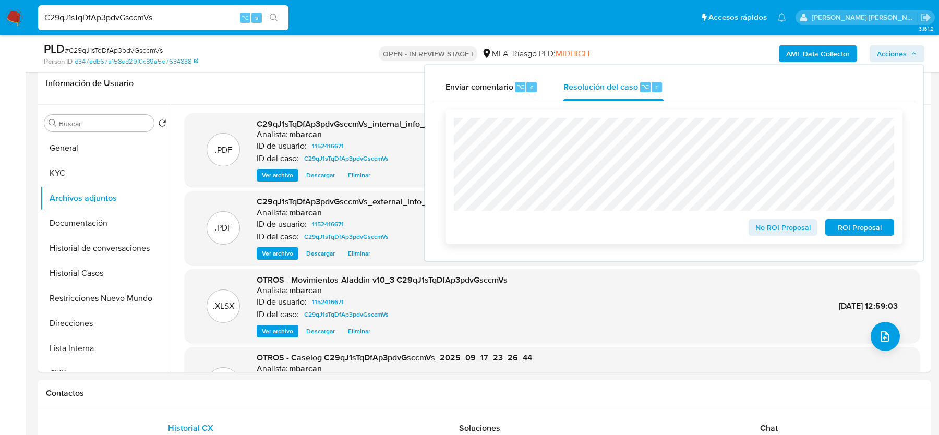
click at [847, 223] on span "ROI Proposal" at bounding box center [859, 227] width 54 height 15
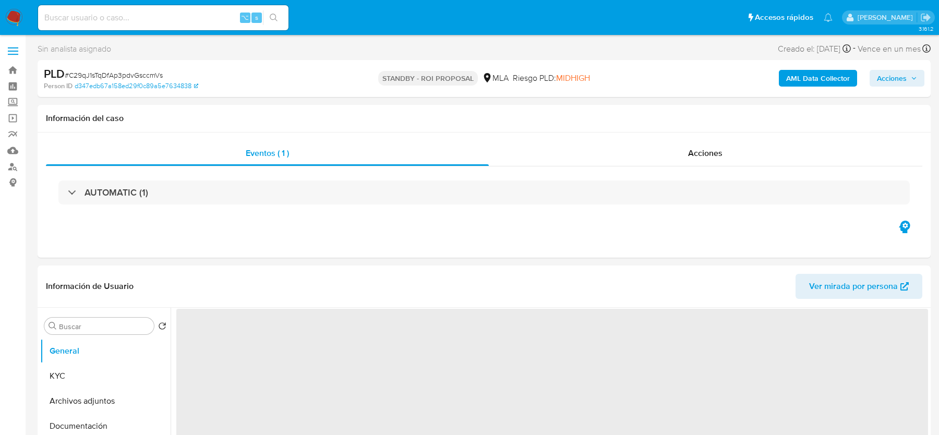
select select "10"
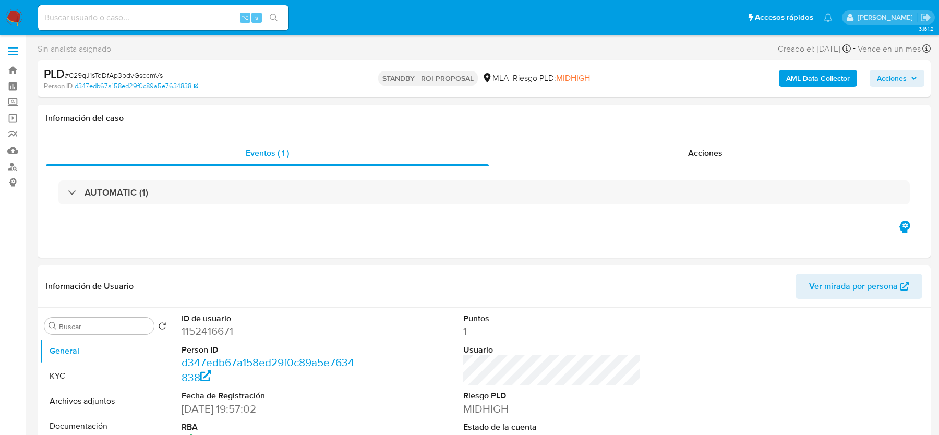
click at [121, 20] on input at bounding box center [163, 18] width 250 height 14
paste input "fNWrfocTd0hNAGPU4WtPfohz"
type input "fNWrfocTd0hNAGPU4WtPfohz"
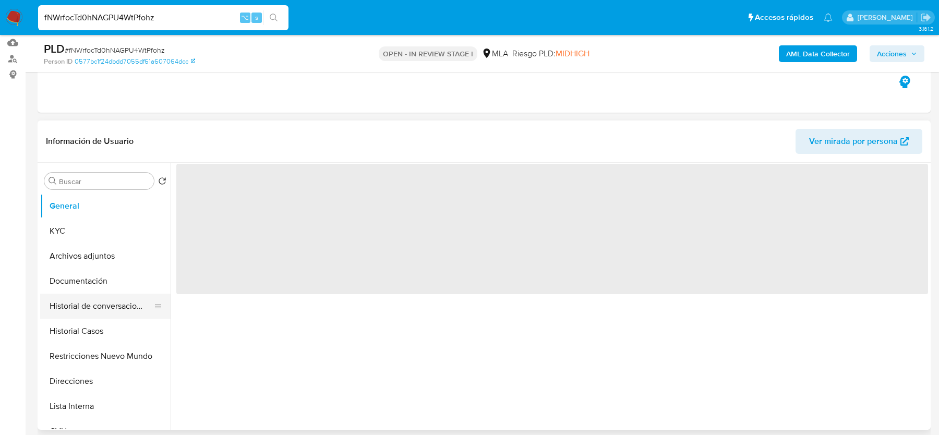
scroll to position [144, 0]
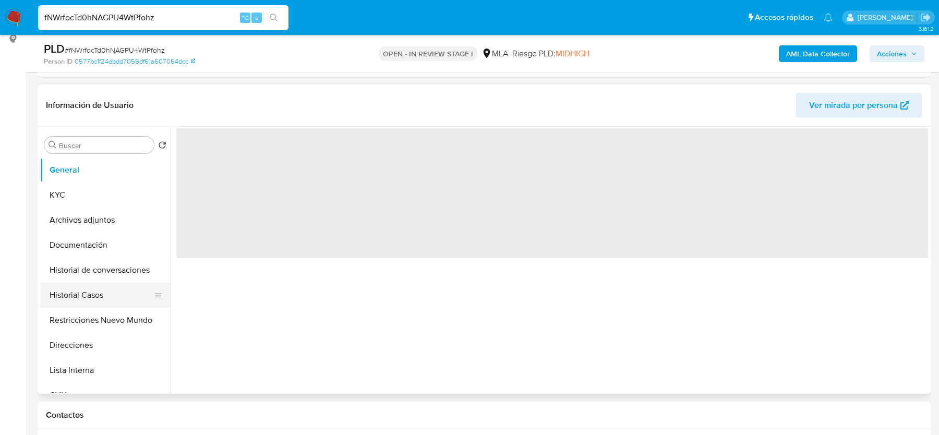
select select "10"
click at [90, 284] on button "Historial Casos" at bounding box center [101, 295] width 122 height 25
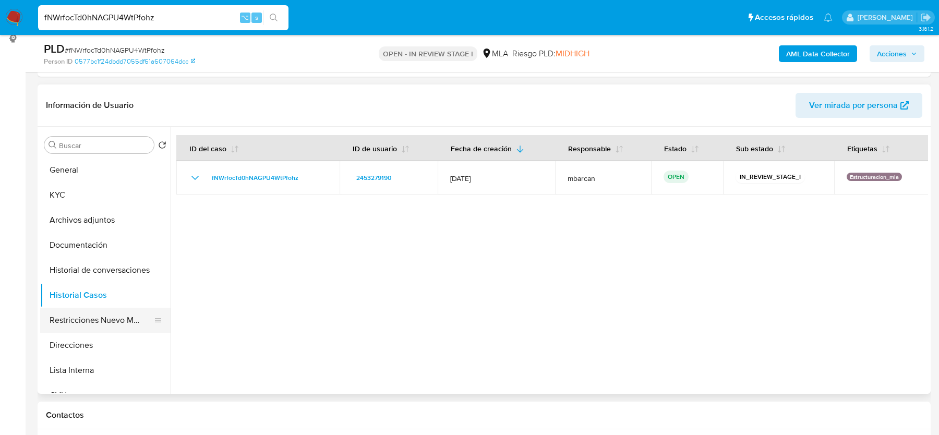
click at [94, 315] on button "Restricciones Nuevo Mundo" at bounding box center [101, 320] width 122 height 25
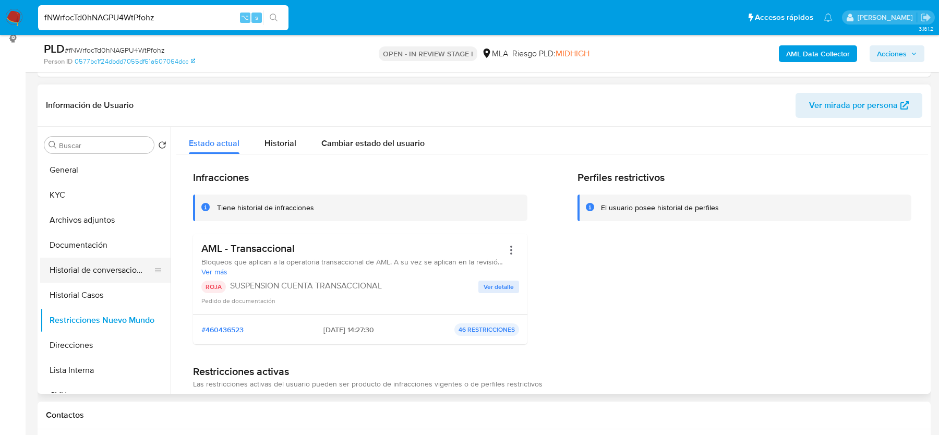
click at [90, 266] on button "Historial de conversaciones" at bounding box center [101, 270] width 122 height 25
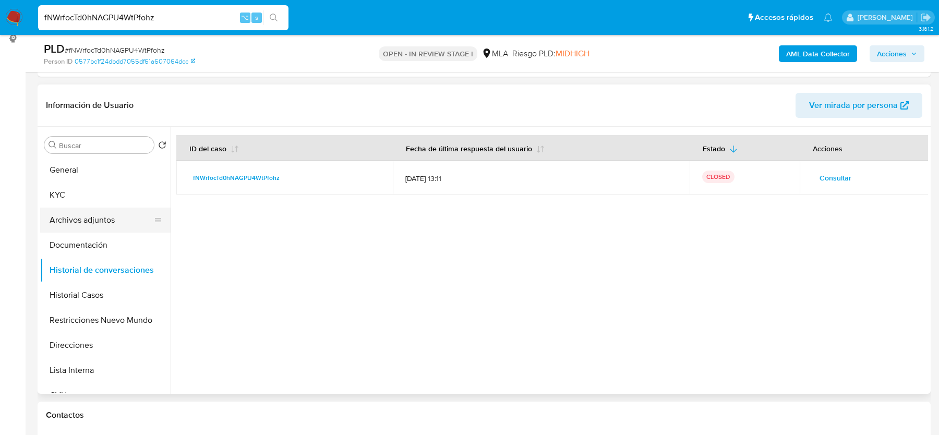
click at [80, 216] on button "Archivos adjuntos" at bounding box center [101, 220] width 122 height 25
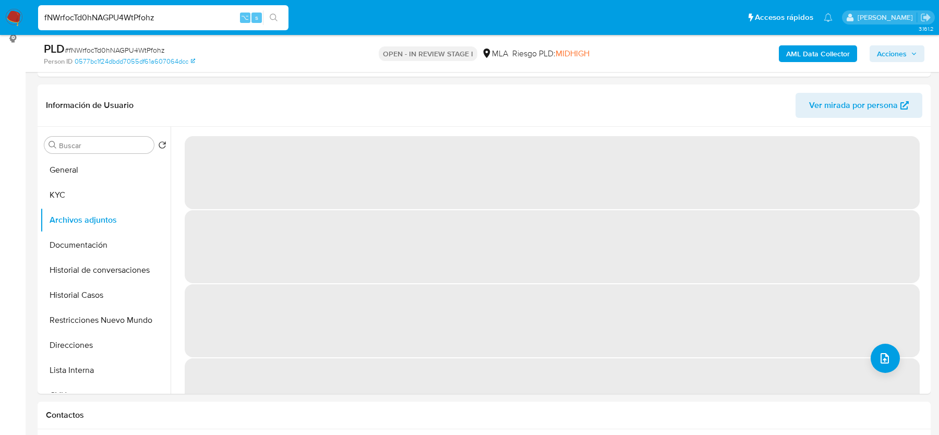
click at [128, 51] on span "# fNWrfocTd0hNAGPU4WtPfohz" at bounding box center [115, 50] width 100 height 10
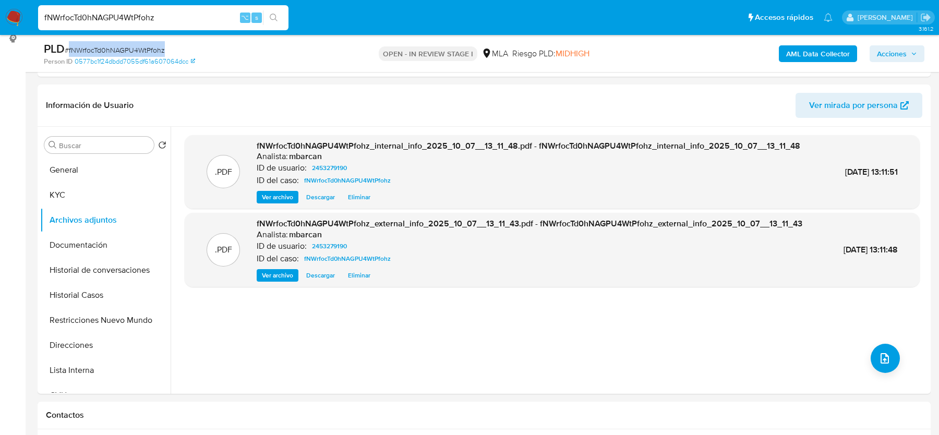
copy span "fNWrfocTd0hNAGPU4WtPfohz"
click at [867, 349] on div ".PDF fNWrfocTd0hNAGPU4WtPfohz_internal_info_2025_10_07__13_11_48.pdf - fNWrfocT…" at bounding box center [552, 260] width 735 height 250
click at [880, 356] on icon "upload-file" at bounding box center [884, 358] width 8 height 10
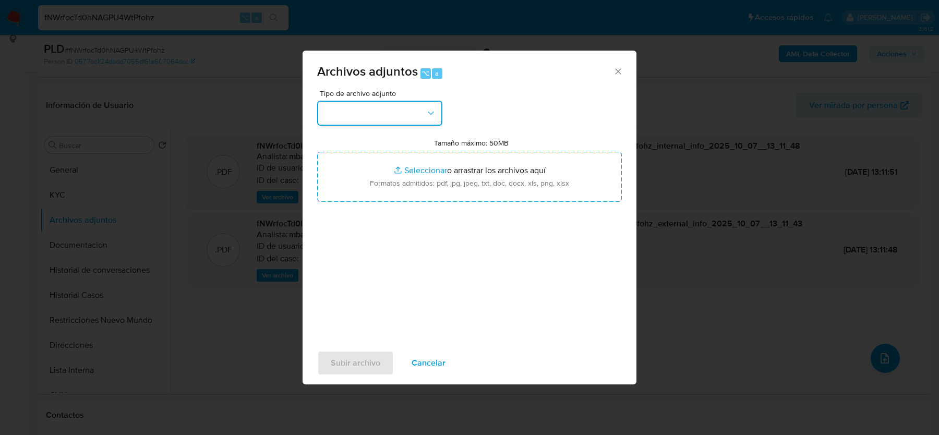
click at [376, 114] on button "button" at bounding box center [379, 113] width 125 height 25
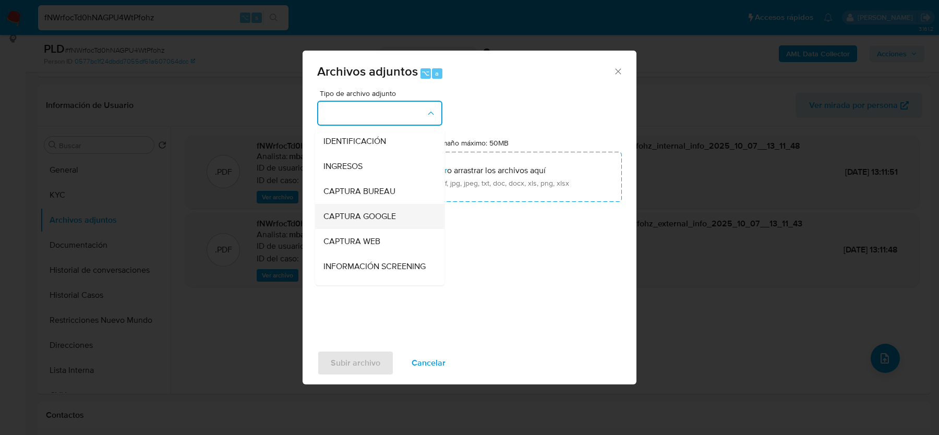
scroll to position [131, 0]
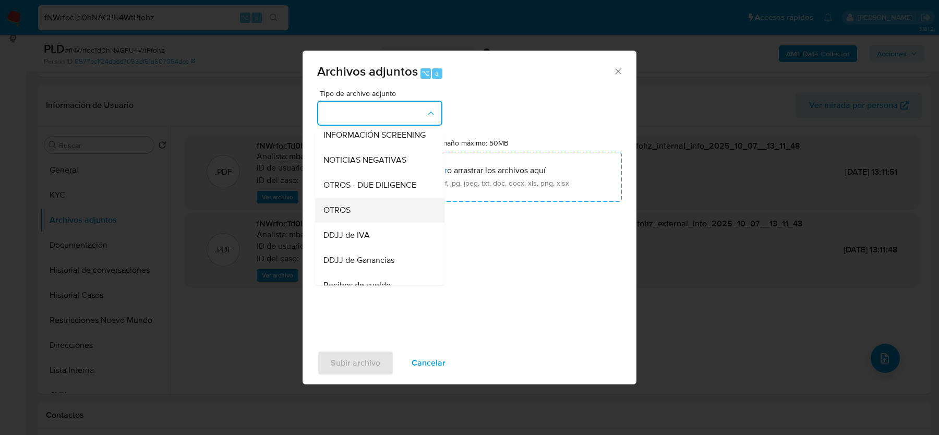
click at [348, 208] on span "OTROS" at bounding box center [336, 210] width 27 height 10
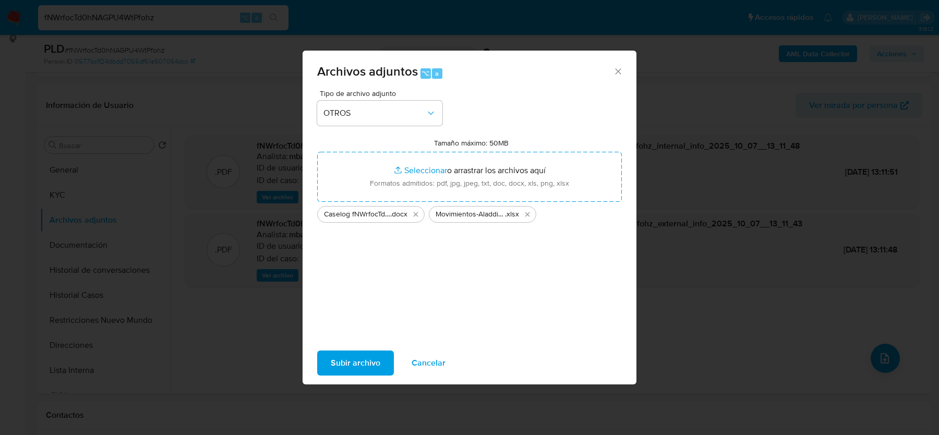
click at [334, 367] on span "Subir archivo" at bounding box center [356, 362] width 50 height 23
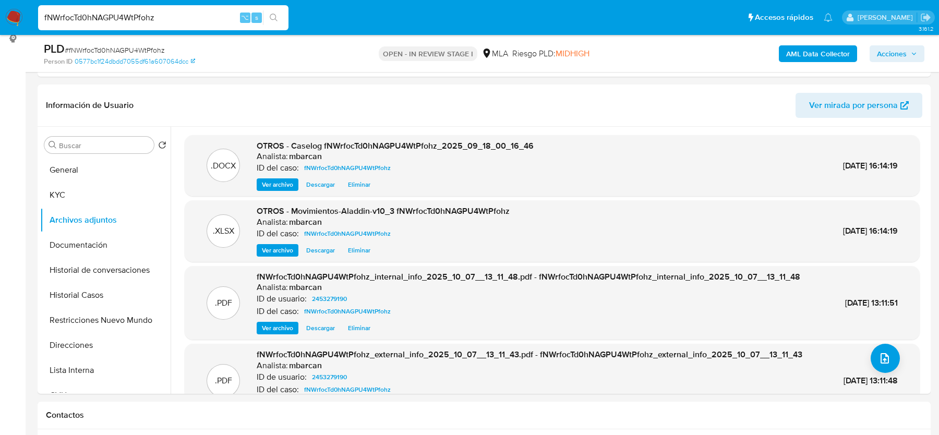
click at [903, 50] on span "Acciones" at bounding box center [892, 53] width 30 height 17
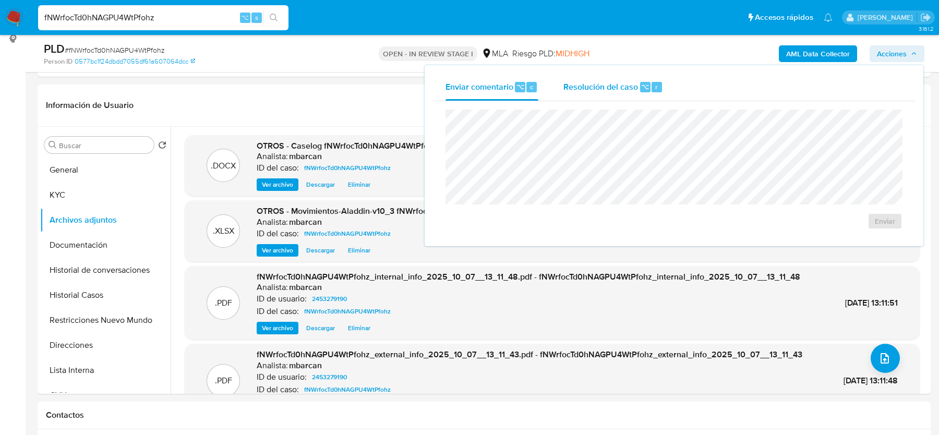
click at [616, 85] on span "Resolución del caso" at bounding box center [600, 86] width 75 height 12
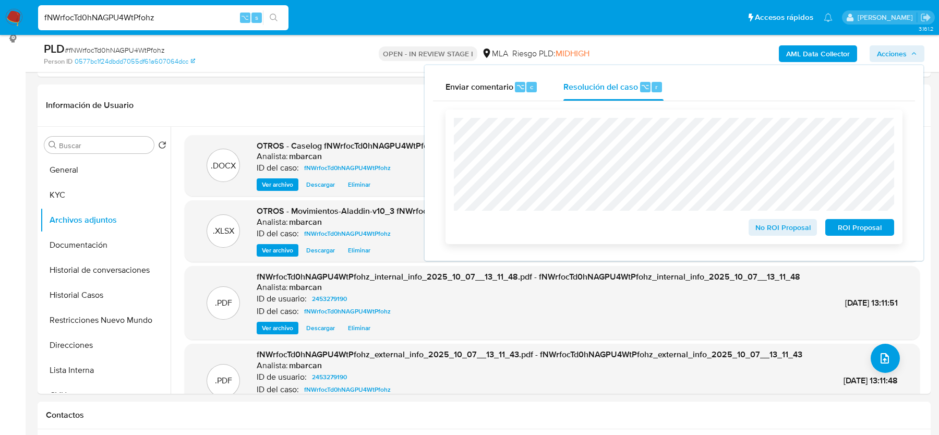
click at [872, 223] on span "ROI Proposal" at bounding box center [859, 227] width 54 height 15
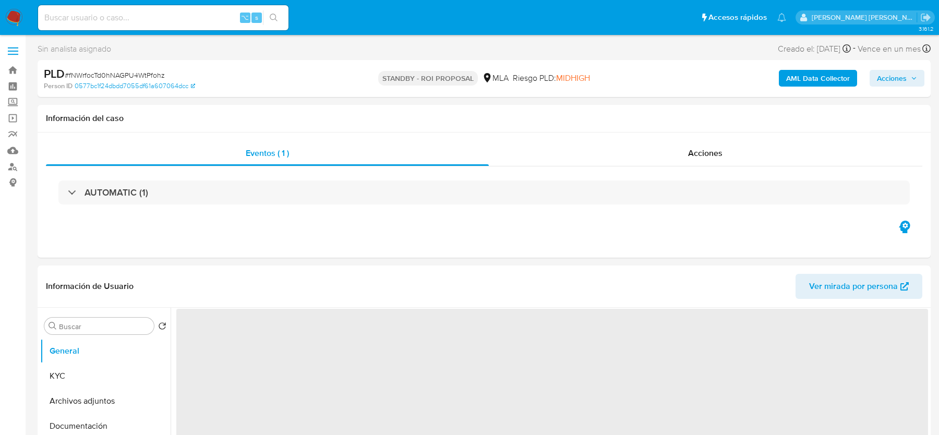
select select "10"
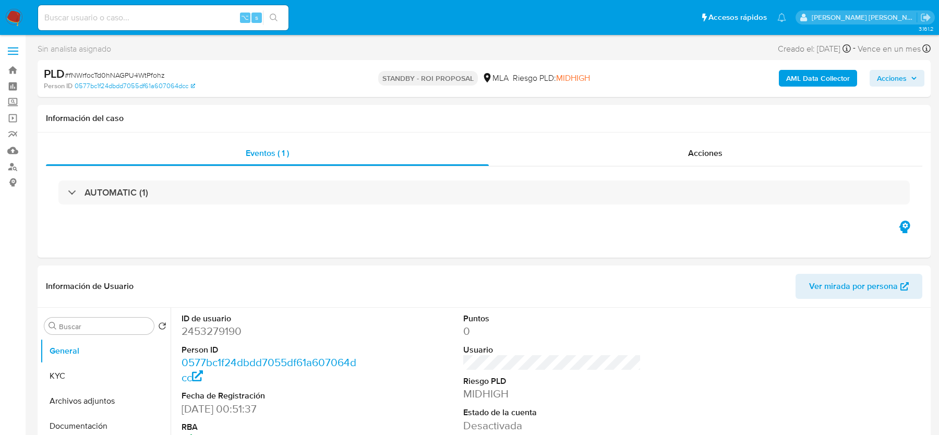
click at [111, 17] on input at bounding box center [163, 18] width 250 height 14
paste input "fjhXv5YanHHYGiGhU6Kfz3uN"
type input "fjhXv5YanHHYGiGhU6Kfz3uN"
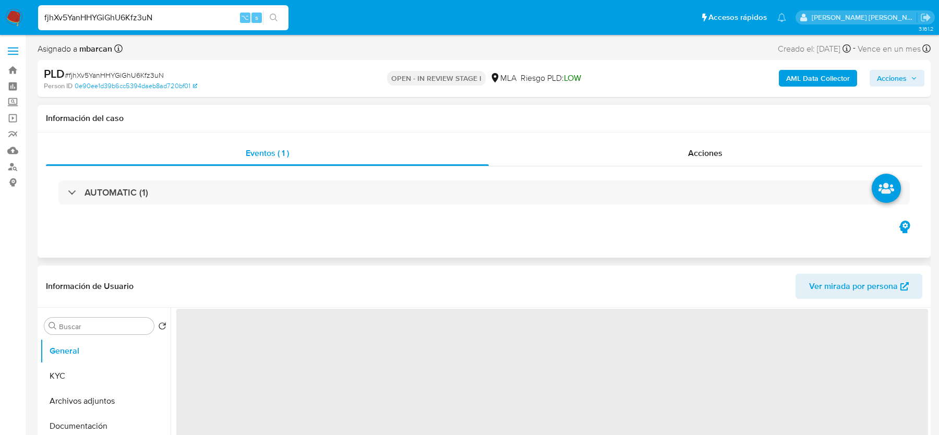
select select "10"
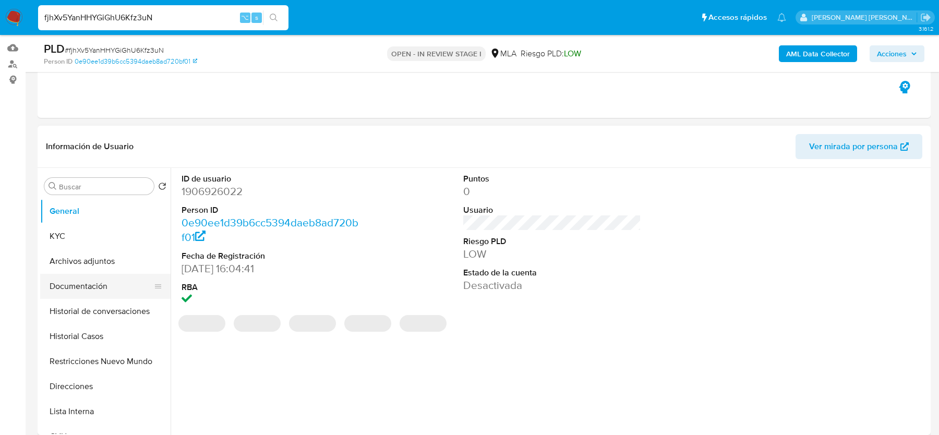
scroll to position [113, 0]
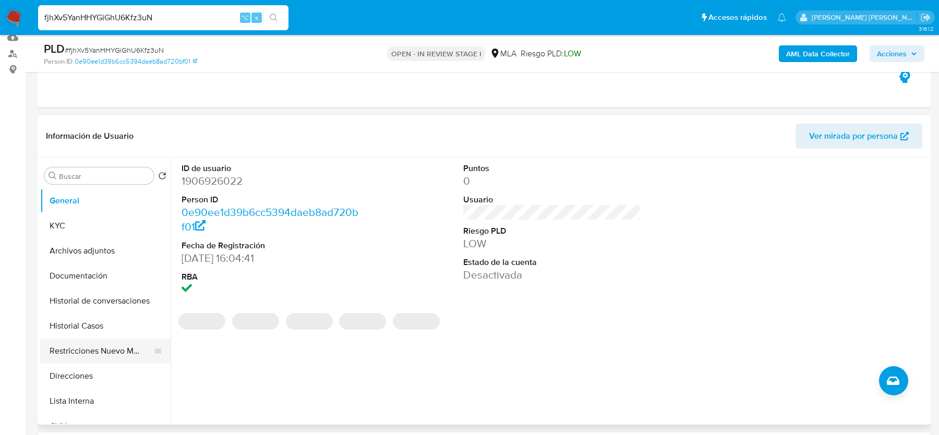
click at [87, 346] on button "Restricciones Nuevo Mundo" at bounding box center [101, 350] width 122 height 25
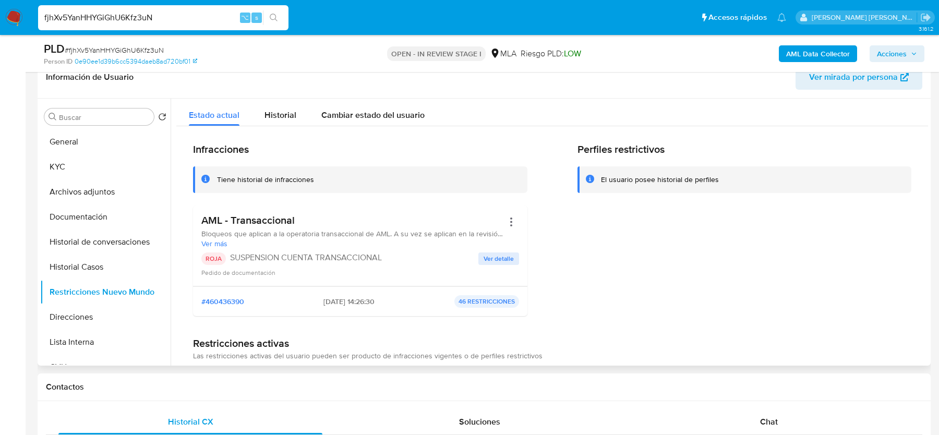
scroll to position [178, 0]
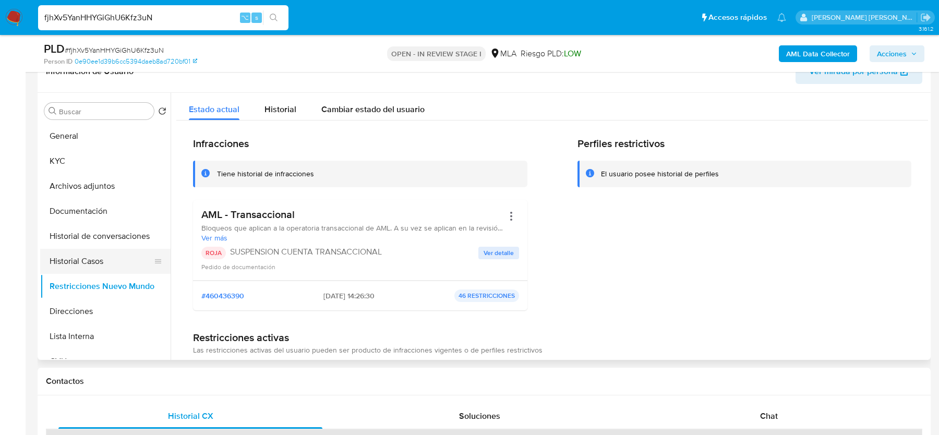
click at [96, 263] on button "Historial Casos" at bounding box center [101, 261] width 122 height 25
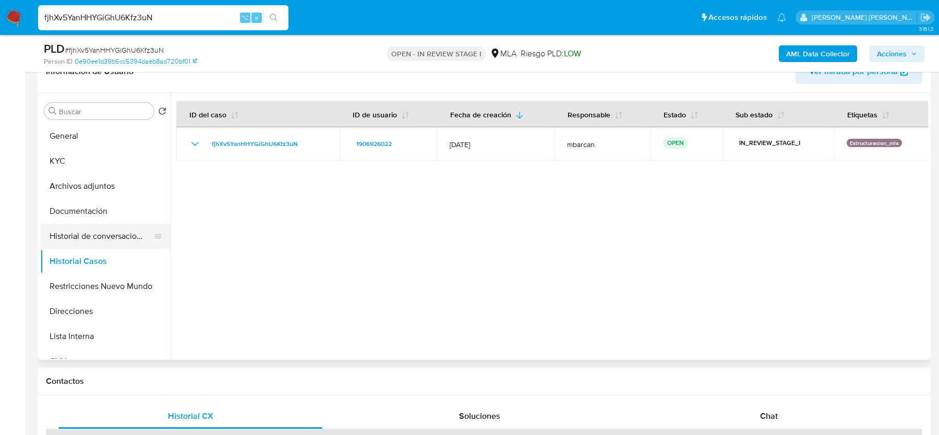
click at [89, 233] on button "Historial de conversaciones" at bounding box center [101, 236] width 122 height 25
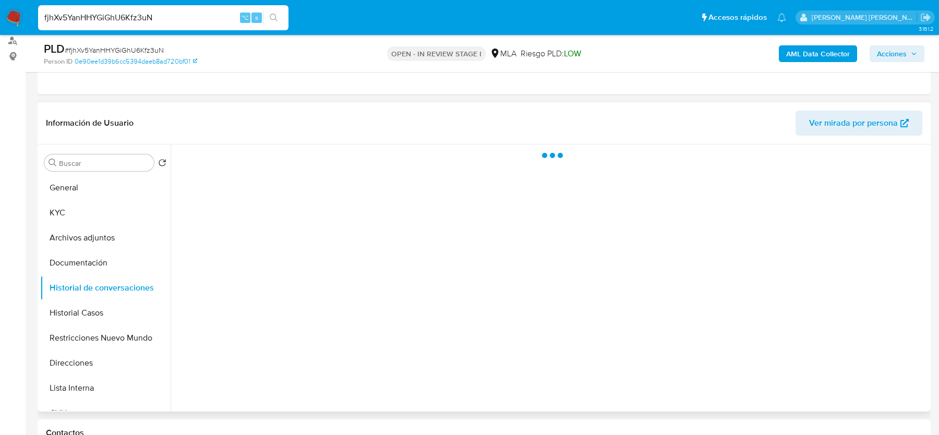
scroll to position [110, 0]
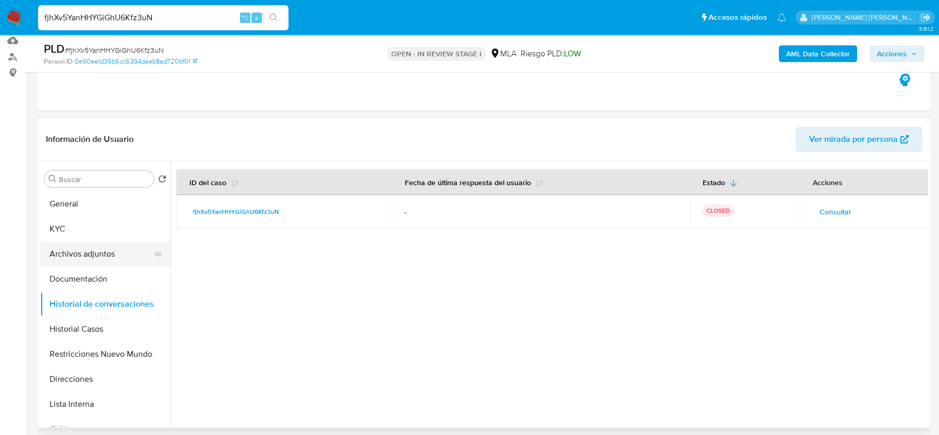
click at [79, 250] on button "Archivos adjuntos" at bounding box center [101, 253] width 122 height 25
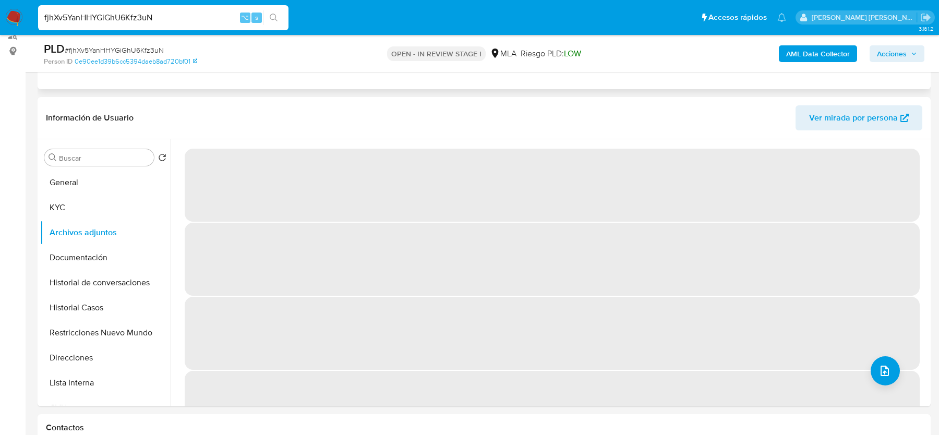
scroll to position [138, 0]
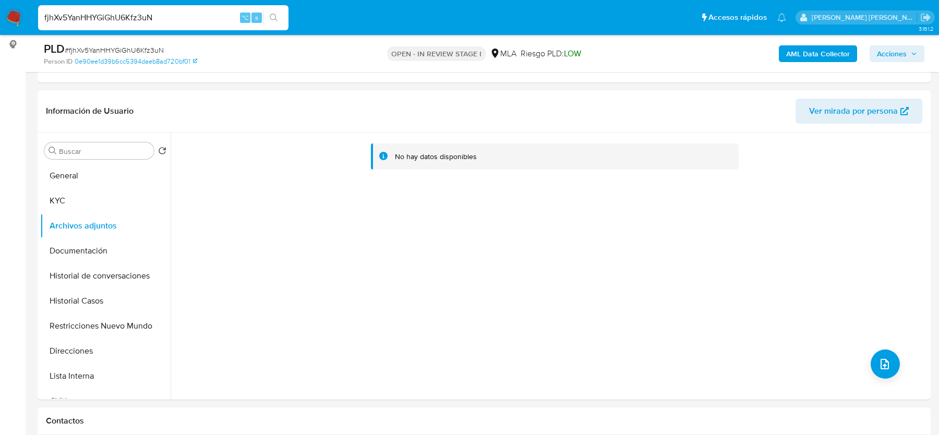
click at [822, 57] on b "AML Data Collector" at bounding box center [818, 53] width 64 height 17
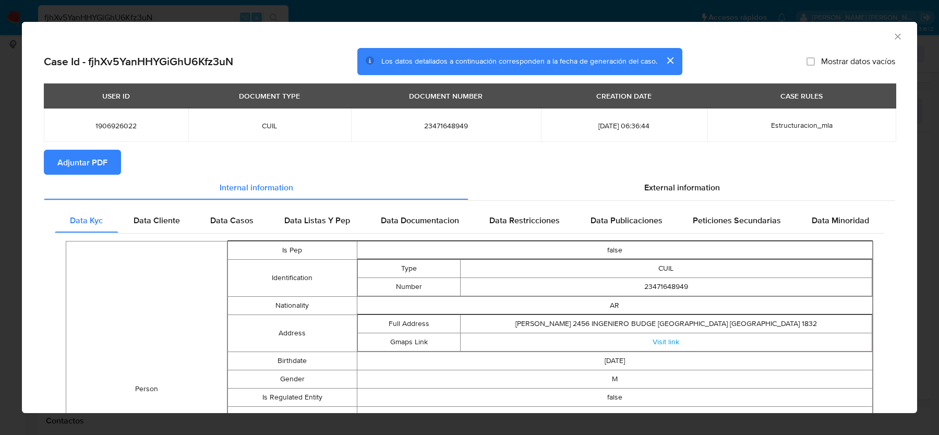
click at [98, 163] on span "Adjuntar PDF" at bounding box center [82, 162] width 50 height 23
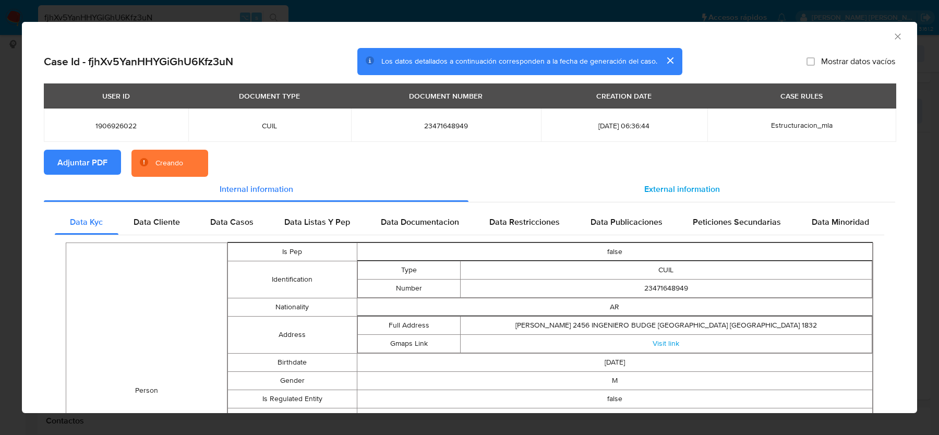
click at [626, 183] on div "External information" at bounding box center [681, 189] width 427 height 25
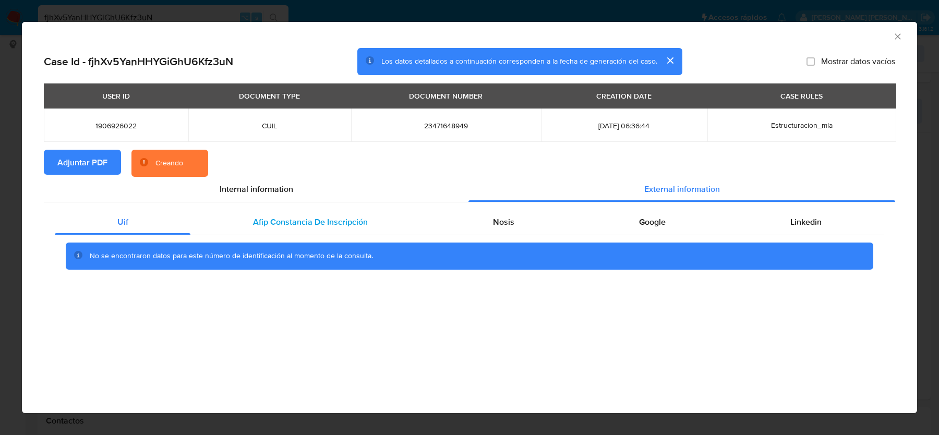
click at [338, 227] on span "Afip Constancia De Inscripción" at bounding box center [310, 222] width 115 height 12
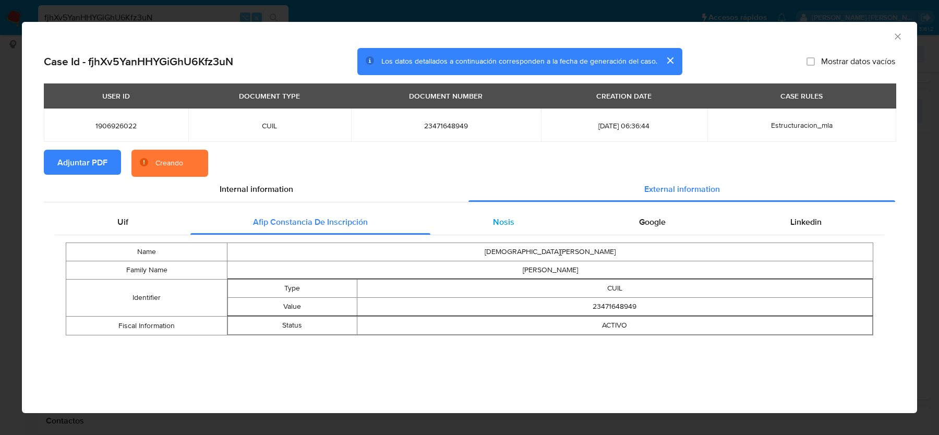
click at [515, 221] on div "Nosis" at bounding box center [503, 222] width 146 height 25
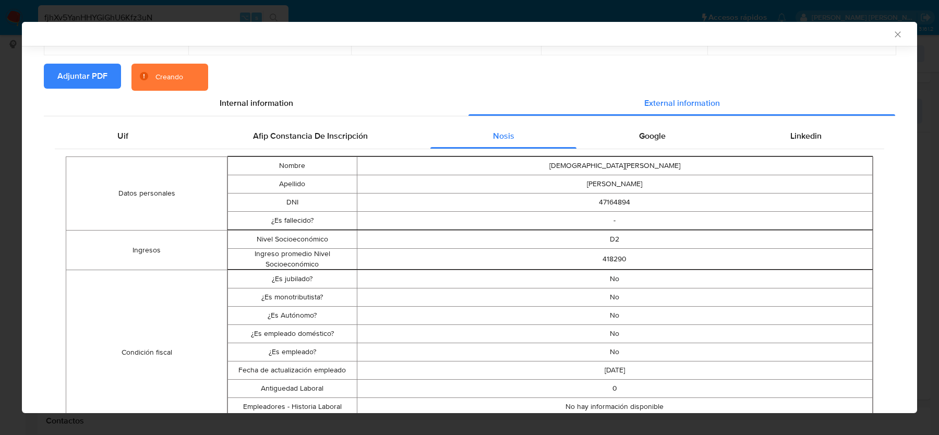
scroll to position [100, 0]
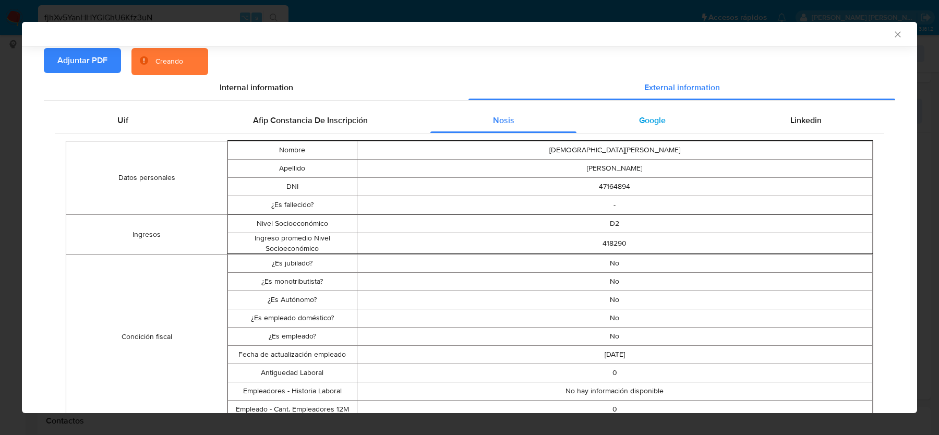
click at [653, 126] on span "Google" at bounding box center [652, 120] width 27 height 12
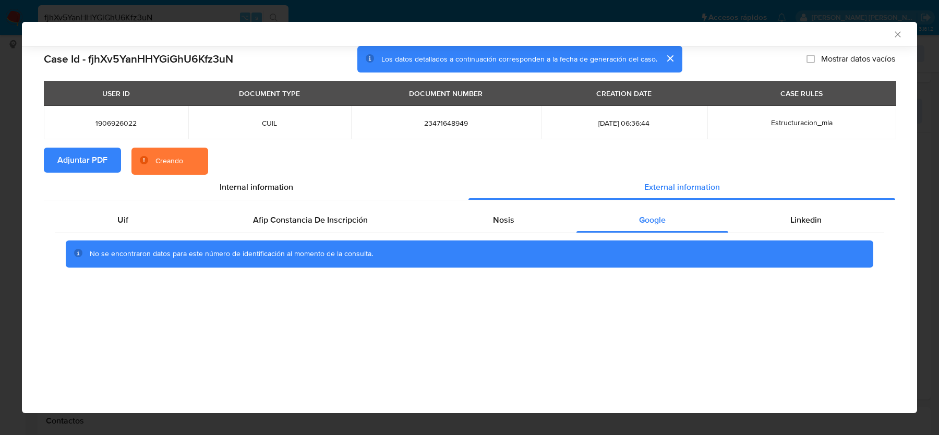
click at [799, 201] on div "Uif Afip Constancia De Inscripción Nosis Google Linkedin No se encontraron dato…" at bounding box center [469, 241] width 851 height 82
click at [802, 229] on div "Linkedin" at bounding box center [806, 220] width 156 height 25
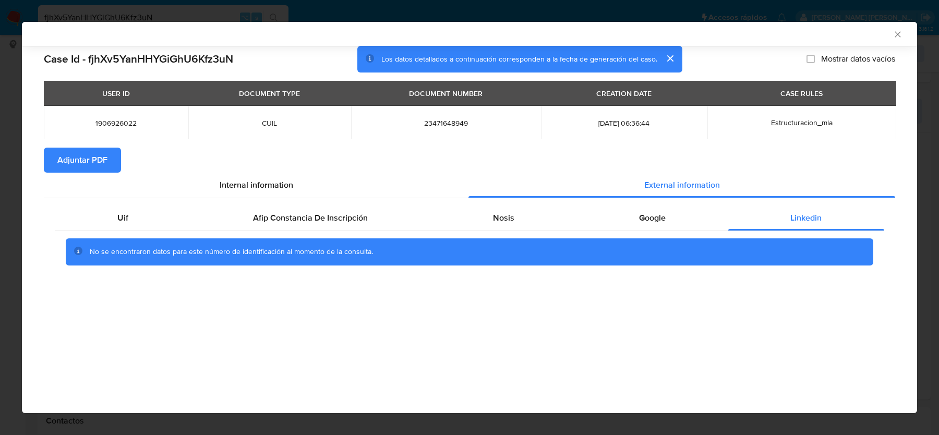
click at [890, 29] on div "AML Data Collector" at bounding box center [460, 33] width 863 height 9
click at [899, 33] on icon "Cerrar ventana" at bounding box center [897, 34] width 10 height 10
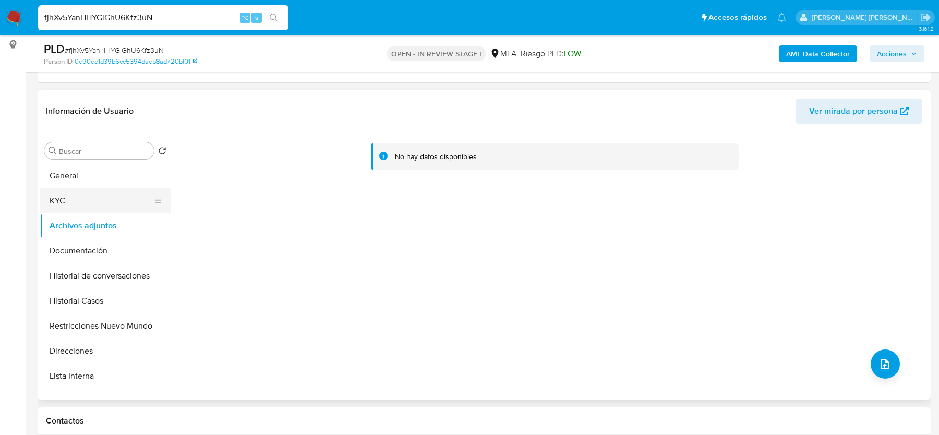
click at [79, 195] on button "KYC" at bounding box center [101, 200] width 122 height 25
click at [79, 235] on button "Archivos adjuntos" at bounding box center [101, 225] width 122 height 25
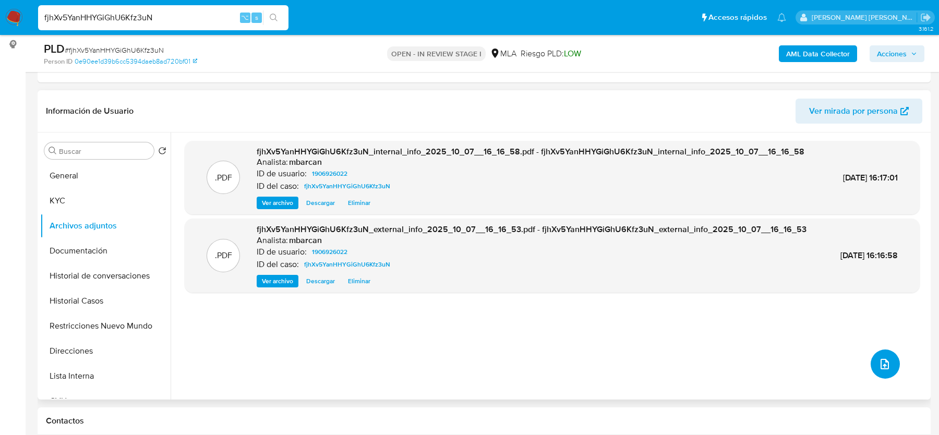
click at [881, 355] on button "upload-file" at bounding box center [884, 363] width 29 height 29
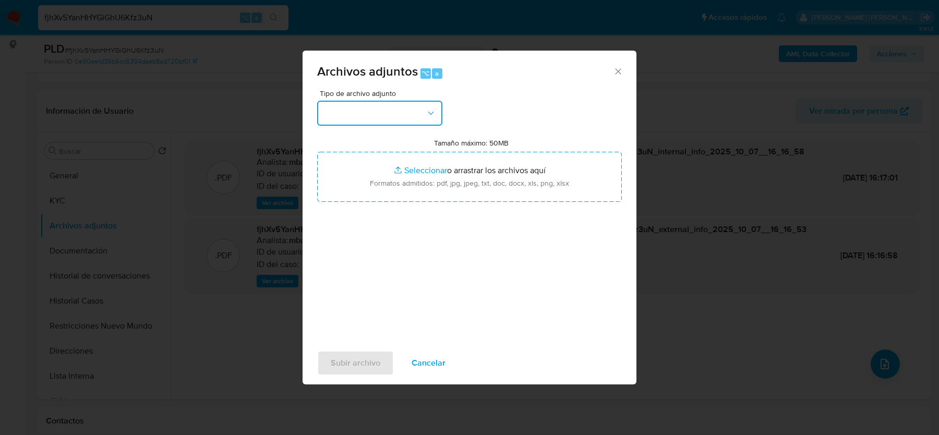
click at [366, 101] on button "button" at bounding box center [379, 113] width 125 height 25
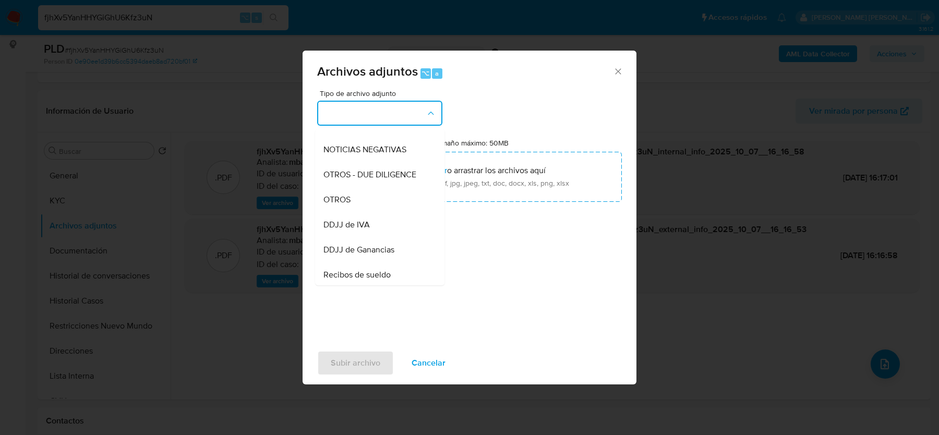
scroll to position [161, 0]
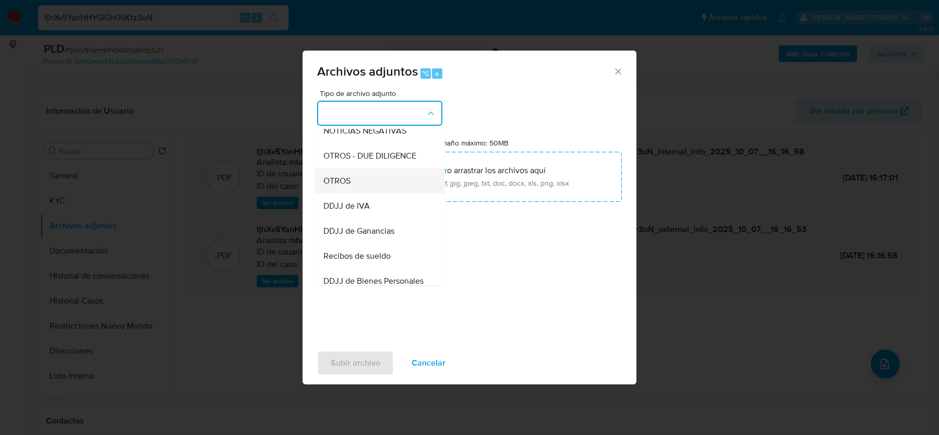
click at [365, 184] on div "OTROS" at bounding box center [376, 180] width 106 height 25
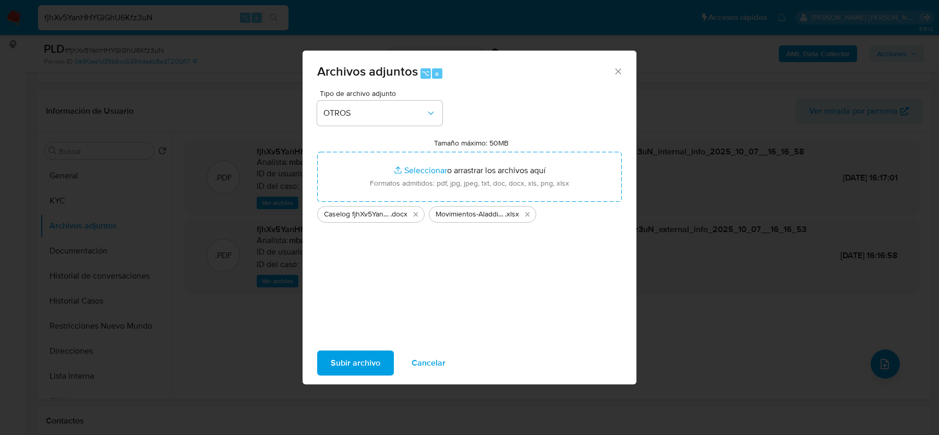
click at [349, 358] on span "Subir archivo" at bounding box center [356, 362] width 50 height 23
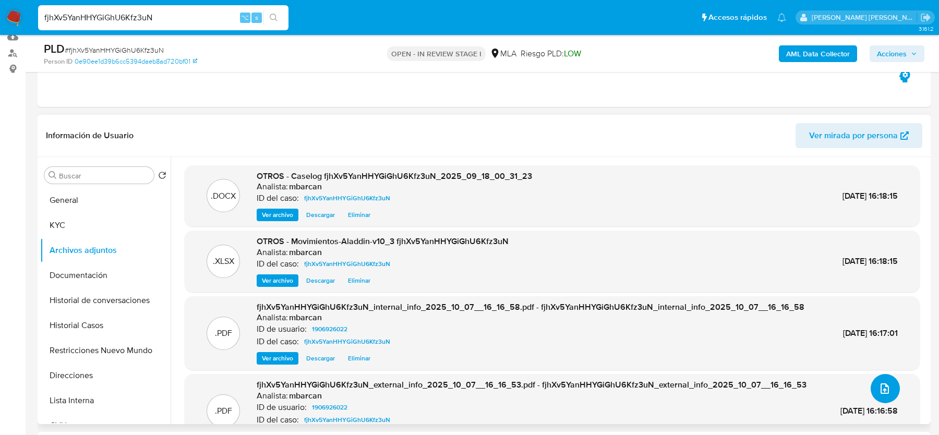
scroll to position [44, 0]
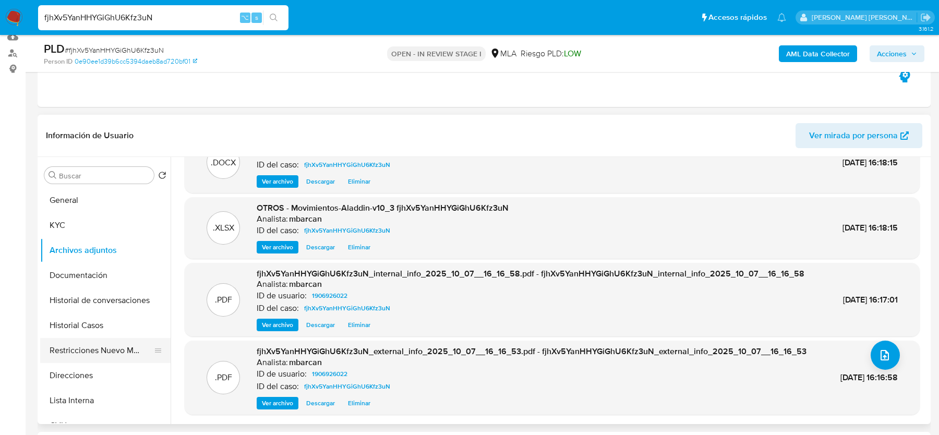
click at [94, 347] on button "Restricciones Nuevo Mundo" at bounding box center [101, 350] width 122 height 25
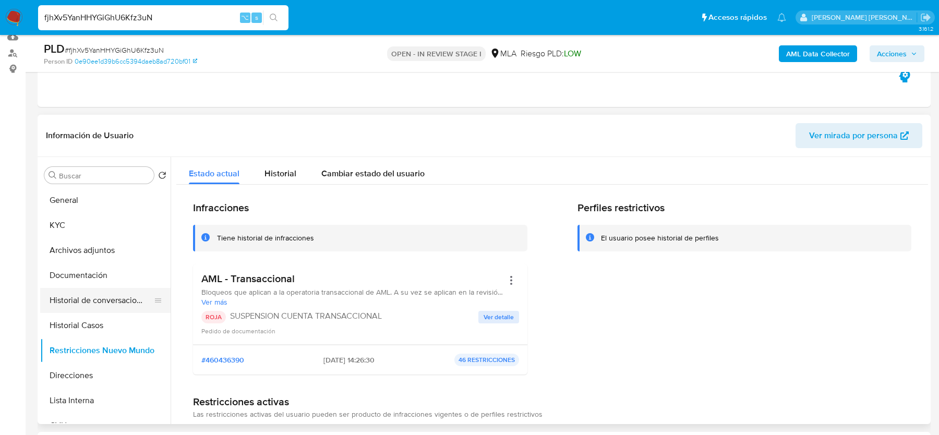
click at [91, 296] on button "Historial de conversaciones" at bounding box center [101, 300] width 122 height 25
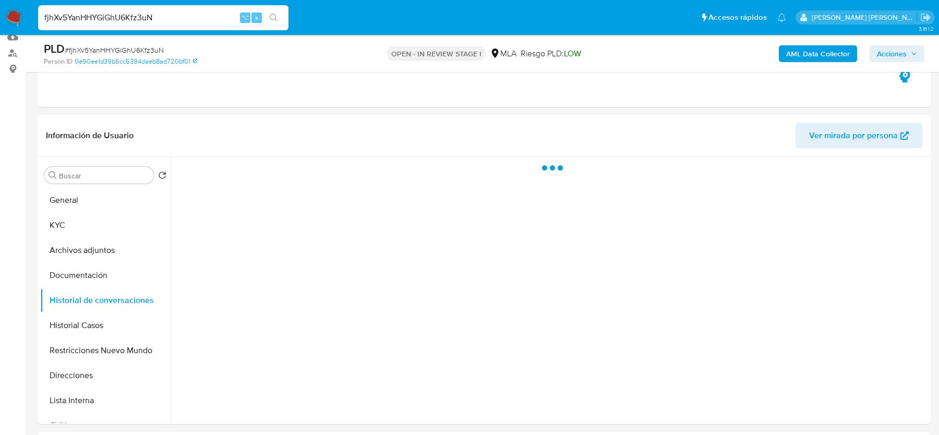
click at [889, 55] on span "Acciones" at bounding box center [892, 53] width 30 height 17
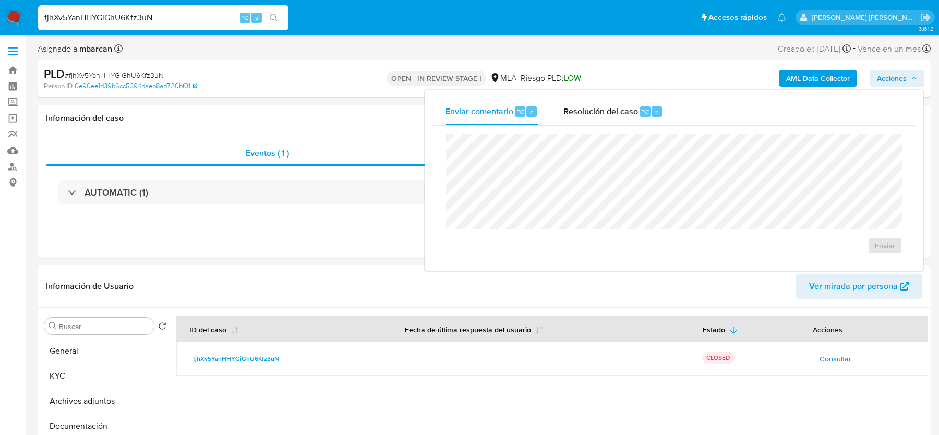
click at [612, 103] on div "Resolución del caso ⌥ r" at bounding box center [613, 111] width 100 height 27
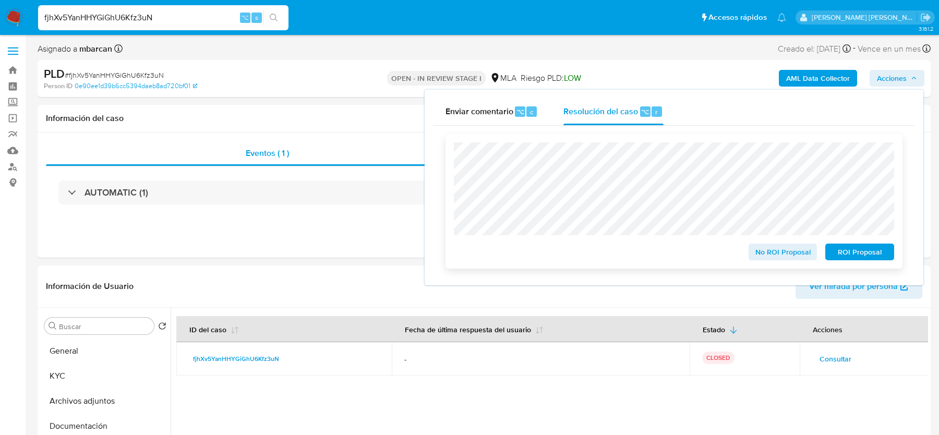
click at [869, 257] on span "ROI Proposal" at bounding box center [859, 252] width 54 height 15
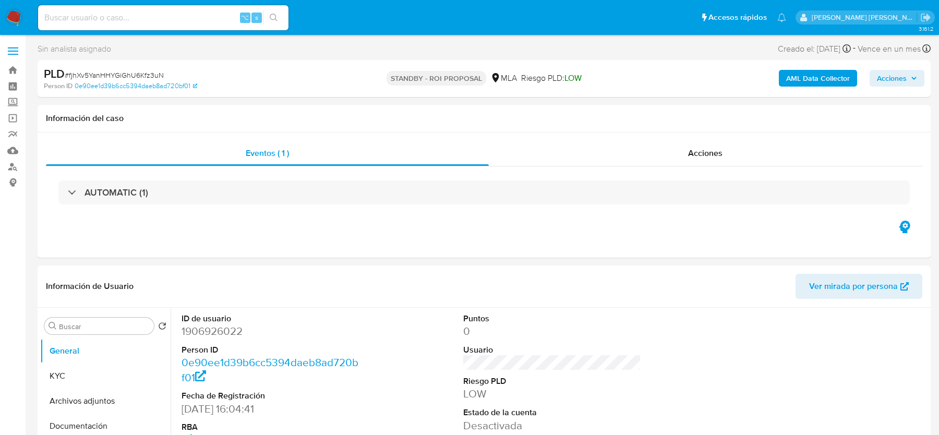
select select "10"
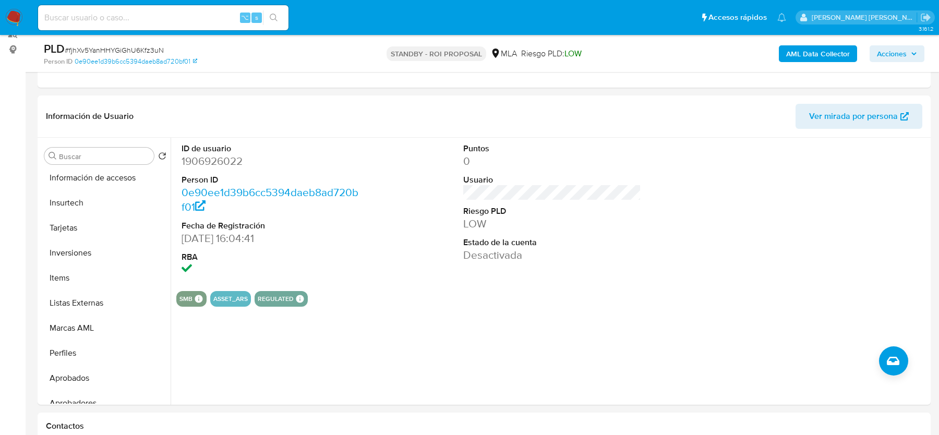
scroll to position [540, 0]
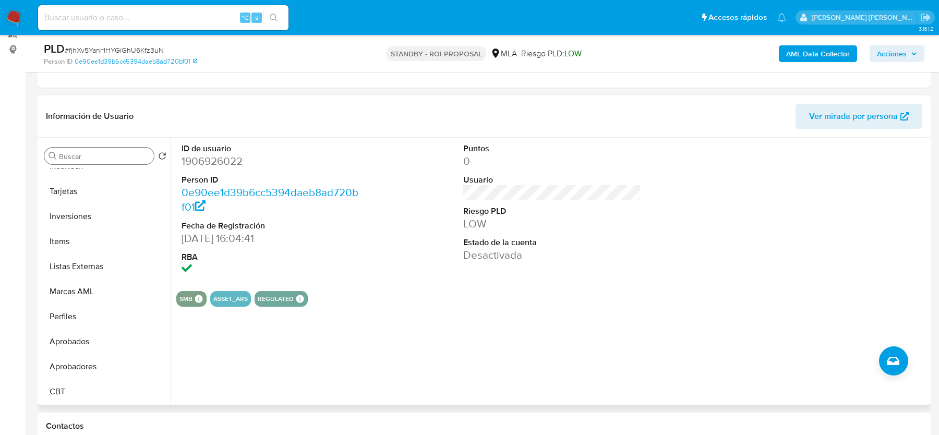
click at [81, 155] on input "Buscar" at bounding box center [104, 156] width 91 height 9
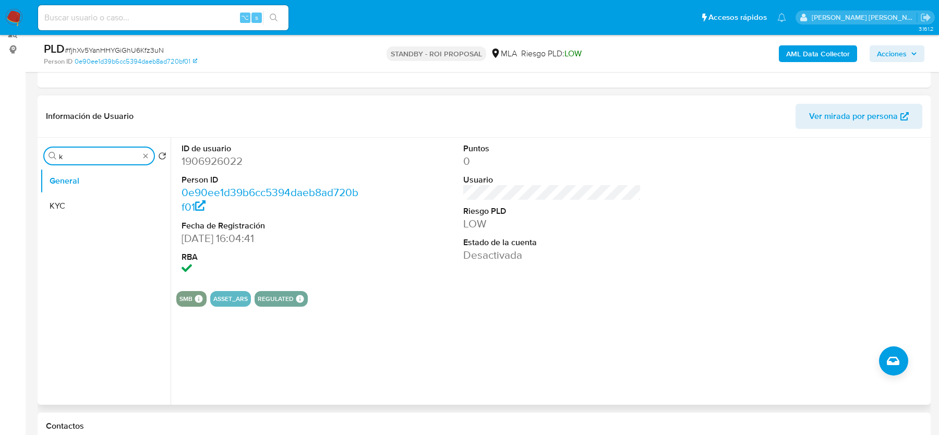
scroll to position [0, 0]
type input "kyc"
click at [68, 196] on button "KYC" at bounding box center [101, 205] width 122 height 25
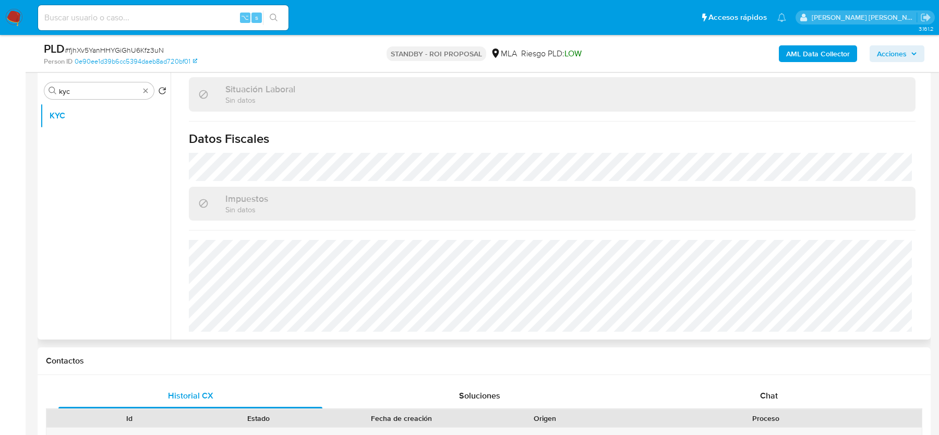
scroll to position [217, 0]
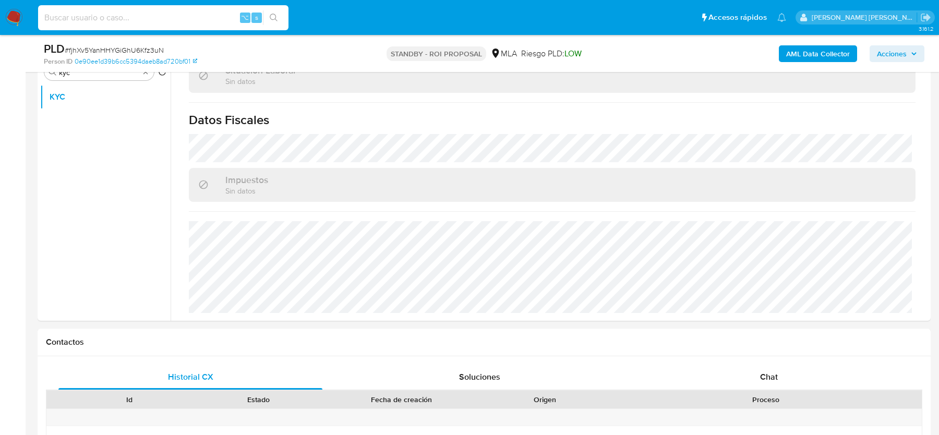
click at [116, 19] on input at bounding box center [163, 18] width 250 height 14
paste input "K4mF46bx1XNo0gUqnBrKMbus"
type input "K4mF46bx1XNo0gUqnBrKMbus"
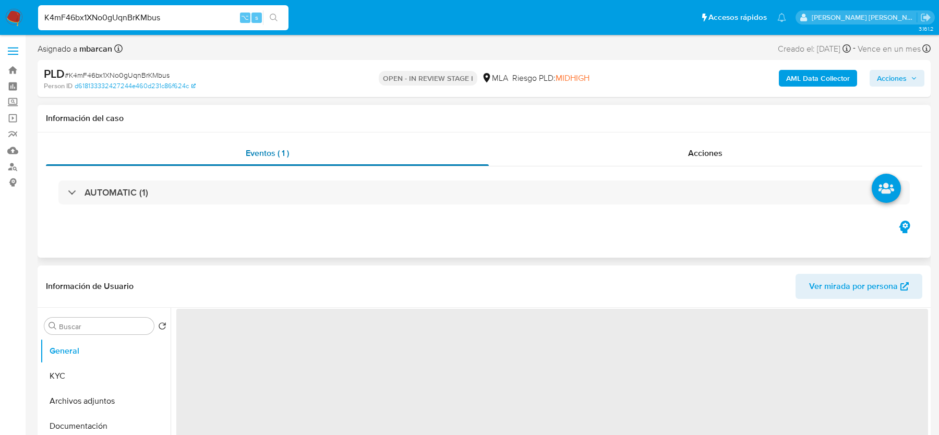
select select "10"
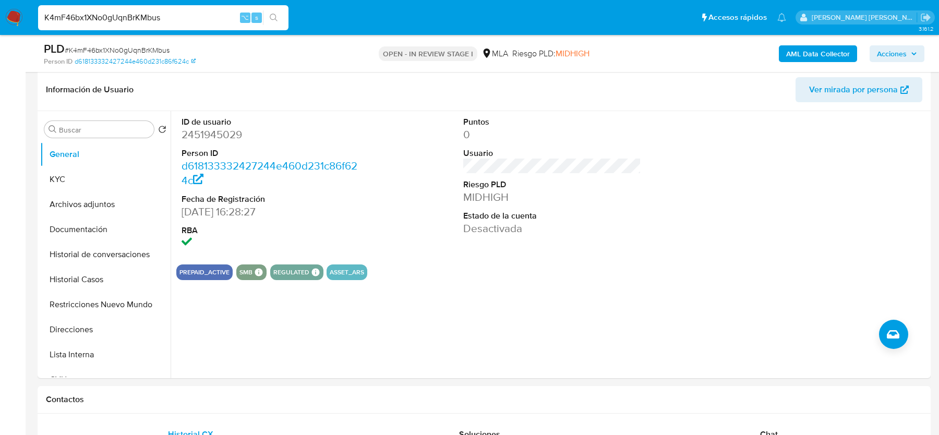
scroll to position [187, 0]
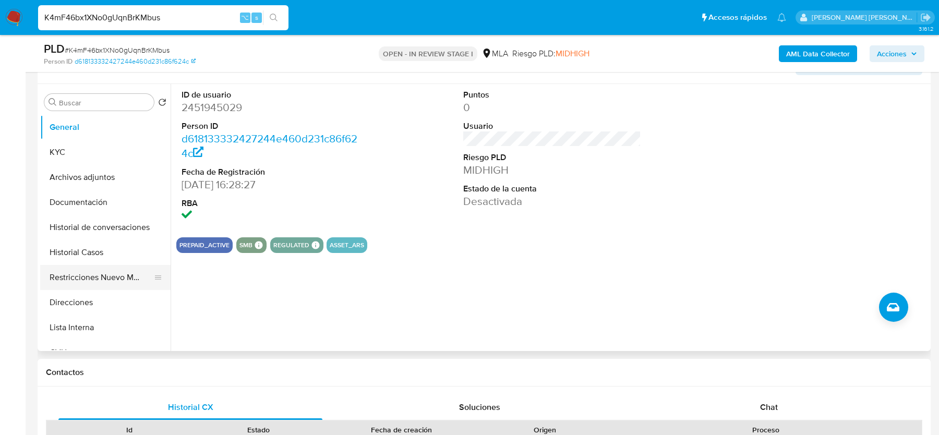
click at [100, 288] on button "Restricciones Nuevo Mundo" at bounding box center [101, 277] width 122 height 25
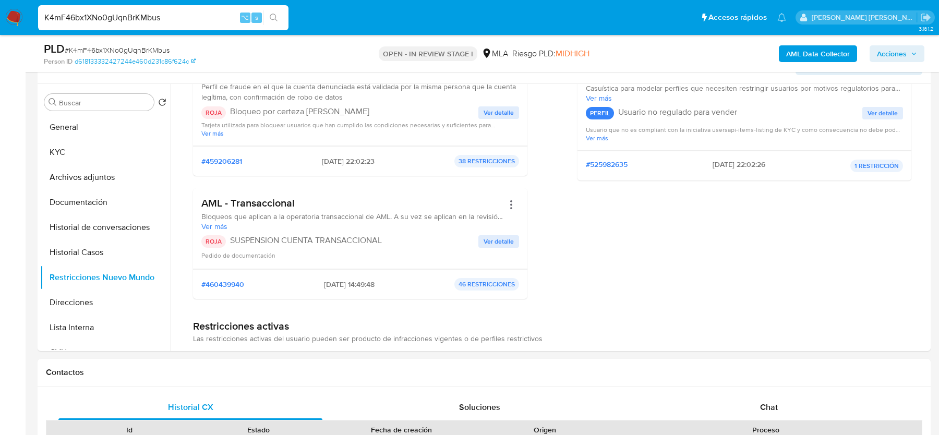
scroll to position [0, 0]
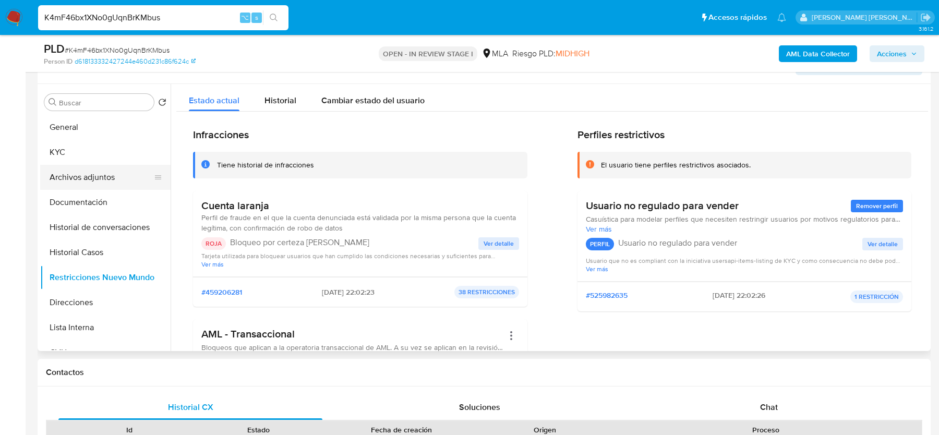
click at [62, 187] on button "Archivos adjuntos" at bounding box center [101, 177] width 122 height 25
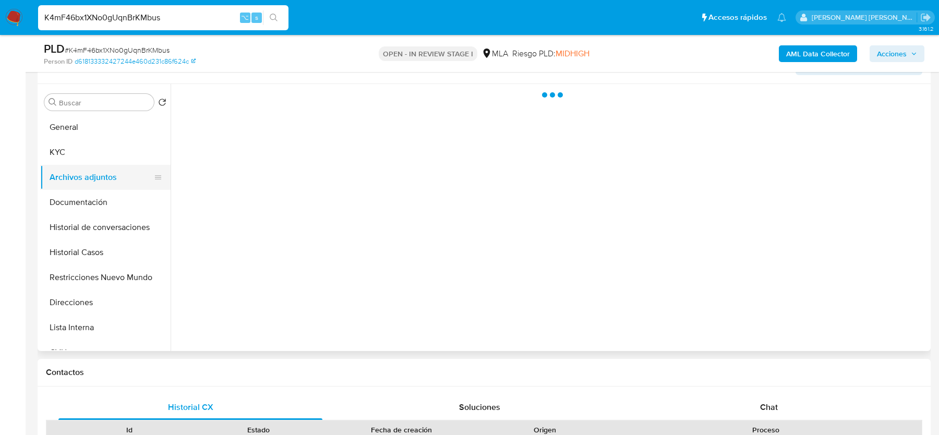
click at [62, 187] on button "Archivos adjuntos" at bounding box center [101, 177] width 122 height 25
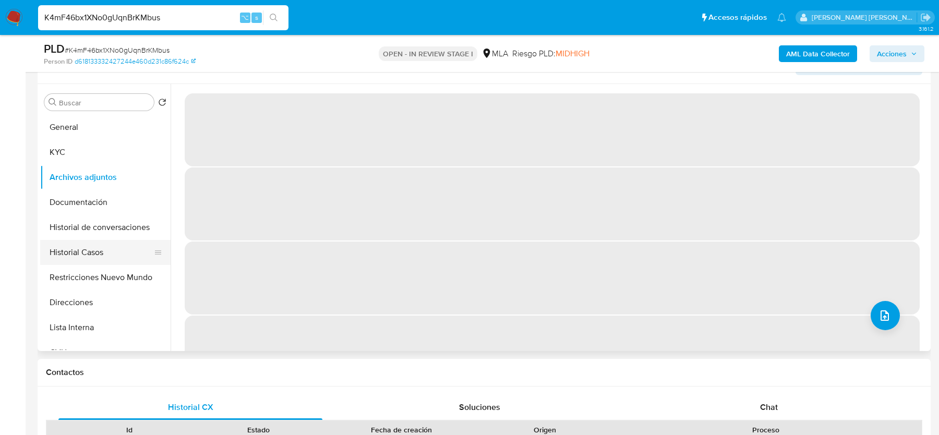
click at [76, 257] on button "Historial Casos" at bounding box center [101, 252] width 122 height 25
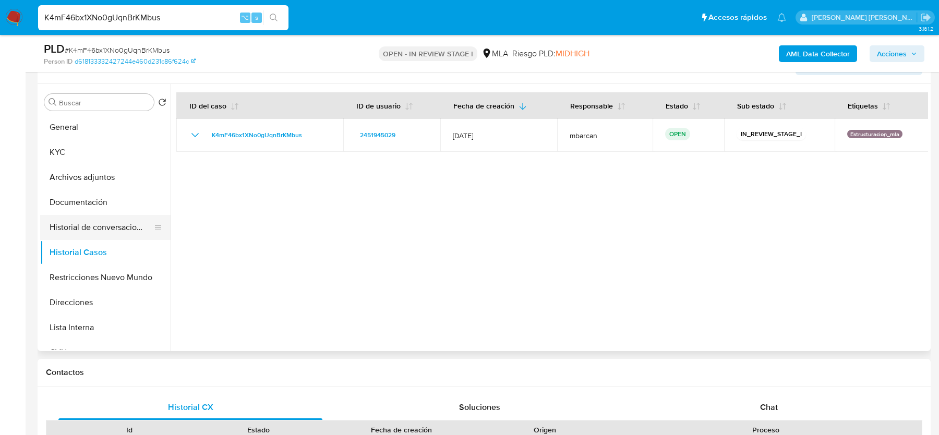
click at [90, 226] on button "Historial de conversaciones" at bounding box center [101, 227] width 122 height 25
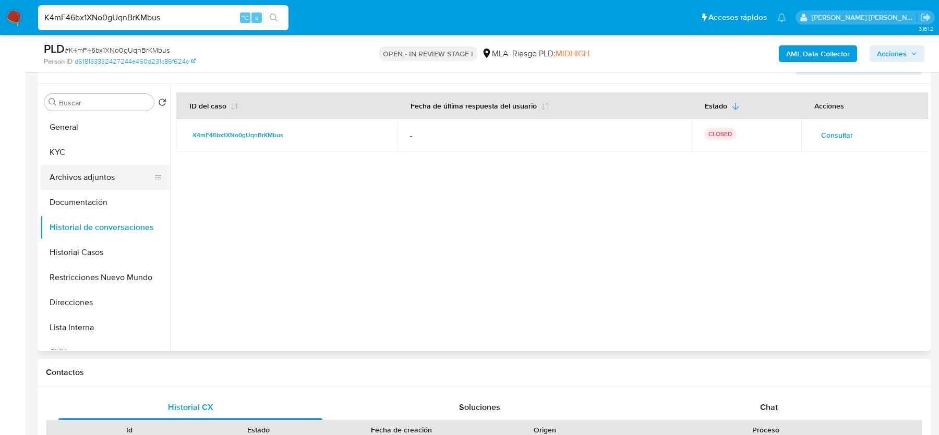
click at [79, 177] on button "Archivos adjuntos" at bounding box center [101, 177] width 122 height 25
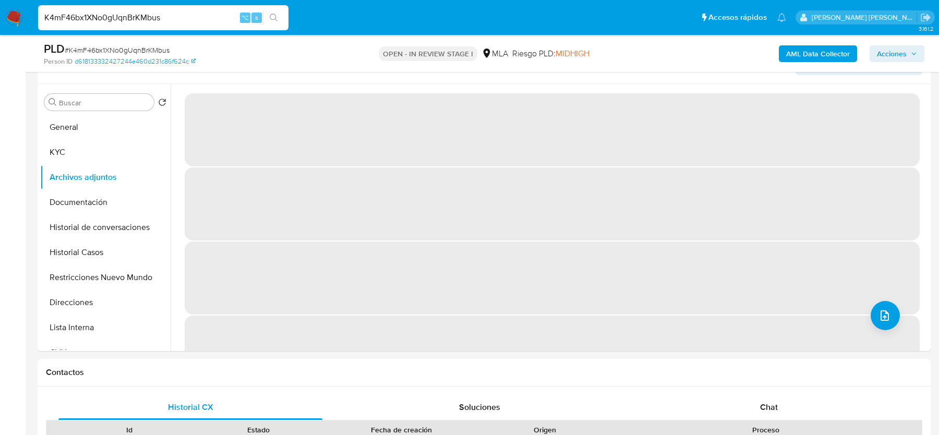
click at [92, 46] on span "# K4mF46bx1XNo0gUqnBrKMbus" at bounding box center [117, 50] width 105 height 10
copy span "K4mF46bx1XNo0gUqnBrKMbus"
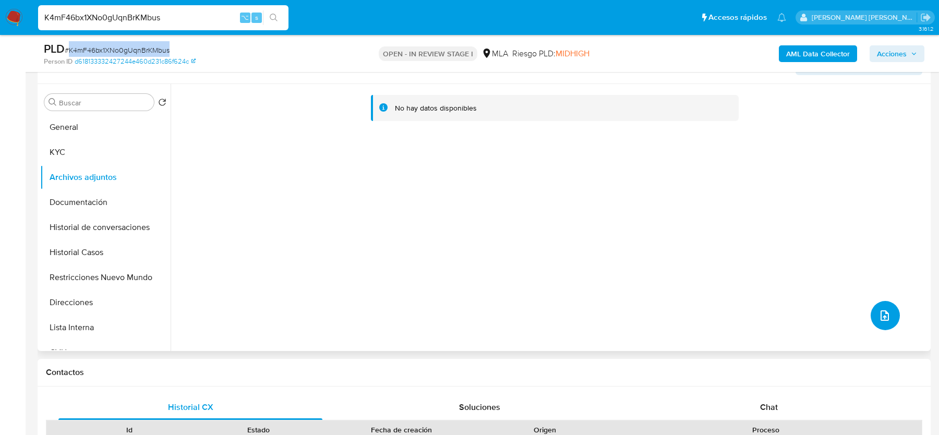
click at [880, 309] on icon "upload-file" at bounding box center [884, 315] width 13 height 13
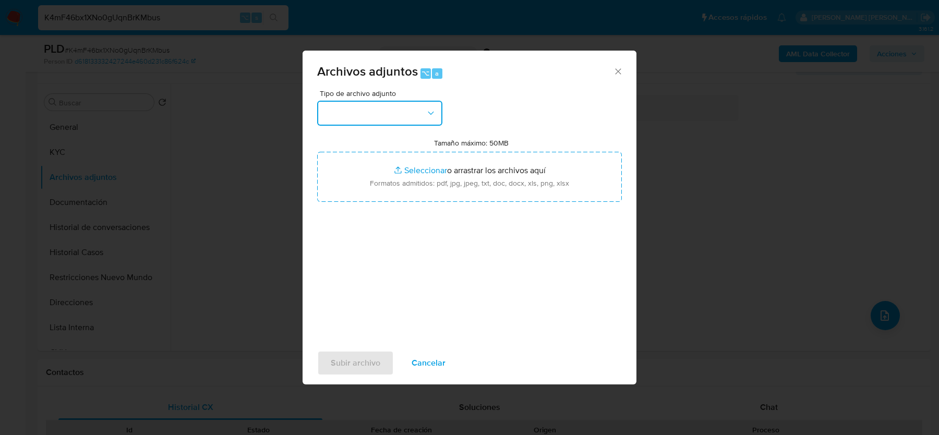
click at [408, 121] on button "button" at bounding box center [379, 113] width 125 height 25
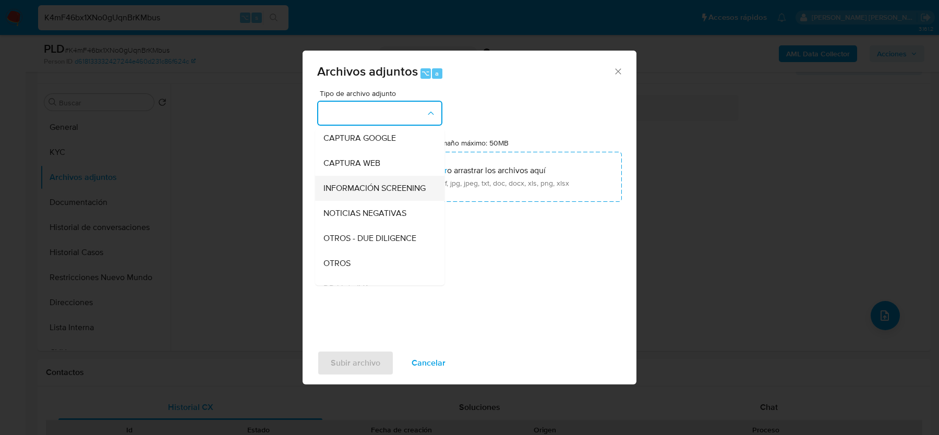
scroll to position [99, 0]
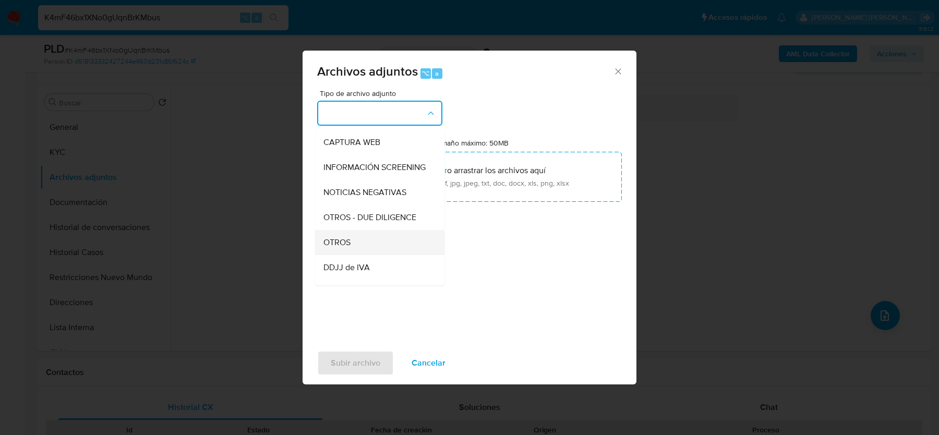
click at [350, 230] on div "OTROS" at bounding box center [376, 242] width 106 height 25
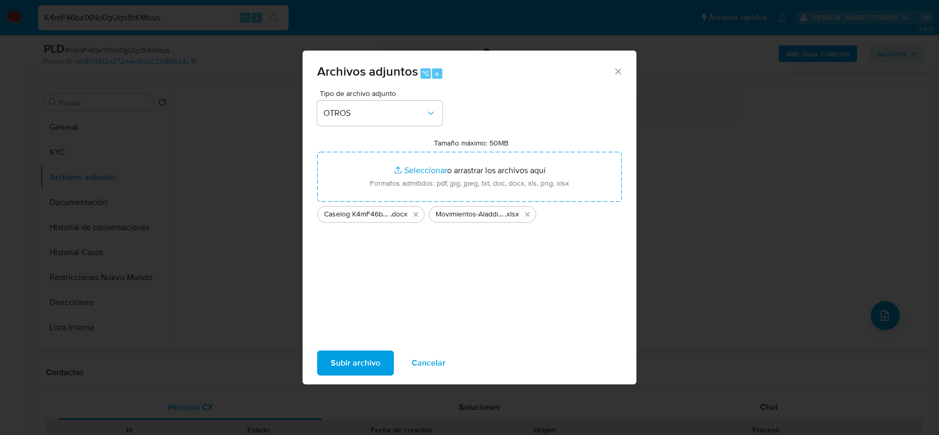
click at [356, 360] on span "Subir archivo" at bounding box center [356, 362] width 50 height 23
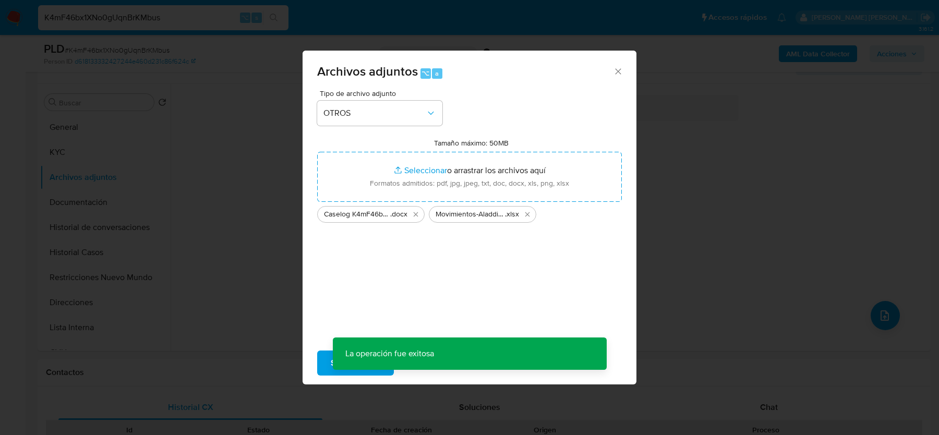
click at [881, 314] on div "Archivos adjuntos ⌥ a Tipo de archivo adjunto OTROS Tamaño máximo: 50MB Selecci…" at bounding box center [469, 217] width 939 height 435
click at [892, 320] on div "Archivos adjuntos ⌥ a Tipo de archivo adjunto Tamaño máximo: 50MB Seleccionar a…" at bounding box center [469, 217] width 939 height 435
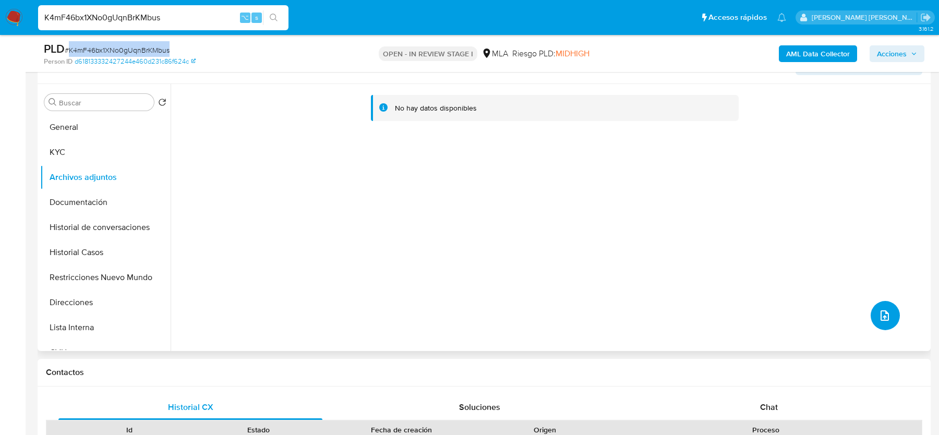
click at [877, 307] on button "upload-file" at bounding box center [884, 315] width 29 height 29
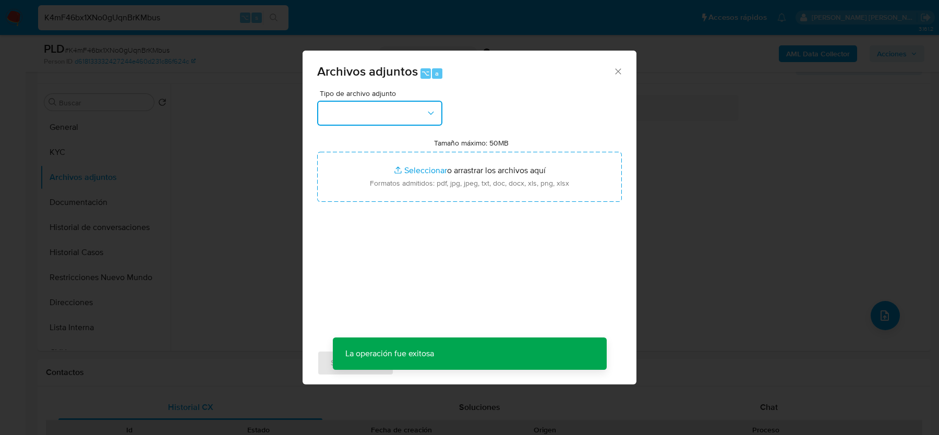
click at [399, 123] on button "button" at bounding box center [379, 113] width 125 height 25
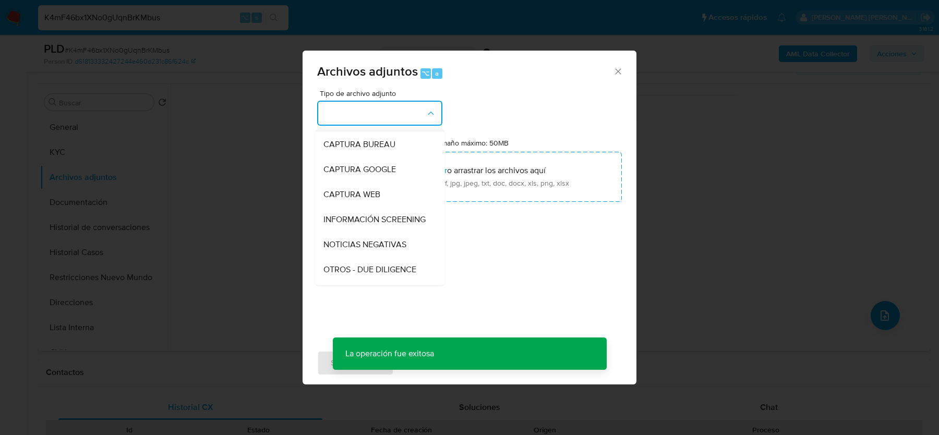
scroll to position [94, 0]
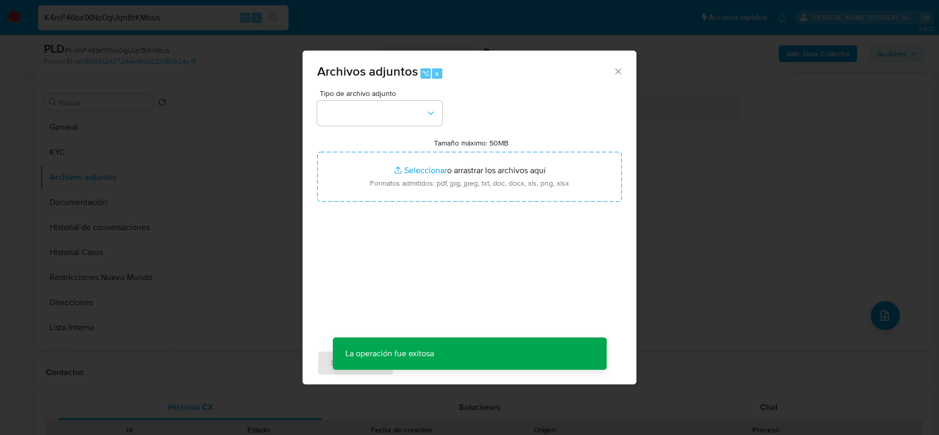
click at [613, 69] on icon "Cerrar" at bounding box center [618, 71] width 10 height 10
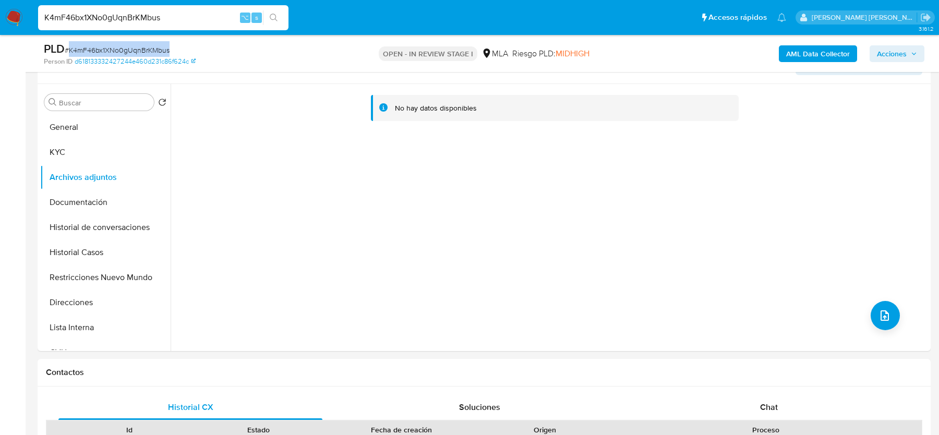
click at [831, 50] on b "AML Data Collector" at bounding box center [818, 53] width 64 height 17
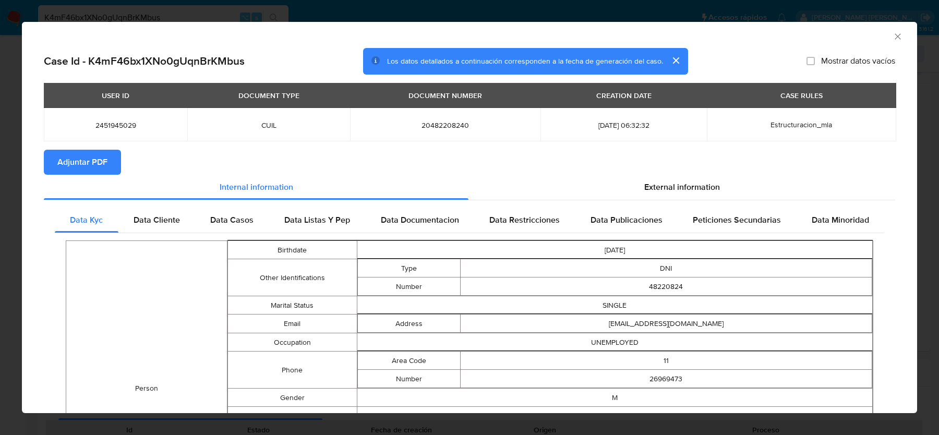
click at [99, 166] on span "Adjuntar PDF" at bounding box center [82, 162] width 50 height 23
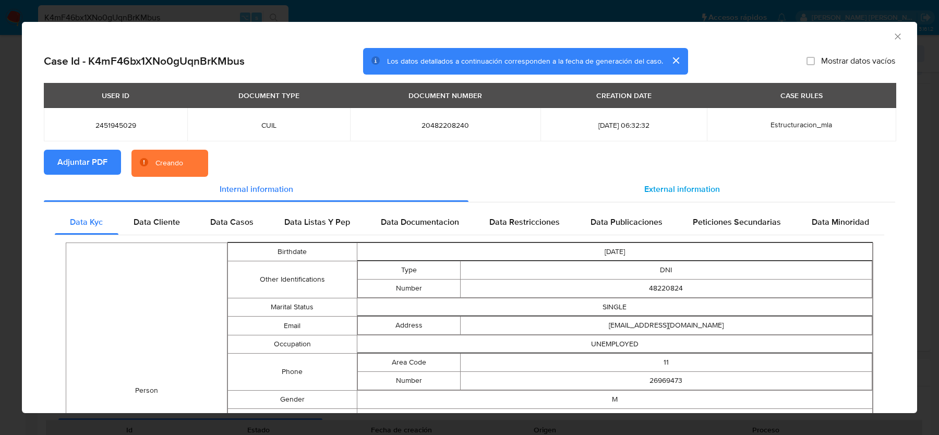
click at [755, 193] on div "External information" at bounding box center [681, 189] width 427 height 25
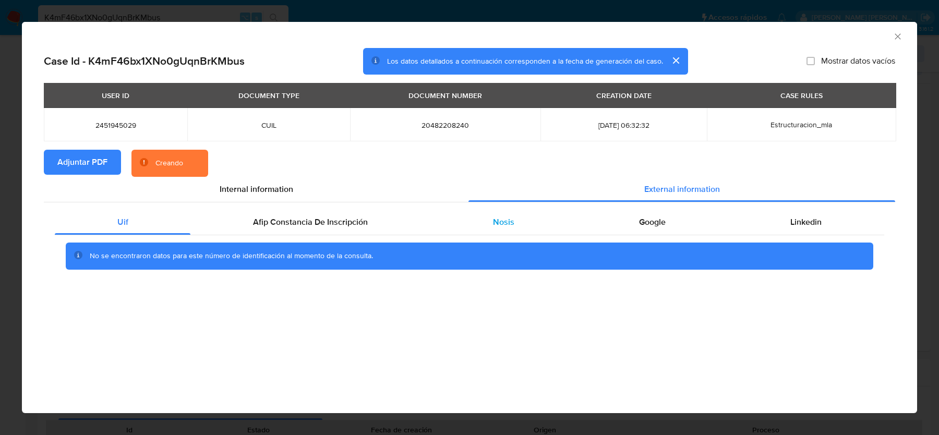
drag, startPoint x: 487, startPoint y: 215, endPoint x: 543, endPoint y: 225, distance: 57.2
click at [488, 215] on div "Nosis" at bounding box center [503, 222] width 146 height 25
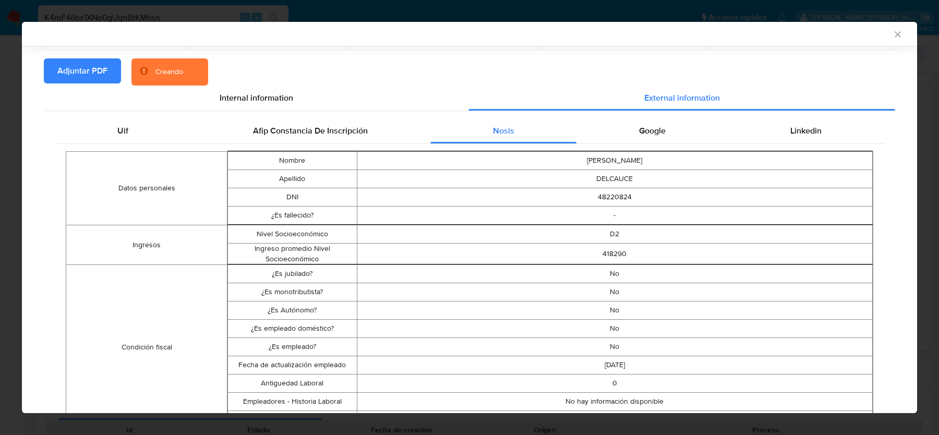
scroll to position [91, 0]
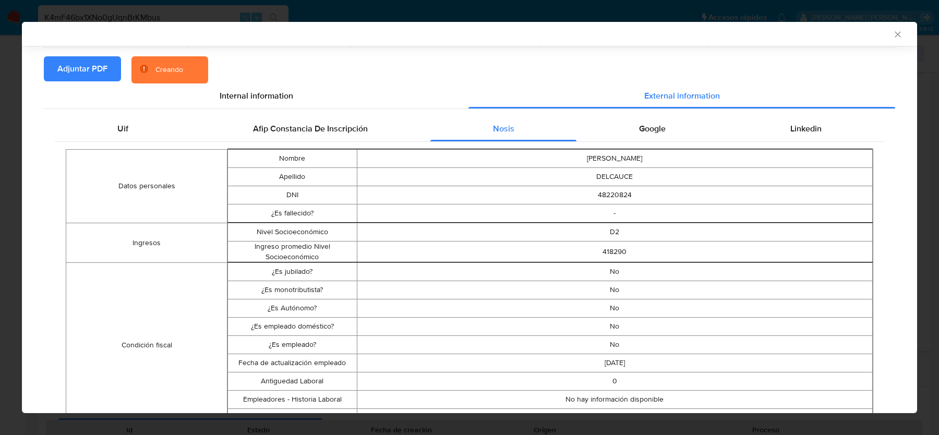
click at [662, 159] on td "CRISTIAN GABRIEL" at bounding box center [615, 159] width 516 height 18
click at [662, 134] on span "Google" at bounding box center [652, 129] width 27 height 12
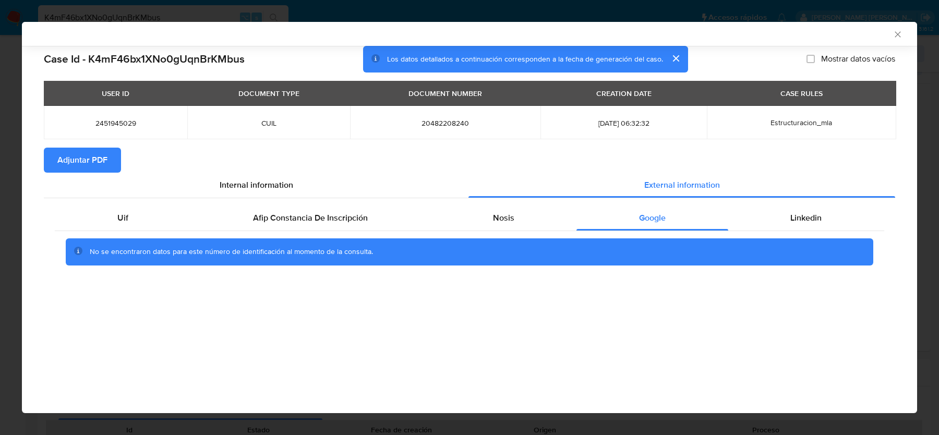
click at [897, 31] on icon "Cerrar ventana" at bounding box center [897, 34] width 10 height 10
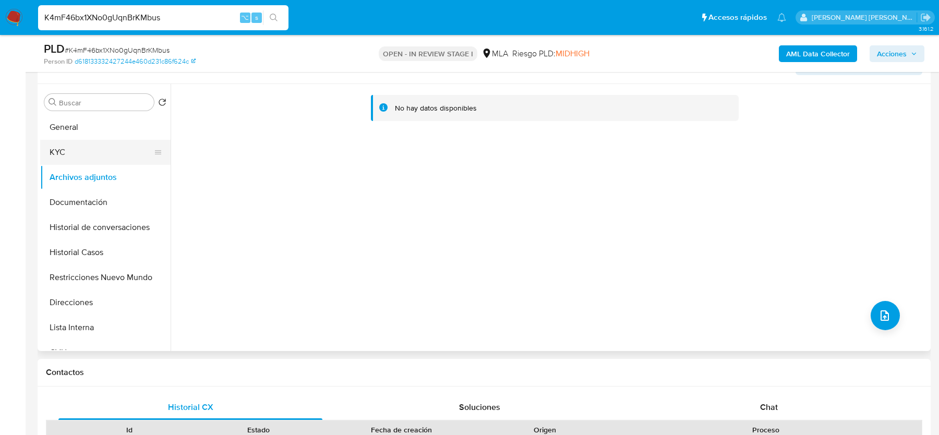
click at [94, 140] on button "KYC" at bounding box center [101, 152] width 122 height 25
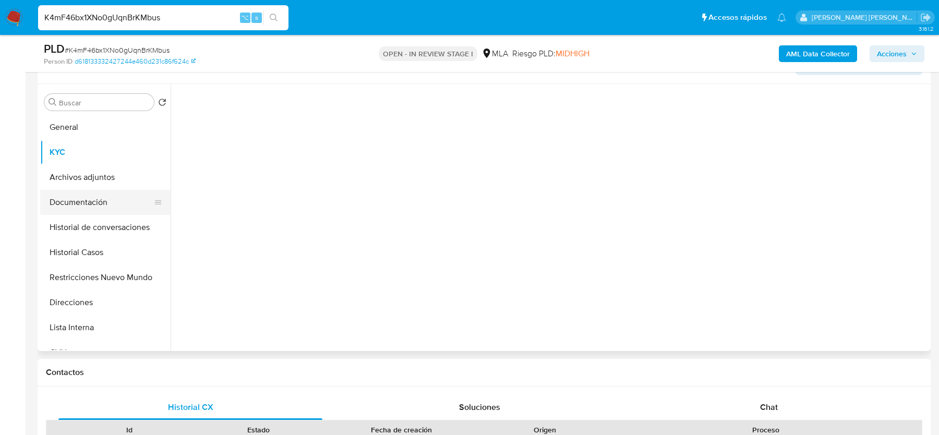
click at [89, 199] on button "Documentación" at bounding box center [101, 202] width 122 height 25
click at [89, 184] on button "Archivos adjuntos" at bounding box center [101, 177] width 122 height 25
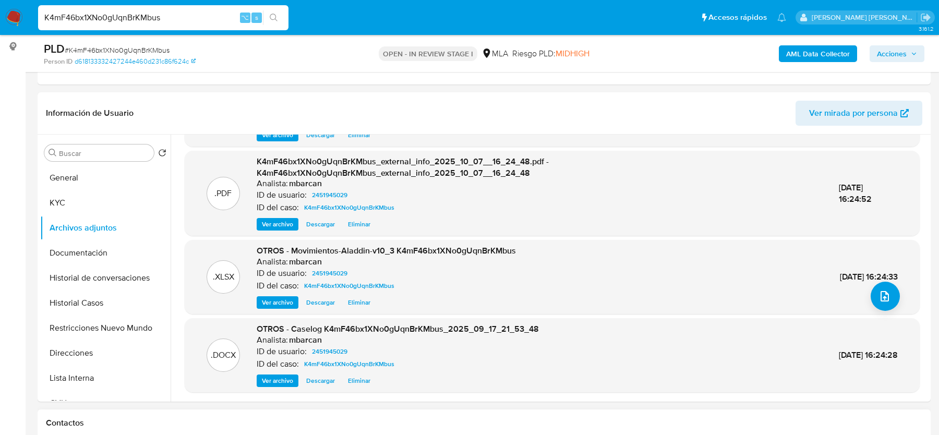
scroll to position [79, 0]
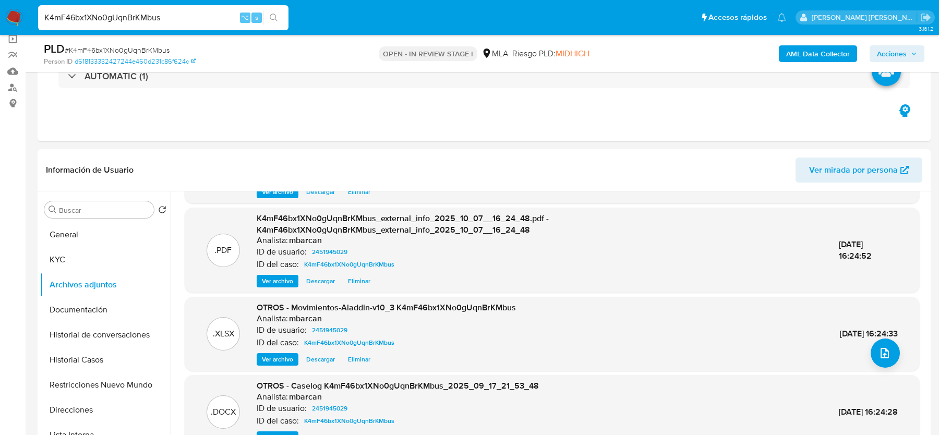
click at [880, 48] on span "Acciones" at bounding box center [892, 53] width 30 height 17
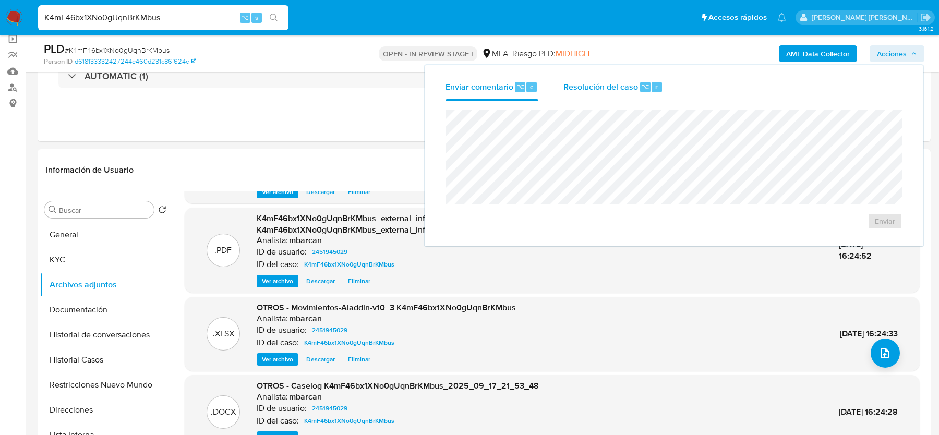
click at [607, 86] on span "Resolución del caso" at bounding box center [600, 86] width 75 height 12
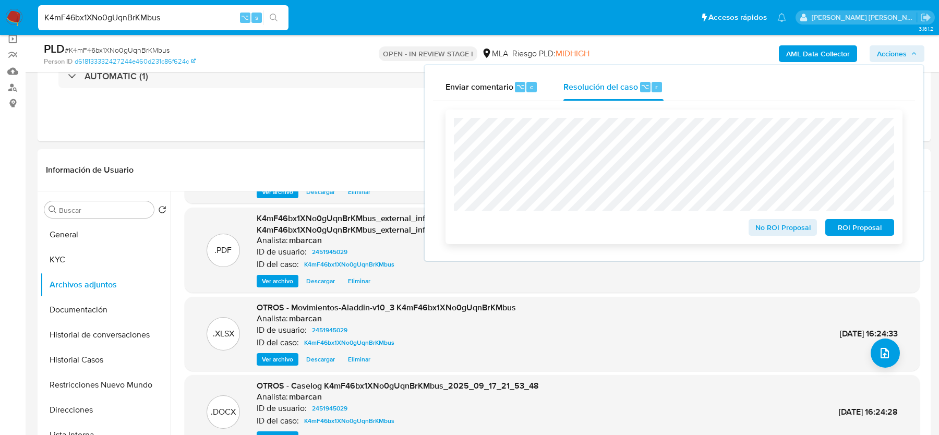
click at [867, 226] on span "ROI Proposal" at bounding box center [859, 227] width 54 height 15
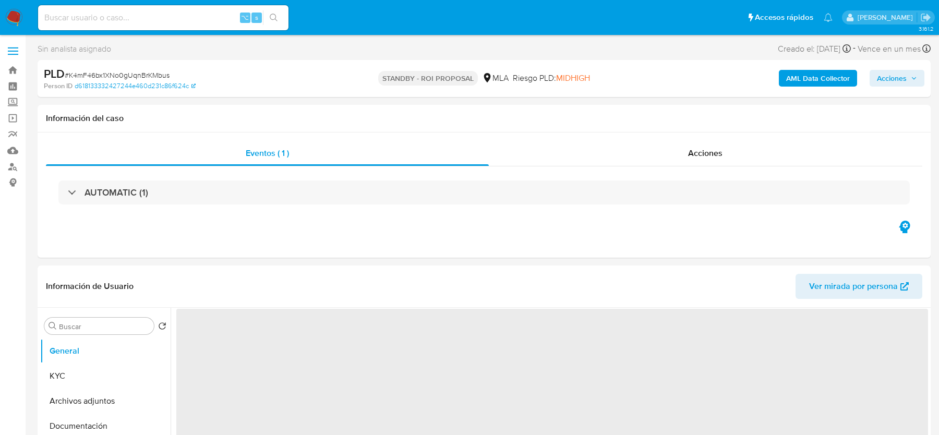
select select "10"
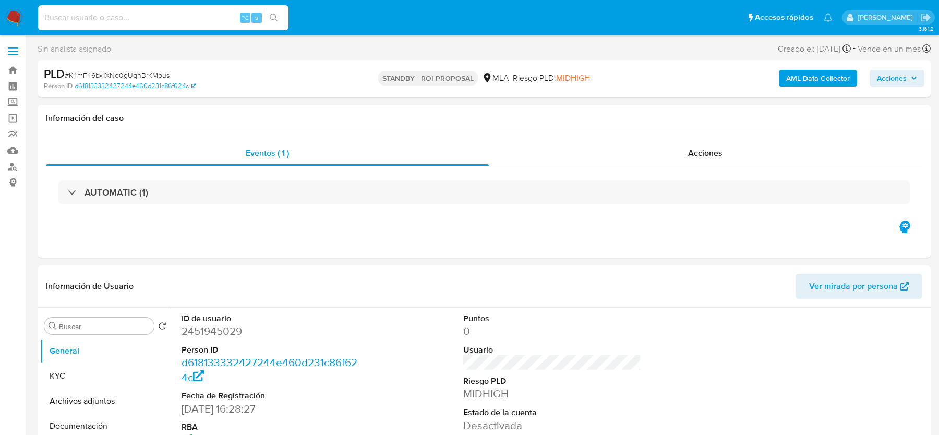
click at [95, 18] on input at bounding box center [163, 18] width 250 height 14
paste input "3S2g3E1jsiQEQtgCuU4tfjH3"
type input "3S2g3E1jsiQEQtgCuU4tfjH3"
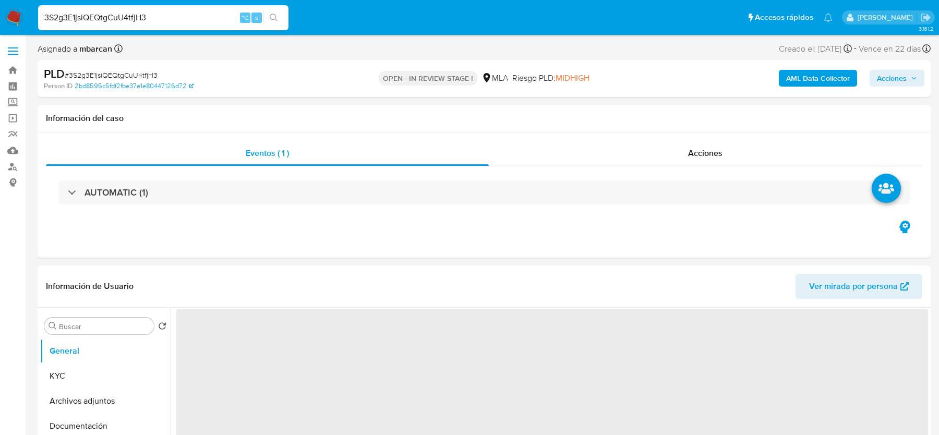
select select "10"
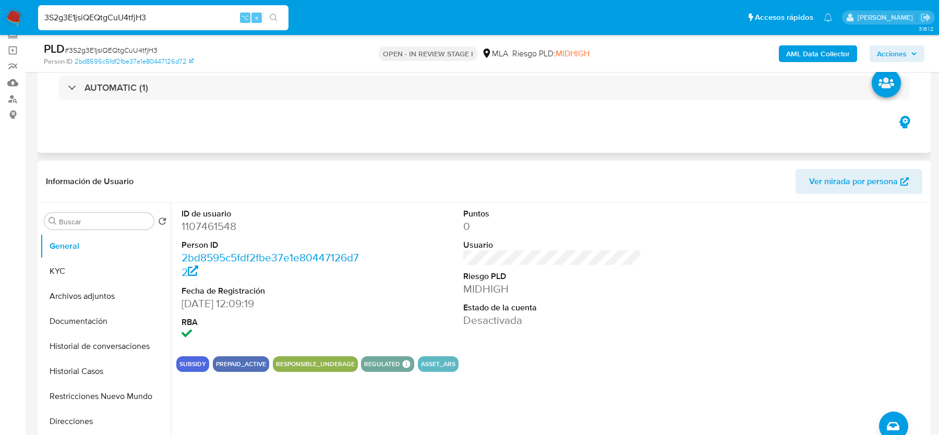
scroll to position [198, 0]
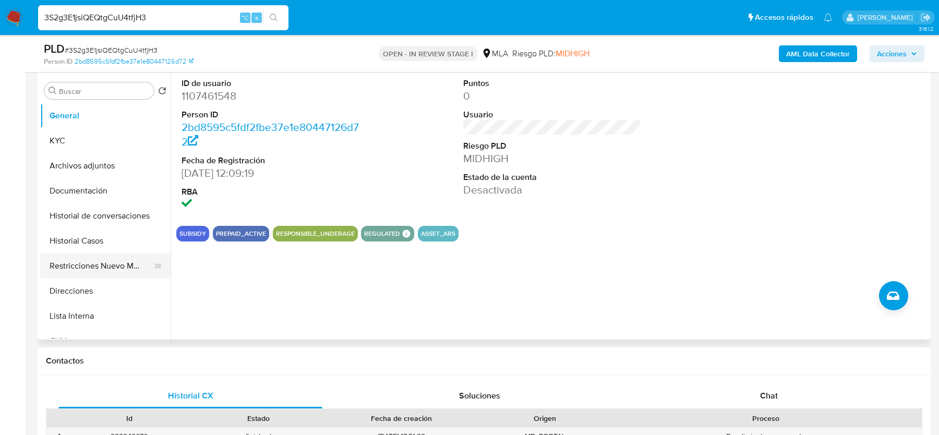
click at [127, 258] on button "Restricciones Nuevo Mundo" at bounding box center [101, 265] width 122 height 25
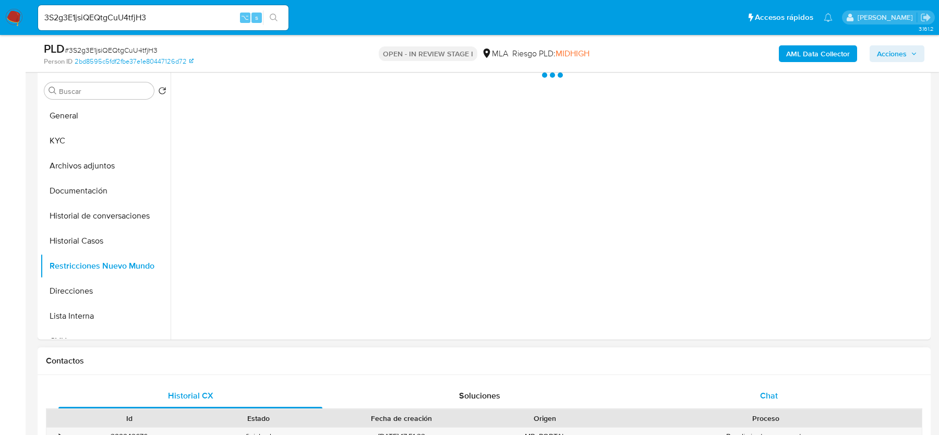
click at [732, 393] on div "Chat" at bounding box center [769, 395] width 264 height 25
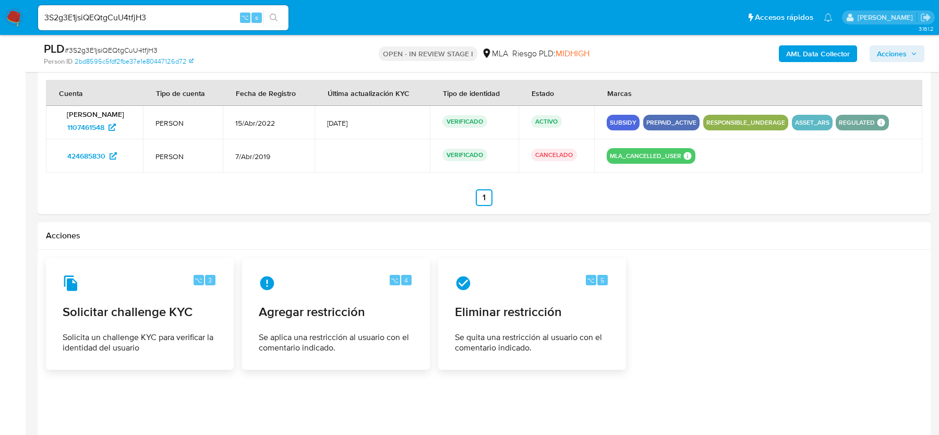
scroll to position [1623, 0]
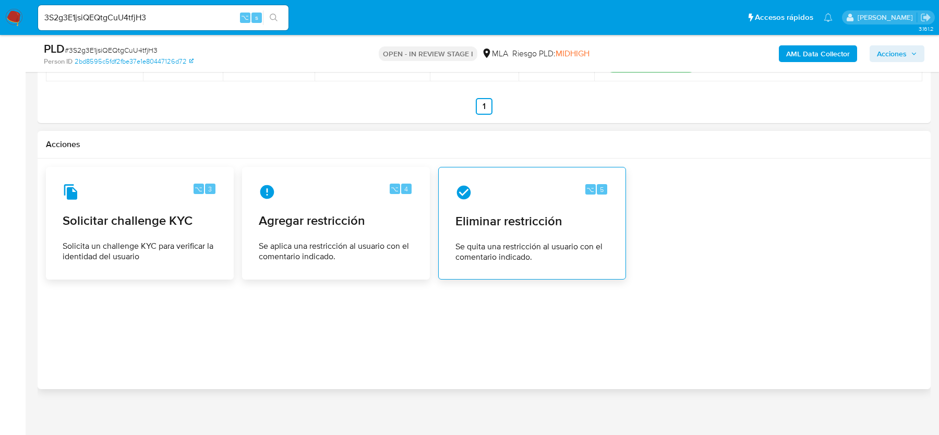
click at [493, 231] on div "⌥ 5 Eliminar restricción Se quita una restricción al usuario con el comentario …" at bounding box center [532, 223] width 170 height 95
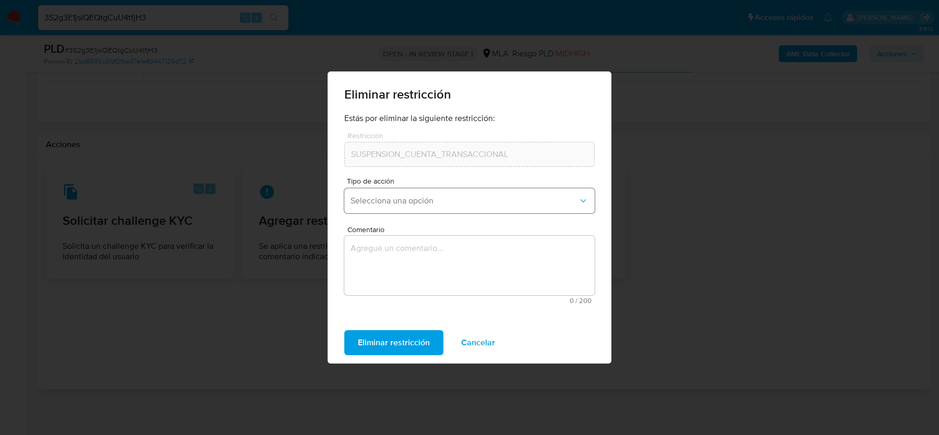
click at [407, 204] on span "Selecciona una opción" at bounding box center [463, 201] width 227 height 10
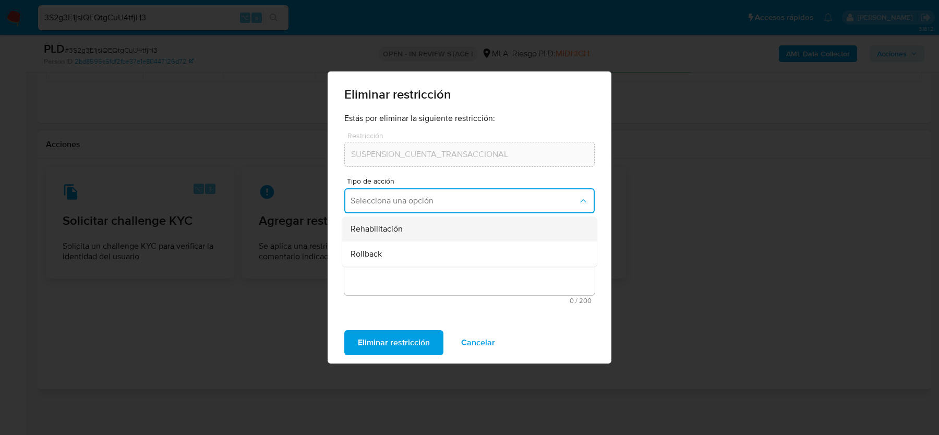
click at [401, 231] on span "Rehabilitación" at bounding box center [376, 229] width 52 height 10
click at [395, 261] on textarea "Comentario" at bounding box center [469, 265] width 250 height 59
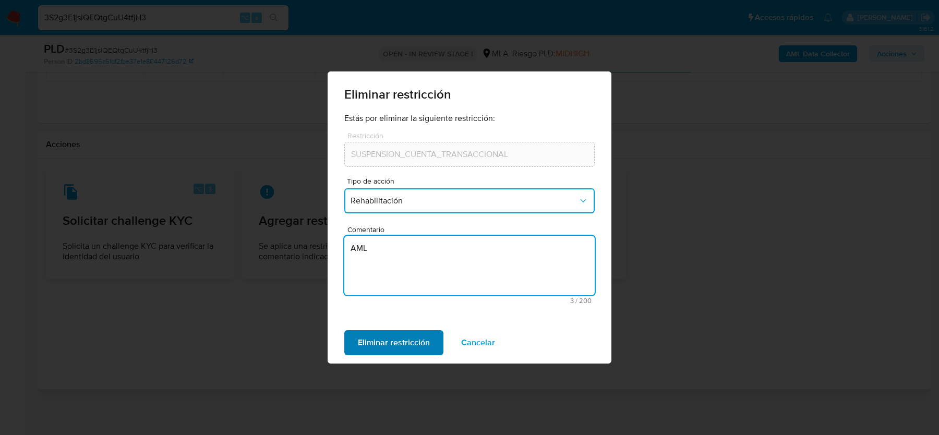
type textarea "AML"
click at [382, 339] on span "Eliminar restricción" at bounding box center [394, 342] width 72 height 23
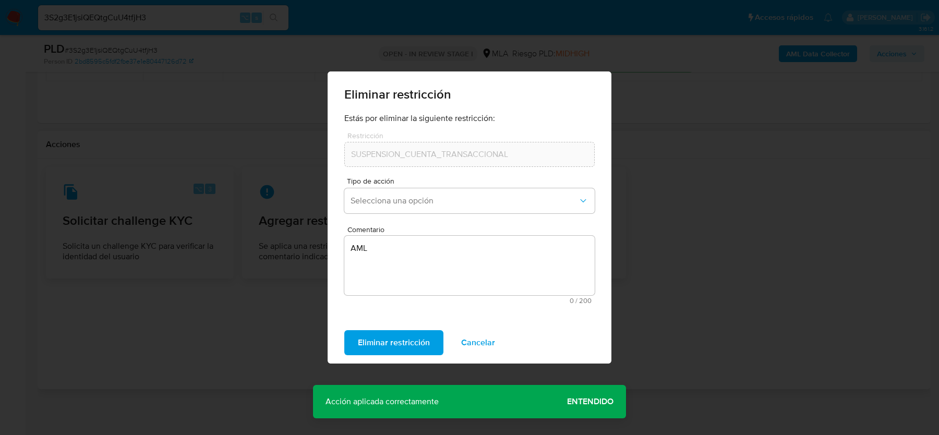
click at [599, 402] on span "Entendido" at bounding box center [590, 402] width 46 height 0
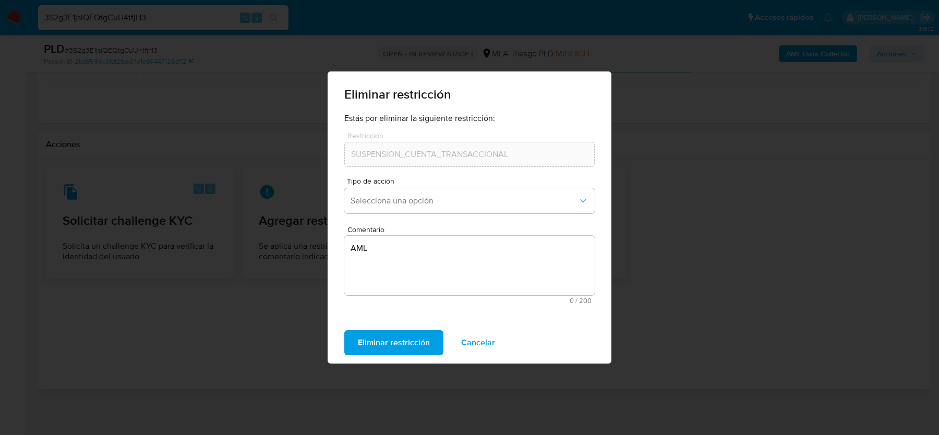
click at [652, 298] on div "Eliminar restricción Estás por eliminar la siguiente restricción: Restricción S…" at bounding box center [469, 217] width 939 height 435
click at [487, 336] on span "Cancelar" at bounding box center [478, 342] width 34 height 23
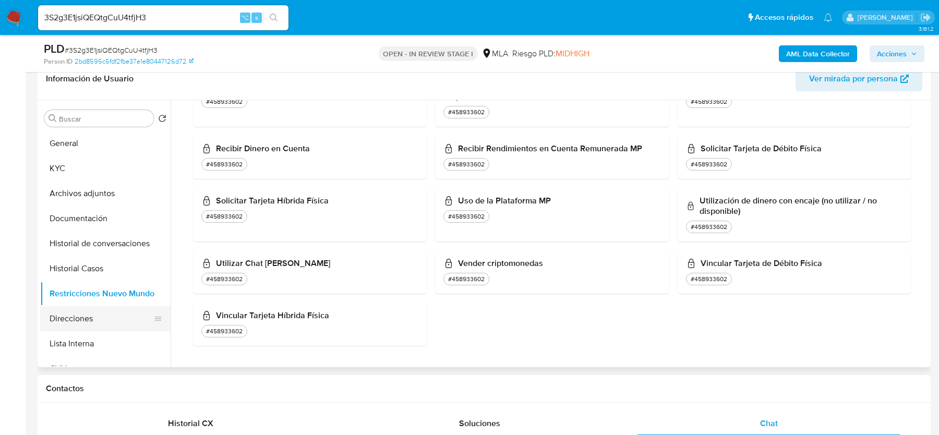
scroll to position [174, 0]
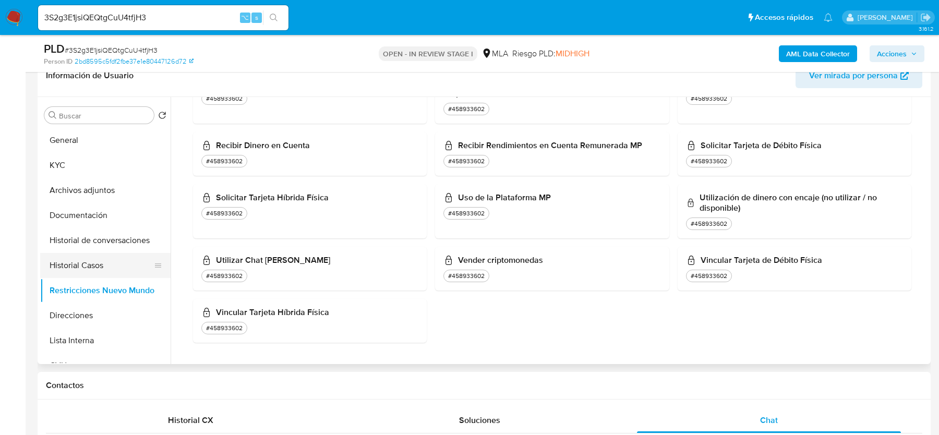
click at [95, 254] on button "Historial Casos" at bounding box center [101, 265] width 122 height 25
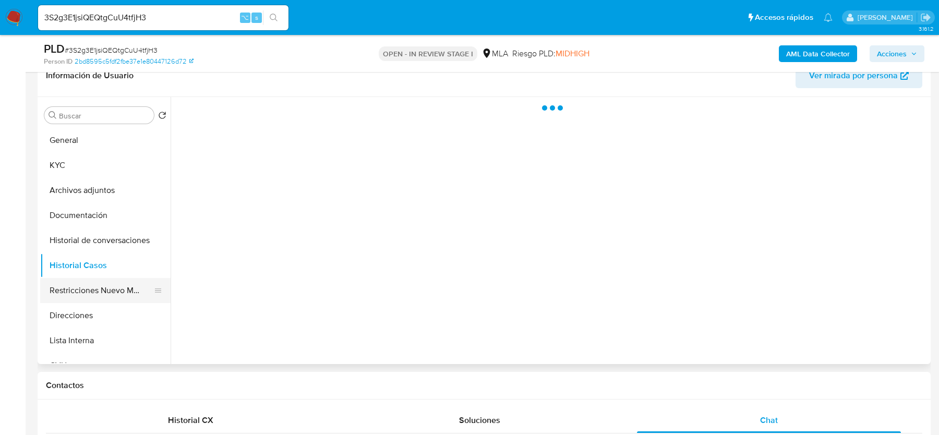
scroll to position [0, 0]
click at [95, 279] on button "Restricciones Nuevo Mundo" at bounding box center [101, 290] width 122 height 25
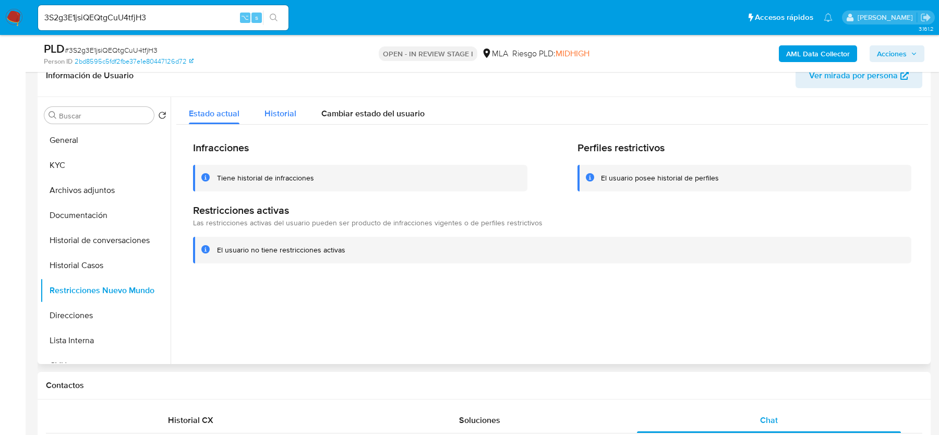
click at [281, 115] on span "Historial" at bounding box center [280, 113] width 32 height 12
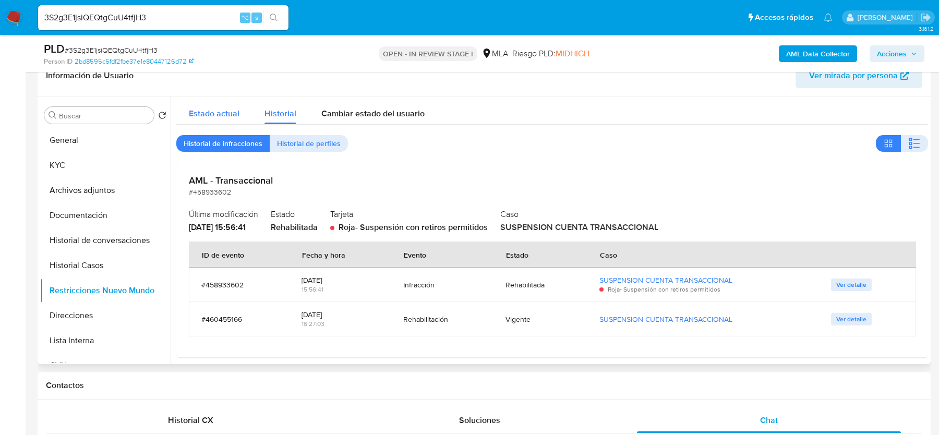
click at [220, 117] on span "Estado actual" at bounding box center [214, 113] width 51 height 12
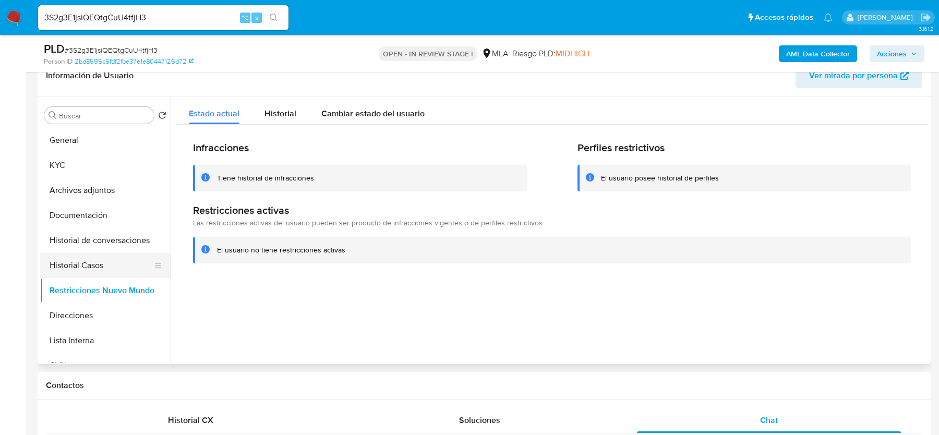
click at [83, 258] on button "Historial Casos" at bounding box center [101, 265] width 122 height 25
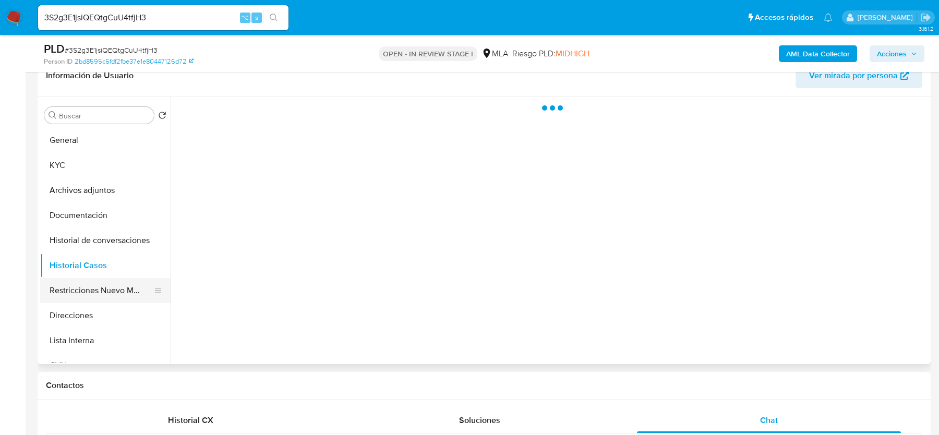
click at [83, 296] on button "Restricciones Nuevo Mundo" at bounding box center [101, 290] width 122 height 25
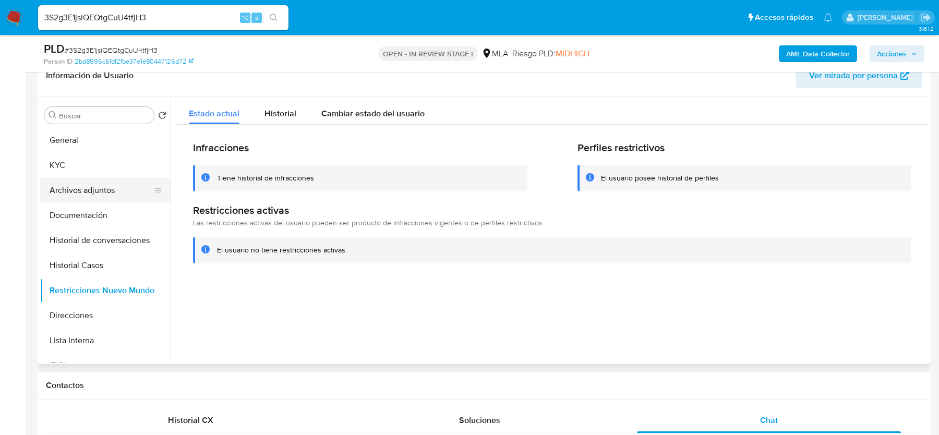
click at [79, 186] on button "Archivos adjuntos" at bounding box center [101, 190] width 122 height 25
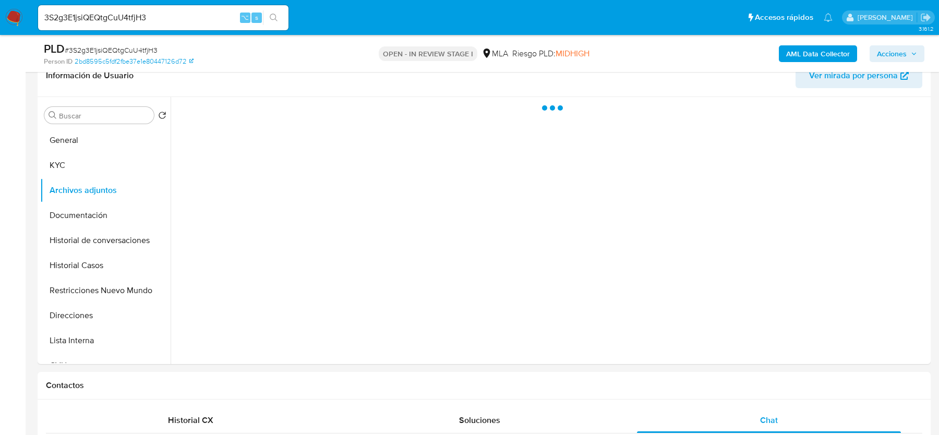
click at [105, 49] on span "# 3S2g3E1jsiQEQtgCuU4tfjH3" at bounding box center [111, 50] width 93 height 10
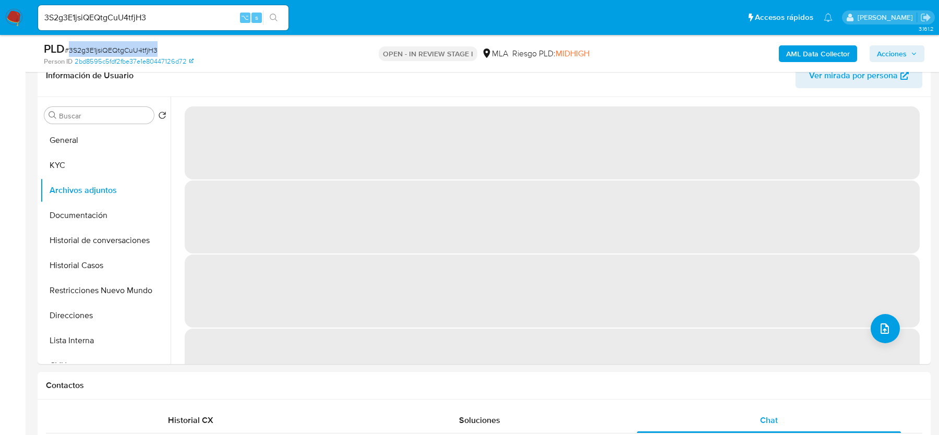
copy span "3S2g3E1jsiQEQtgCuU4tfjH3"
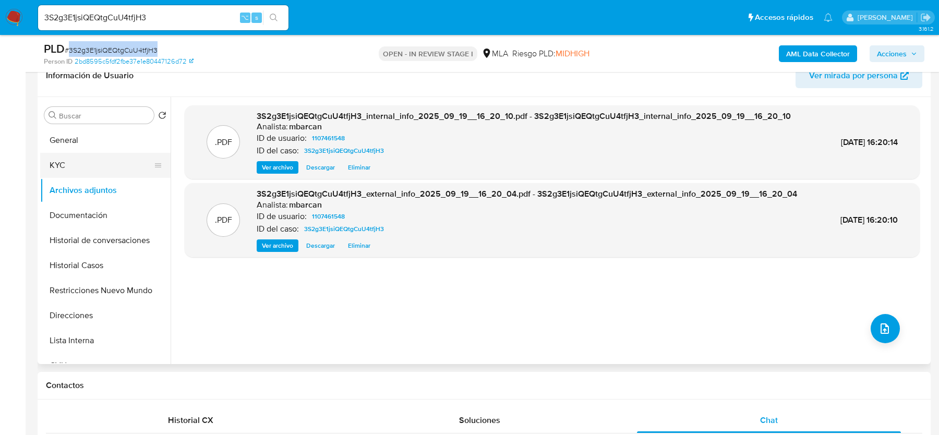
click at [87, 164] on button "KYC" at bounding box center [101, 165] width 122 height 25
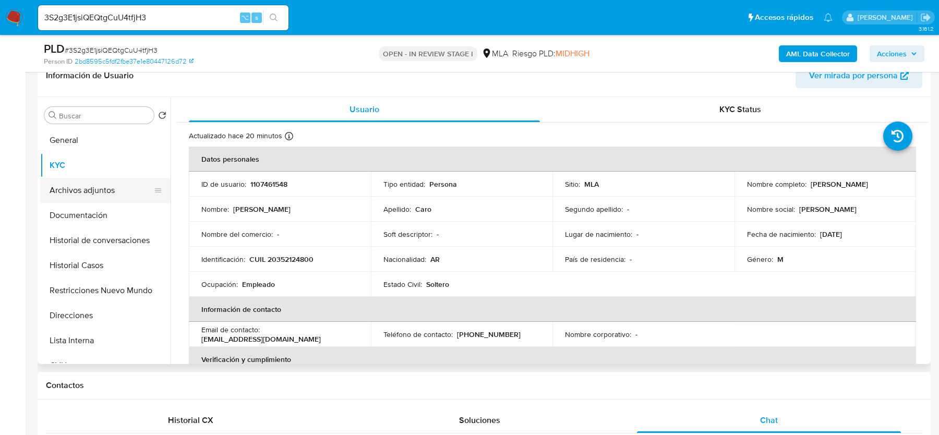
click at [47, 198] on button "Archivos adjuntos" at bounding box center [101, 190] width 122 height 25
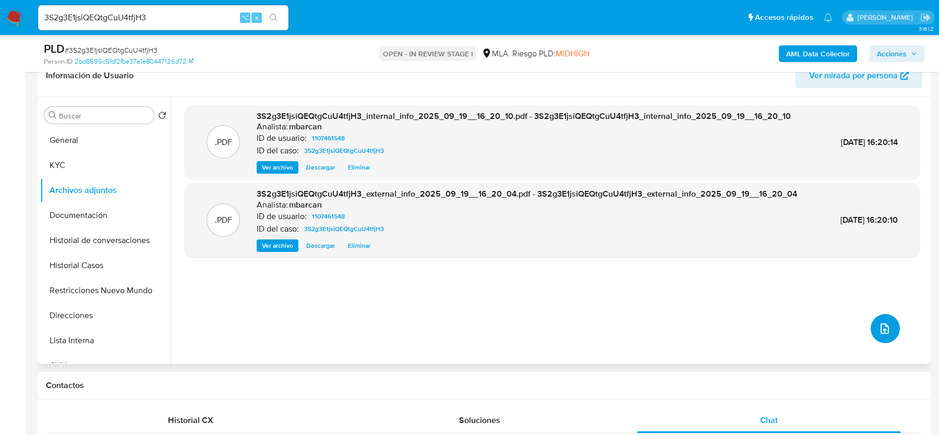
click at [881, 322] on icon "upload-file" at bounding box center [884, 328] width 13 height 13
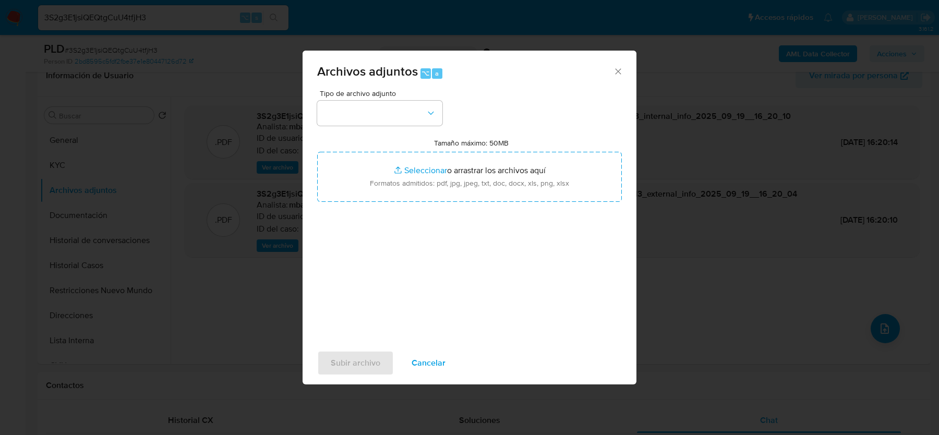
click at [331, 94] on span "Tipo de archivo adjunto" at bounding box center [382, 93] width 125 height 7
click at [334, 111] on button "button" at bounding box center [379, 113] width 125 height 25
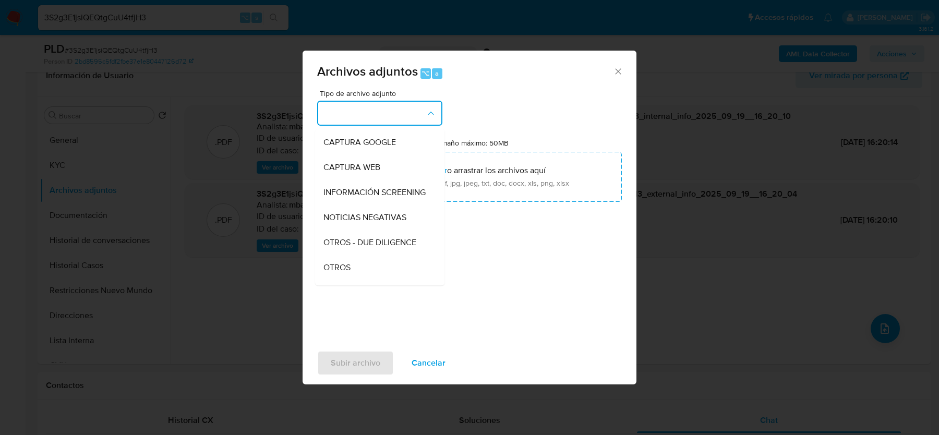
scroll to position [108, 0]
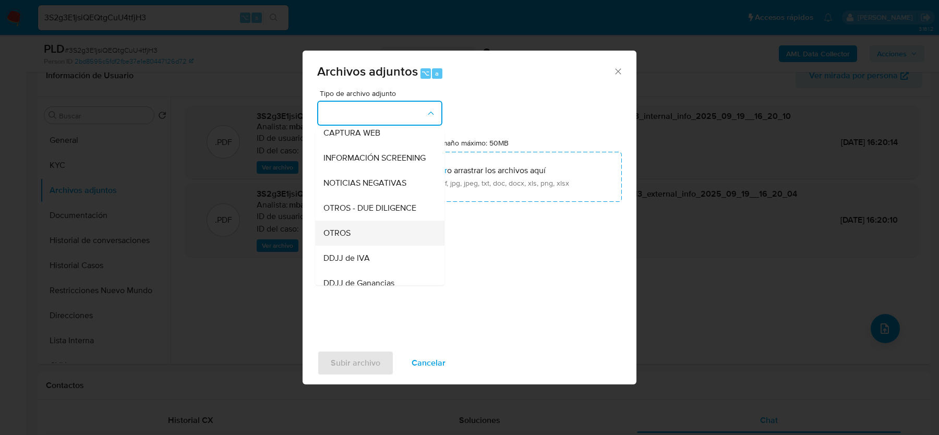
click at [332, 228] on span "OTROS" at bounding box center [336, 233] width 27 height 10
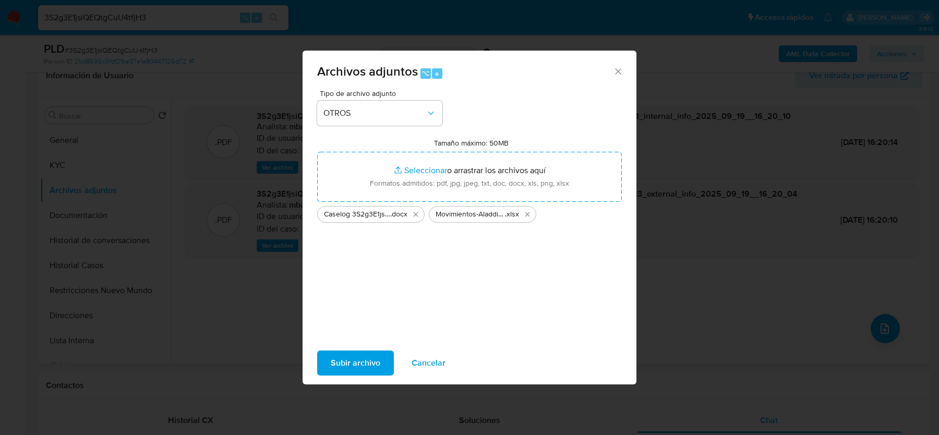
click at [345, 363] on span "Subir archivo" at bounding box center [356, 362] width 50 height 23
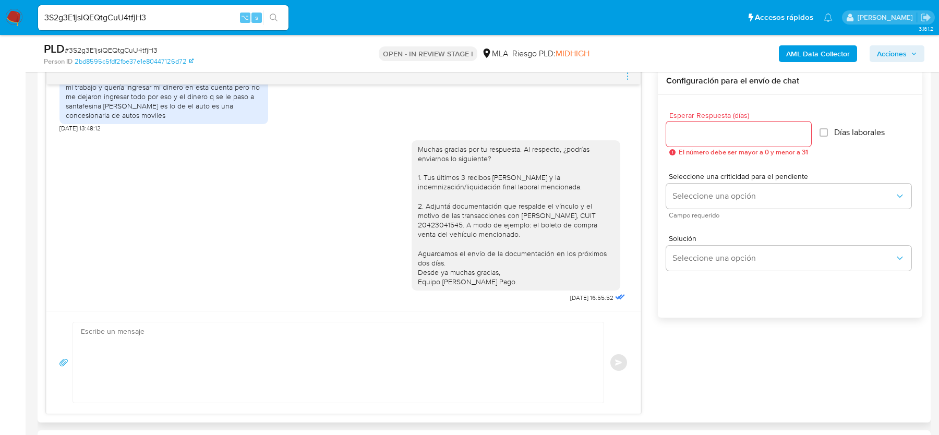
scroll to position [491, 0]
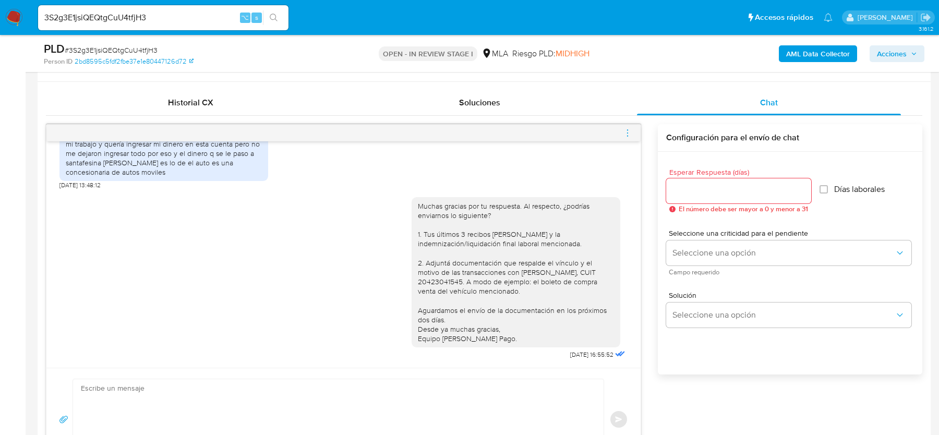
click at [629, 133] on icon "menu-action" at bounding box center [627, 132] width 9 height 9
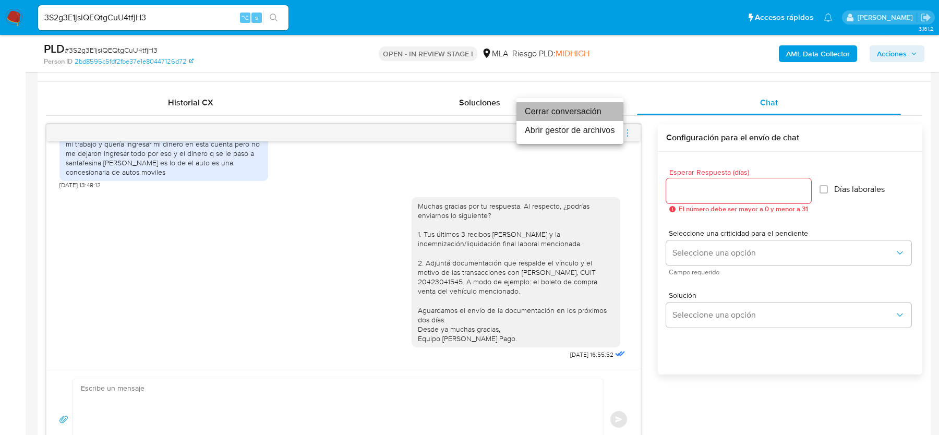
click at [549, 112] on li "Cerrar conversación" at bounding box center [569, 111] width 107 height 19
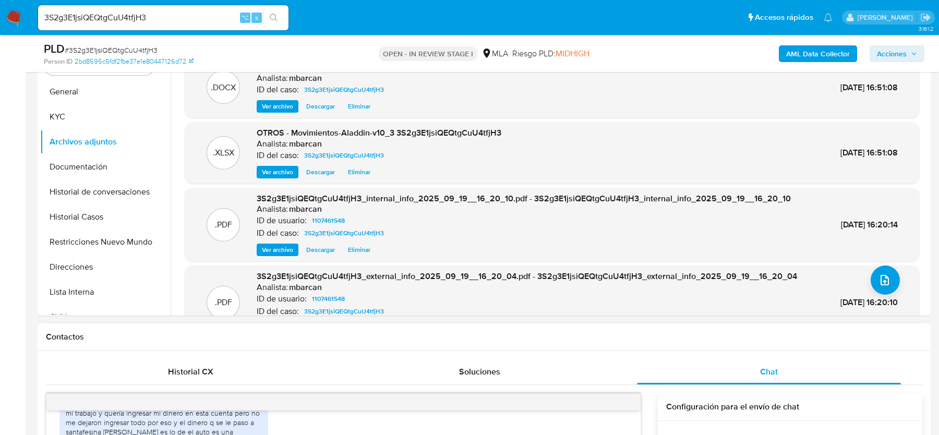
scroll to position [197, 0]
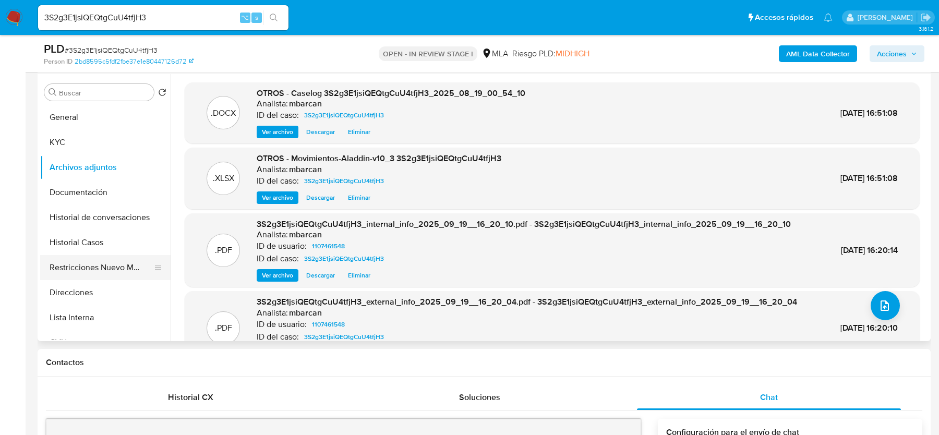
click at [114, 260] on button "Restricciones Nuevo Mundo" at bounding box center [101, 267] width 122 height 25
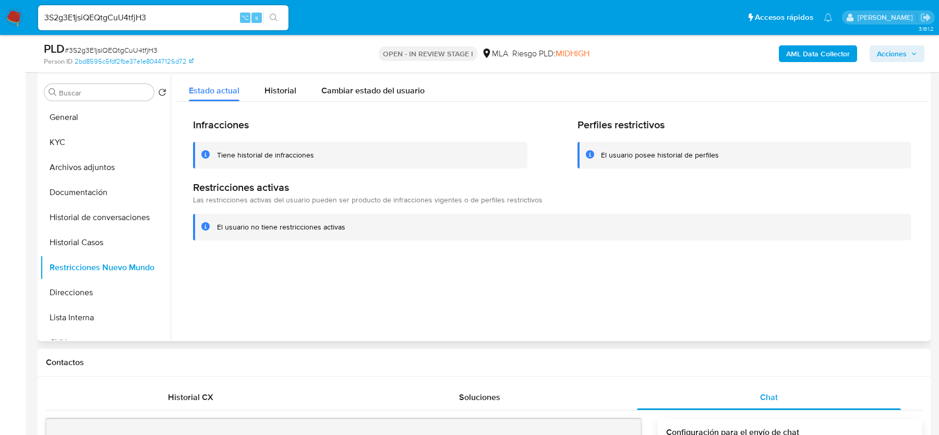
scroll to position [179, 0]
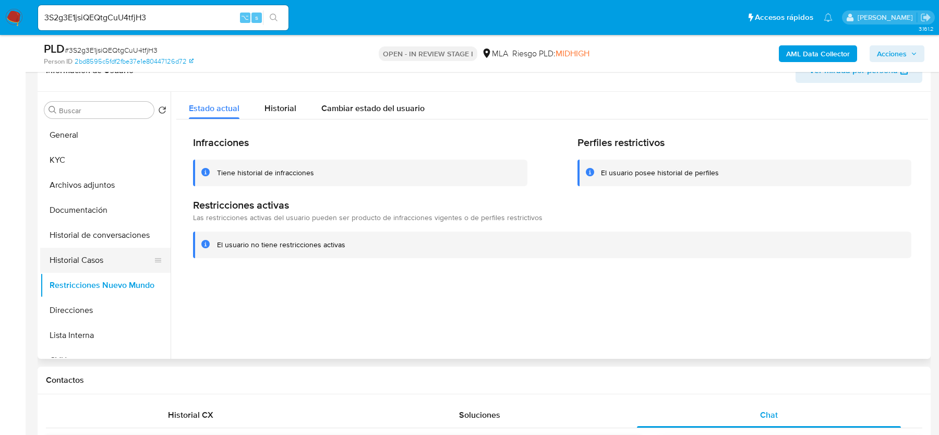
click at [84, 257] on button "Historial Casos" at bounding box center [101, 260] width 122 height 25
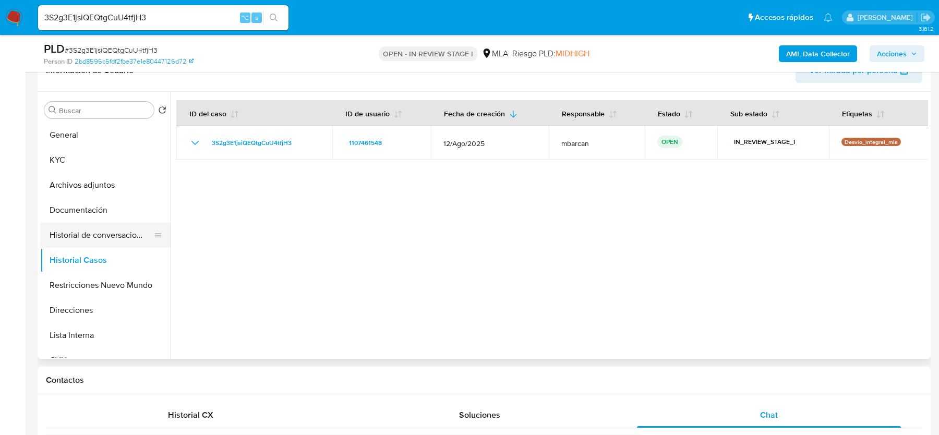
click at [90, 232] on button "Historial de conversaciones" at bounding box center [101, 235] width 122 height 25
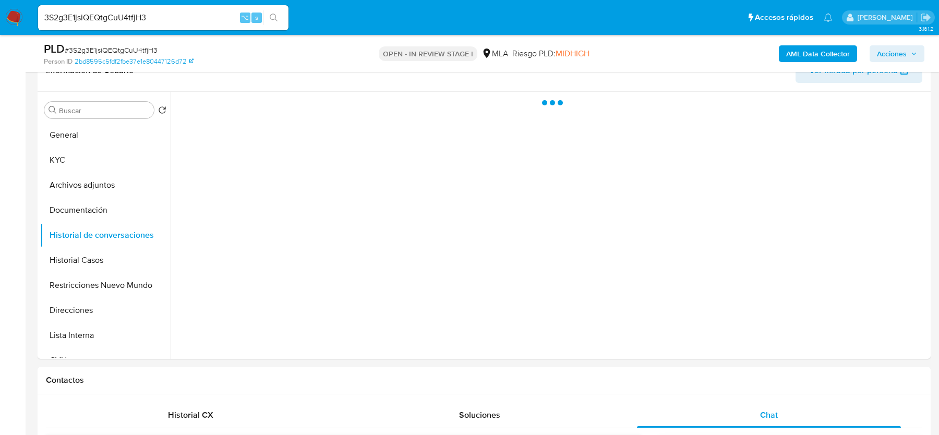
click at [134, 44] on div "PLD # 3S2g3E1jsiQEQtgCuU4tfjH3" at bounding box center [188, 49] width 289 height 16
copy span "3S2g3E1jsiQEQtgCuU4tfjH3"
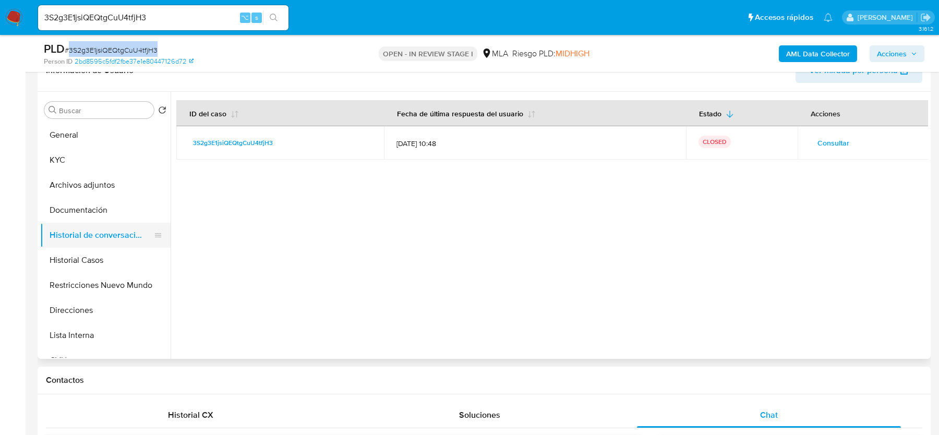
click at [75, 224] on button "Historial de conversaciones" at bounding box center [101, 235] width 122 height 25
click at [78, 205] on button "Documentación" at bounding box center [101, 210] width 122 height 25
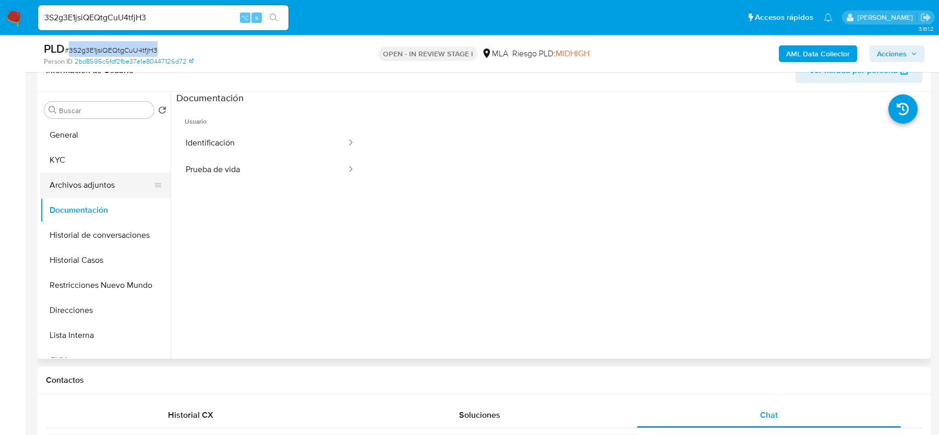
click at [78, 191] on button "Archivos adjuntos" at bounding box center [101, 185] width 122 height 25
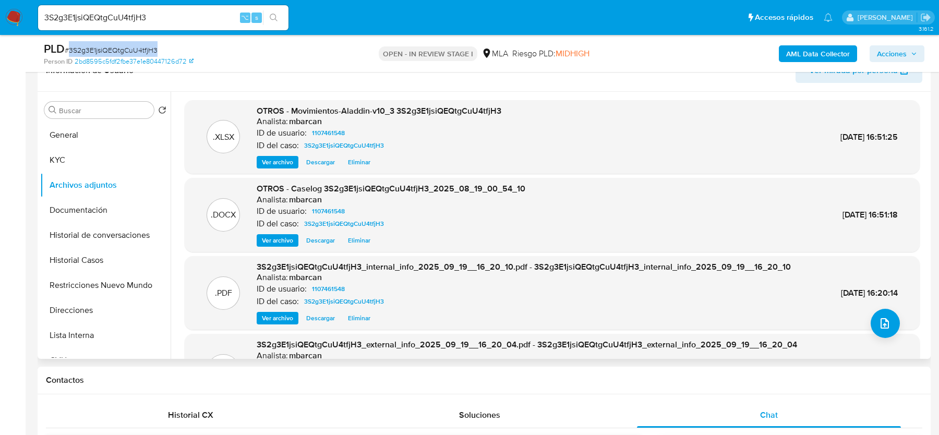
scroll to position [58, 0]
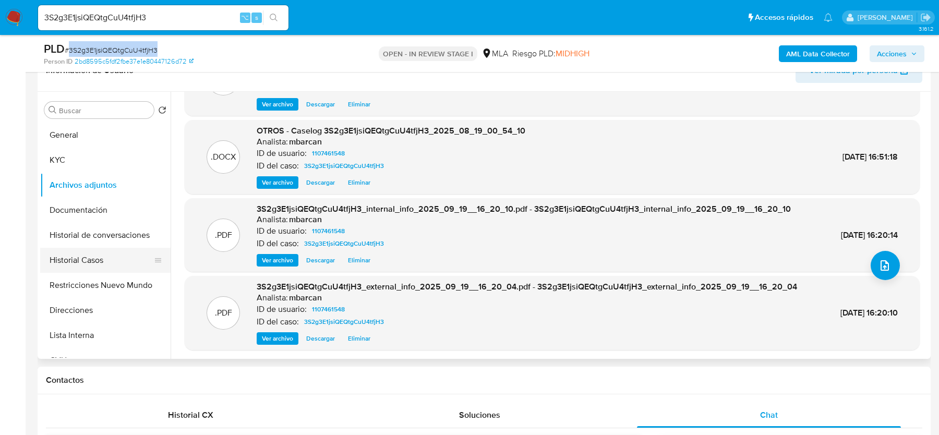
click at [76, 262] on button "Historial Casos" at bounding box center [101, 260] width 122 height 25
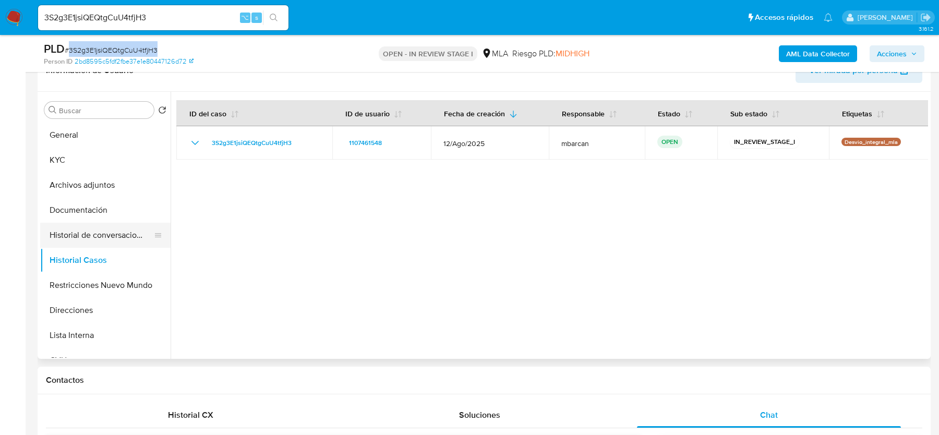
click at [88, 233] on button "Historial de conversaciones" at bounding box center [101, 235] width 122 height 25
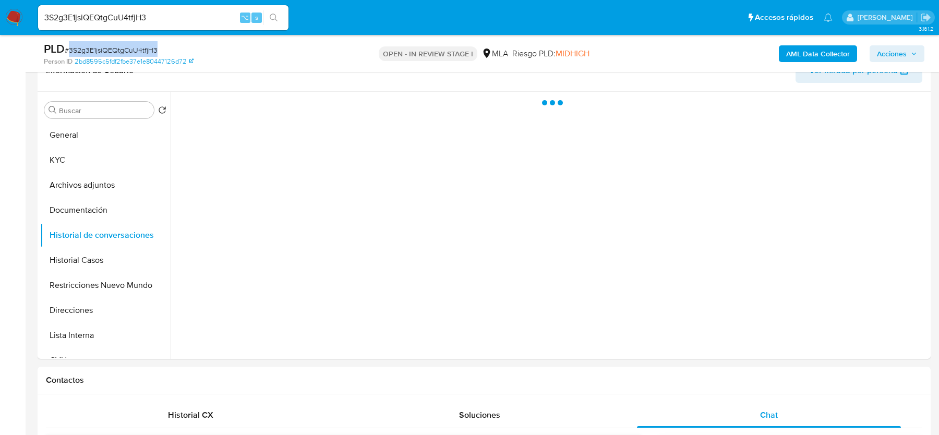
click at [890, 49] on span "Acciones" at bounding box center [892, 53] width 30 height 17
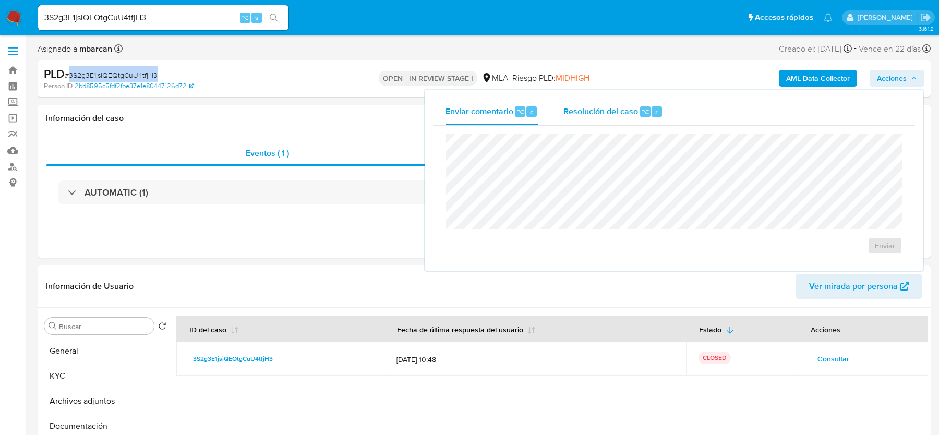
click at [588, 119] on div "Resolución del caso ⌥ r" at bounding box center [613, 111] width 100 height 27
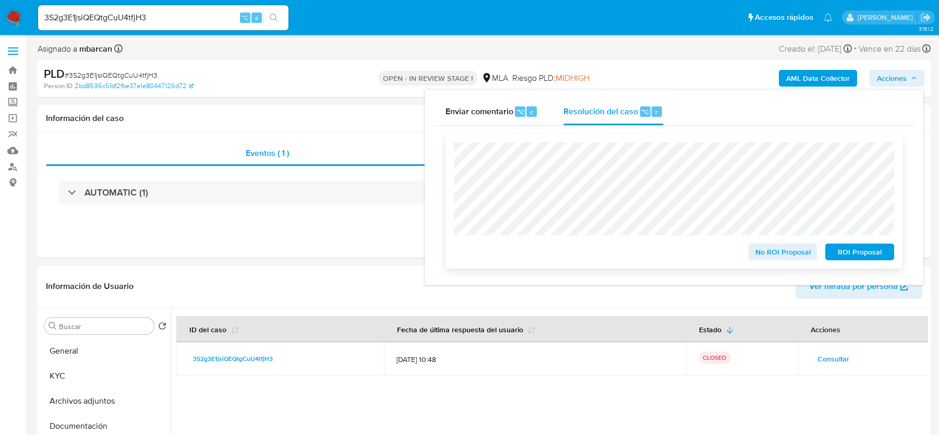
click at [756, 251] on span "No ROI Proposal" at bounding box center [783, 252] width 54 height 15
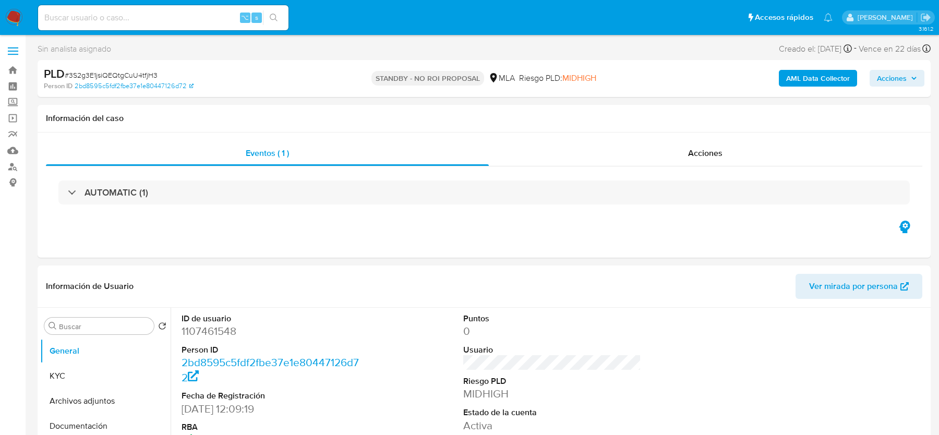
select select "10"
click at [176, 17] on input at bounding box center [163, 18] width 250 height 14
paste input "uOqgh0G2HsNMtzzosaFkXxCw"
type input "uOqgh0G2HsNMtzzosaFkXxCw"
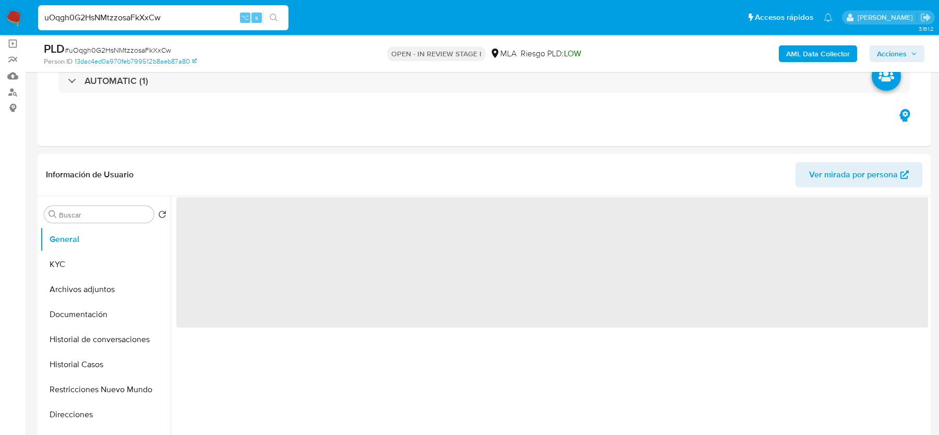
scroll to position [186, 0]
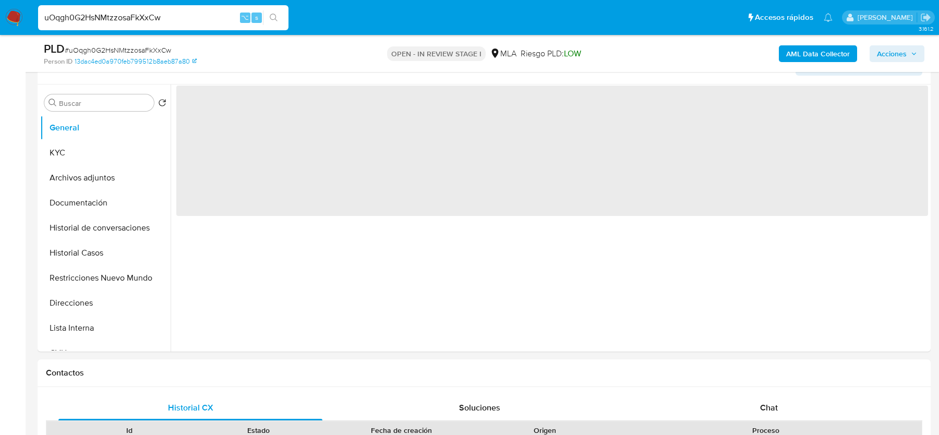
select select "10"
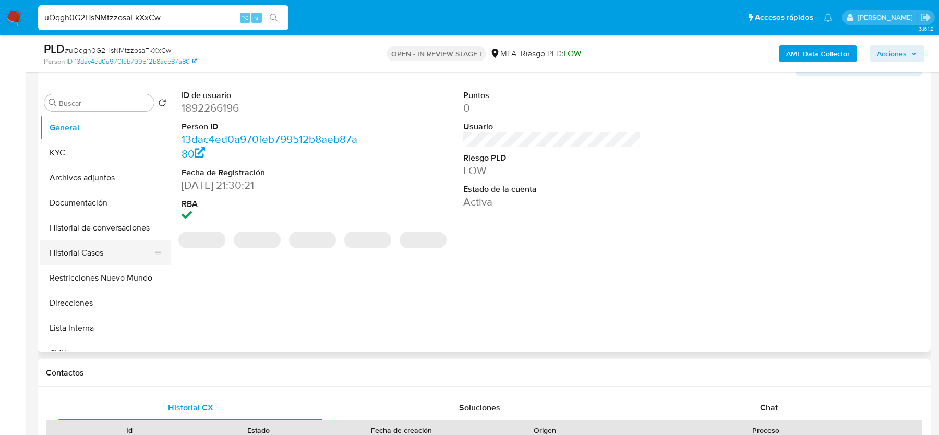
click at [123, 250] on button "Historial Casos" at bounding box center [101, 252] width 122 height 25
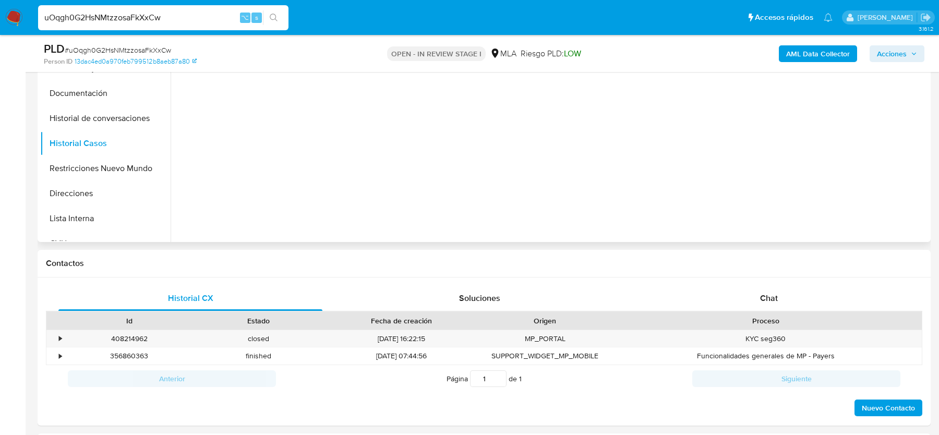
scroll to position [335, 0]
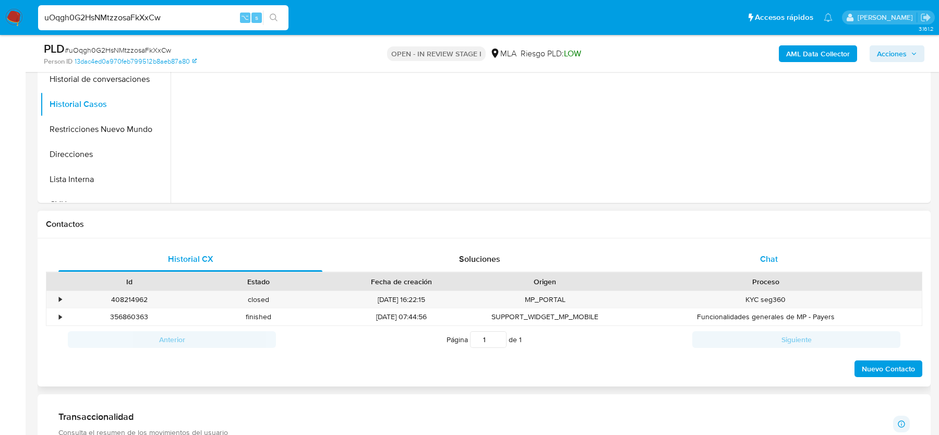
click at [744, 250] on div "Chat" at bounding box center [769, 259] width 264 height 25
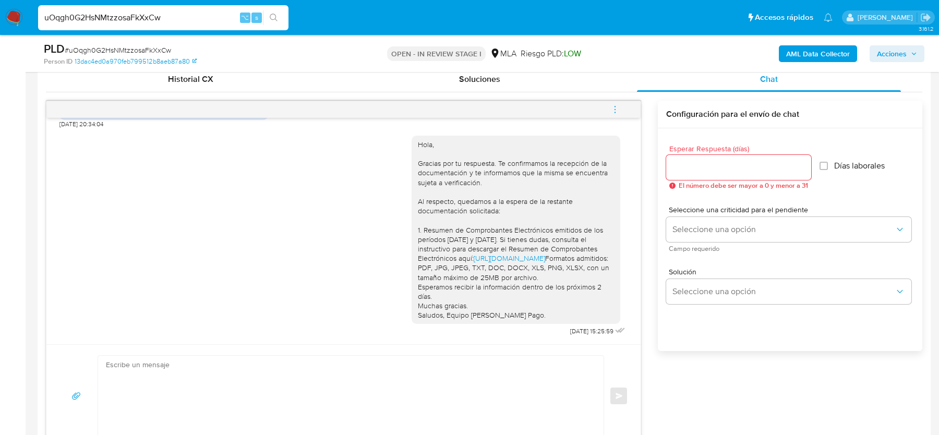
scroll to position [537, 0]
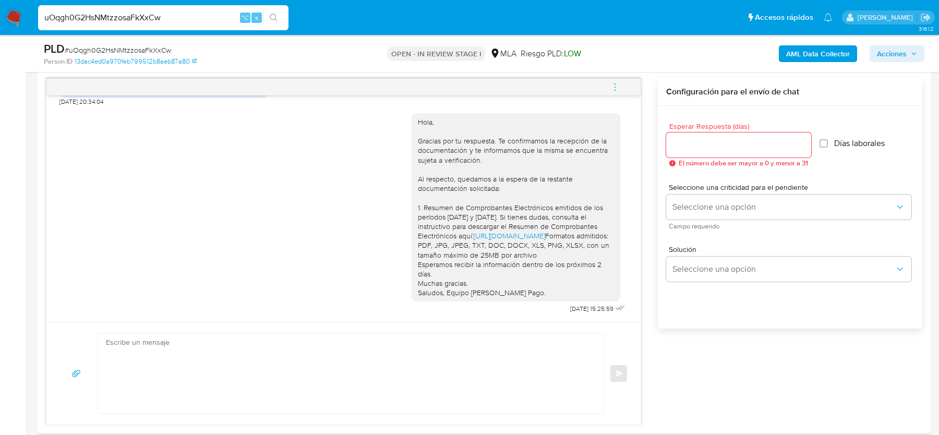
click at [613, 86] on icon "menu-action" at bounding box center [614, 86] width 9 height 9
click at [510, 62] on li "Cerrar conversación" at bounding box center [544, 66] width 107 height 19
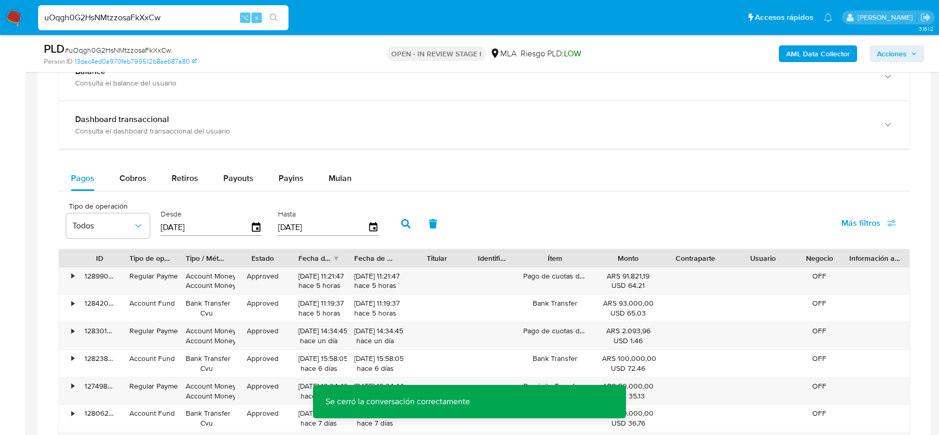
scroll to position [1589, 0]
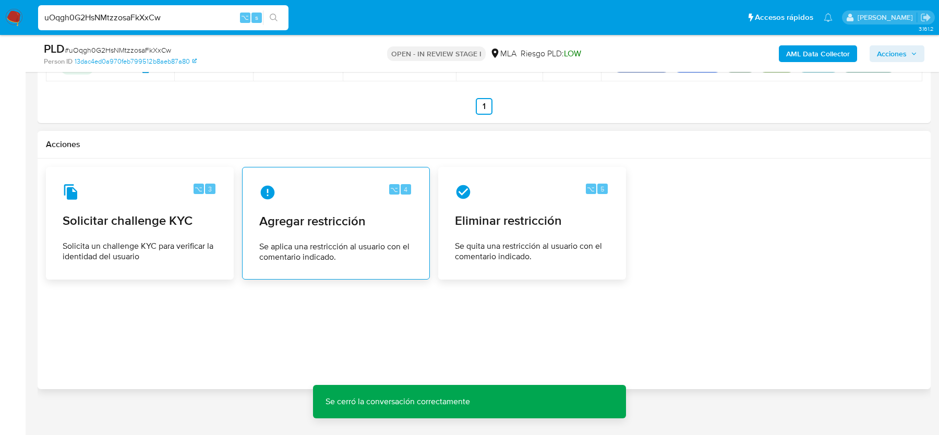
click at [308, 213] on span "Agregar restricción" at bounding box center [335, 221] width 153 height 16
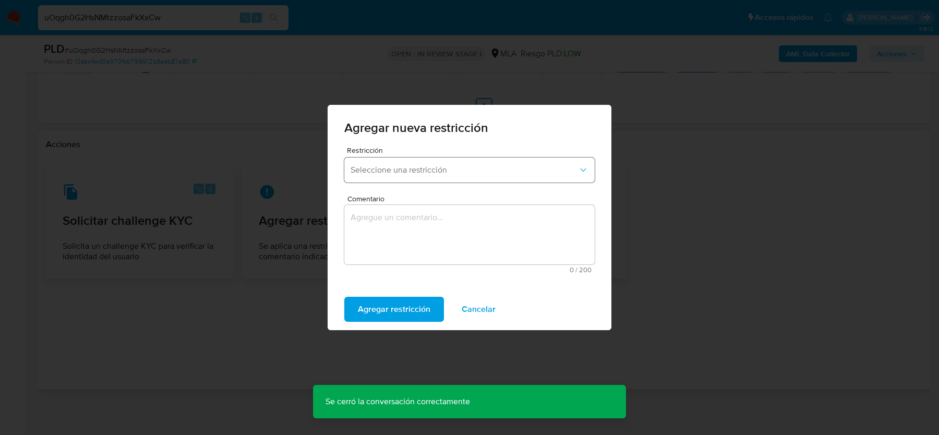
click at [373, 162] on button "Seleccione una restricción" at bounding box center [469, 169] width 250 height 25
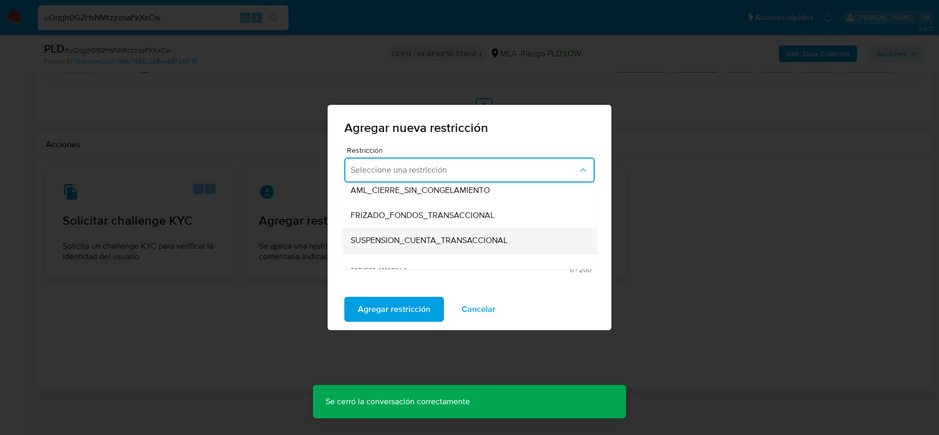
scroll to position [110, 0]
click at [383, 241] on span "SUSPENSION_CUENTA_TRANSACCIONAL" at bounding box center [428, 239] width 157 height 10
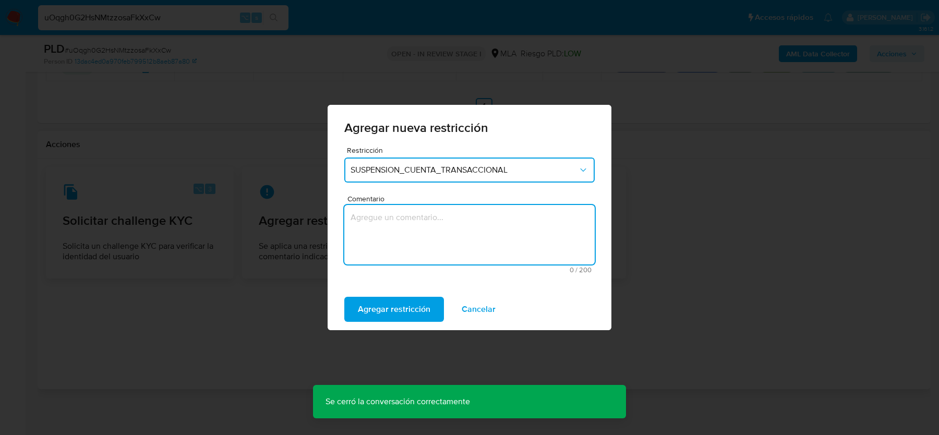
click at [372, 249] on textarea "Comentario" at bounding box center [469, 234] width 250 height 59
type textarea "AML"
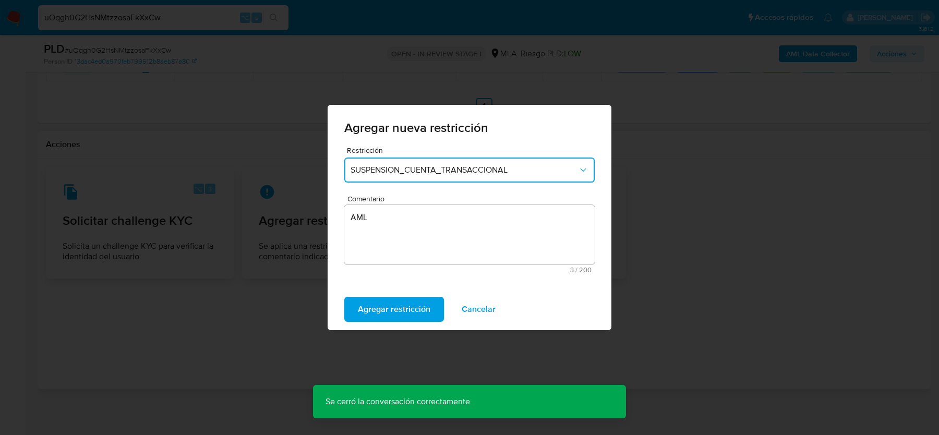
click at [381, 322] on div "Agregar restricción Cancelar" at bounding box center [469, 309] width 284 height 42
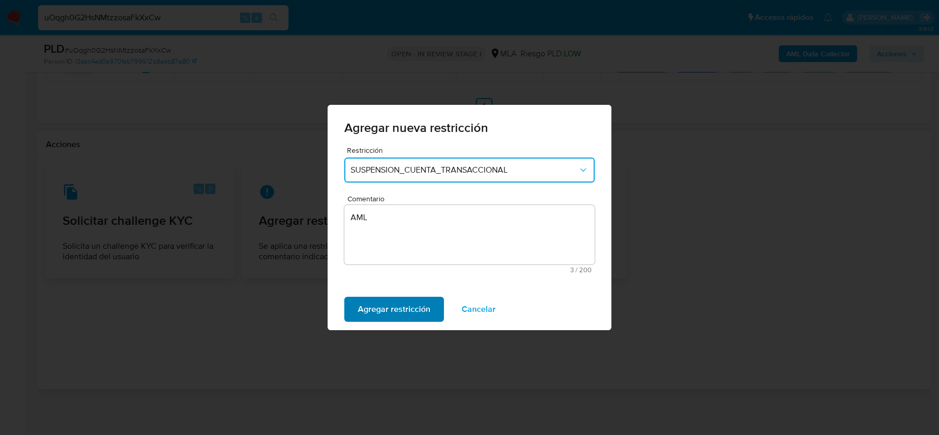
click at [381, 311] on span "Agregar restricción" at bounding box center [394, 309] width 72 height 23
click at [364, 307] on span "Confirmar" at bounding box center [377, 309] width 38 height 23
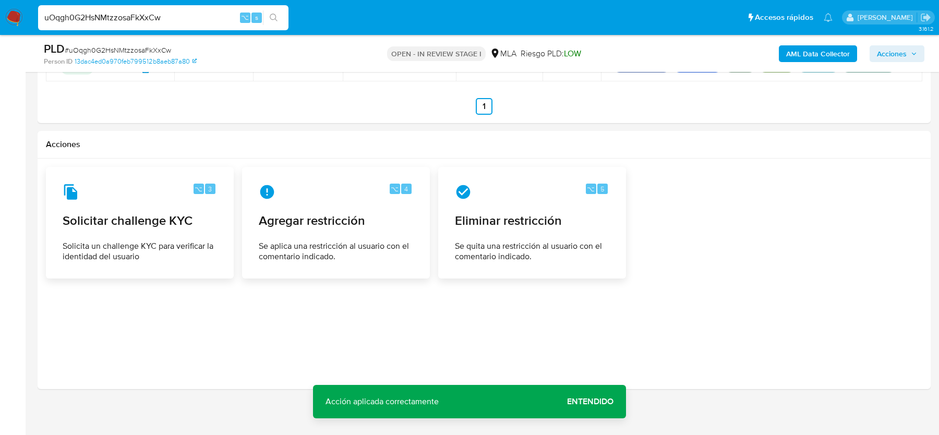
click at [79, 52] on span "# uOqgh0G2HsNMtzzosaFkXxCw" at bounding box center [118, 50] width 106 height 10
copy span "uOqgh0G2HsNMtzzosaFkXxCw"
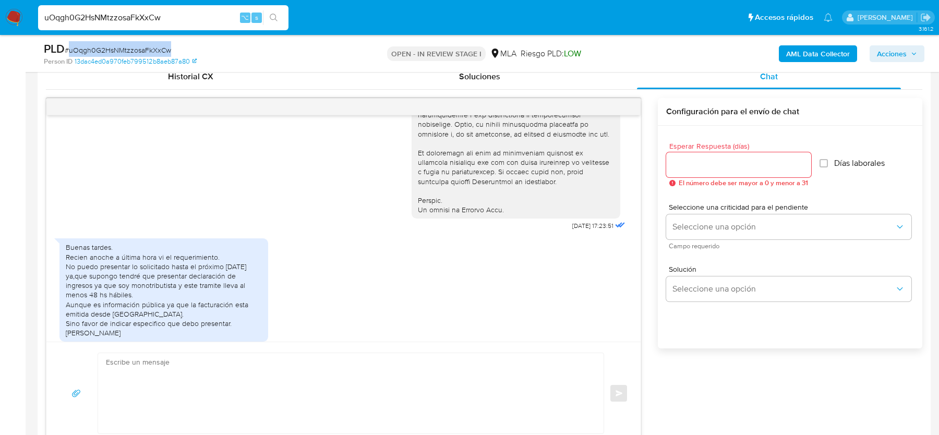
scroll to position [463, 0]
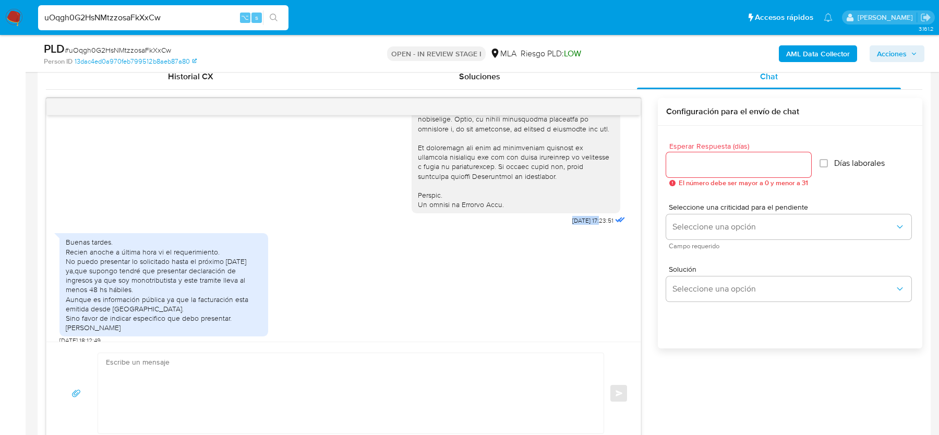
drag, startPoint x: 559, startPoint y: 237, endPoint x: 591, endPoint y: 239, distance: 31.9
copy span "18/08/2025"
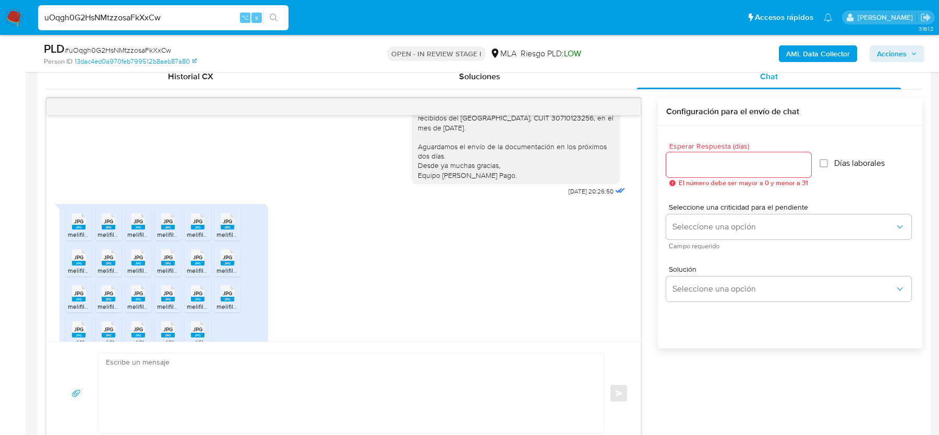
scroll to position [976, 0]
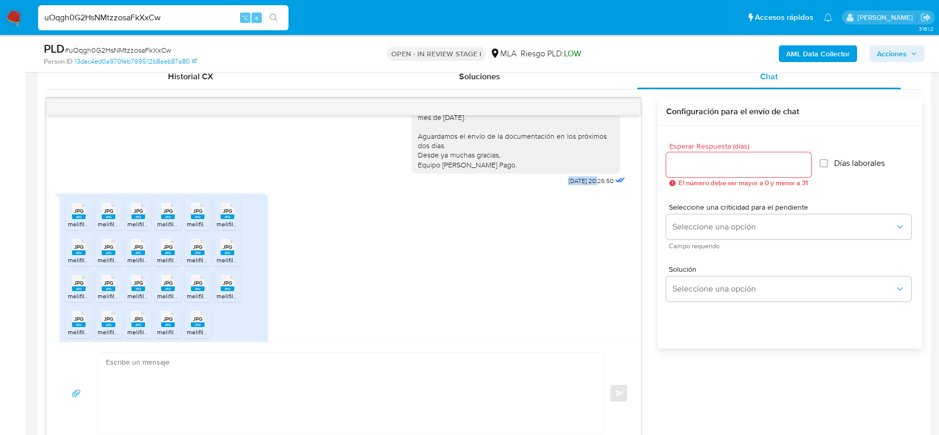
drag, startPoint x: 552, startPoint y: 219, endPoint x: 588, endPoint y: 221, distance: 36.0
click at [588, 188] on div "Hola, Muchas gracias por tu respuesta. Al respecto, ¿podrías enviarnos lo sigui…" at bounding box center [519, 59] width 216 height 258
copy span "30/09/2025"
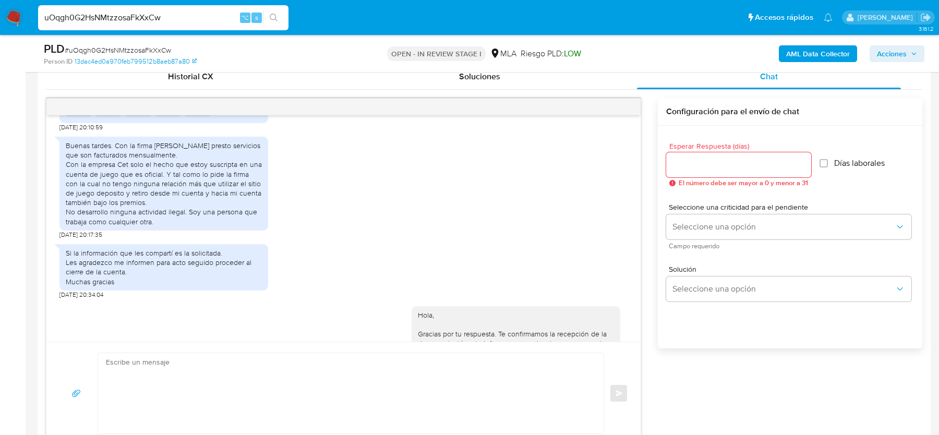
scroll to position [1200, 0]
drag, startPoint x: 138, startPoint y: 183, endPoint x: 138, endPoint y: 192, distance: 8.9
click at [138, 192] on div "Buenas tardes. Con la firma Montes Ernesto presto servicios que son facturados …" at bounding box center [164, 182] width 196 height 86
drag, startPoint x: 122, startPoint y: 202, endPoint x: 124, endPoint y: 220, distance: 17.3
click at [124, 220] on div "Buenas tardes. Con la firma Montes Ernesto presto servicios que son facturados …" at bounding box center [164, 182] width 196 height 86
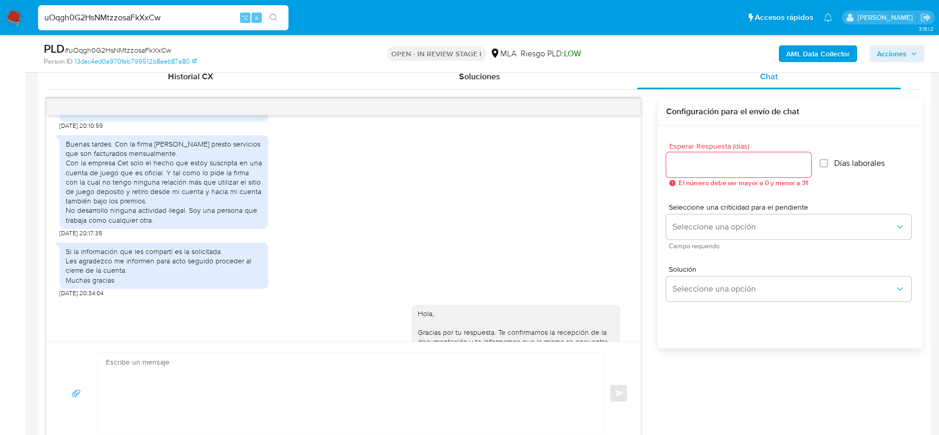
click at [177, 223] on div "Buenas tardes. Con la firma Montes Ernesto presto servicios que son facturados …" at bounding box center [164, 182] width 196 height 86
drag, startPoint x: 169, startPoint y: 215, endPoint x: 169, endPoint y: 226, distance: 11.5
click at [169, 225] on div "Buenas tardes. Con la firma Montes Ernesto presto servicios que son facturados …" at bounding box center [164, 182] width 196 height 86
drag, startPoint x: 178, startPoint y: 220, endPoint x: 178, endPoint y: 232, distance: 12.0
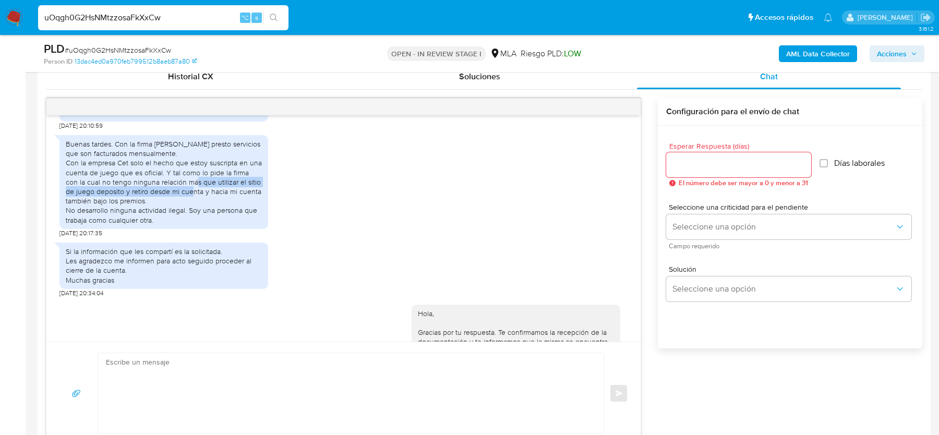
click at [178, 225] on div "Buenas tardes. Con la firma Montes Ernesto presto servicios que son facturados …" at bounding box center [164, 182] width 196 height 86
click at [171, 225] on div "Buenas tardes. Con la firma Montes Ernesto presto servicios que son facturados …" at bounding box center [164, 182] width 196 height 86
drag, startPoint x: 151, startPoint y: 231, endPoint x: 151, endPoint y: 239, distance: 7.8
click at [151, 225] on div "Buenas tardes. Con la firma Montes Ernesto presto servicios que son facturados …" at bounding box center [164, 182] width 196 height 86
click at [157, 225] on div "Buenas tardes. Con la firma Montes Ernesto presto servicios que son facturados …" at bounding box center [164, 182] width 196 height 86
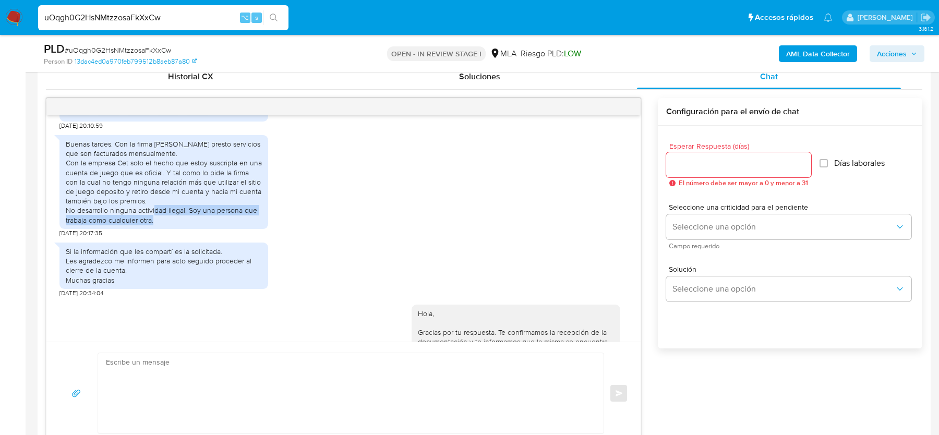
drag, startPoint x: 151, startPoint y: 250, endPoint x: 151, endPoint y: 258, distance: 7.8
click at [151, 225] on div "Buenas tardes. Con la firma Montes Ernesto presto servicios que son facturados …" at bounding box center [164, 182] width 196 height 86
click at [165, 225] on div "Buenas tardes. Con la firma Montes Ernesto presto servicios que son facturados …" at bounding box center [164, 182] width 196 height 86
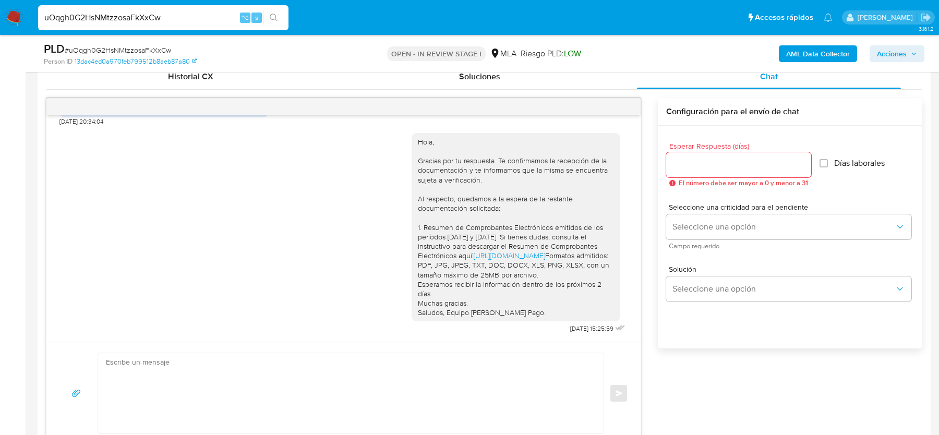
scroll to position [1420, 0]
drag, startPoint x: 555, startPoint y: 327, endPoint x: 591, endPoint y: 327, distance: 36.0
click at [591, 327] on div "Hola, Gracias por tu respuesta. Te confirmamos la recepción de la documentación…" at bounding box center [519, 231] width 216 height 211
copy span "03/10/2025 1"
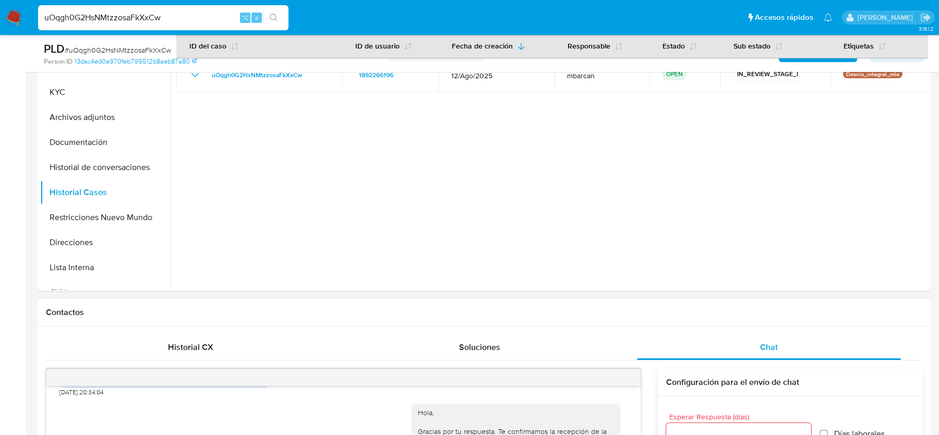
scroll to position [131, 0]
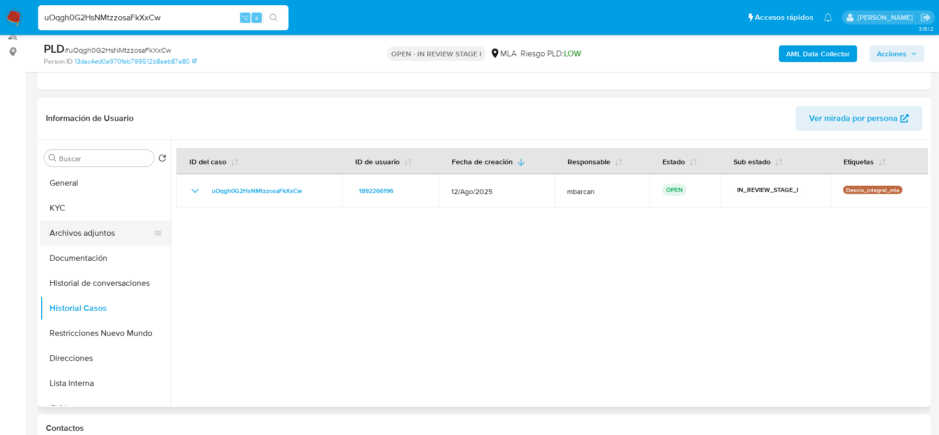
click at [97, 221] on button "Archivos adjuntos" at bounding box center [101, 233] width 122 height 25
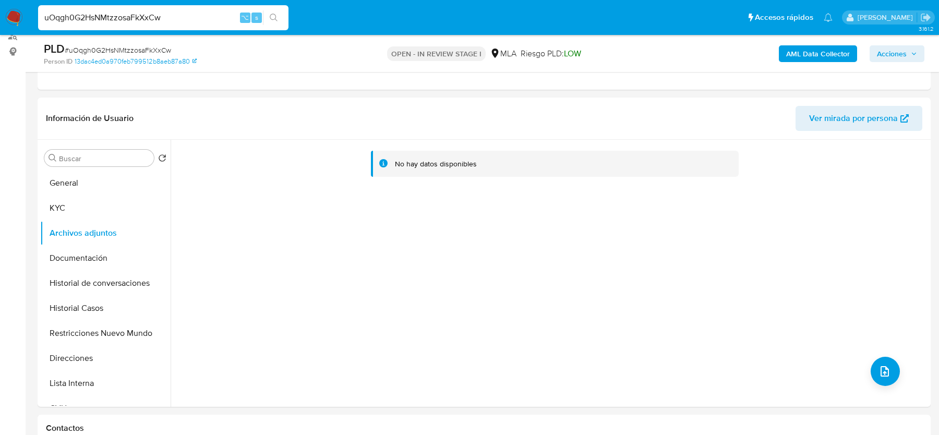
click at [810, 57] on b "AML Data Collector" at bounding box center [818, 53] width 64 height 17
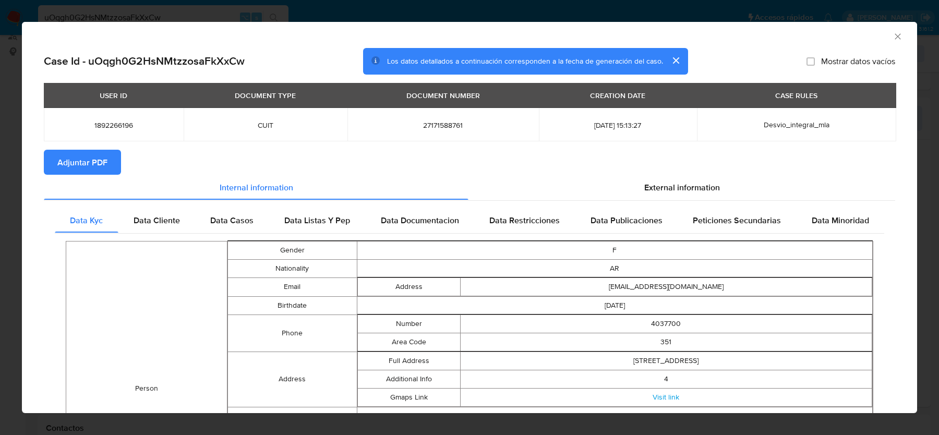
click at [81, 165] on span "Adjuntar PDF" at bounding box center [82, 162] width 50 height 23
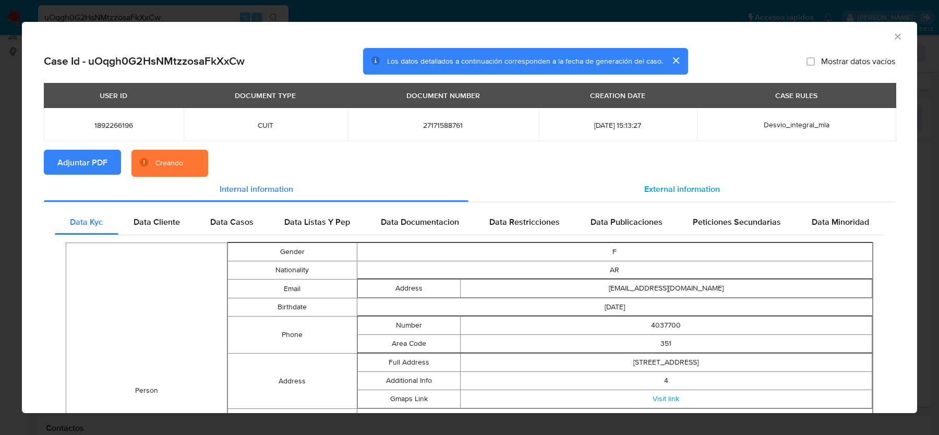
click at [682, 185] on span "External information" at bounding box center [682, 189] width 76 height 12
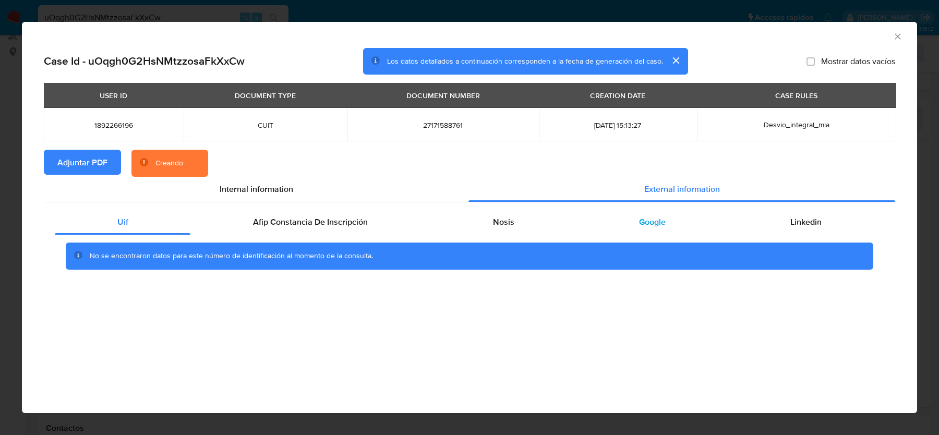
click at [622, 219] on div "Google" at bounding box center [651, 222] width 151 height 25
click at [497, 210] on div "Nosis" at bounding box center [503, 222] width 146 height 25
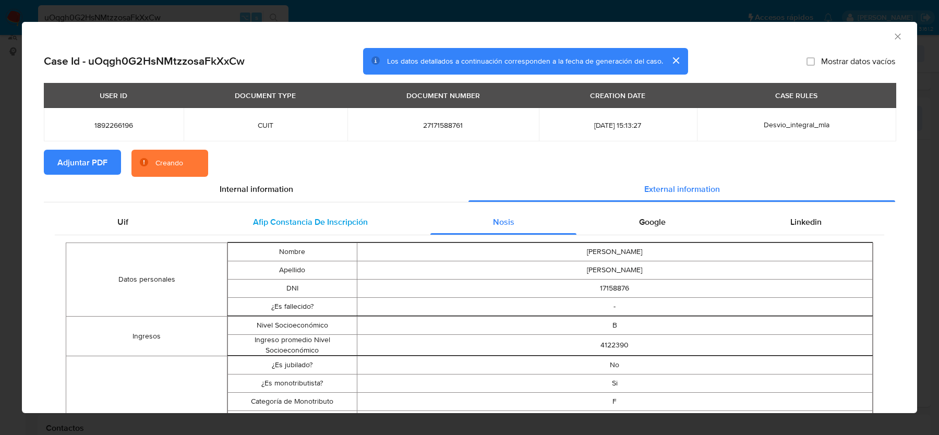
click at [387, 213] on div "Afip Constancia De Inscripción" at bounding box center [309, 222] width 239 height 25
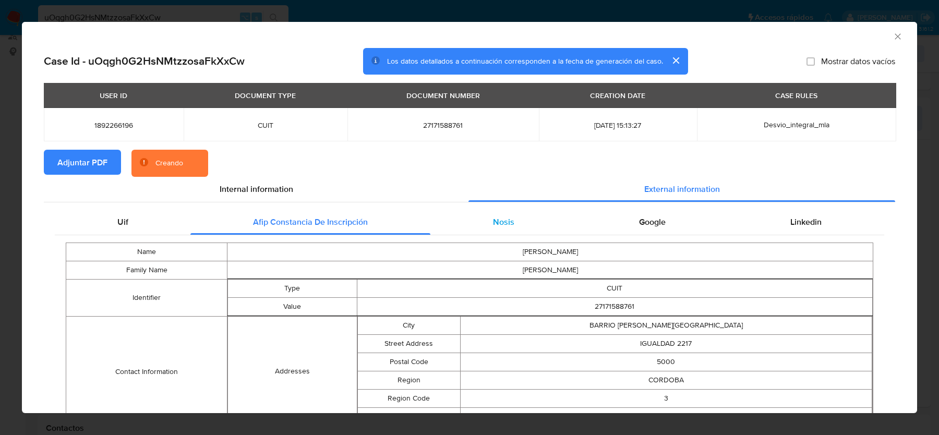
click at [499, 210] on div "Nosis" at bounding box center [503, 222] width 146 height 25
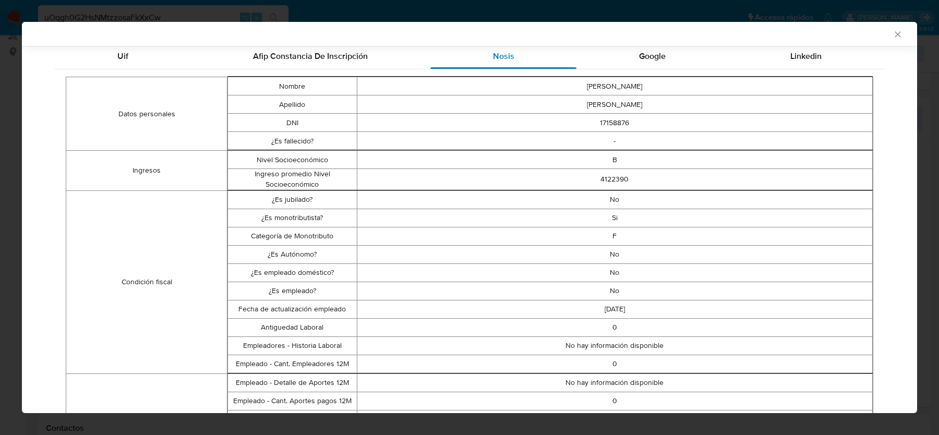
scroll to position [0, 0]
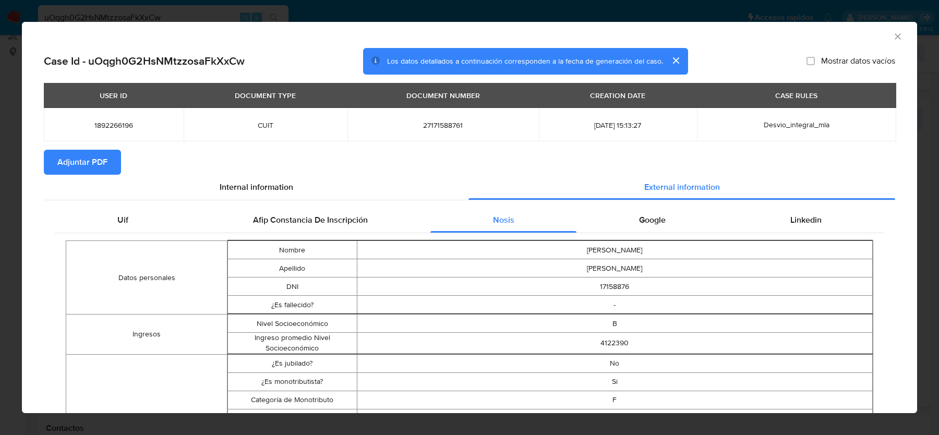
click at [897, 33] on icon "Cerrar ventana" at bounding box center [897, 36] width 10 height 10
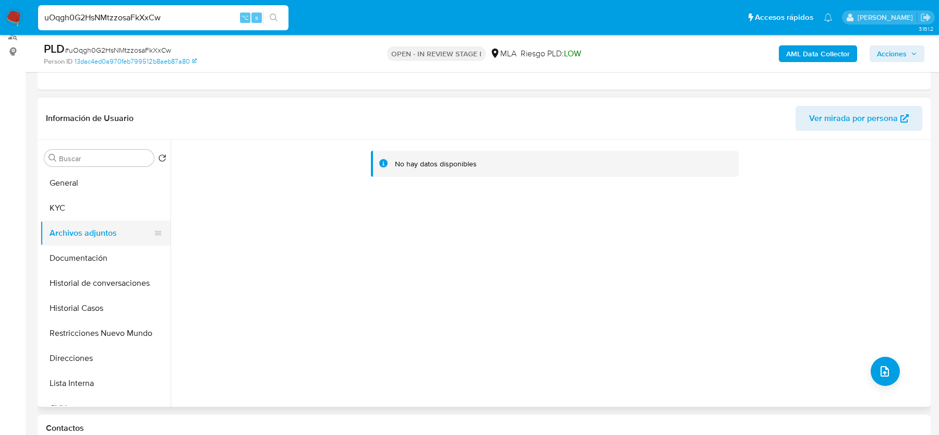
drag, startPoint x: 87, startPoint y: 198, endPoint x: 87, endPoint y: 225, distance: 26.6
click at [87, 225] on ul "General KYC Archivos adjuntos Documentación Historial de conversaciones Histori…" at bounding box center [105, 288] width 130 height 235
click at [87, 225] on button "Archivos adjuntos" at bounding box center [101, 233] width 122 height 25
drag, startPoint x: 105, startPoint y: 295, endPoint x: 118, endPoint y: 216, distance: 79.3
click at [104, 291] on ul "General KYC Archivos adjuntos Documentación Historial de conversaciones Histori…" at bounding box center [105, 288] width 130 height 235
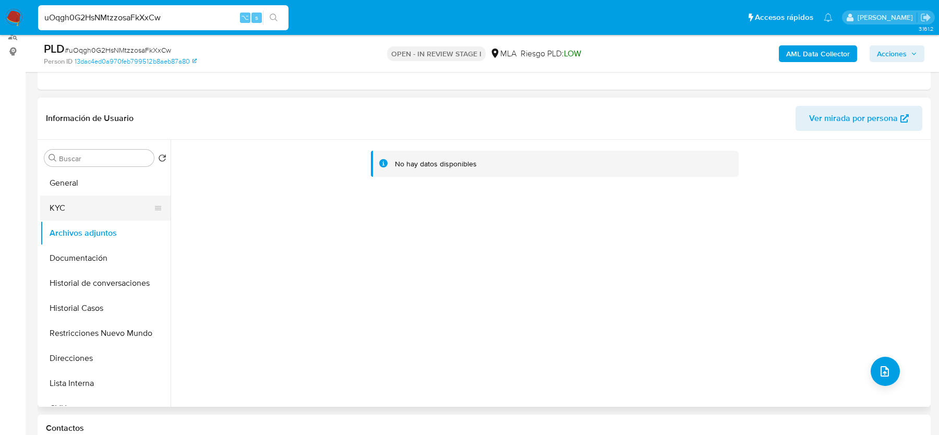
click at [117, 196] on button "KYC" at bounding box center [101, 208] width 122 height 25
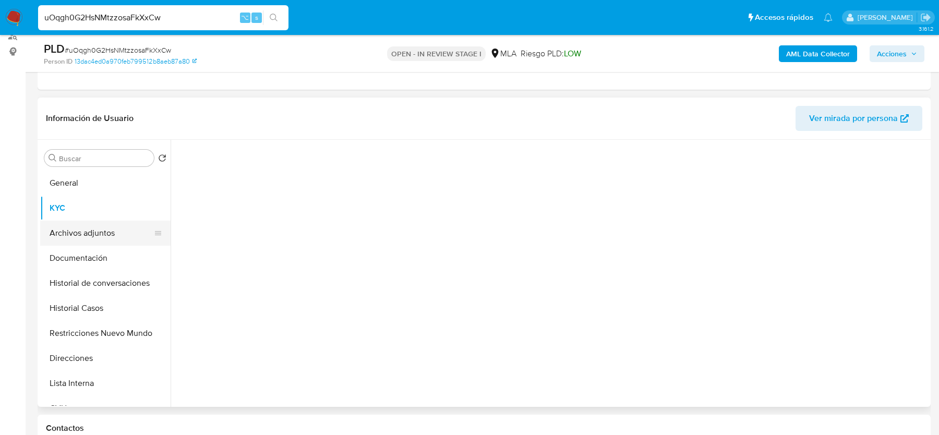
click at [108, 235] on button "Archivos adjuntos" at bounding box center [101, 233] width 122 height 25
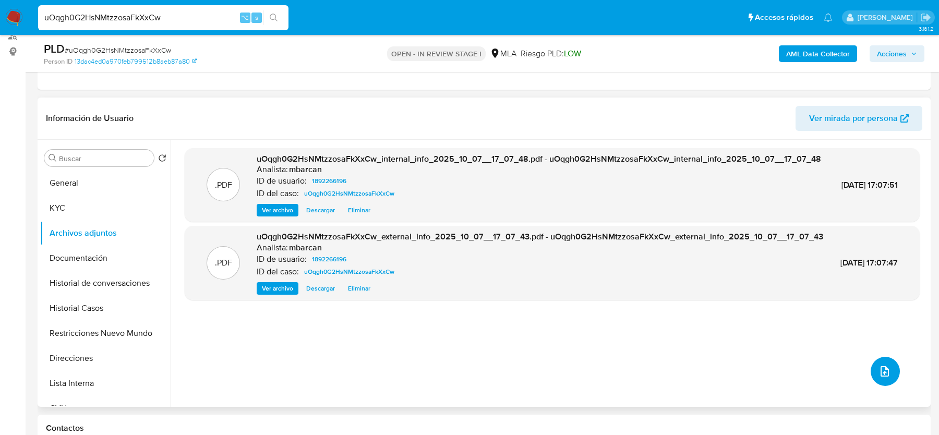
click at [886, 367] on icon "upload-file" at bounding box center [884, 371] width 13 height 13
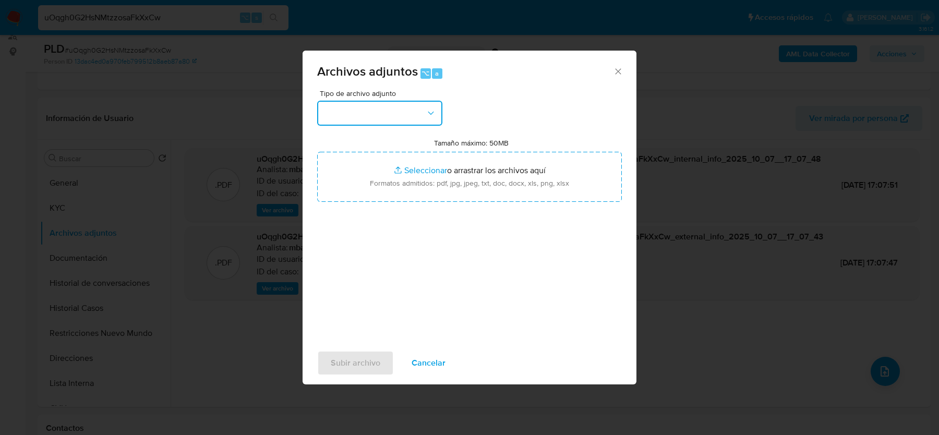
click at [367, 115] on button "button" at bounding box center [379, 113] width 125 height 25
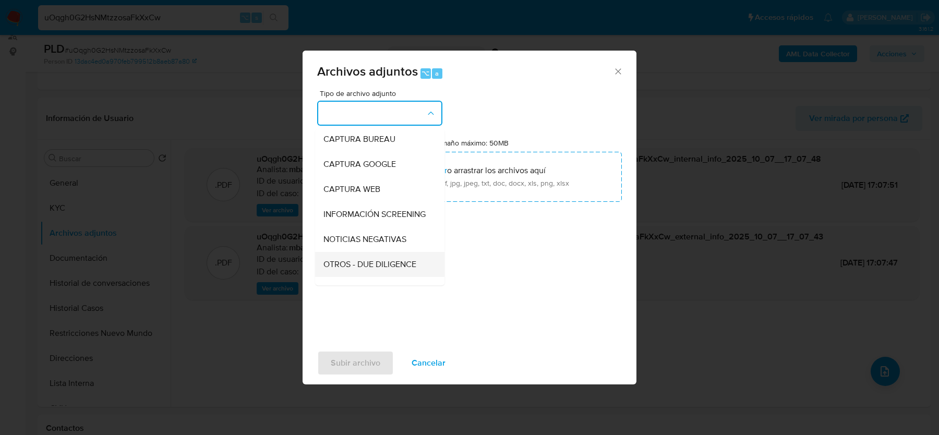
scroll to position [56, 0]
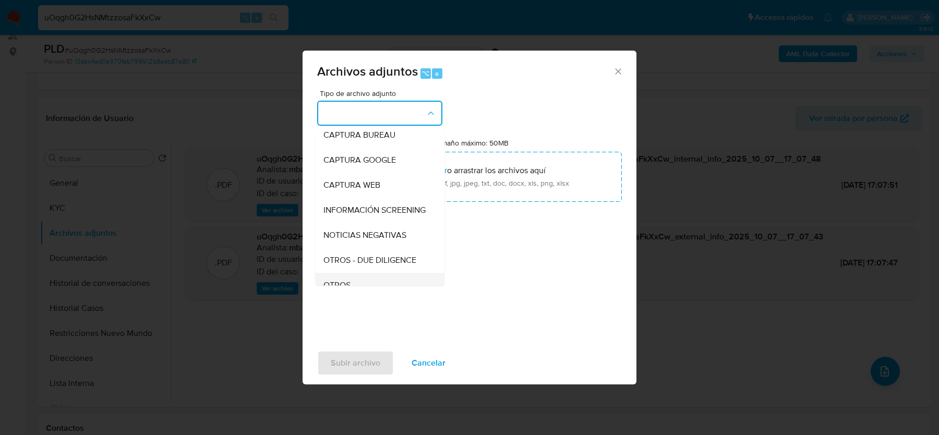
click at [339, 282] on span "OTROS" at bounding box center [336, 285] width 27 height 10
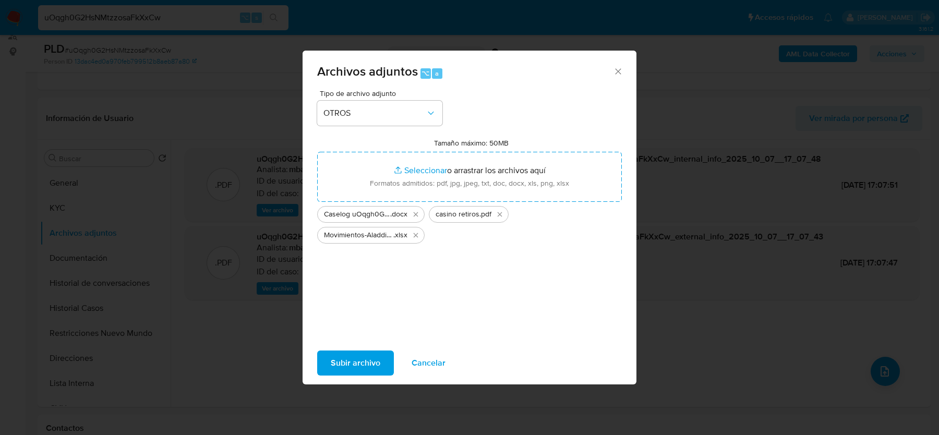
click at [337, 363] on span "Subir archivo" at bounding box center [356, 362] width 50 height 23
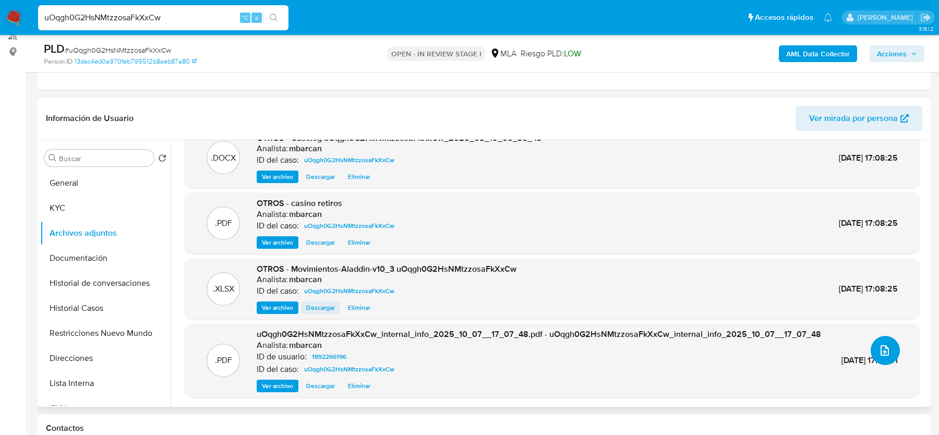
scroll to position [32, 0]
click at [105, 333] on button "Restricciones Nuevo Mundo" at bounding box center [101, 333] width 122 height 25
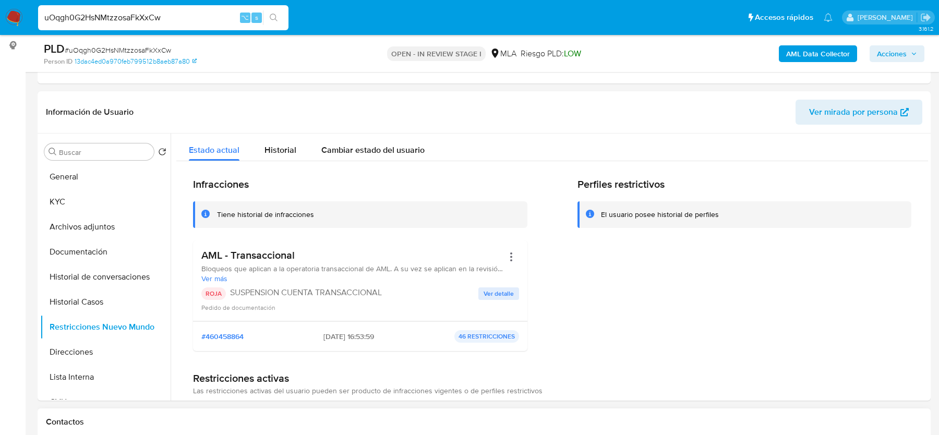
scroll to position [100, 0]
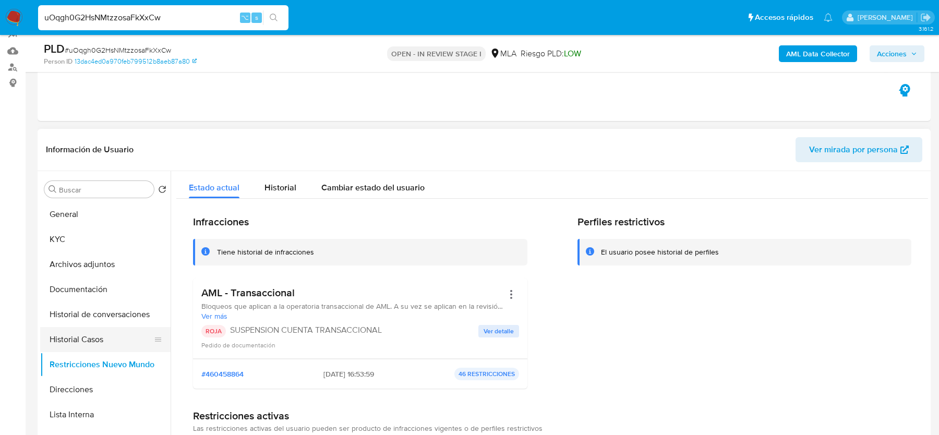
click at [82, 330] on button "Historial Casos" at bounding box center [101, 339] width 122 height 25
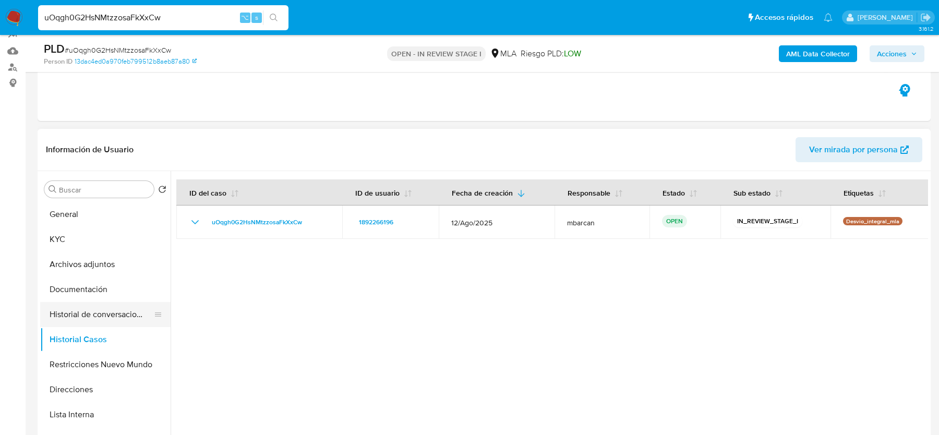
click at [90, 308] on button "Historial de conversaciones" at bounding box center [101, 314] width 122 height 25
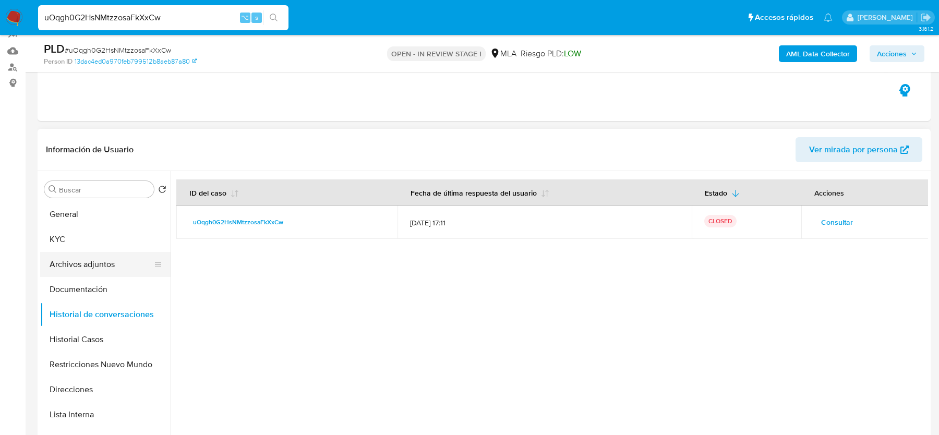
click at [82, 261] on button "Archivos adjuntos" at bounding box center [101, 264] width 122 height 25
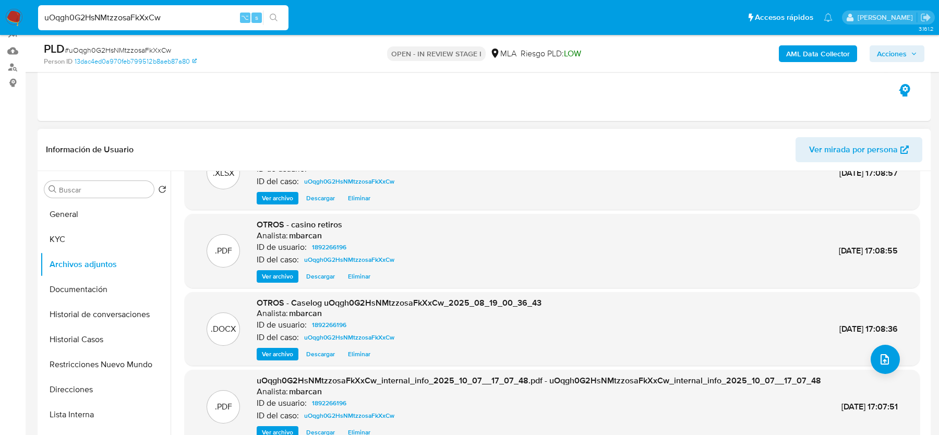
scroll to position [0, 0]
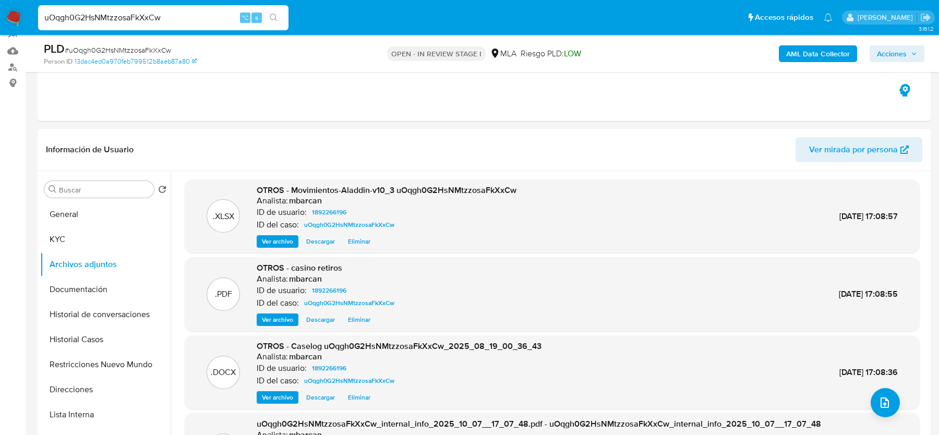
click at [896, 47] on span "Acciones" at bounding box center [892, 53] width 30 height 17
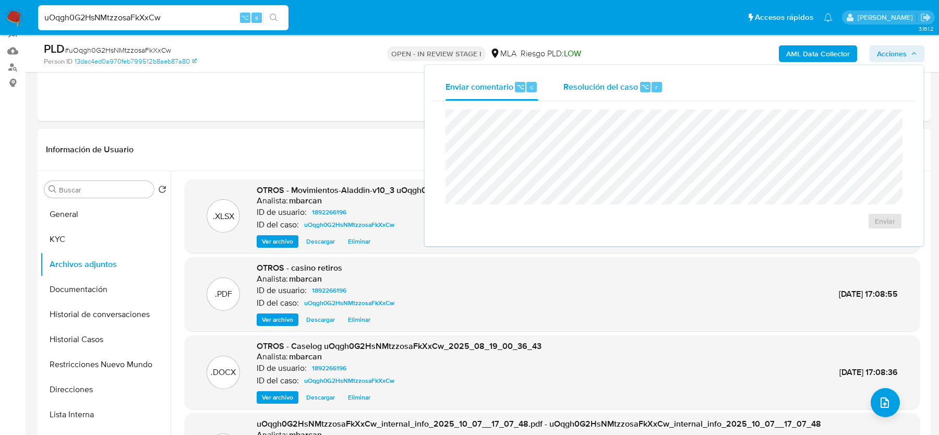
click at [627, 78] on div "Resolución del caso ⌥ r" at bounding box center [613, 87] width 100 height 27
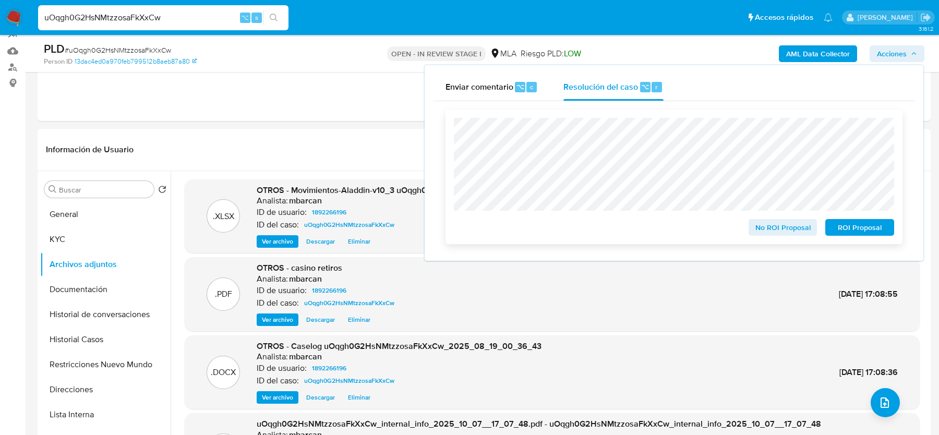
click at [860, 234] on span "ROI Proposal" at bounding box center [859, 227] width 54 height 15
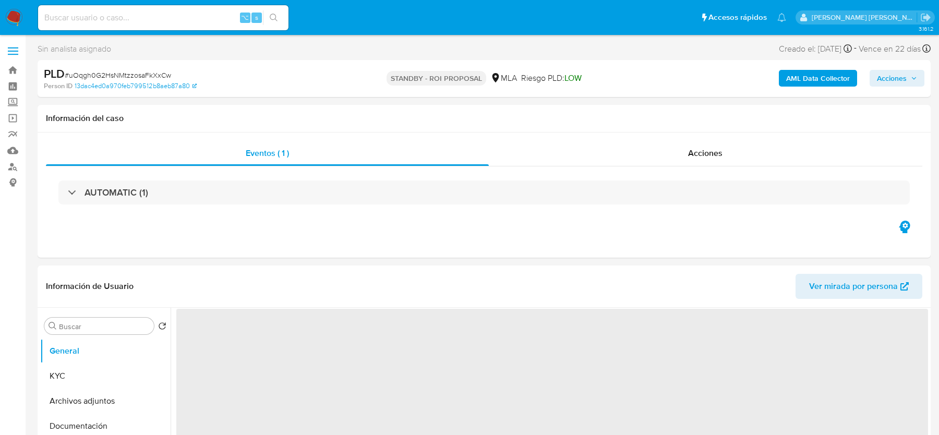
select select "10"
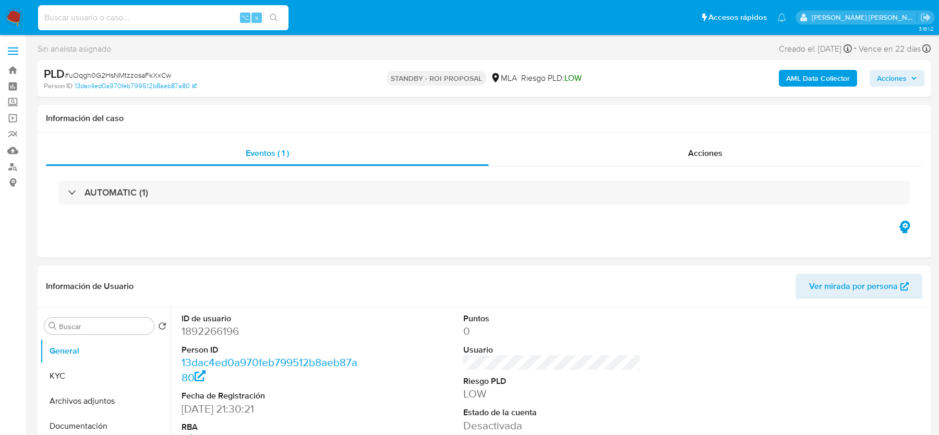
click at [197, 20] on input at bounding box center [163, 18] width 250 height 14
paste input "0WkA9kCGptZ8BvCocHyA6Kzq"
type input "0WkA9kCGptZ8BvCocHyA6Kzq"
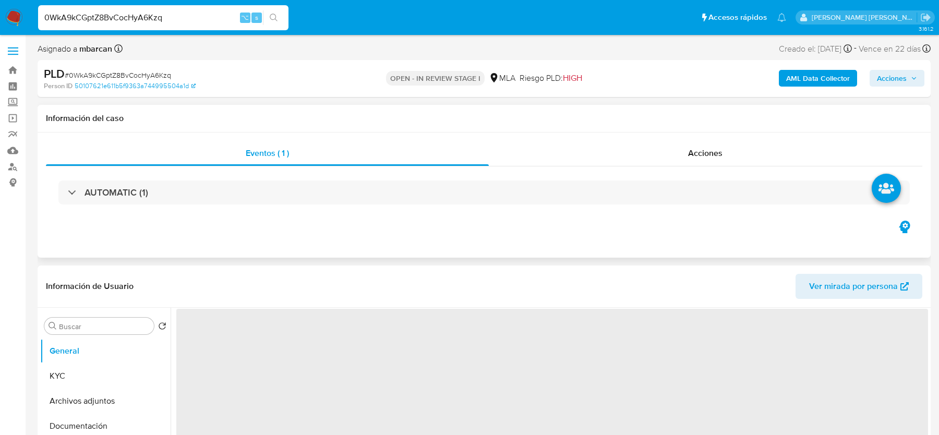
select select "10"
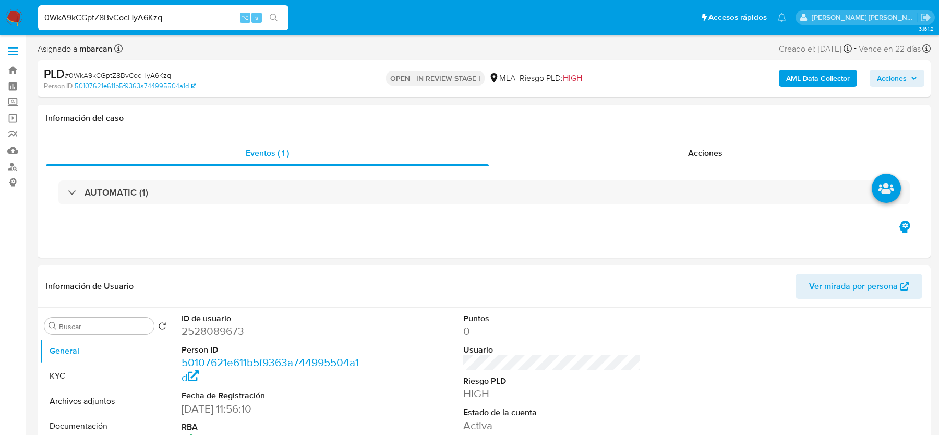
click at [152, 71] on span "# 0WkA9kCGptZ8BvCocHyA6Kzq" at bounding box center [118, 75] width 106 height 10
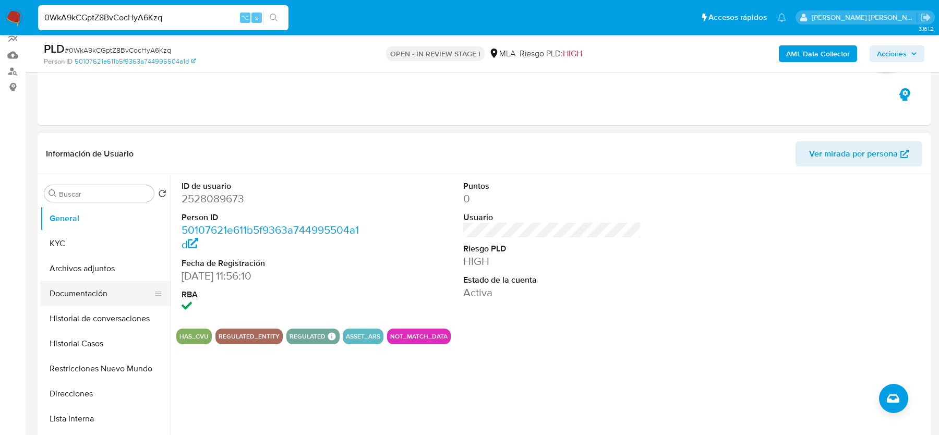
scroll to position [165, 0]
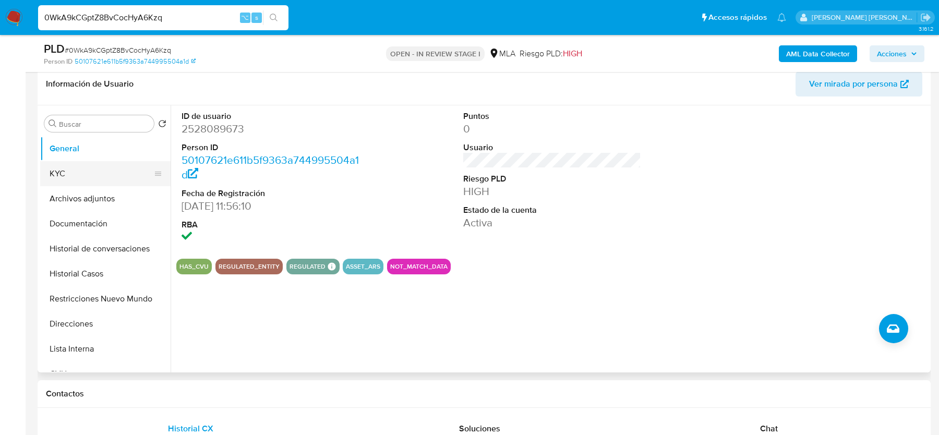
click at [68, 170] on button "KYC" at bounding box center [101, 173] width 122 height 25
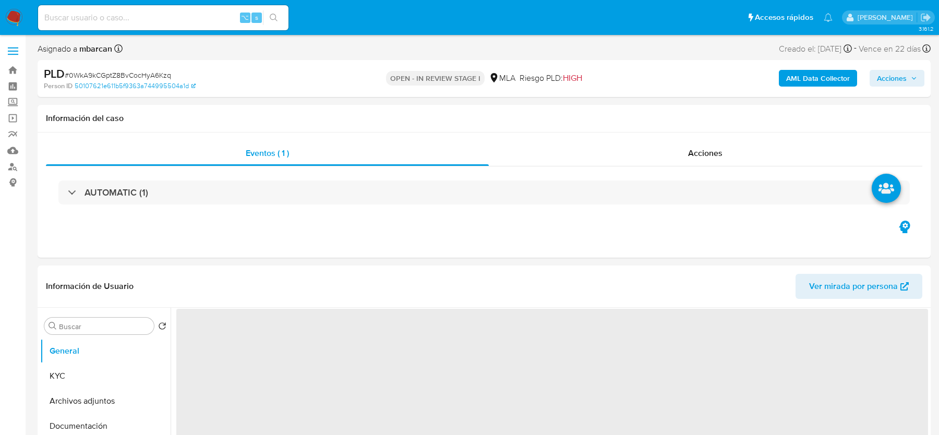
select select "10"
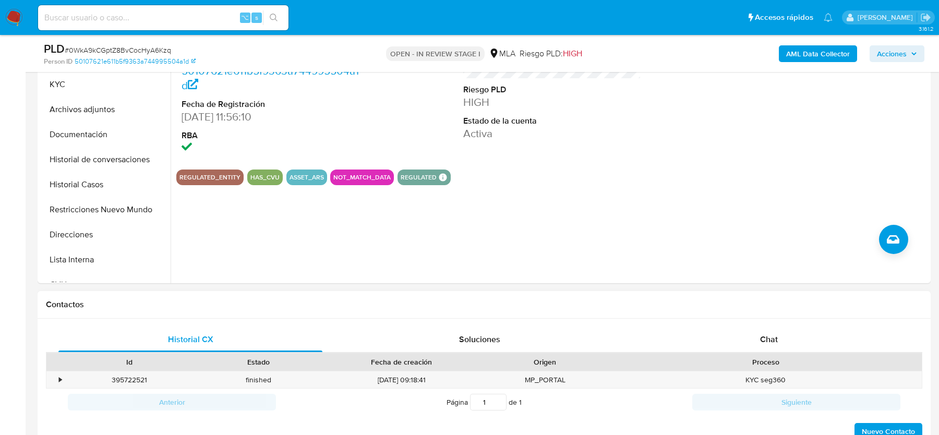
scroll to position [270, 0]
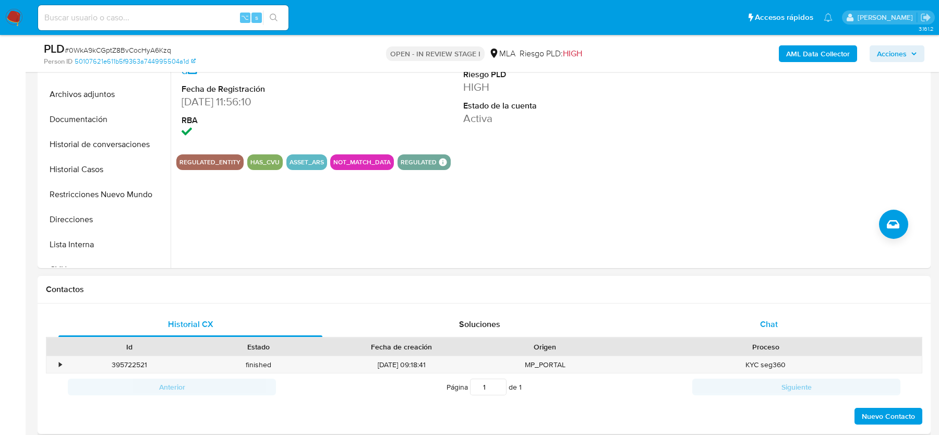
click at [779, 335] on div "Chat" at bounding box center [769, 324] width 264 height 25
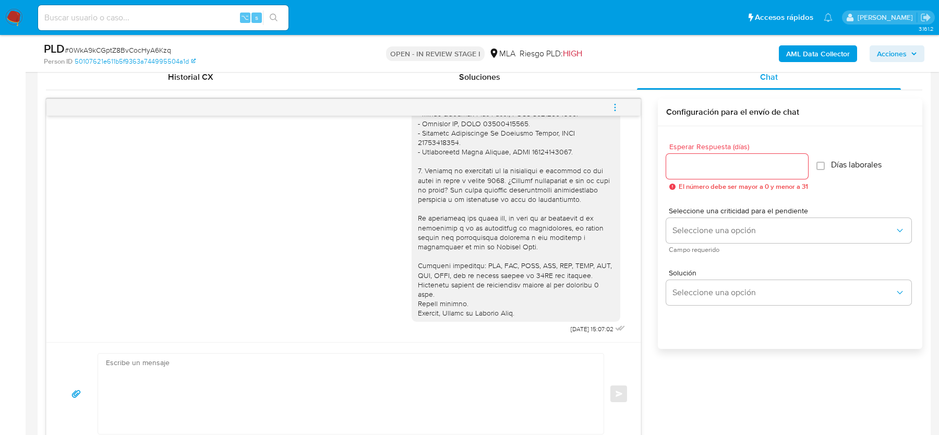
scroll to position [522, 0]
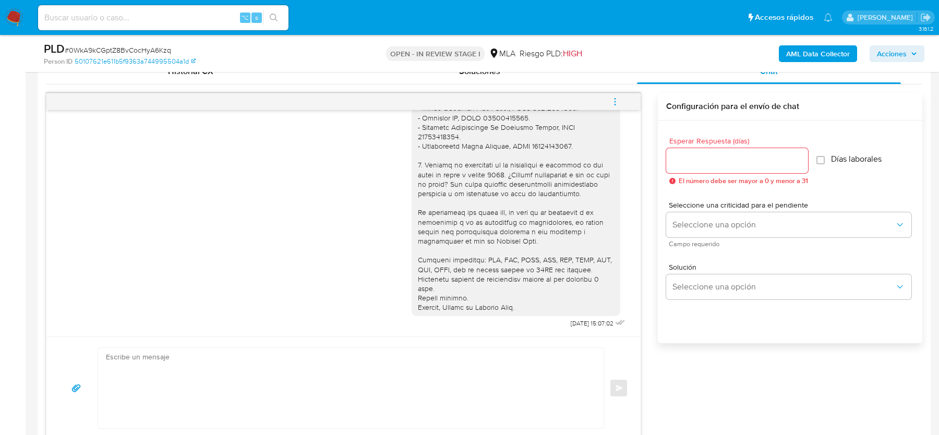
click at [609, 96] on button "menu-action" at bounding box center [615, 101] width 34 height 25
click at [506, 77] on li "Cerrar conversación" at bounding box center [544, 80] width 107 height 19
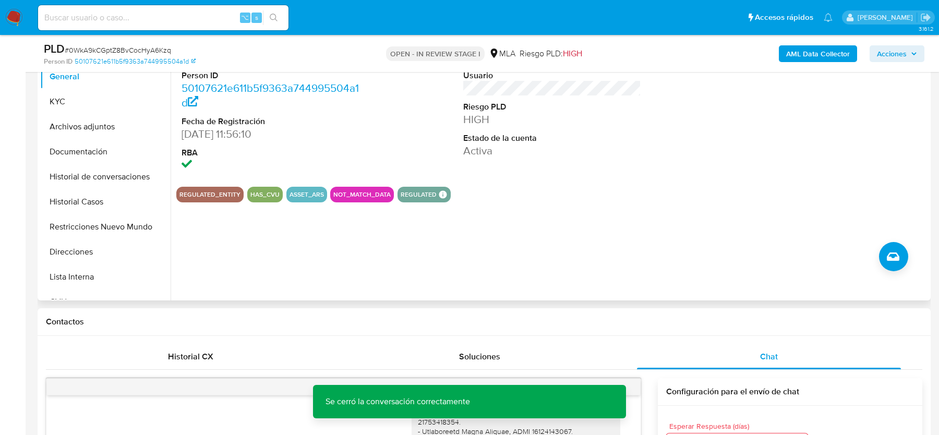
scroll to position [174, 0]
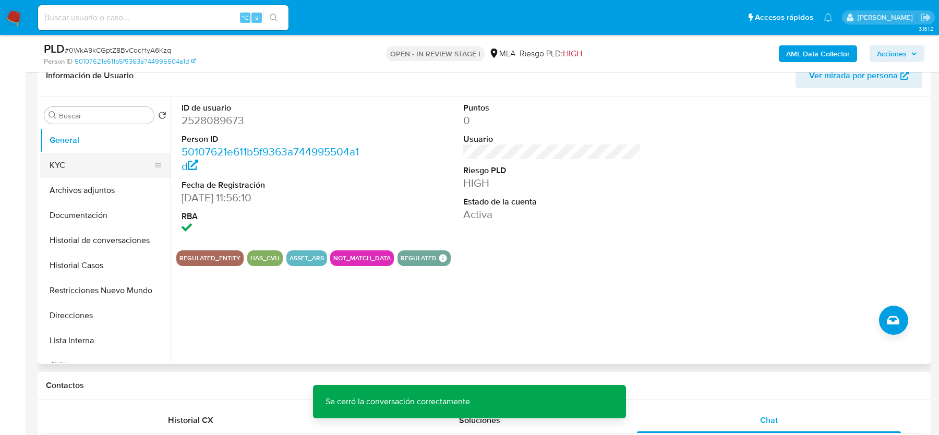
click at [89, 164] on button "KYC" at bounding box center [101, 165] width 122 height 25
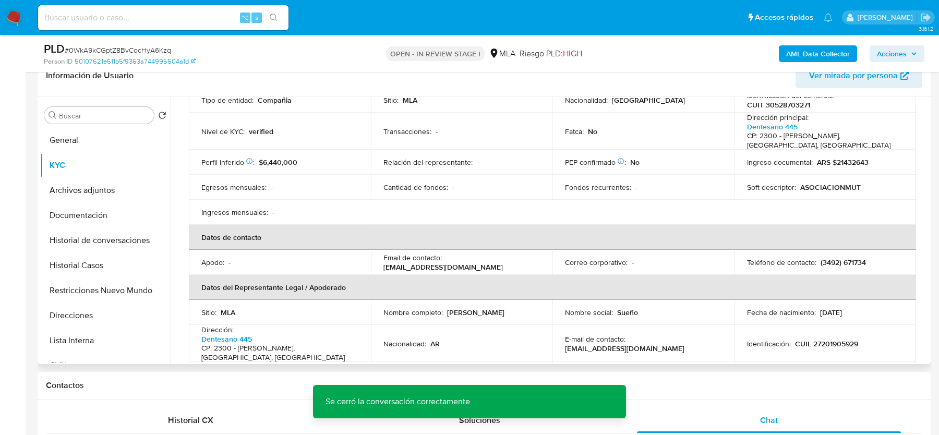
scroll to position [149, 0]
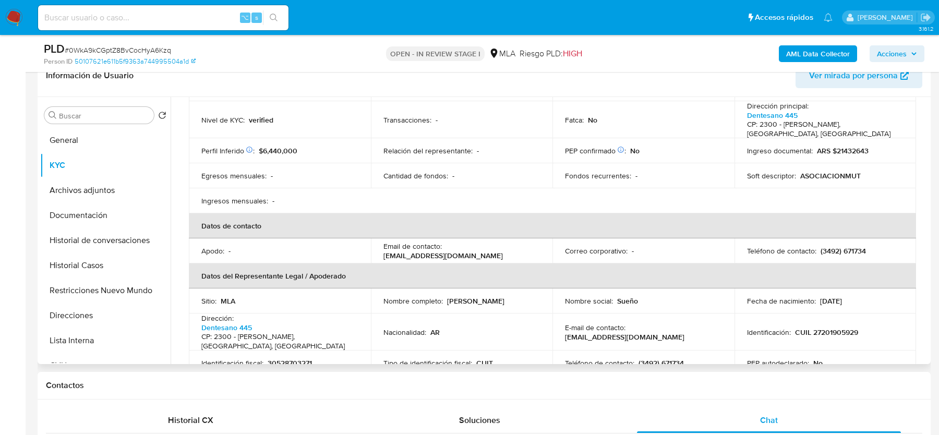
drag, startPoint x: 381, startPoint y: 245, endPoint x: 502, endPoint y: 246, distance: 121.0
click at [502, 246] on td "Email de contacto : [EMAIL_ADDRESS][DOMAIN_NAME]" at bounding box center [462, 250] width 182 height 25
copy p "[EMAIL_ADDRESS][DOMAIN_NAME]"
click at [109, 165] on button "KYC" at bounding box center [101, 165] width 122 height 25
click at [105, 172] on button "KYC" at bounding box center [101, 165] width 122 height 25
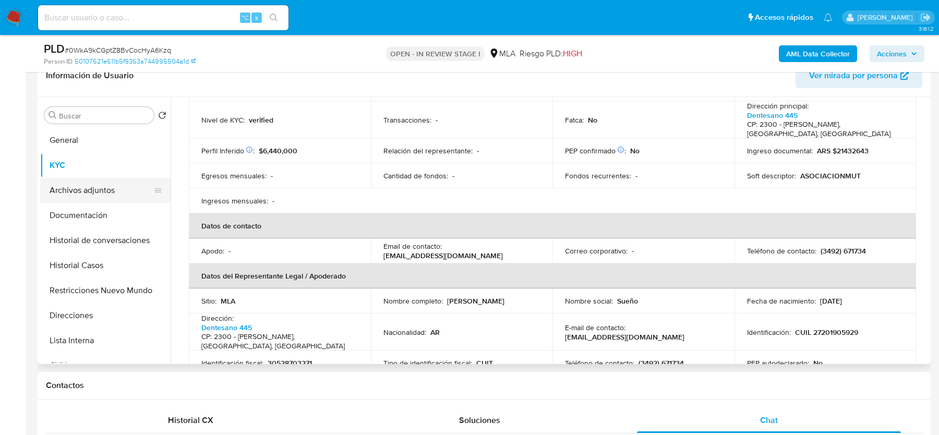
click at [105, 190] on button "Archivos adjuntos" at bounding box center [101, 190] width 122 height 25
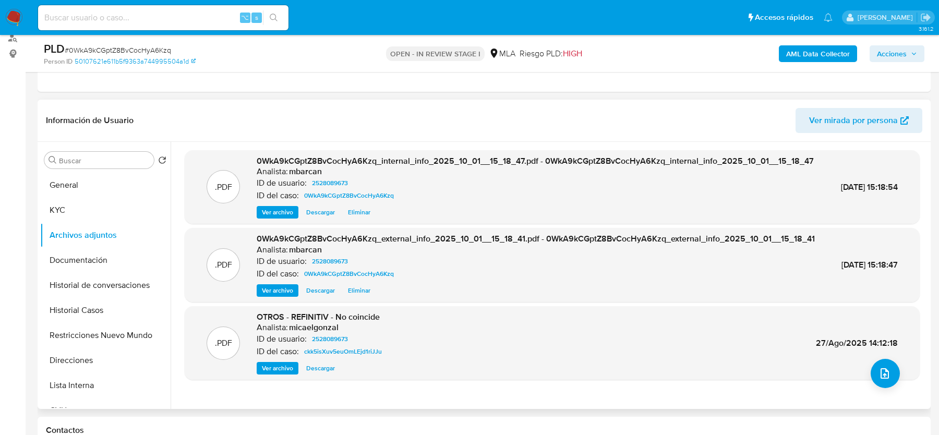
scroll to position [3, 0]
click at [893, 372] on button "upload-file" at bounding box center [884, 373] width 29 height 29
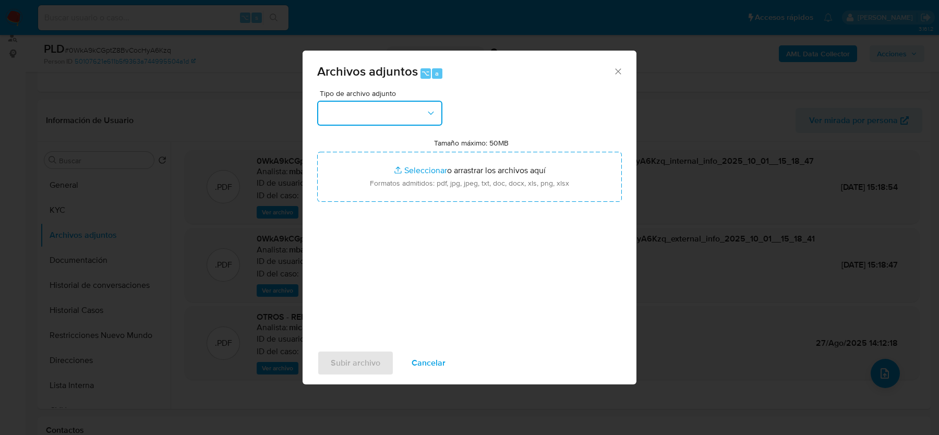
click at [405, 113] on button "button" at bounding box center [379, 113] width 125 height 25
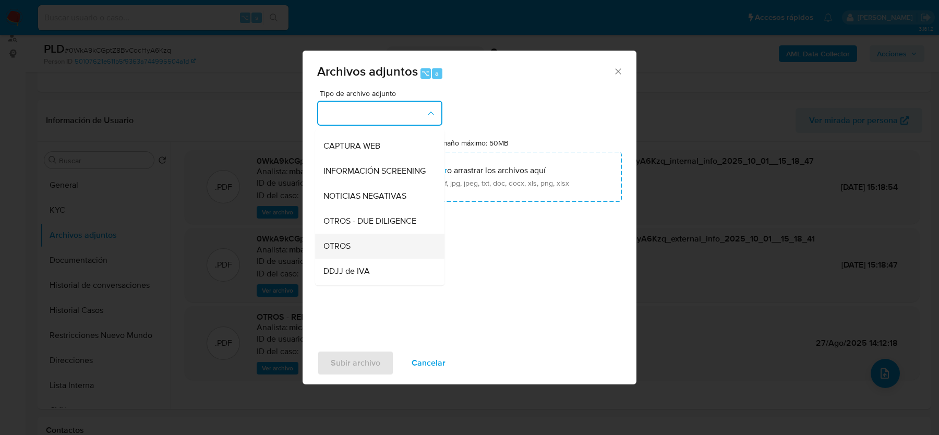
scroll to position [103, 0]
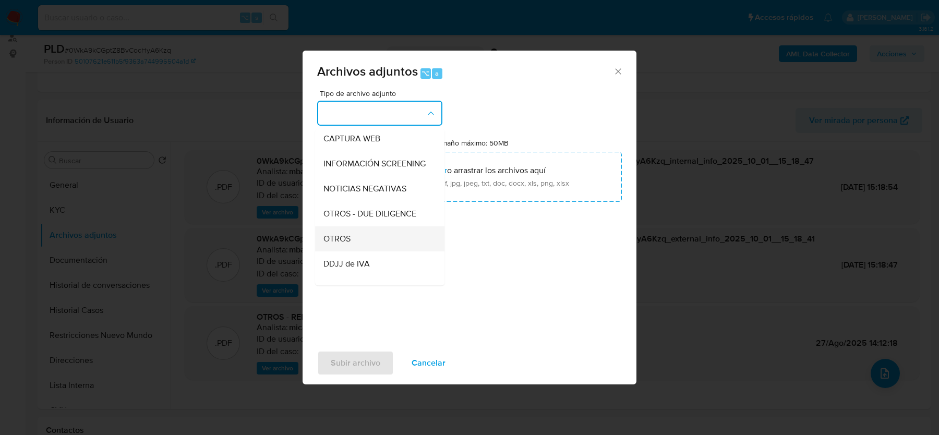
click at [325, 235] on span "OTROS" at bounding box center [336, 239] width 27 height 10
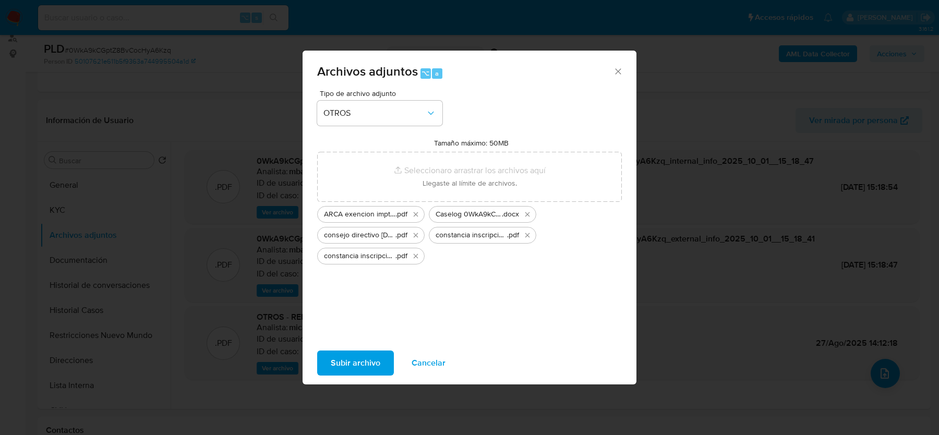
click at [358, 356] on span "Subir archivo" at bounding box center [356, 362] width 50 height 23
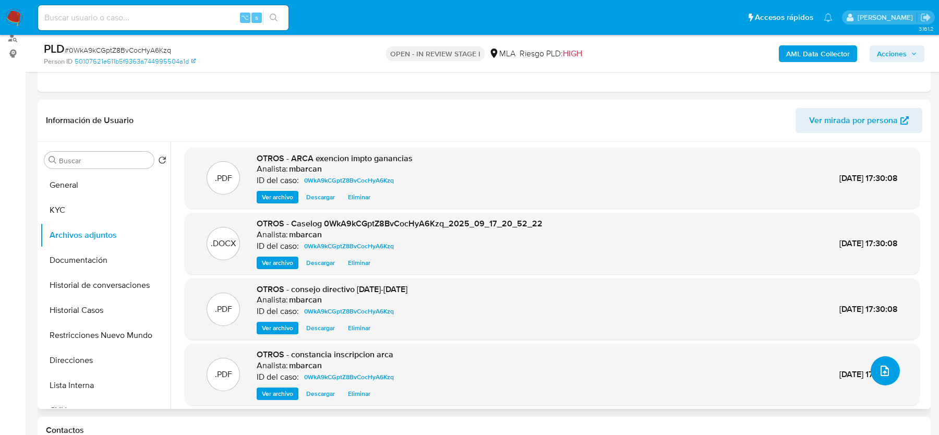
click at [870, 369] on button "upload-file" at bounding box center [884, 370] width 29 height 29
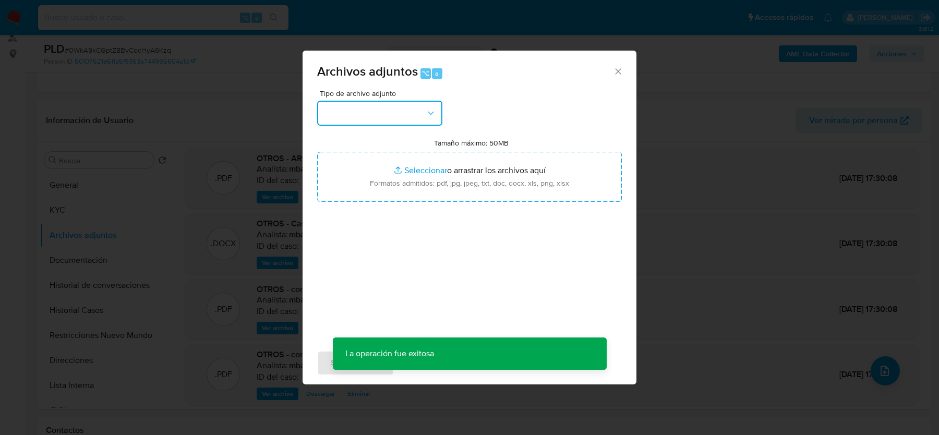
click at [392, 111] on button "button" at bounding box center [379, 113] width 125 height 25
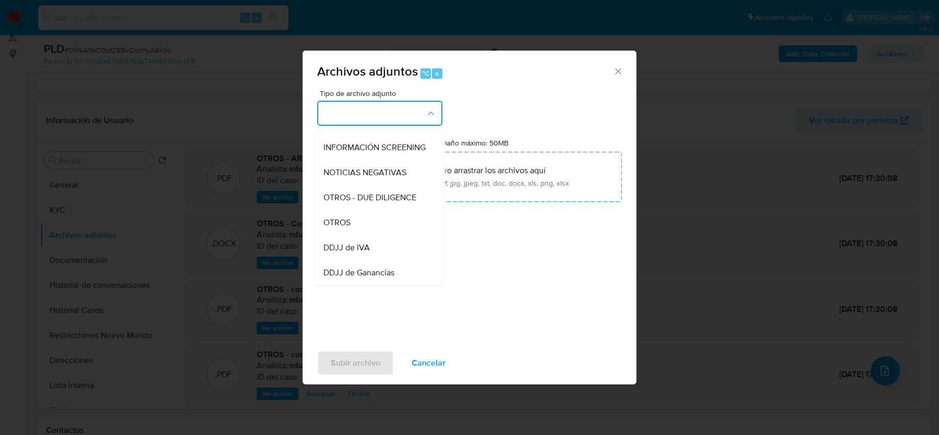
scroll to position [158, 0]
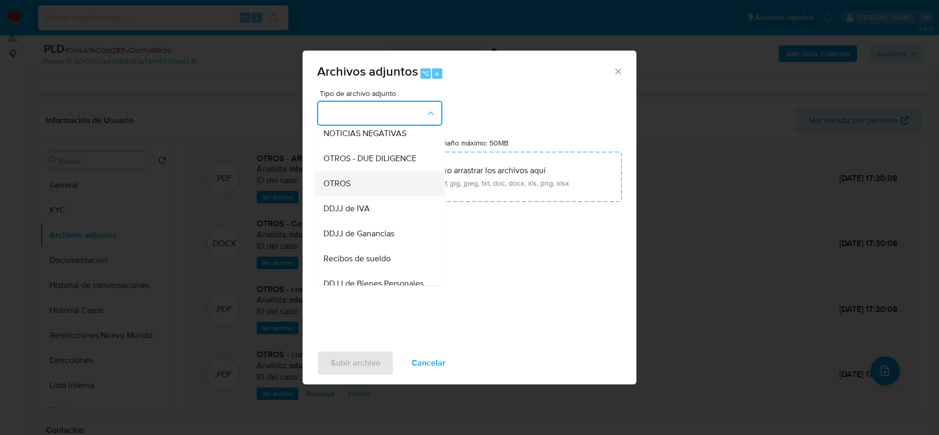
click at [387, 193] on div "OTROS" at bounding box center [376, 183] width 106 height 25
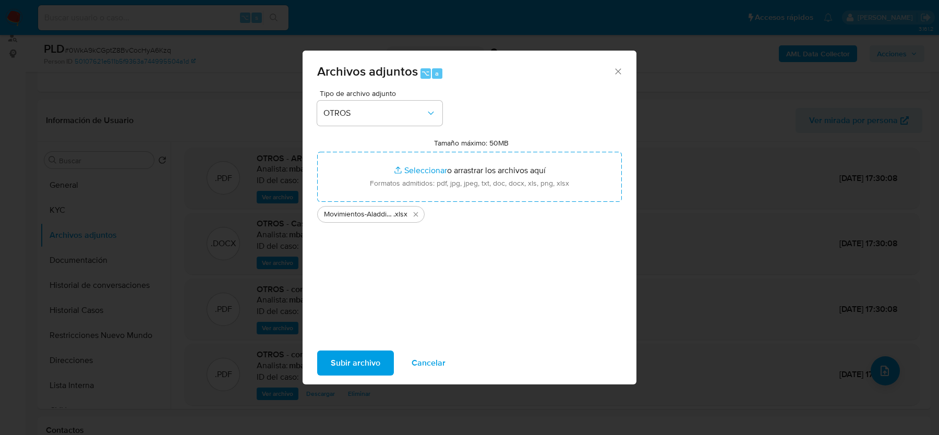
click at [338, 358] on span "Subir archivo" at bounding box center [356, 362] width 50 height 23
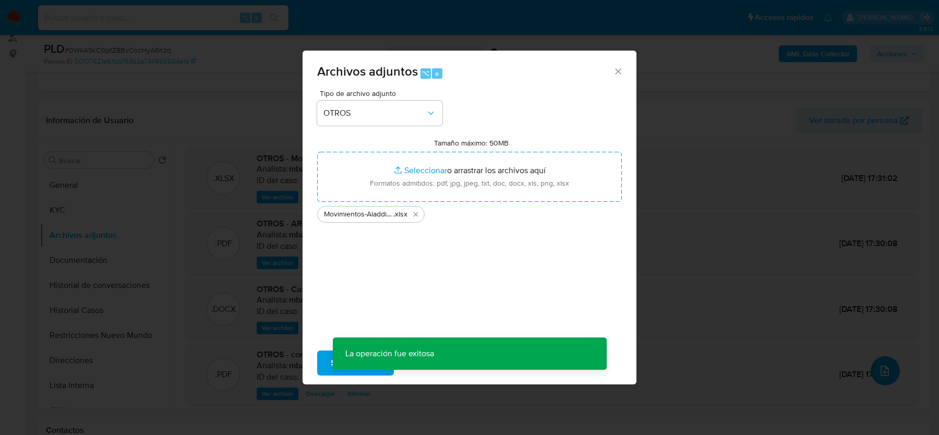
click at [880, 374] on icon "upload-file" at bounding box center [884, 371] width 8 height 10
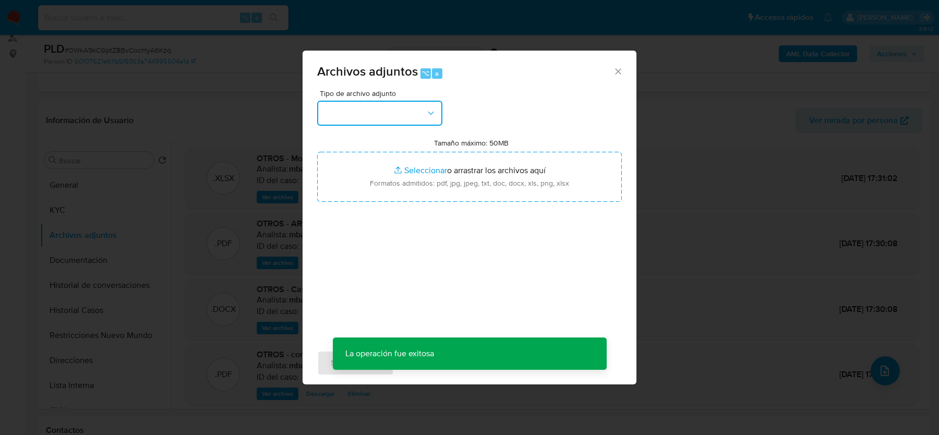
drag, startPoint x: 357, startPoint y: 117, endPoint x: 357, endPoint y: 123, distance: 5.7
click at [357, 117] on button "button" at bounding box center [379, 113] width 125 height 25
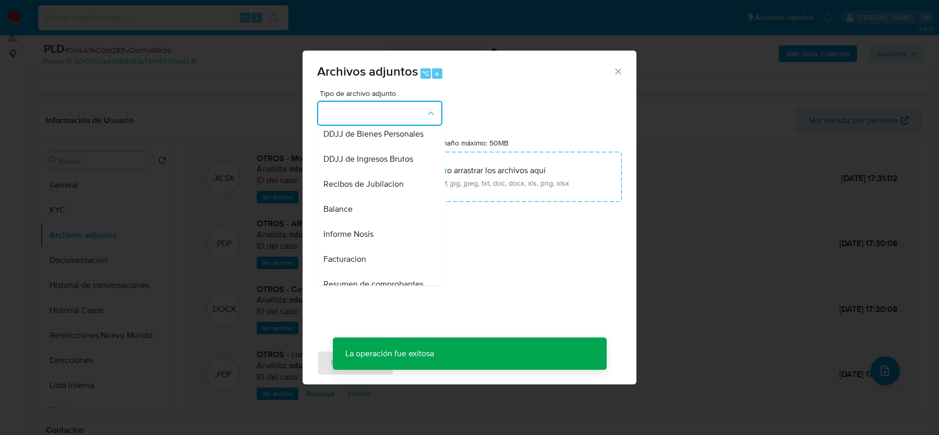
scroll to position [311, 0]
click at [360, 187] on div "Recibos de Jubilacion" at bounding box center [376, 180] width 106 height 25
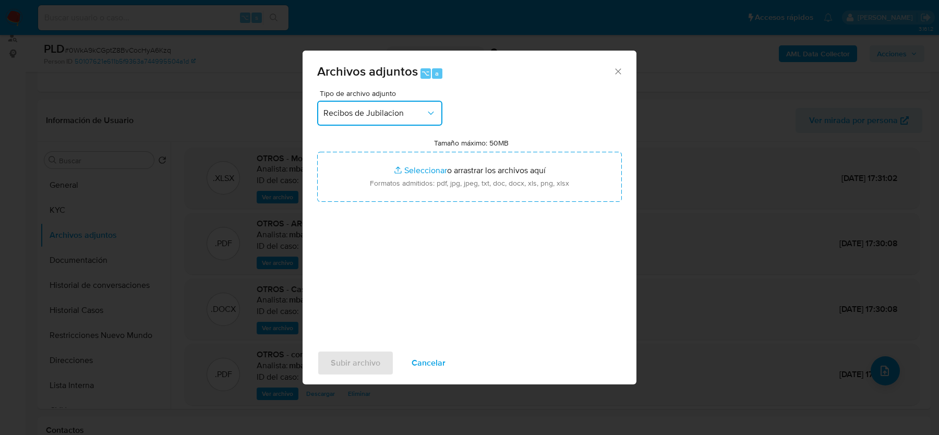
click at [362, 114] on span "Recibos de Jubilacion" at bounding box center [374, 113] width 102 height 10
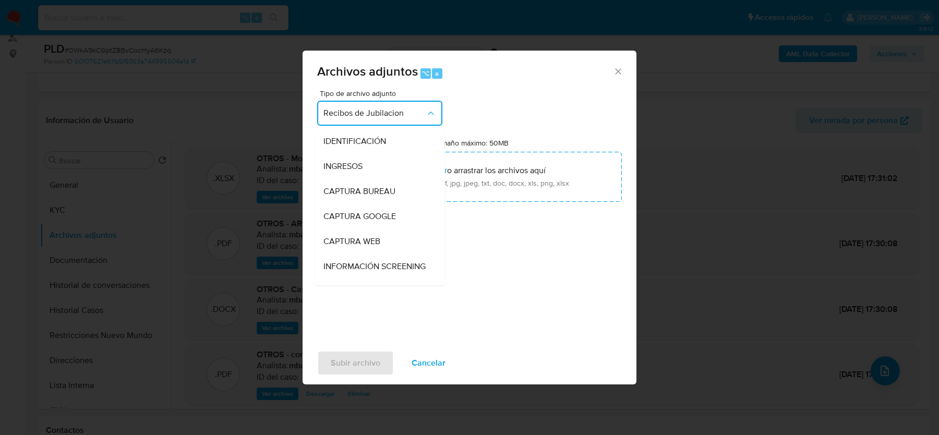
scroll to position [284, 0]
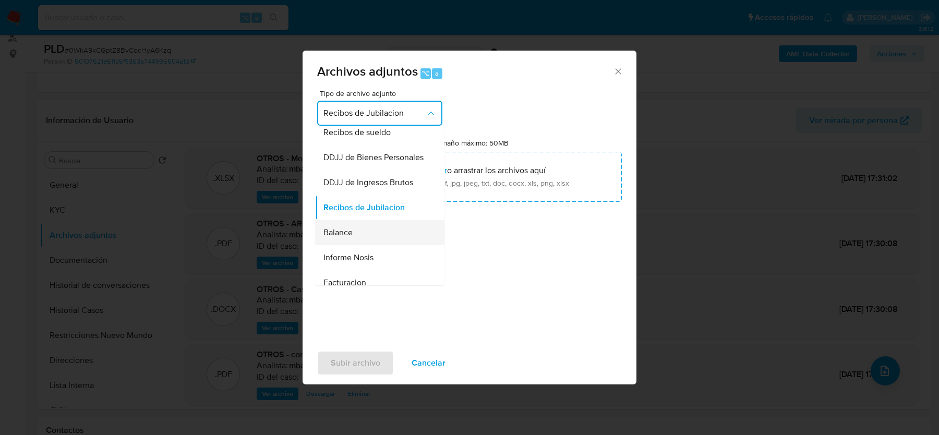
click at [354, 228] on div "Balance" at bounding box center [376, 232] width 106 height 25
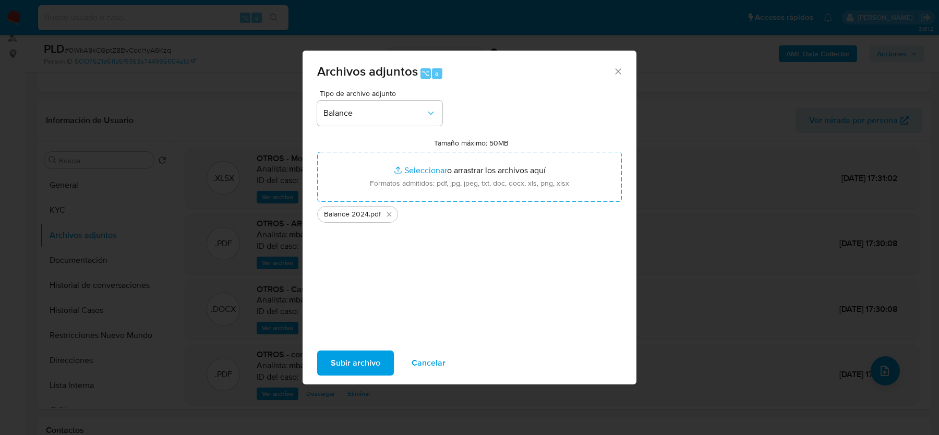
click at [372, 357] on span "Subir archivo" at bounding box center [356, 362] width 50 height 23
click at [341, 354] on span "Subir archivo" at bounding box center [356, 362] width 50 height 23
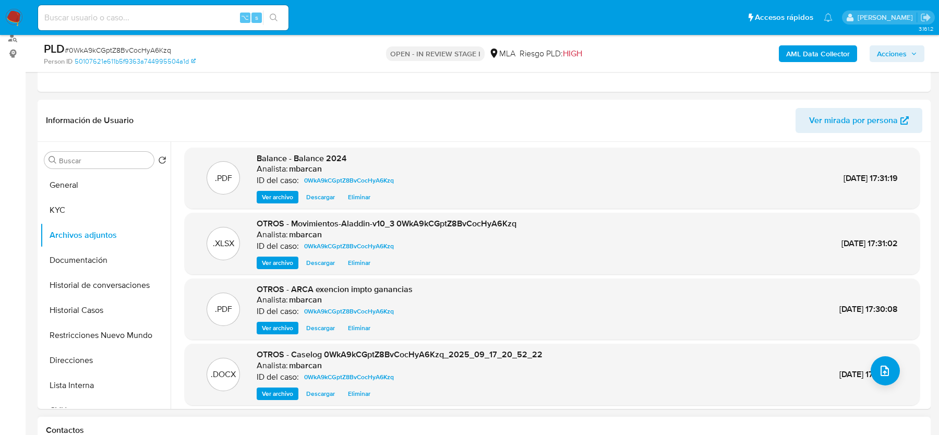
scroll to position [8, 0]
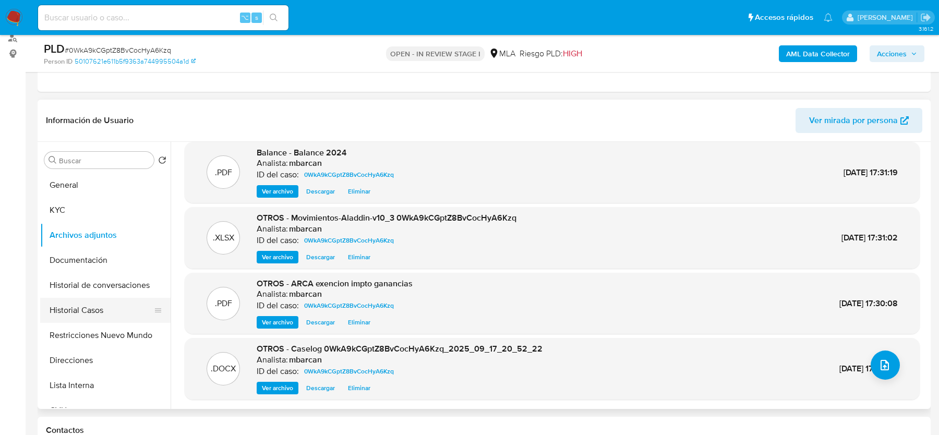
click at [71, 302] on button "Historial Casos" at bounding box center [101, 310] width 122 height 25
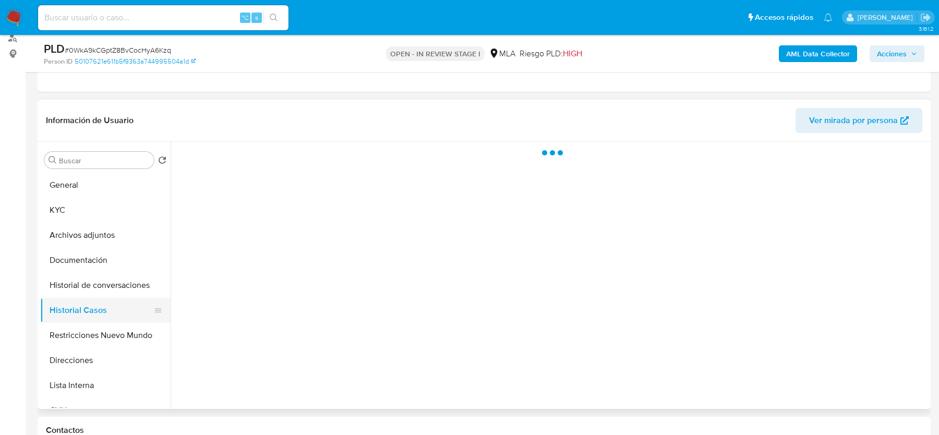
scroll to position [0, 0]
click at [74, 212] on button "KYC" at bounding box center [101, 210] width 122 height 25
click at [75, 236] on button "Archivos adjuntos" at bounding box center [101, 235] width 122 height 25
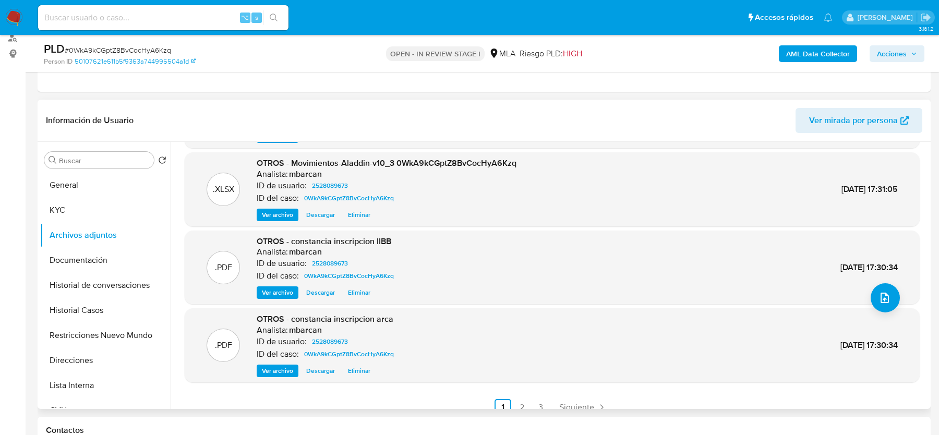
scroll to position [88, 0]
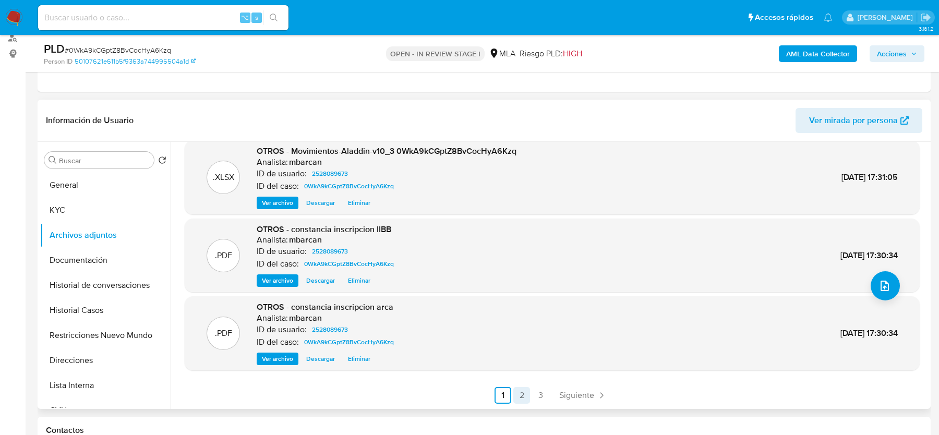
click at [521, 392] on link "2" at bounding box center [521, 395] width 17 height 17
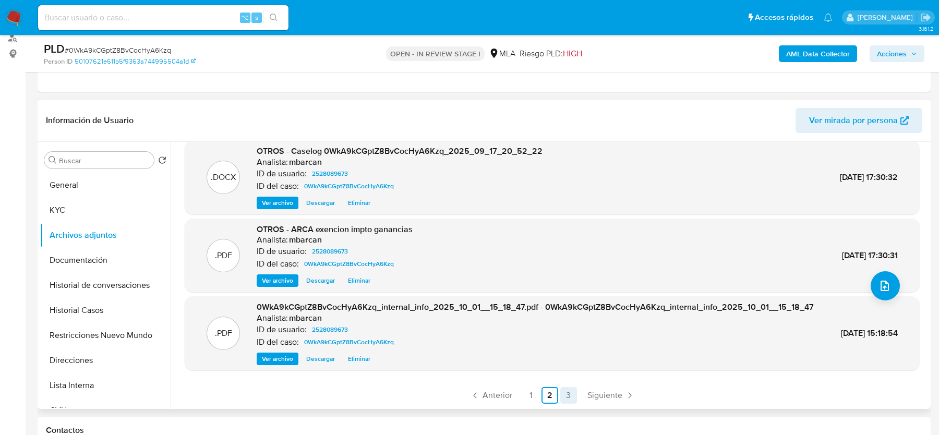
click at [568, 401] on link "3" at bounding box center [568, 395] width 17 height 17
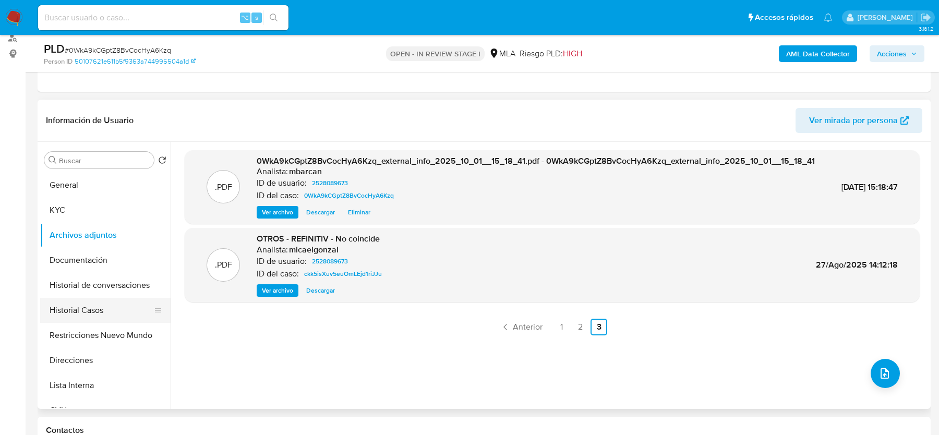
click at [83, 310] on button "Historial Casos" at bounding box center [101, 310] width 122 height 25
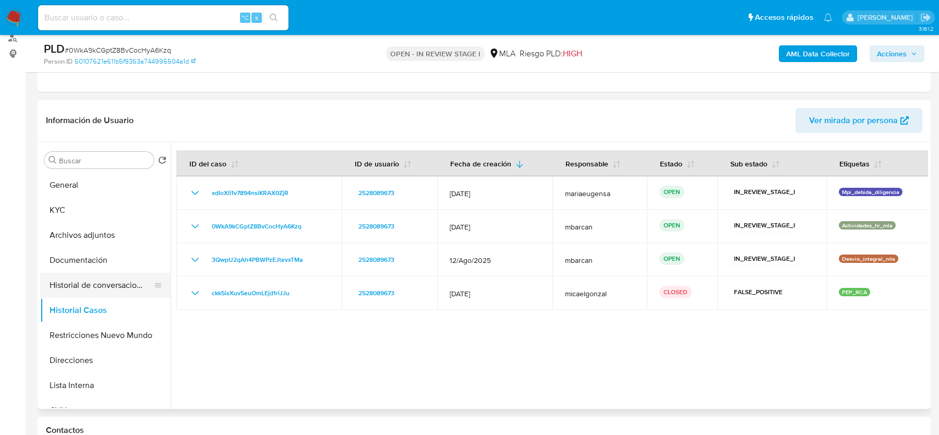
click at [101, 291] on button "Historial de conversaciones" at bounding box center [101, 285] width 122 height 25
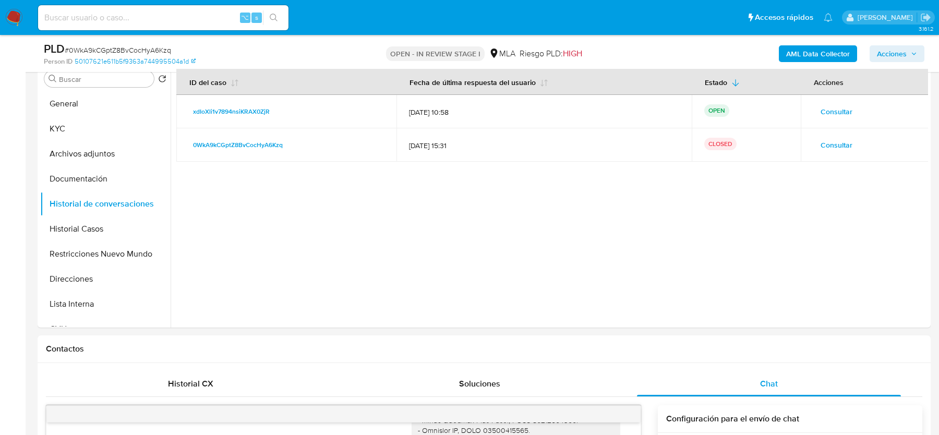
scroll to position [139, 0]
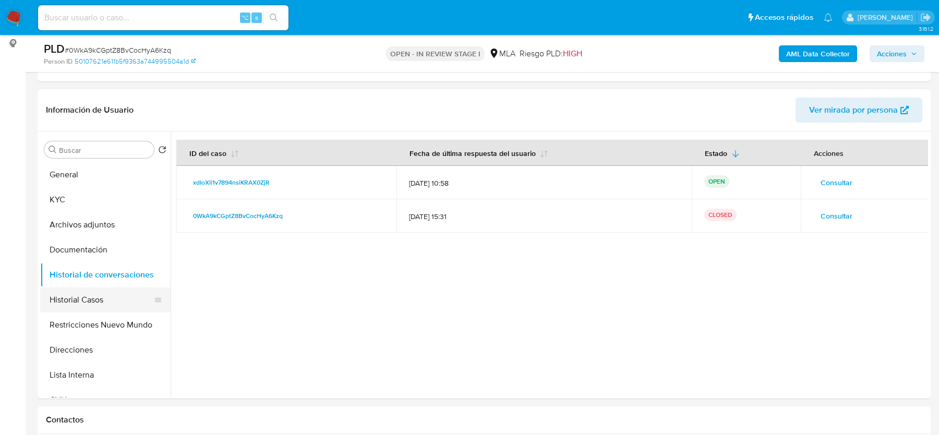
click at [96, 297] on button "Historial Casos" at bounding box center [101, 299] width 122 height 25
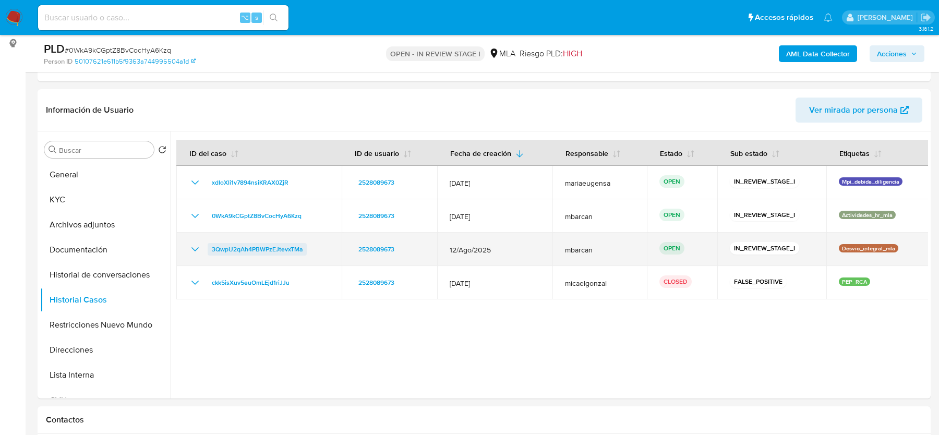
click at [289, 250] on span "3QwpU2qAh4PBWPzEJtevxTMa" at bounding box center [257, 249] width 91 height 13
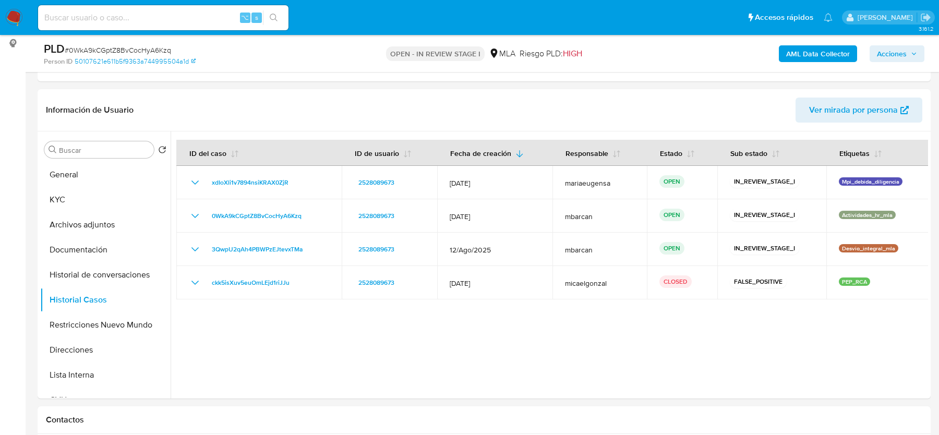
click at [895, 54] on span "Acciones" at bounding box center [892, 53] width 30 height 17
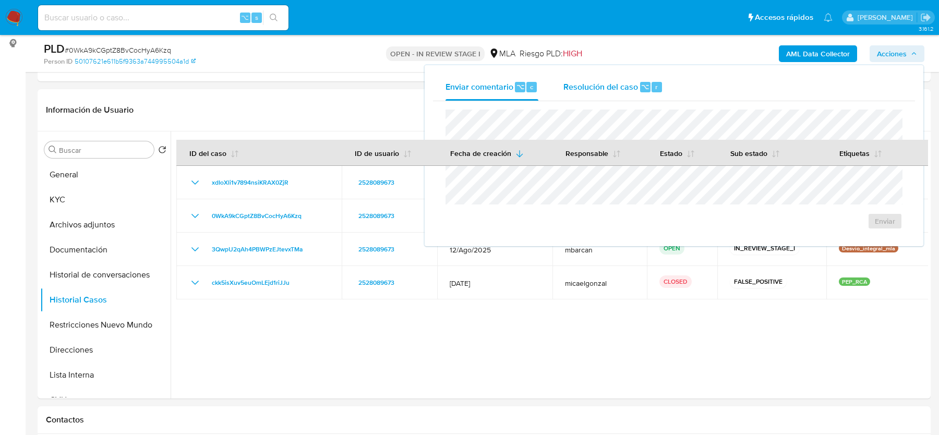
click at [600, 93] on div "Resolución del caso ⌥ r" at bounding box center [613, 87] width 100 height 27
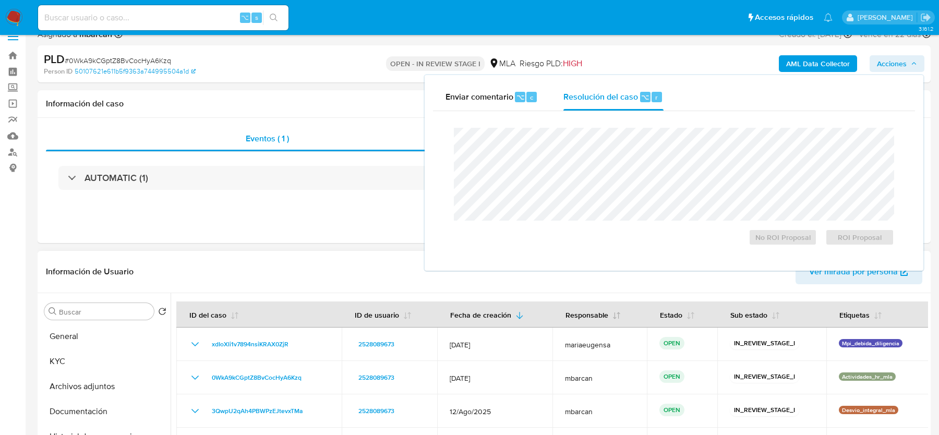
scroll to position [0, 0]
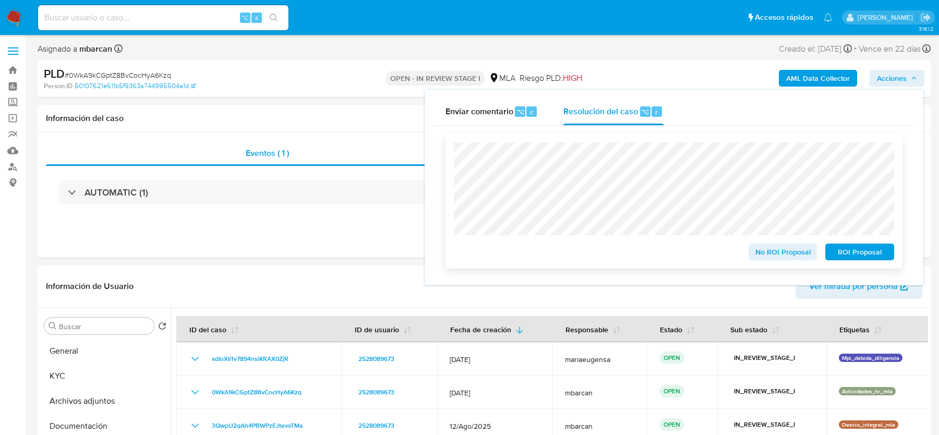
click at [757, 251] on span "No ROI Proposal" at bounding box center [783, 252] width 54 height 15
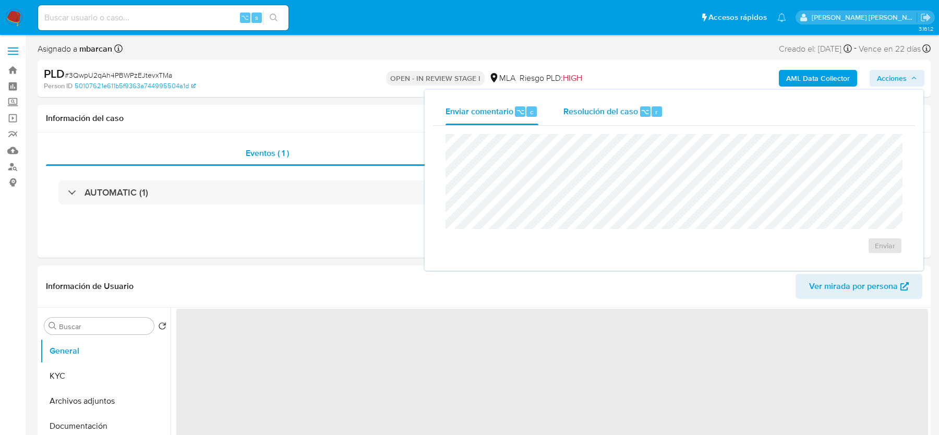
click at [614, 116] on span "Resolución del caso" at bounding box center [600, 111] width 75 height 12
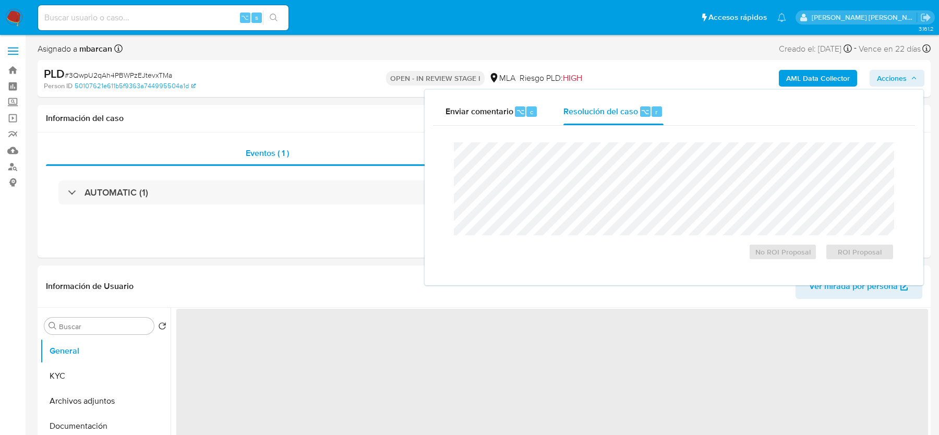
select select "10"
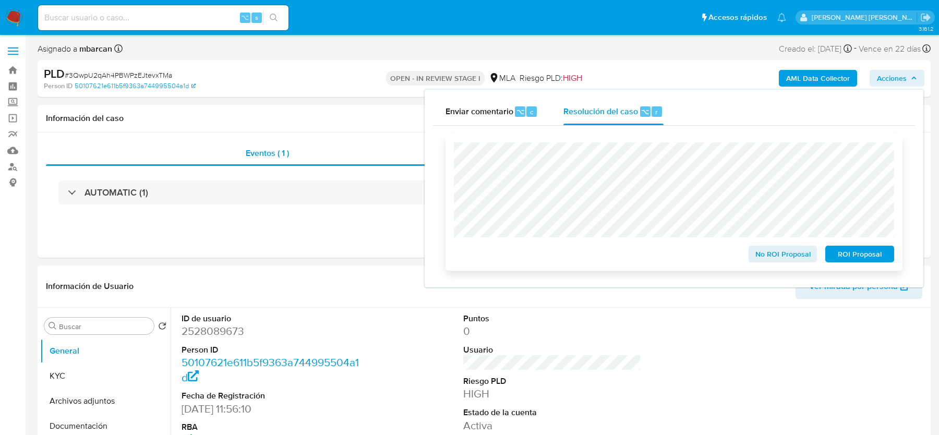
click at [768, 261] on span "No ROI Proposal" at bounding box center [783, 254] width 54 height 15
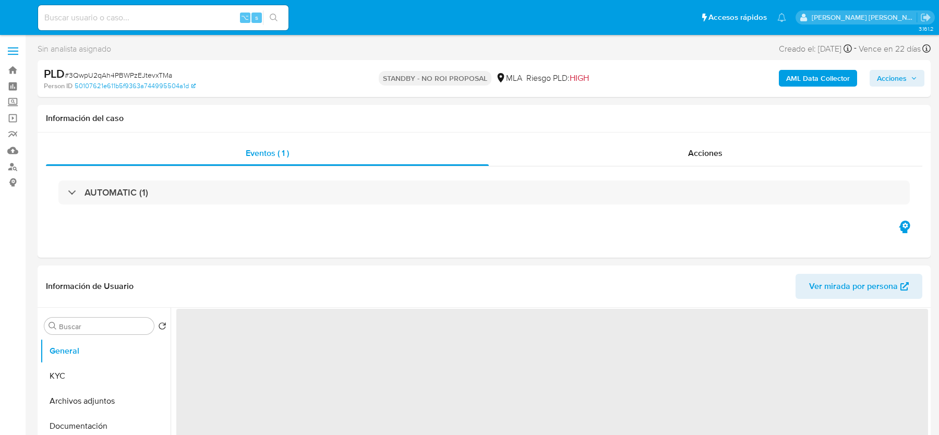
select select "10"
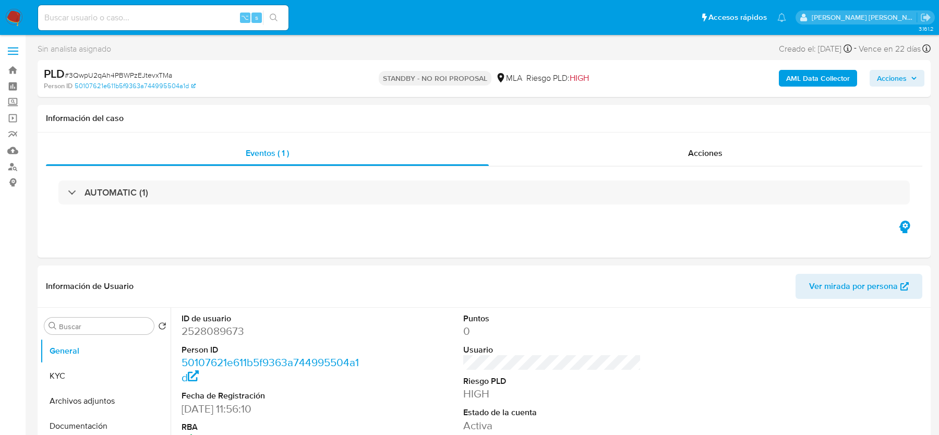
click at [7, 16] on img at bounding box center [14, 18] width 18 height 18
click at [9, 16] on img at bounding box center [14, 18] width 18 height 18
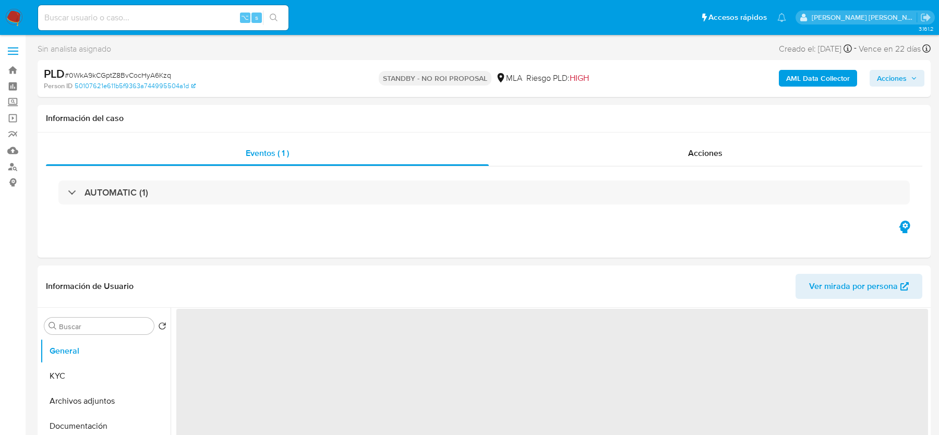
select select "10"
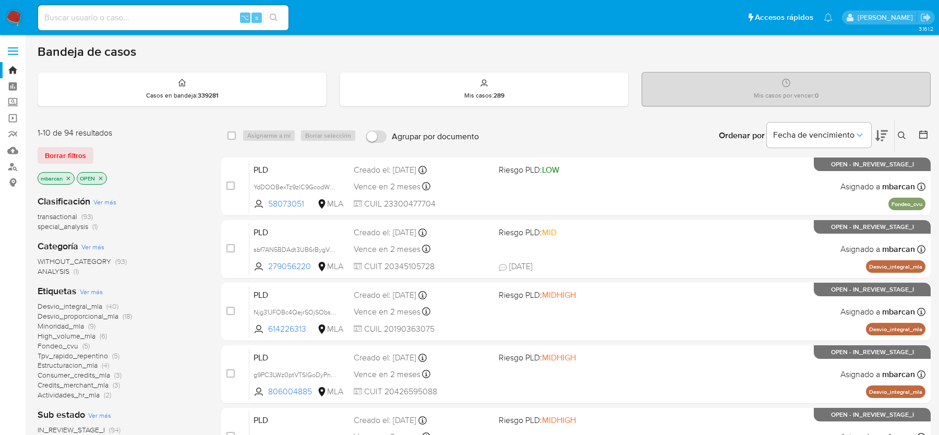
click at [67, 179] on icon "close-filter" at bounding box center [68, 178] width 6 height 6
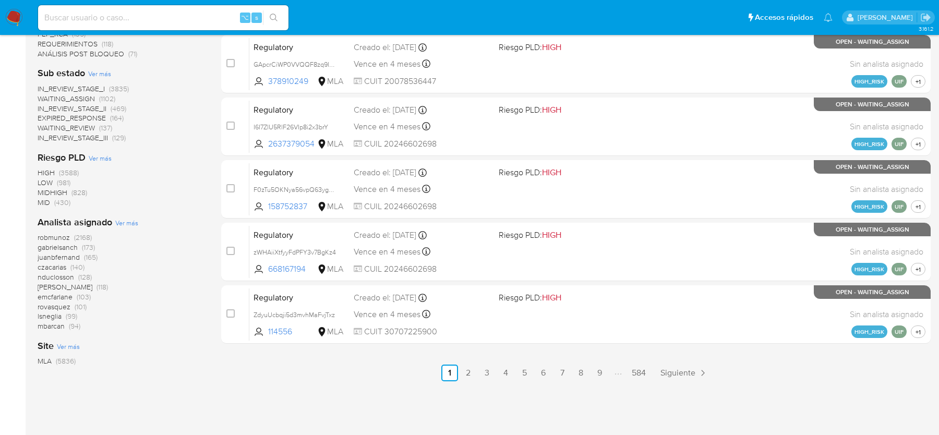
scroll to position [438, 0]
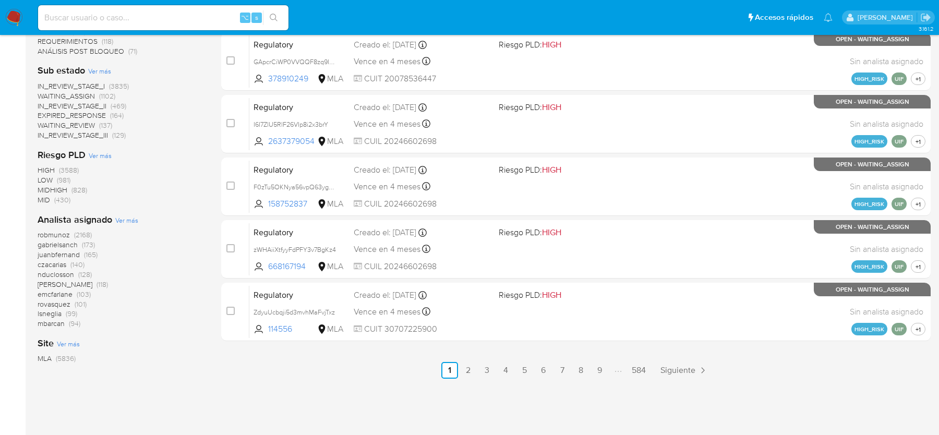
click at [140, 317] on div "robmunoz (2168) [PERSON_NAME] (173) juanbfernand (165) czacarias (140) nducloss…" at bounding box center [121, 279] width 167 height 99
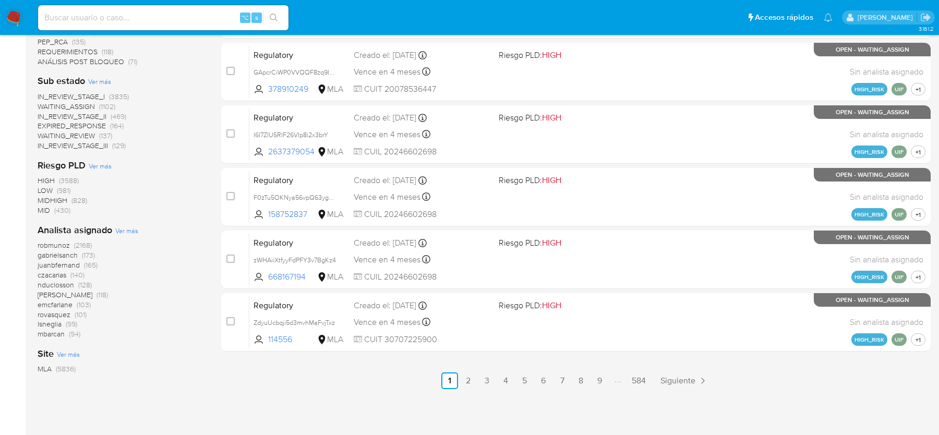
scroll to position [421, 0]
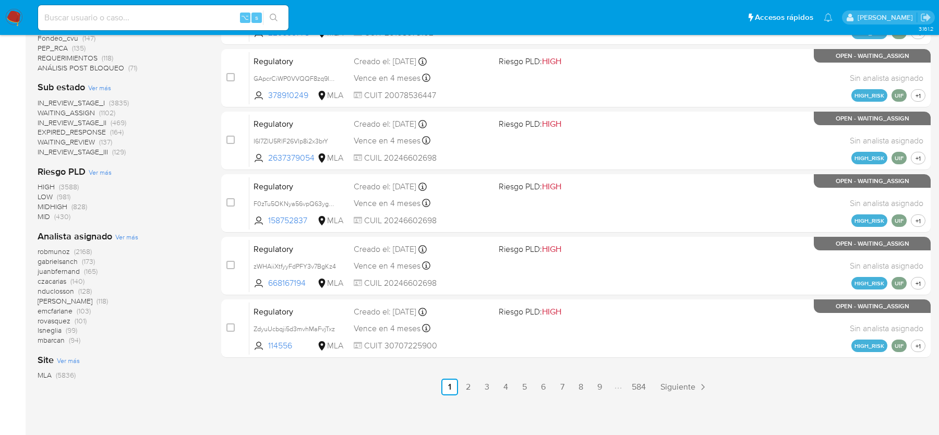
click at [94, 17] on input at bounding box center [163, 18] width 250 height 14
paste input "RPuPTuZl6YyZaIgKzm5VSbi8"
type input "RPuPTuZl6YyZaIgKzm5VSbi8"
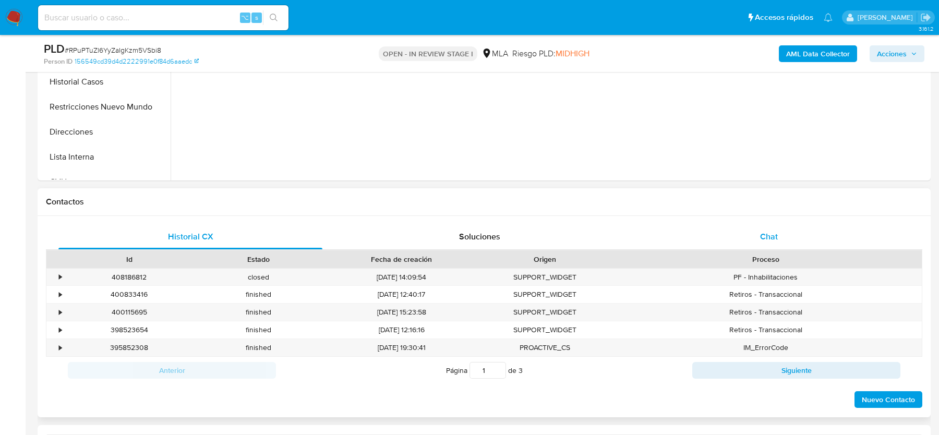
click at [772, 247] on div "Chat" at bounding box center [769, 236] width 264 height 25
select select "10"
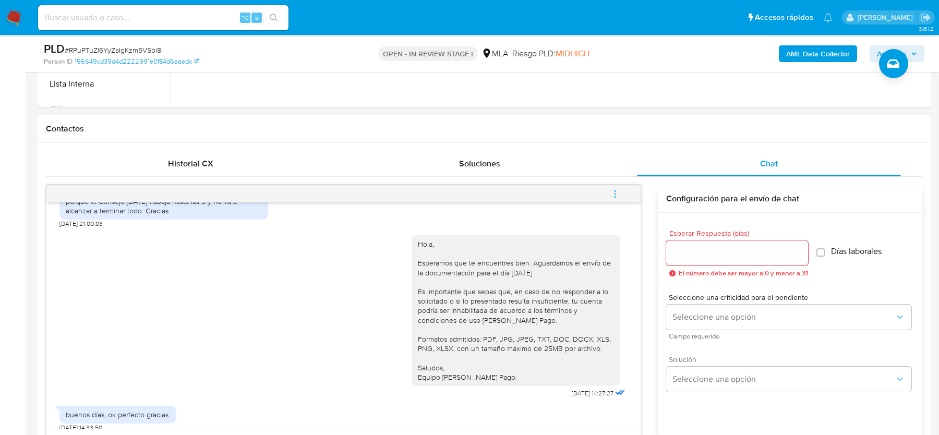
scroll to position [296, 0]
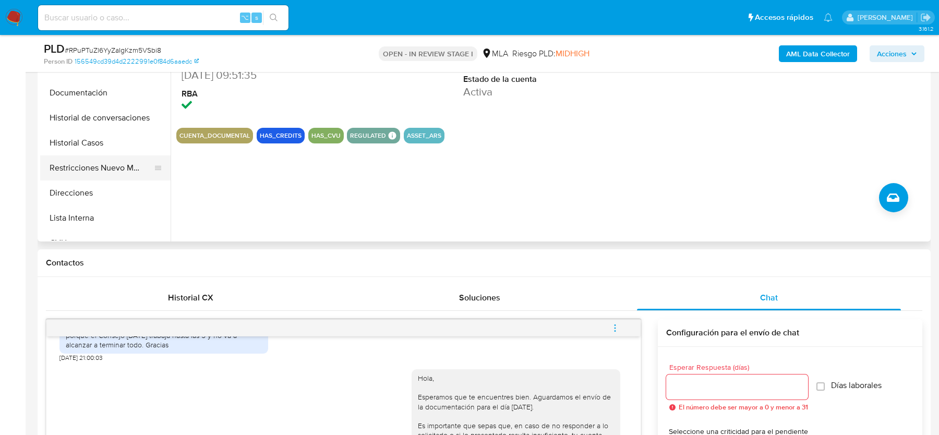
click at [96, 166] on button "Restricciones Nuevo Mundo" at bounding box center [101, 167] width 122 height 25
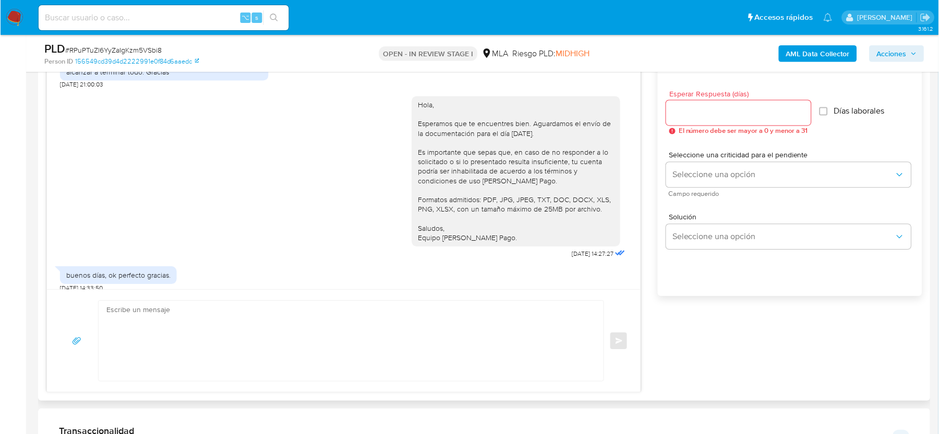
scroll to position [627, 0]
